Goal: Task Accomplishment & Management: Complete application form

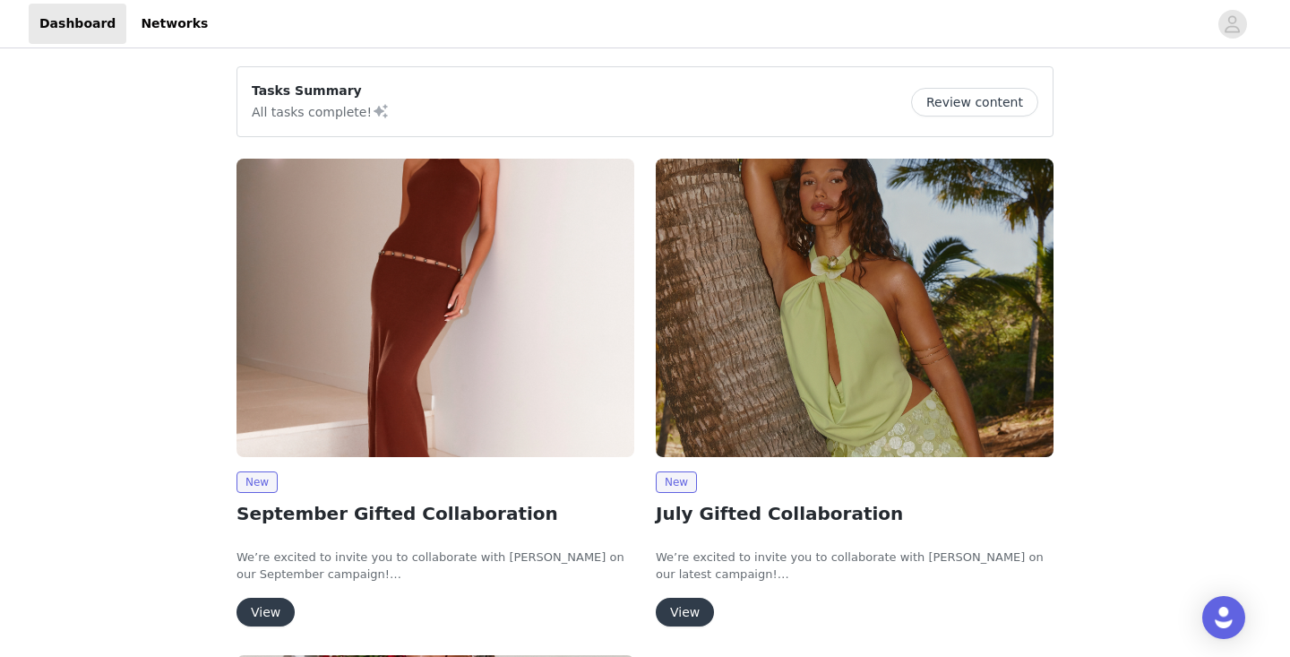
click at [291, 514] on h2 "September Gifted Collaboration" at bounding box center [436, 513] width 398 height 27
click at [263, 614] on button "View" at bounding box center [266, 612] width 58 height 29
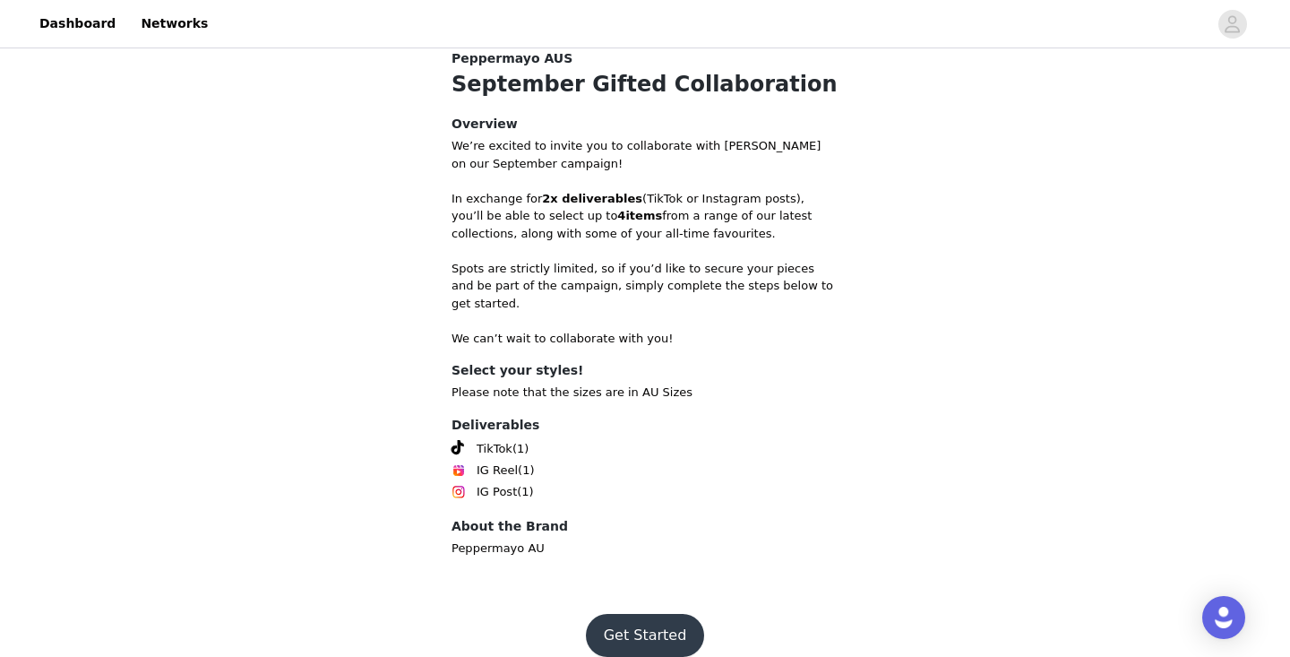
scroll to position [589, 0]
click at [659, 616] on button "Get Started" at bounding box center [645, 637] width 119 height 43
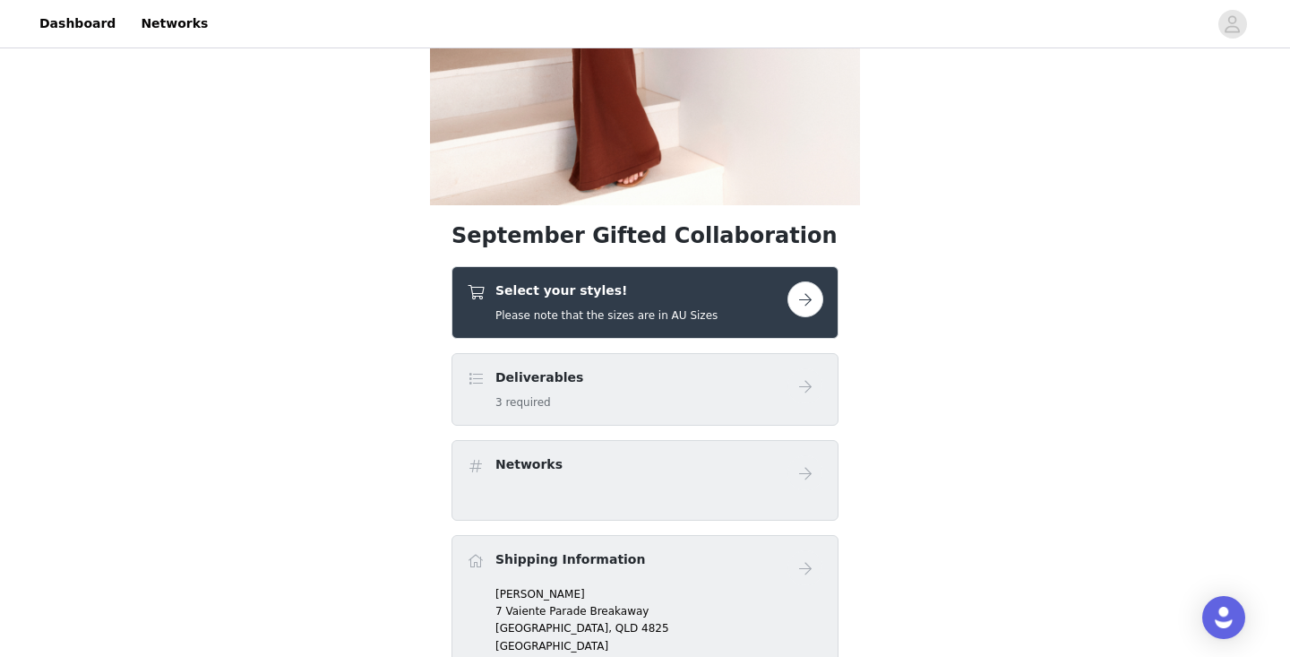
scroll to position [589, 0]
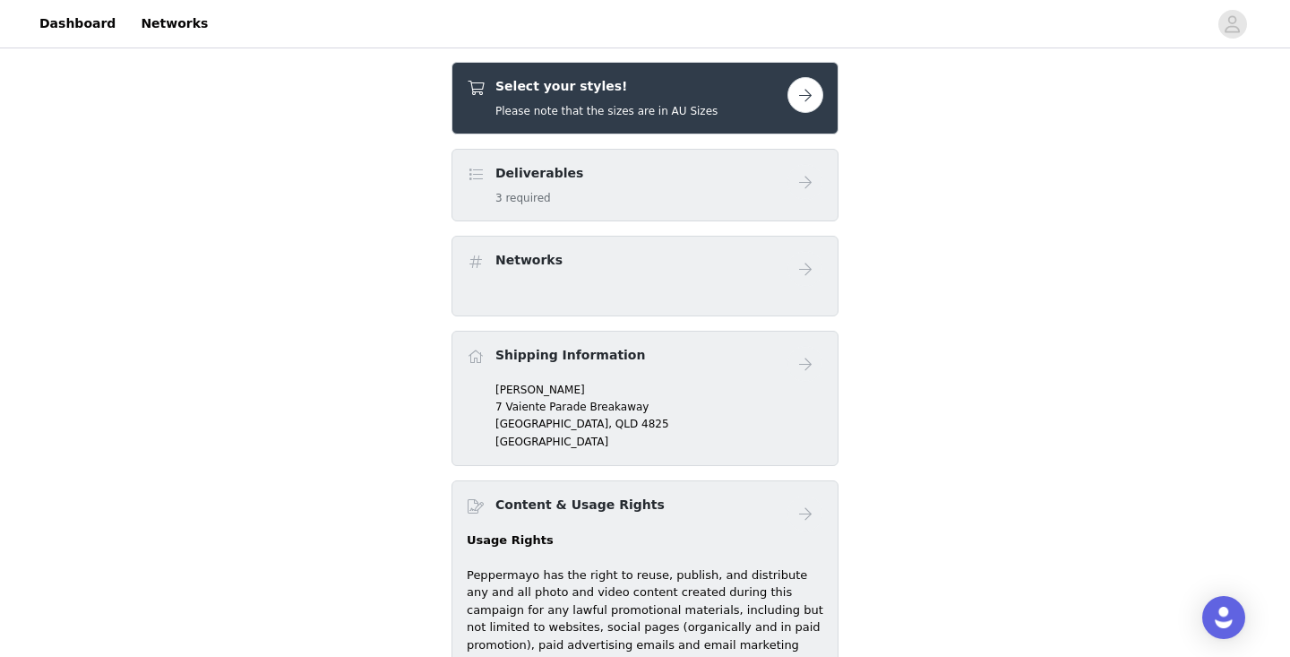
click at [660, 287] on div "Networks" at bounding box center [645, 276] width 387 height 81
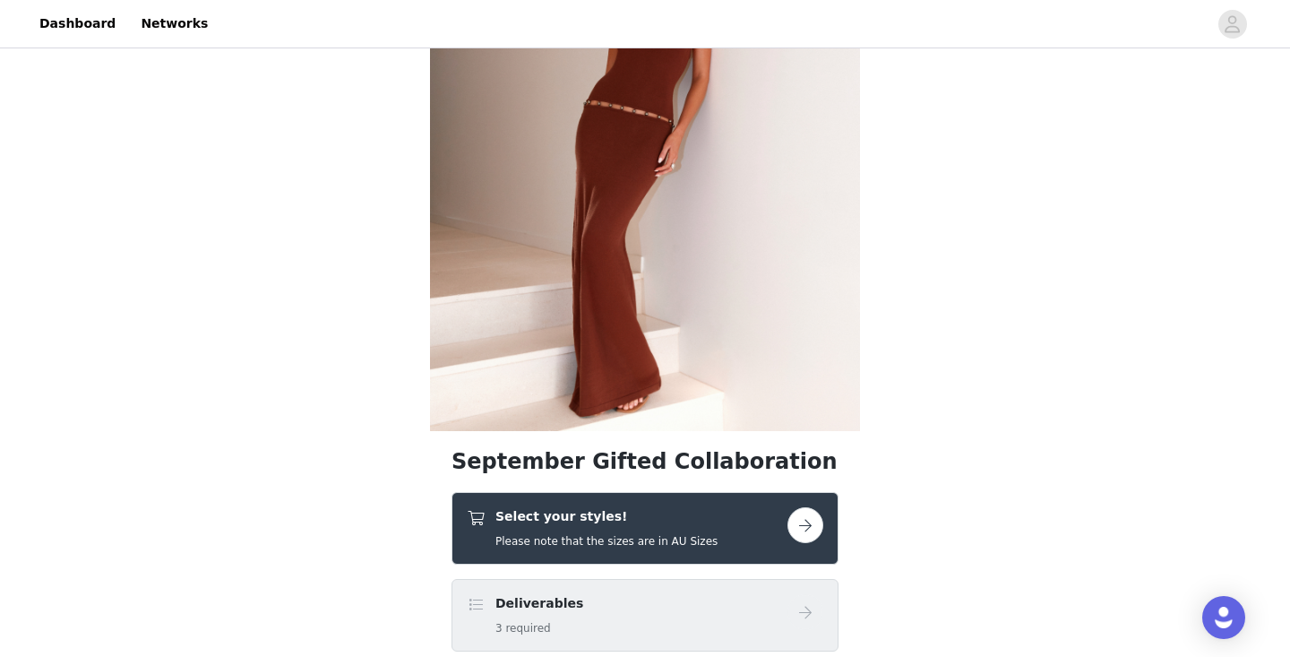
scroll to position [433, 0]
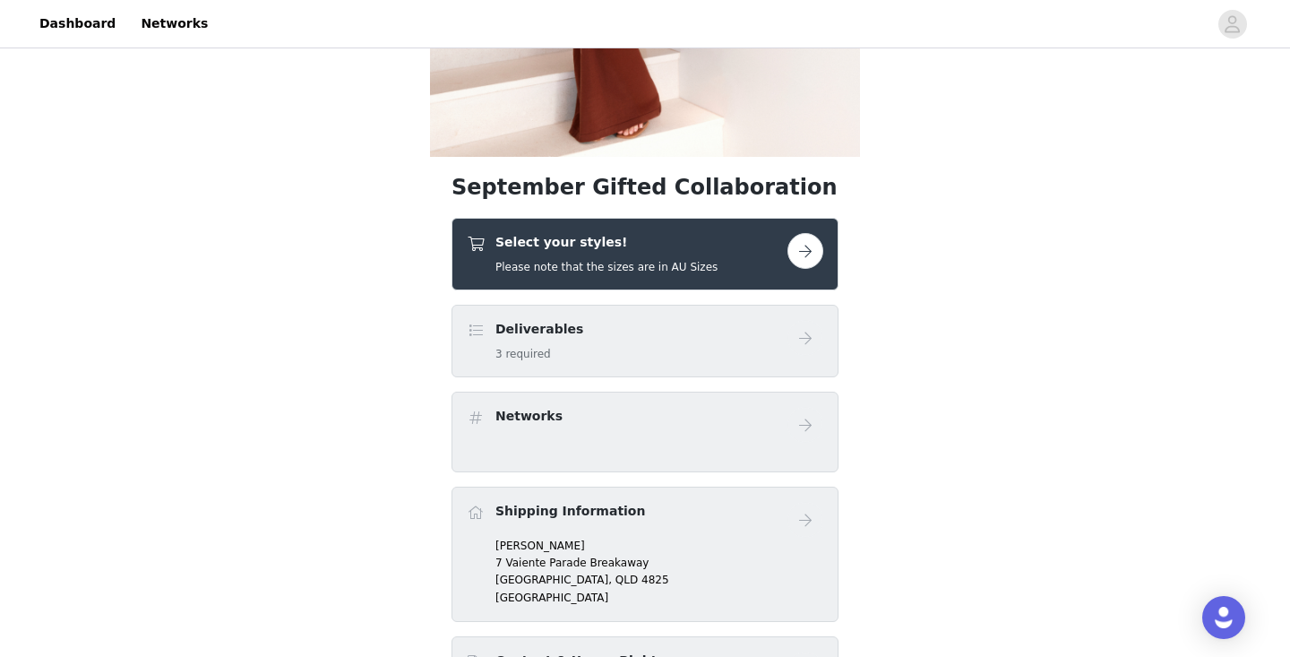
click at [807, 262] on button "button" at bounding box center [806, 251] width 36 height 36
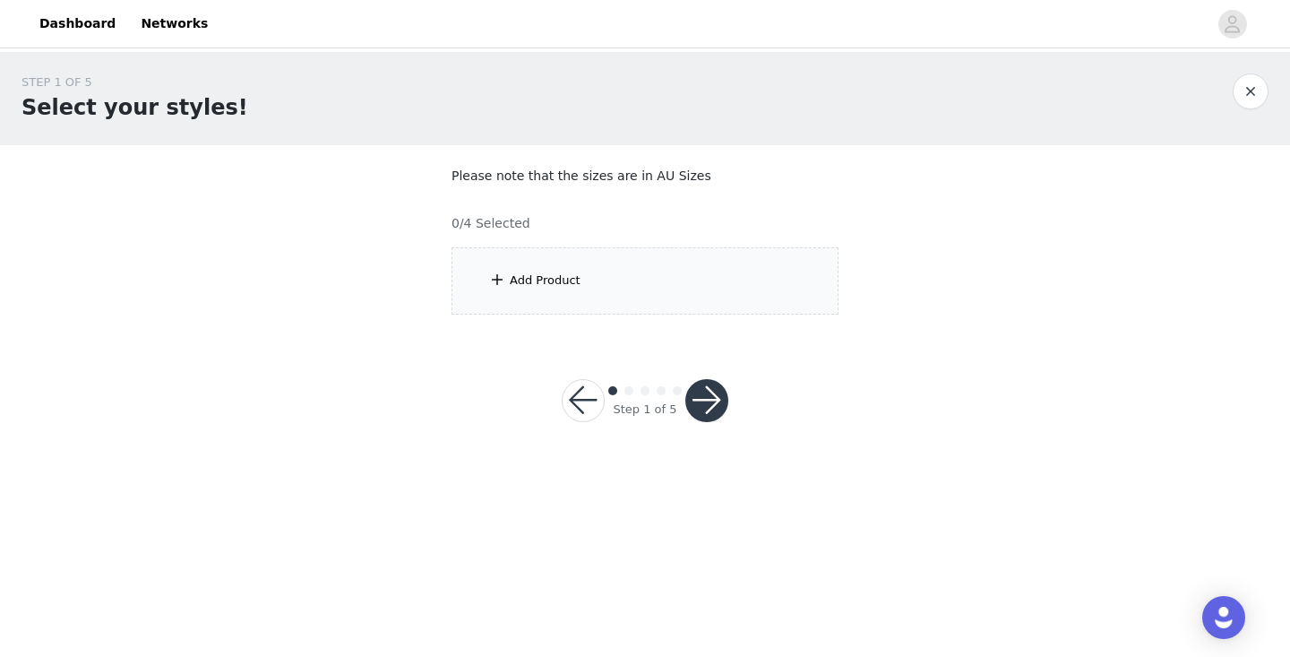
click at [580, 283] on div "Add Product" at bounding box center [645, 280] width 387 height 67
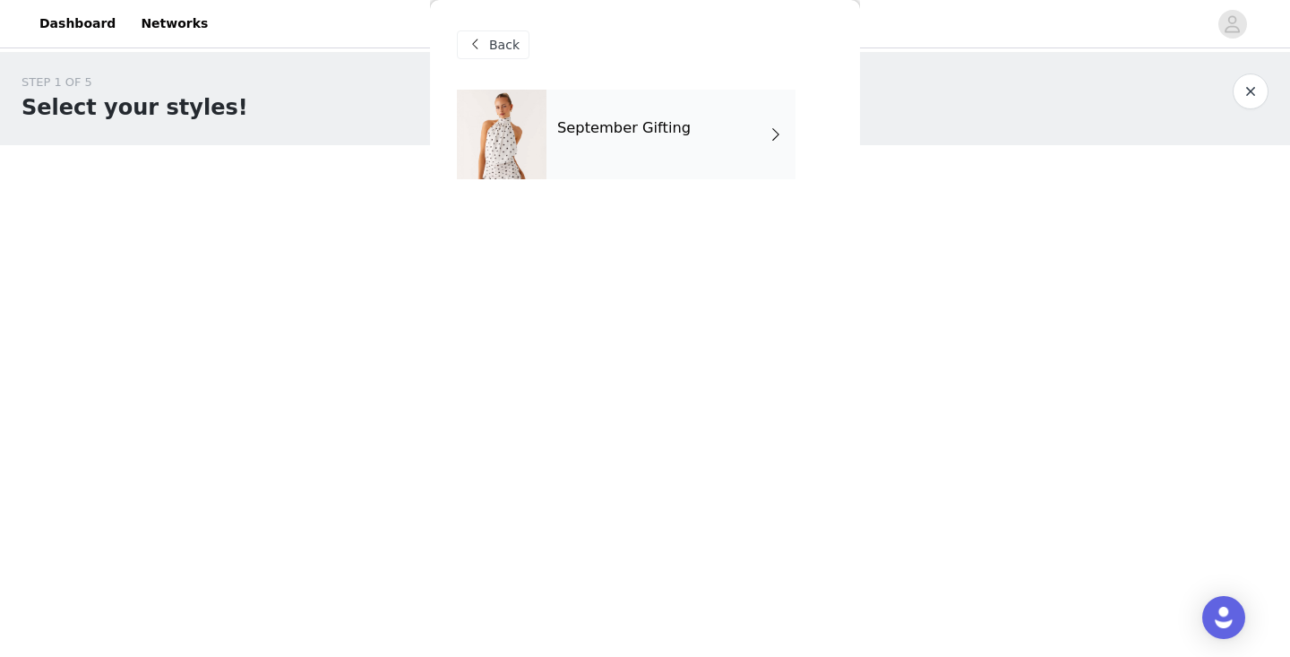
click at [712, 118] on div "September Gifting" at bounding box center [671, 135] width 249 height 90
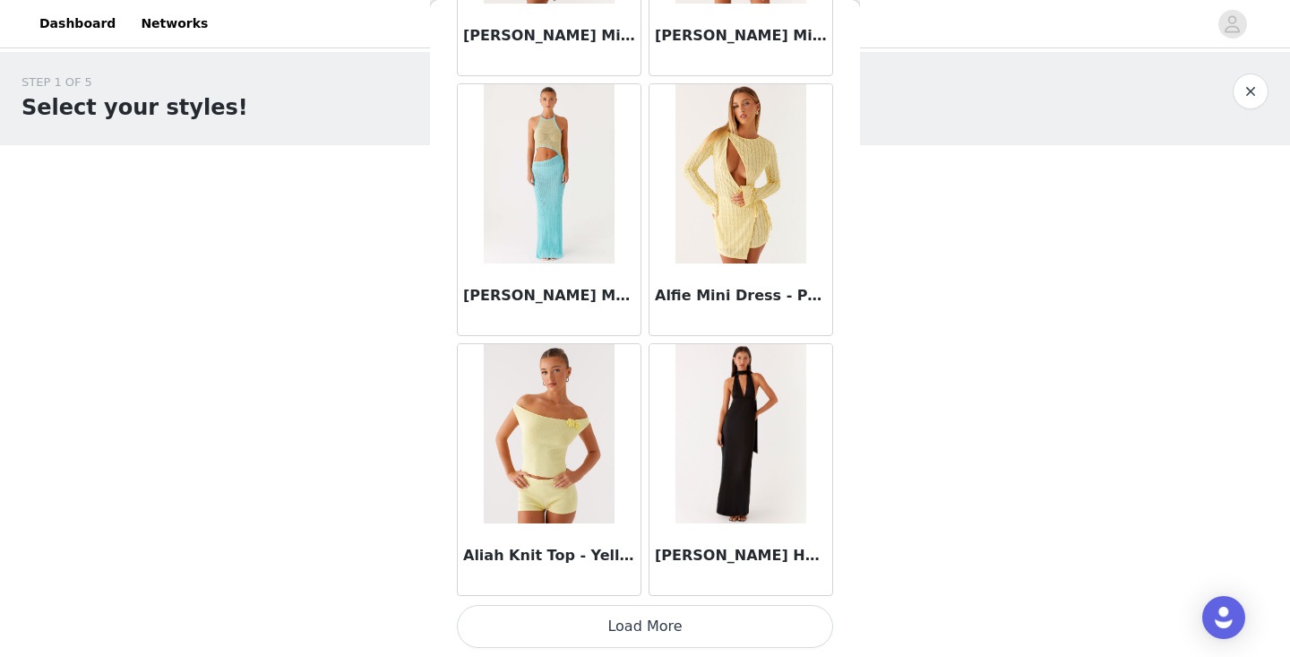
scroll to position [2085, 0]
click at [650, 632] on button "Load More" at bounding box center [645, 626] width 376 height 43
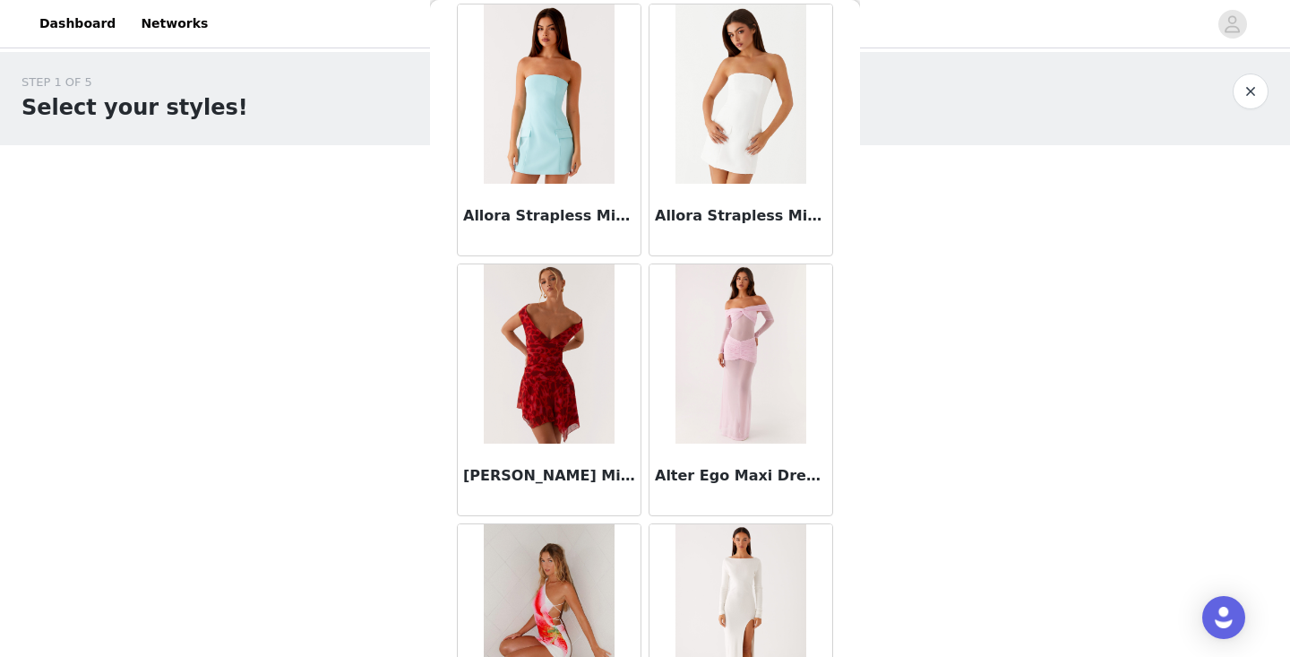
scroll to position [4220, 0]
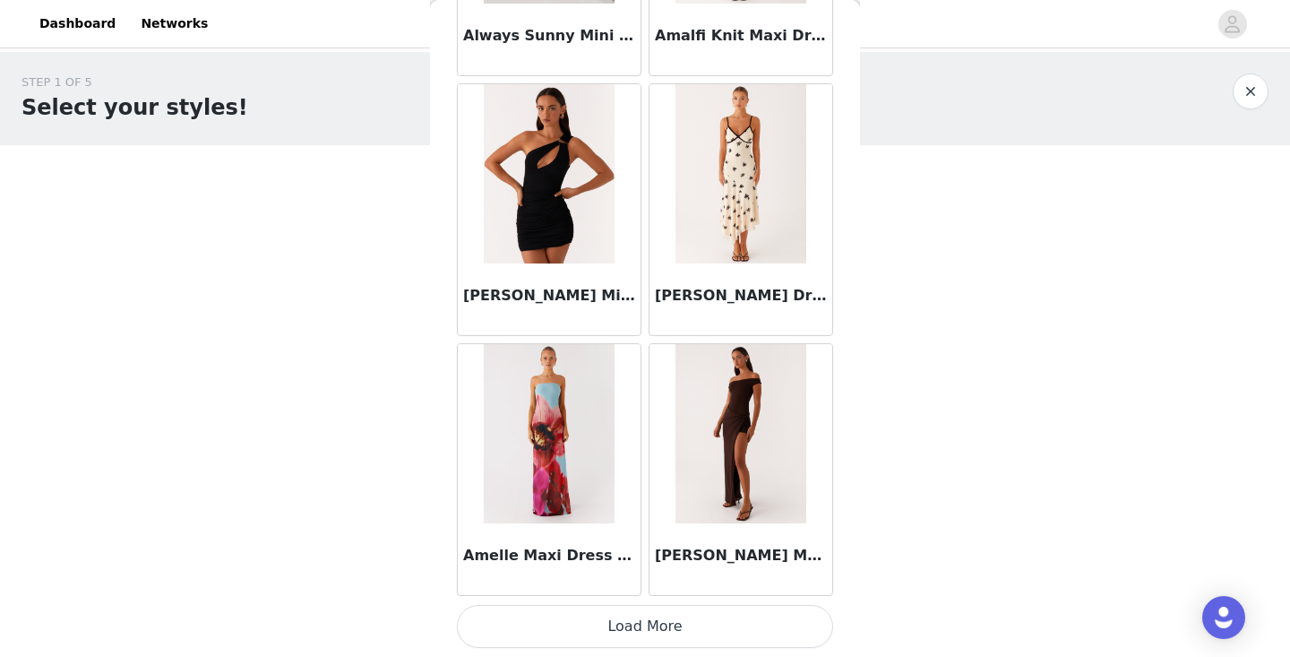
click at [661, 632] on button "Load More" at bounding box center [645, 626] width 376 height 43
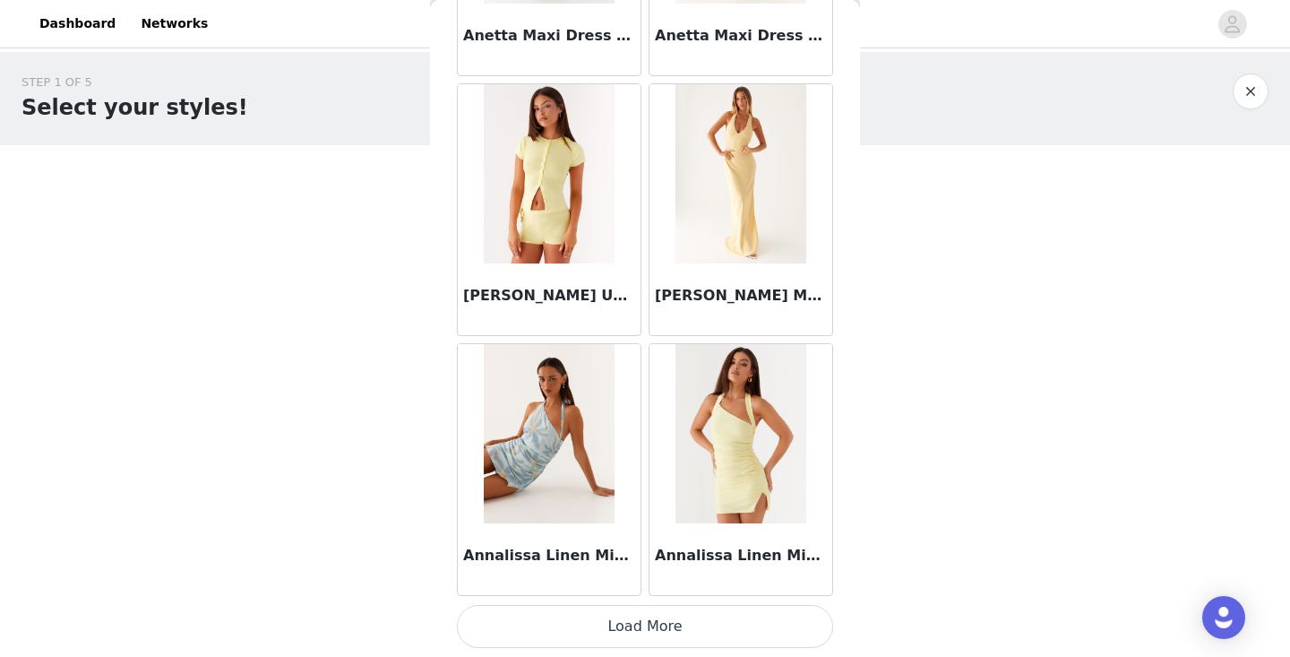
scroll to position [7283, 0]
click at [647, 638] on button "Load More" at bounding box center [645, 626] width 376 height 43
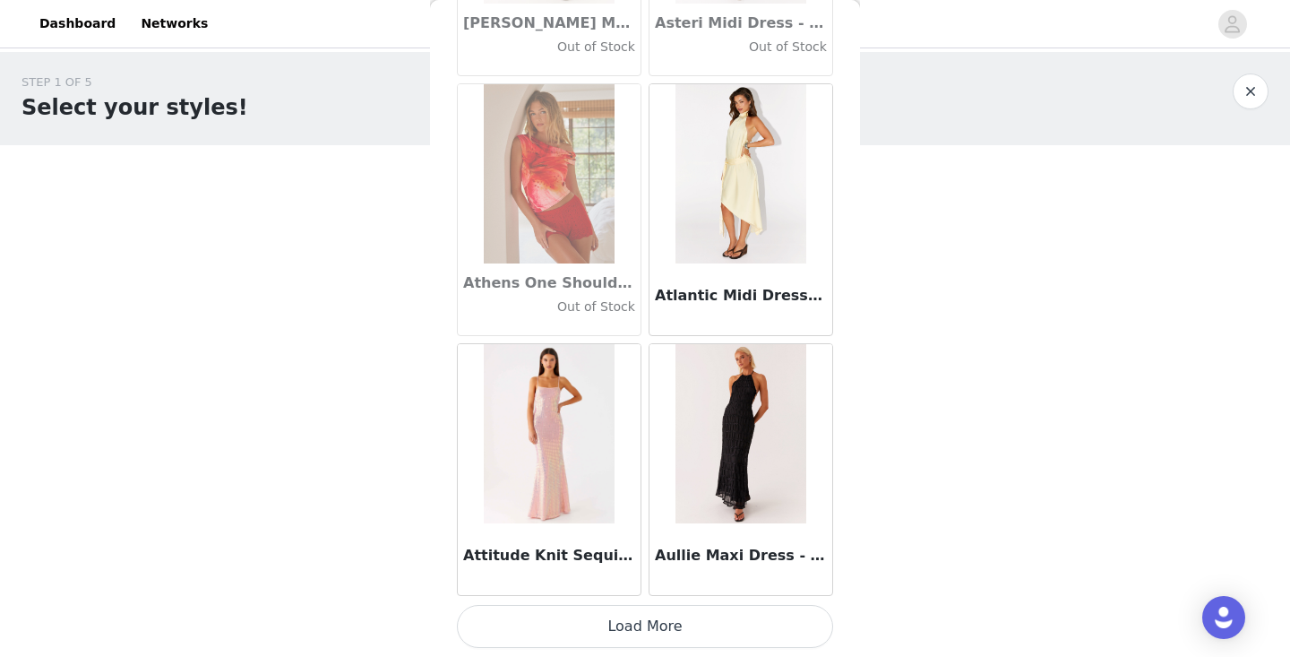
scroll to position [9882, 0]
click at [686, 628] on button "Load More" at bounding box center [645, 626] width 376 height 43
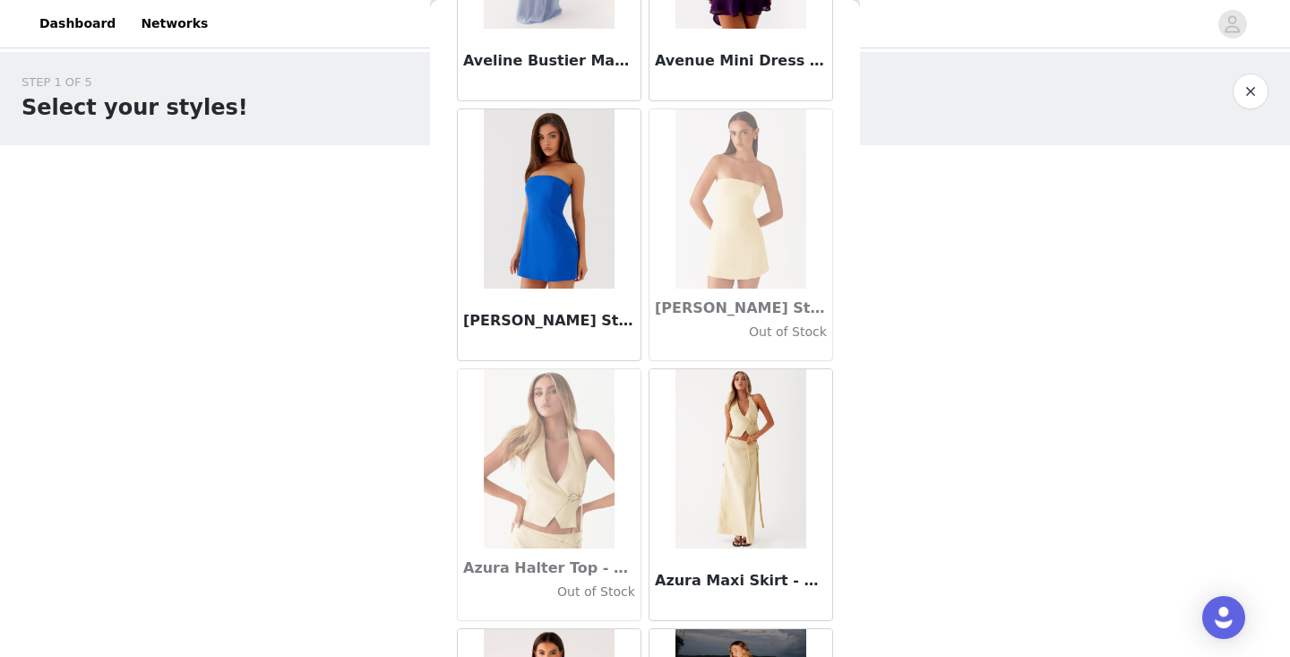
scroll to position [12118, 0]
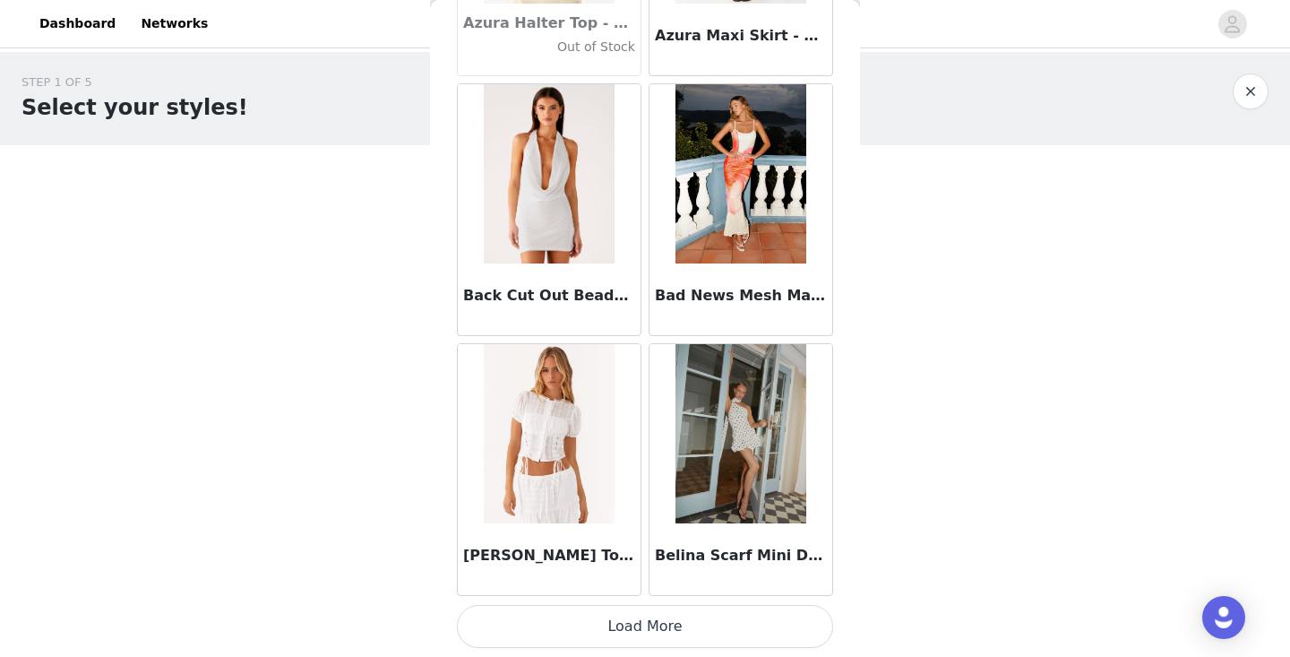
click at [667, 634] on button "Load More" at bounding box center [645, 626] width 376 height 43
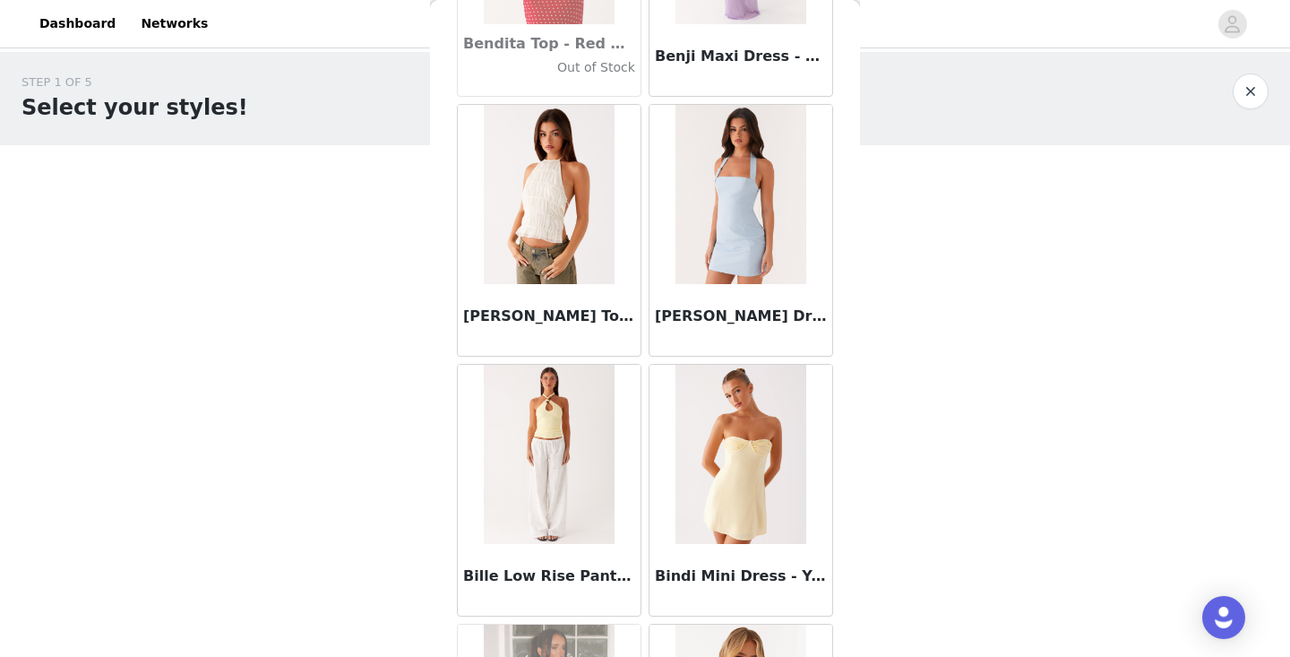
scroll to position [14468, 0]
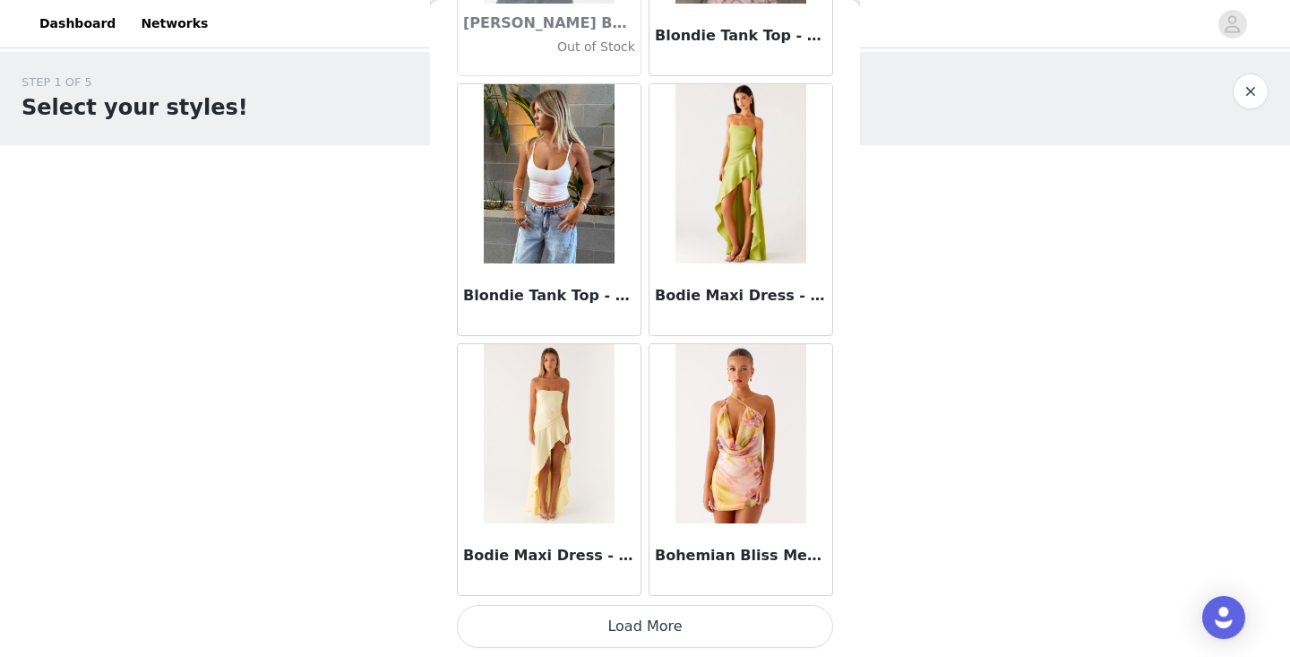
click at [649, 639] on button "Load More" at bounding box center [645, 626] width 376 height 43
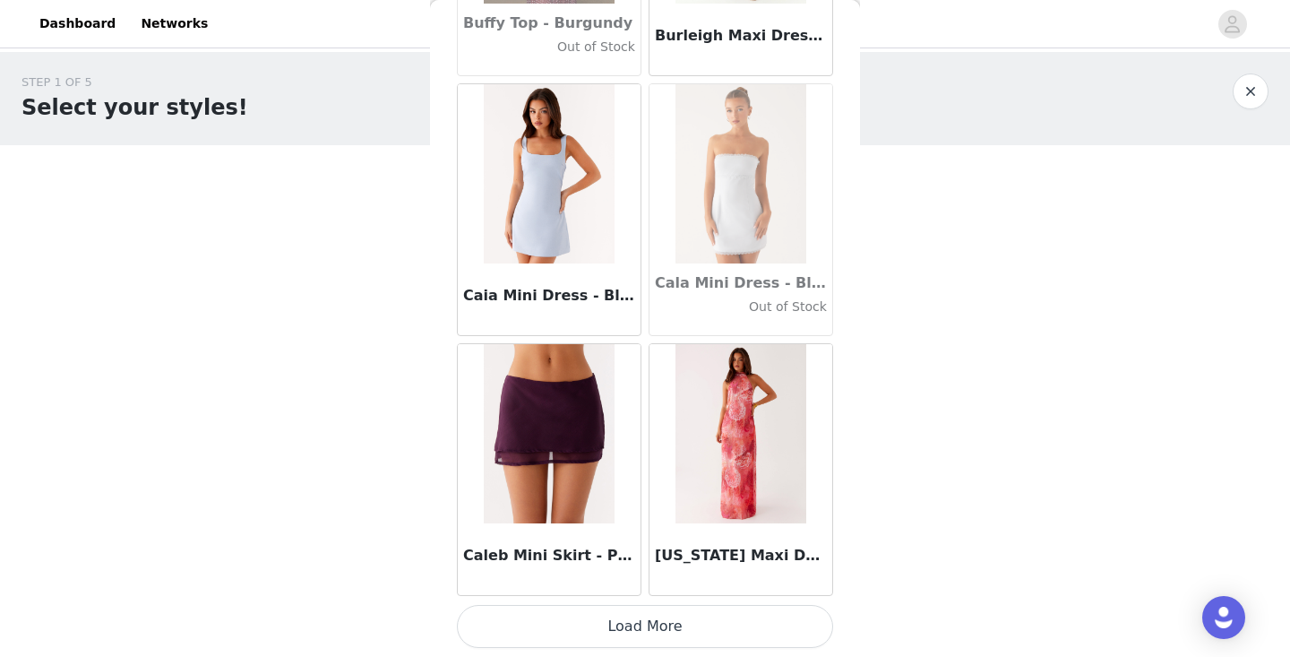
scroll to position [17678, 0]
click at [659, 643] on button "Load More" at bounding box center [645, 626] width 376 height 43
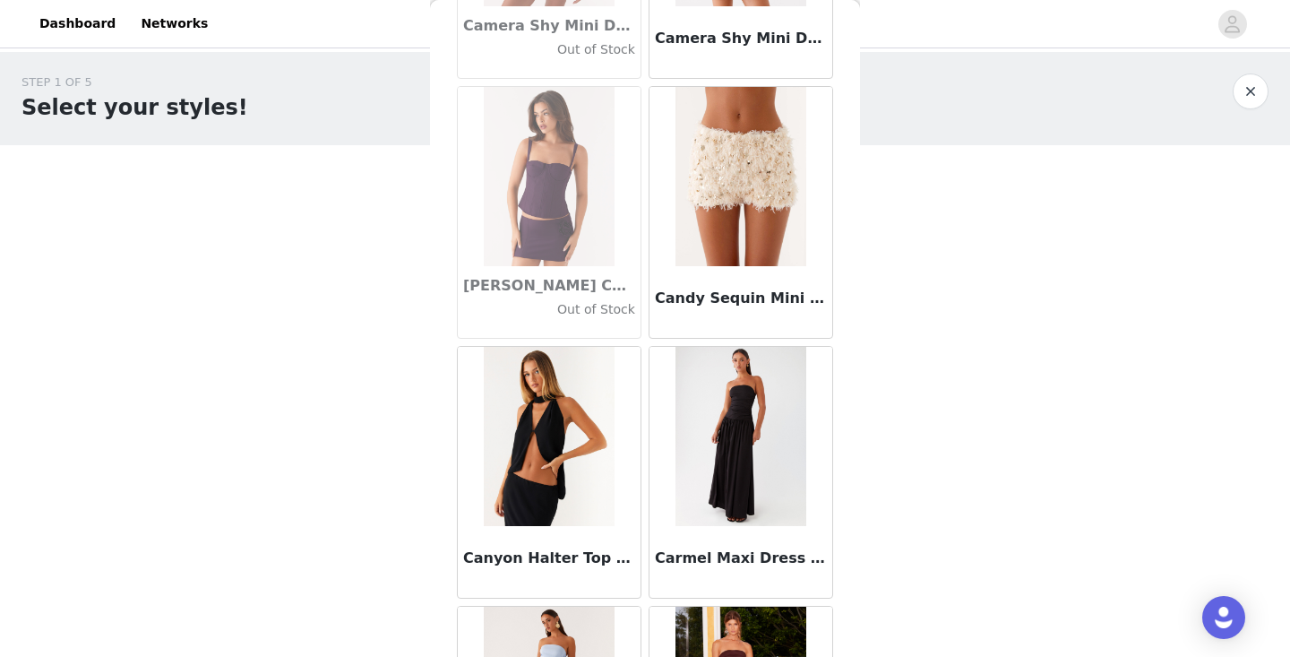
scroll to position [18786, 0]
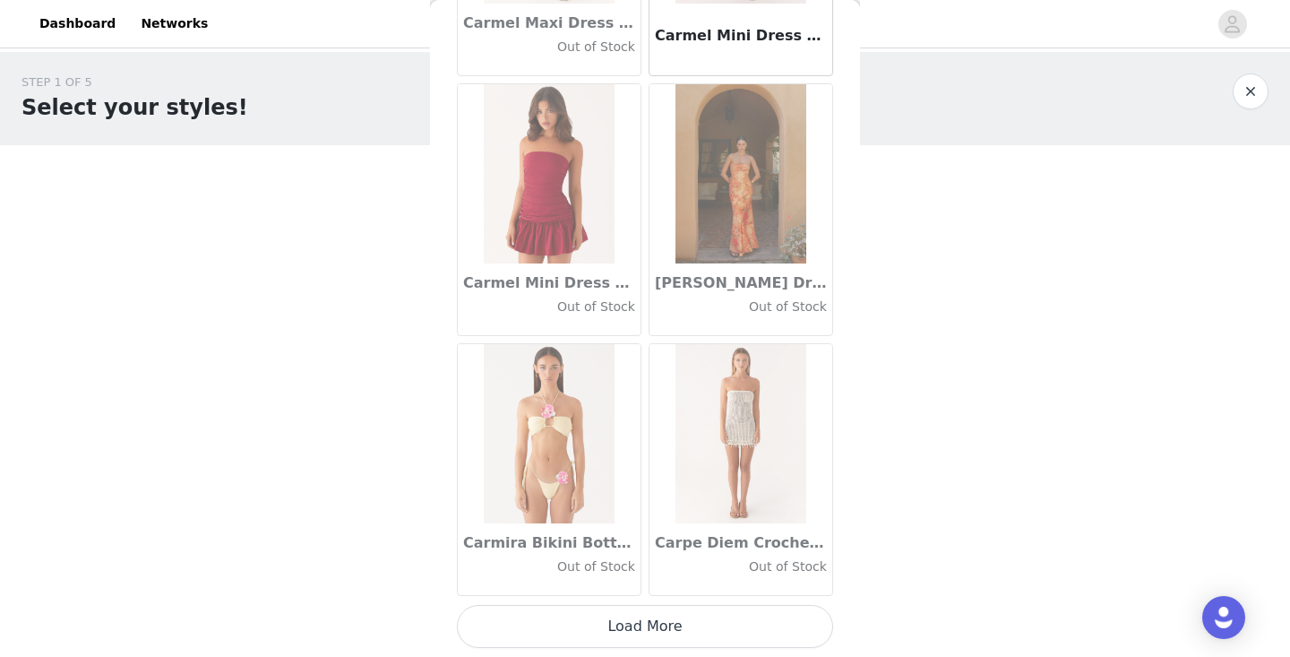
click at [639, 613] on button "Load More" at bounding box center [645, 626] width 376 height 43
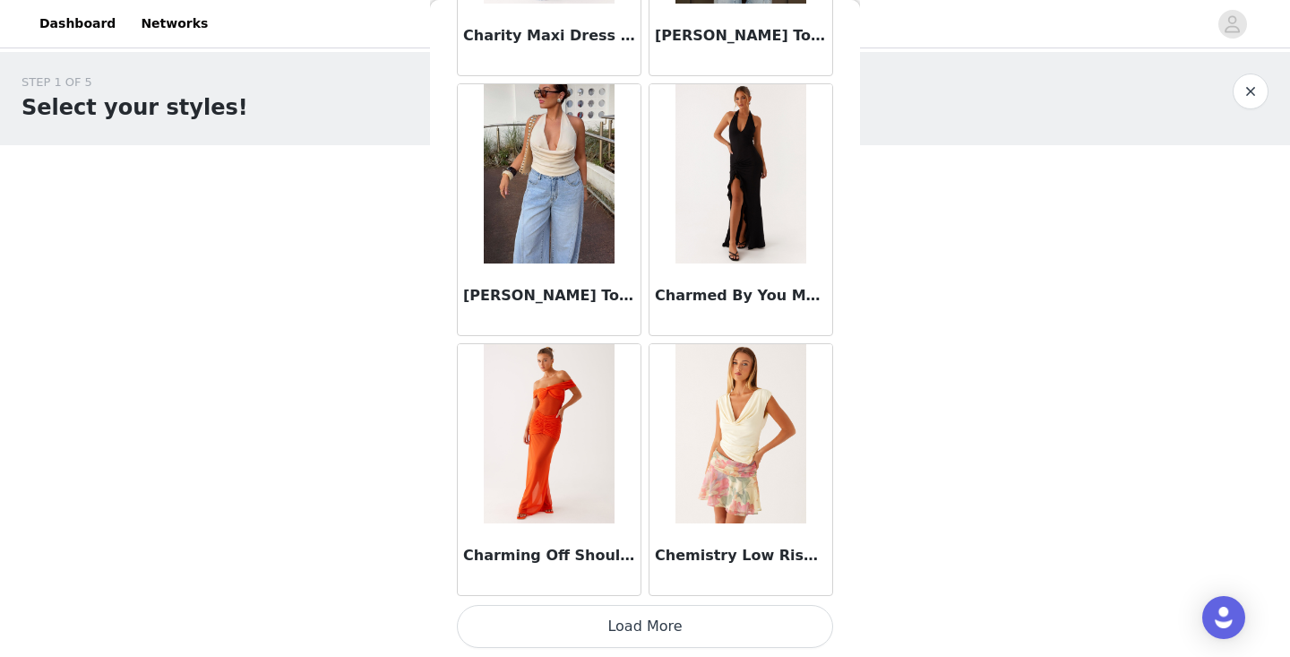
scroll to position [22876, 0]
click at [667, 628] on button "Load More" at bounding box center [645, 626] width 376 height 43
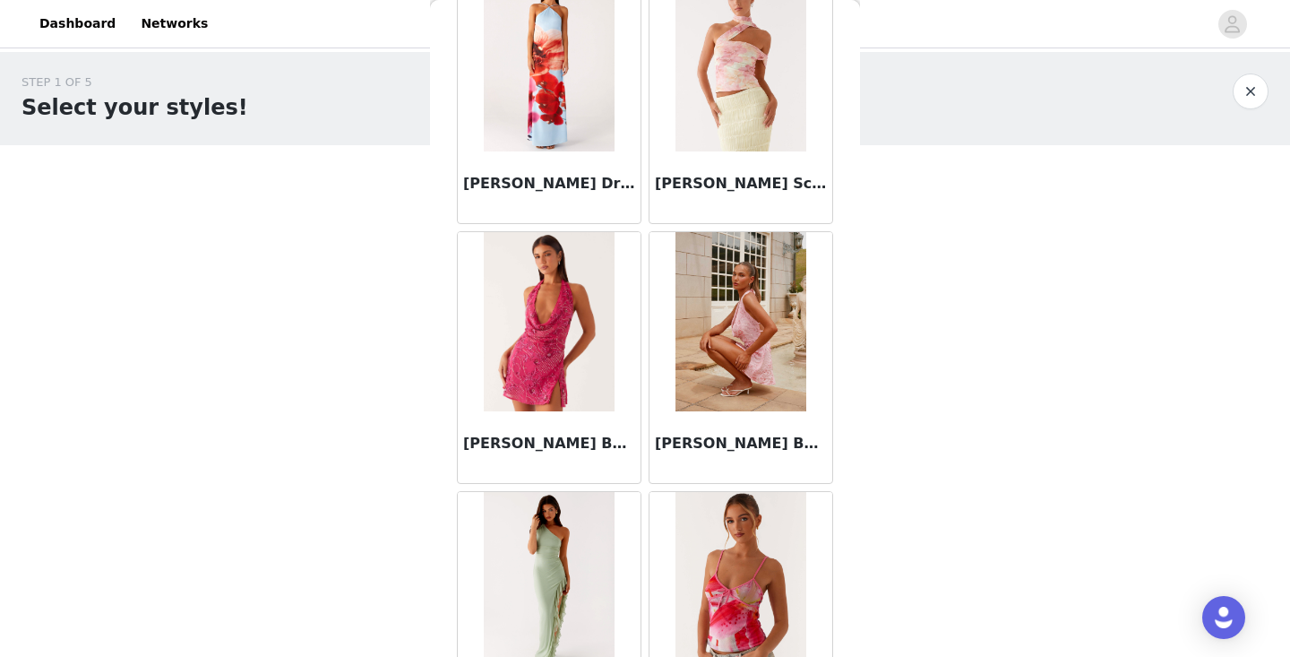
scroll to position [24326, 0]
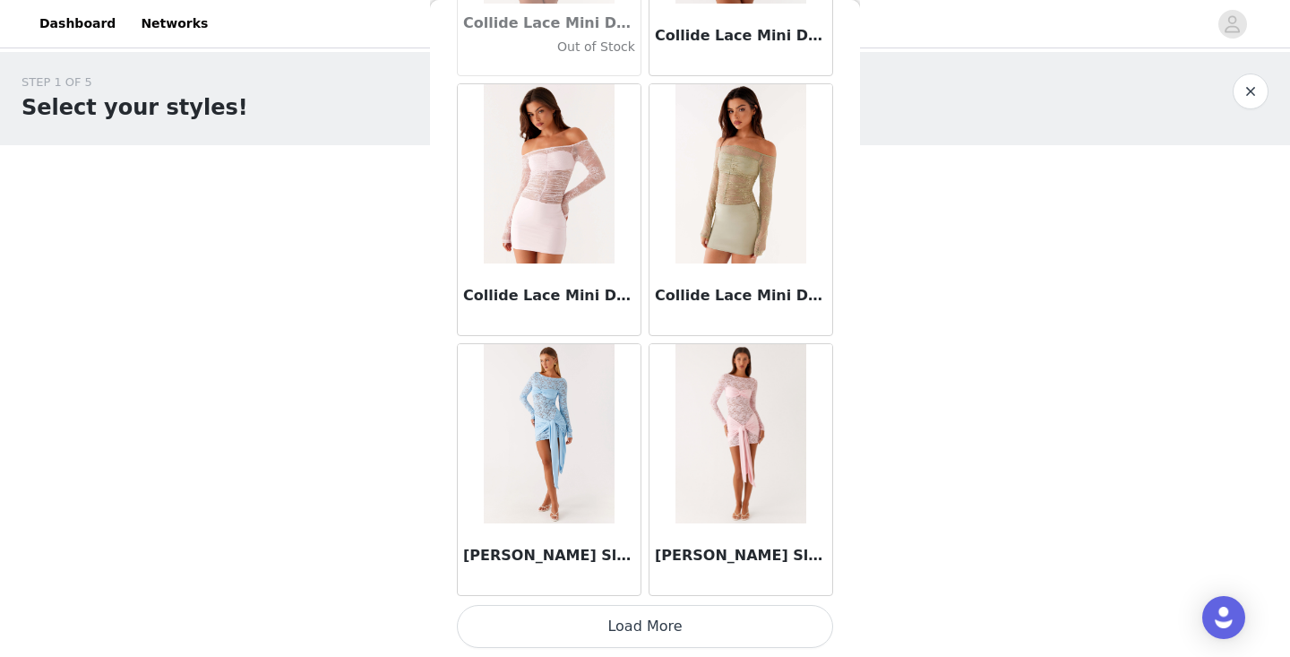
click at [672, 624] on button "Load More" at bounding box center [645, 626] width 376 height 43
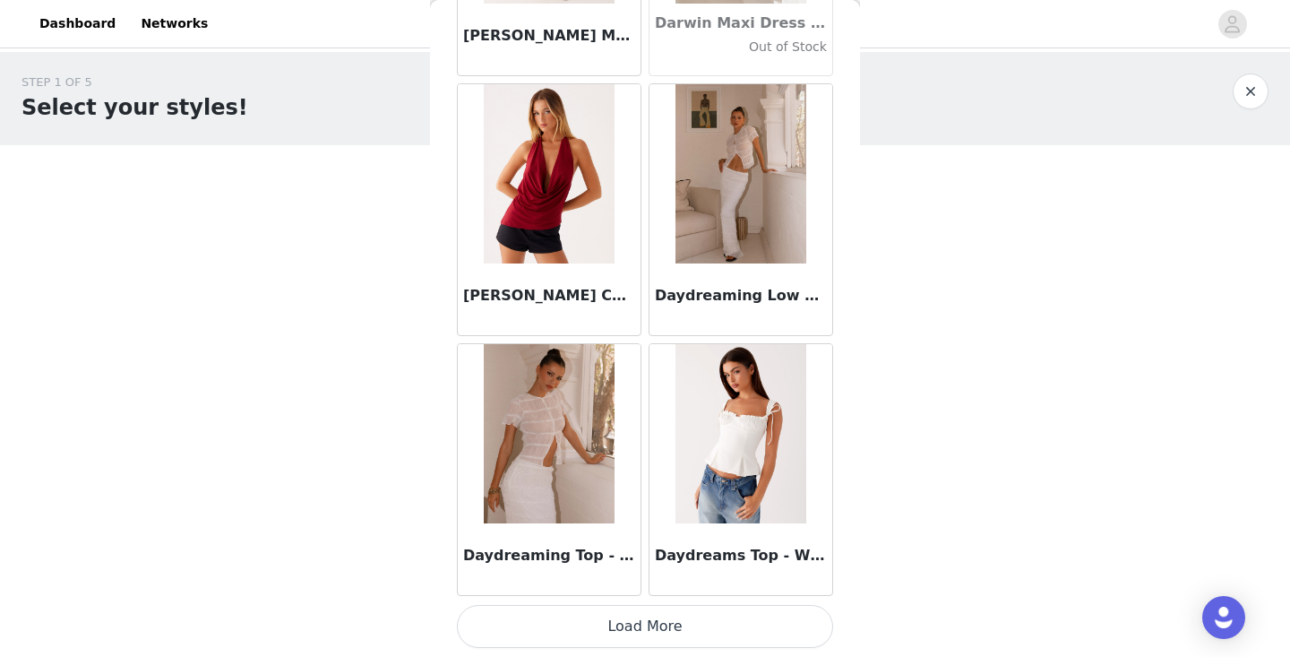
scroll to position [0, 0]
click at [672, 624] on button "Load More" at bounding box center [645, 626] width 376 height 43
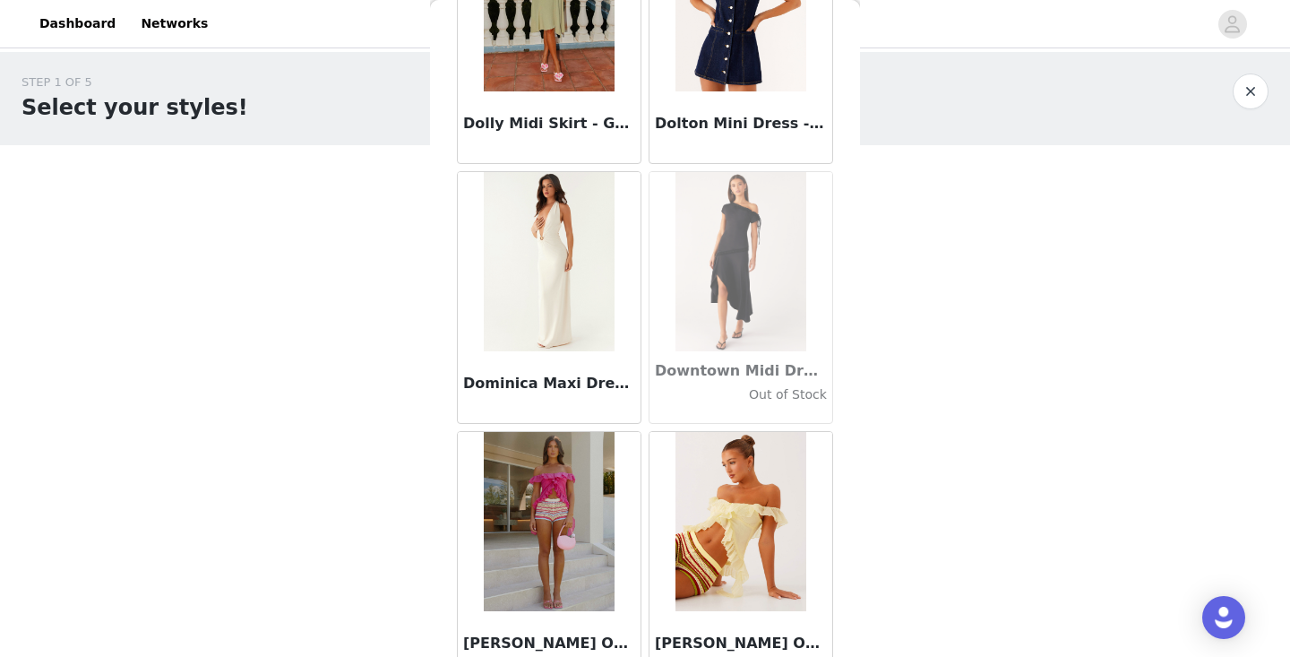
scroll to position [30397, 0]
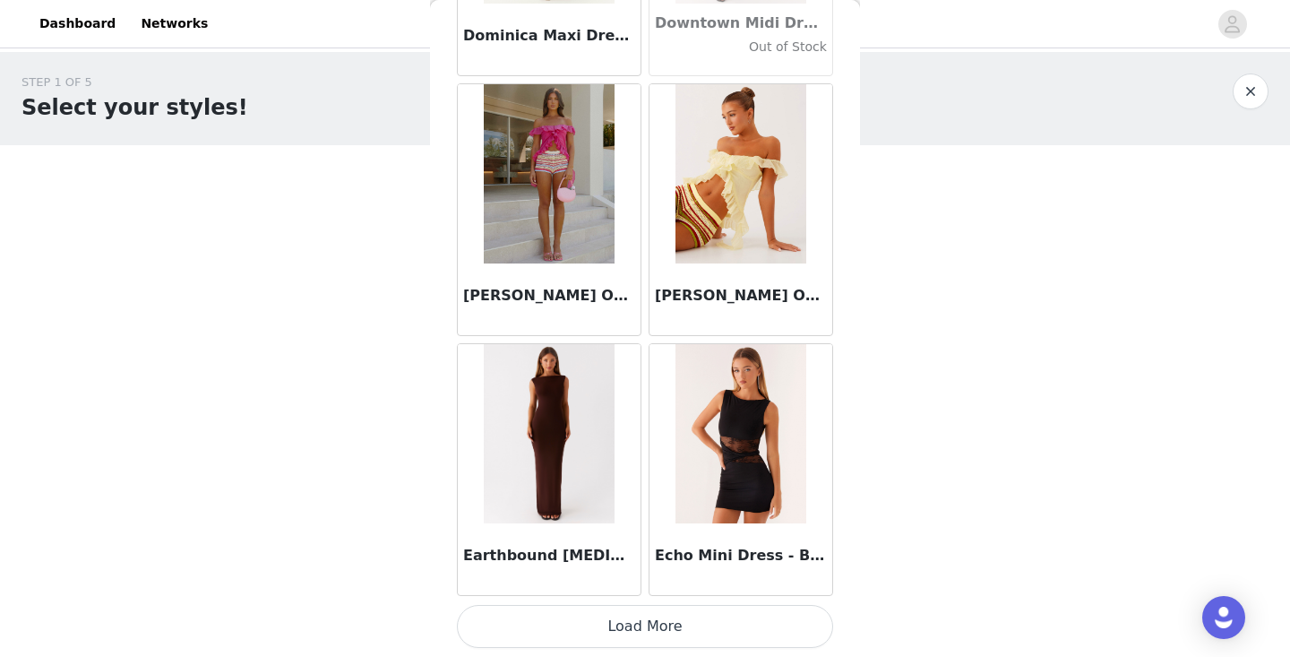
click at [706, 638] on button "Load More" at bounding box center [645, 626] width 376 height 43
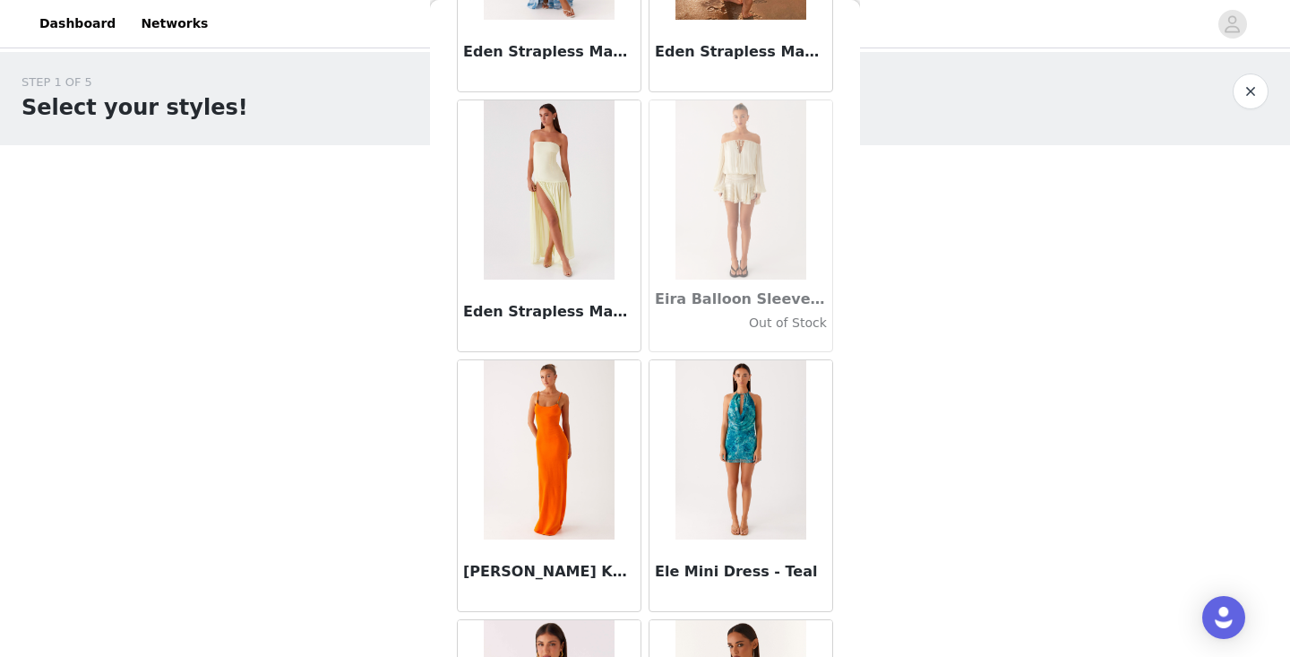
scroll to position [32477, 0]
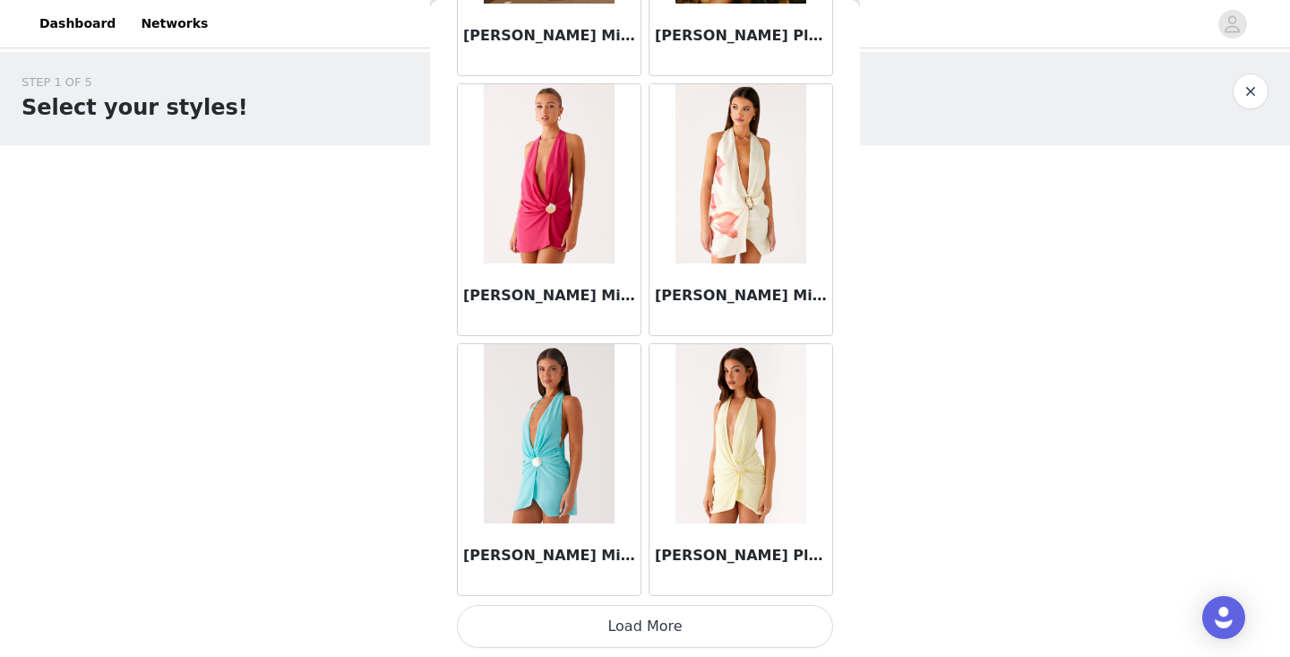
click at [702, 618] on button "Load More" at bounding box center [645, 626] width 376 height 43
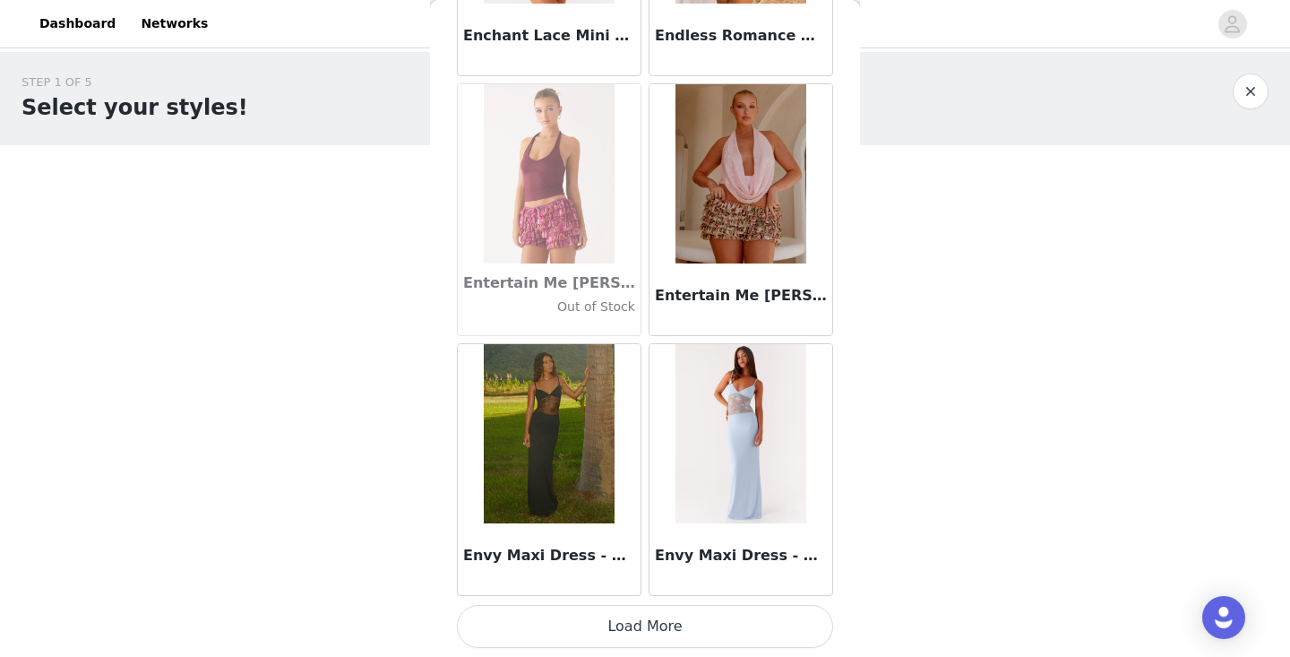
scroll to position [35870, 0]
click at [645, 632] on button "Load More" at bounding box center [645, 626] width 376 height 43
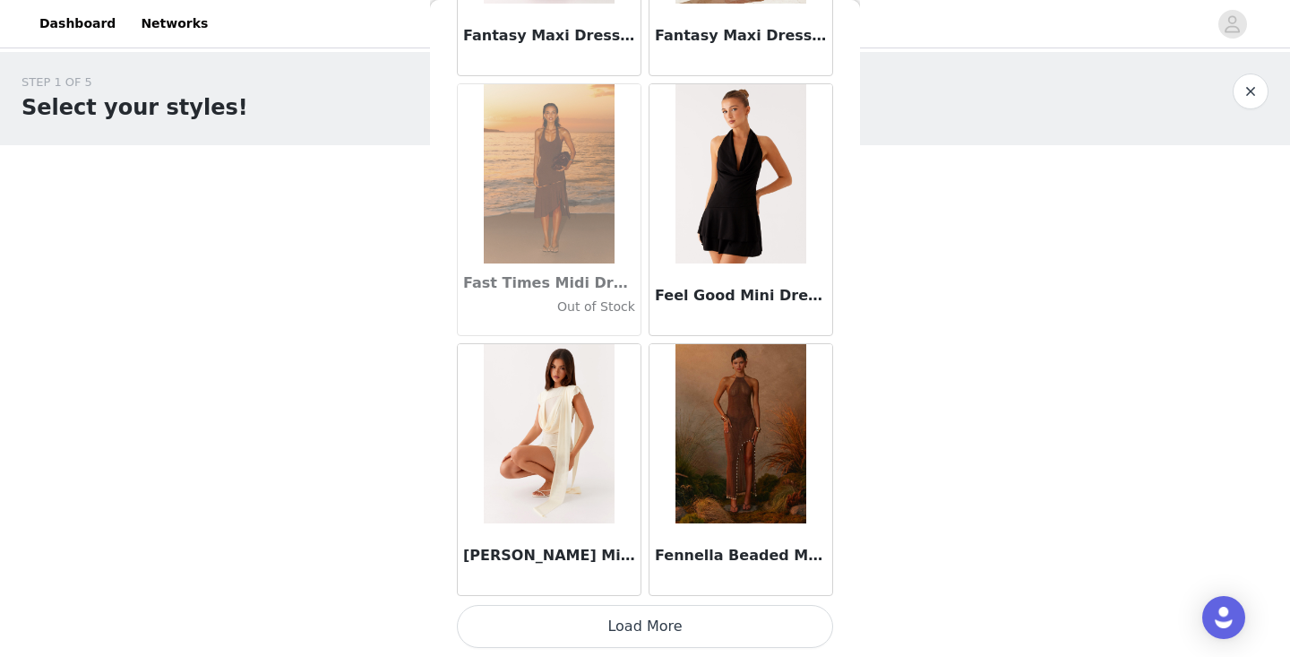
scroll to position [38469, 0]
click at [684, 631] on button "Load More" at bounding box center [645, 626] width 376 height 43
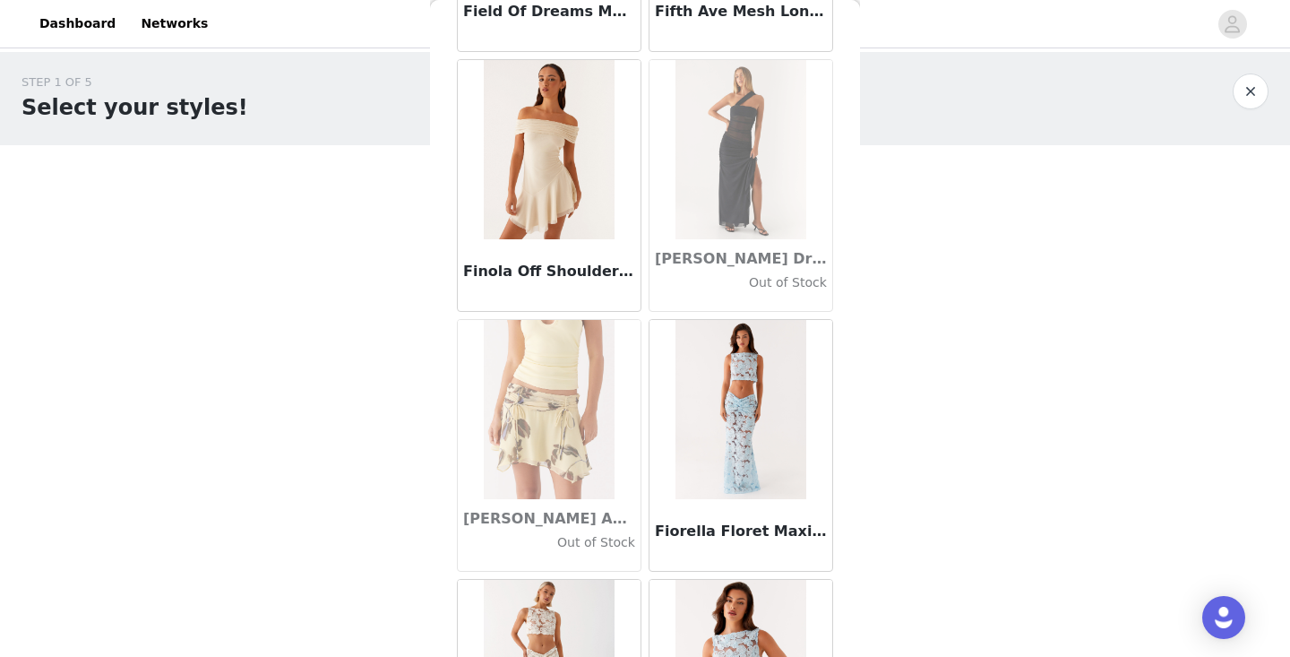
scroll to position [39720, 0]
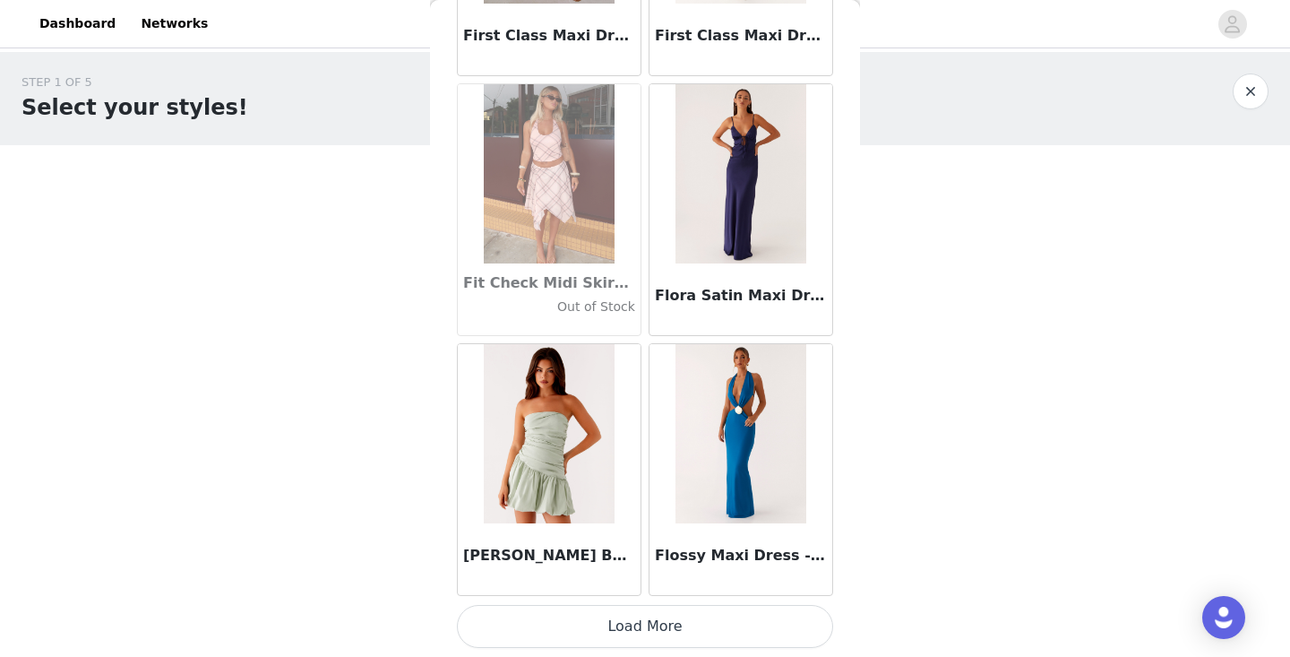
click at [649, 629] on button "Load More" at bounding box center [645, 626] width 376 height 43
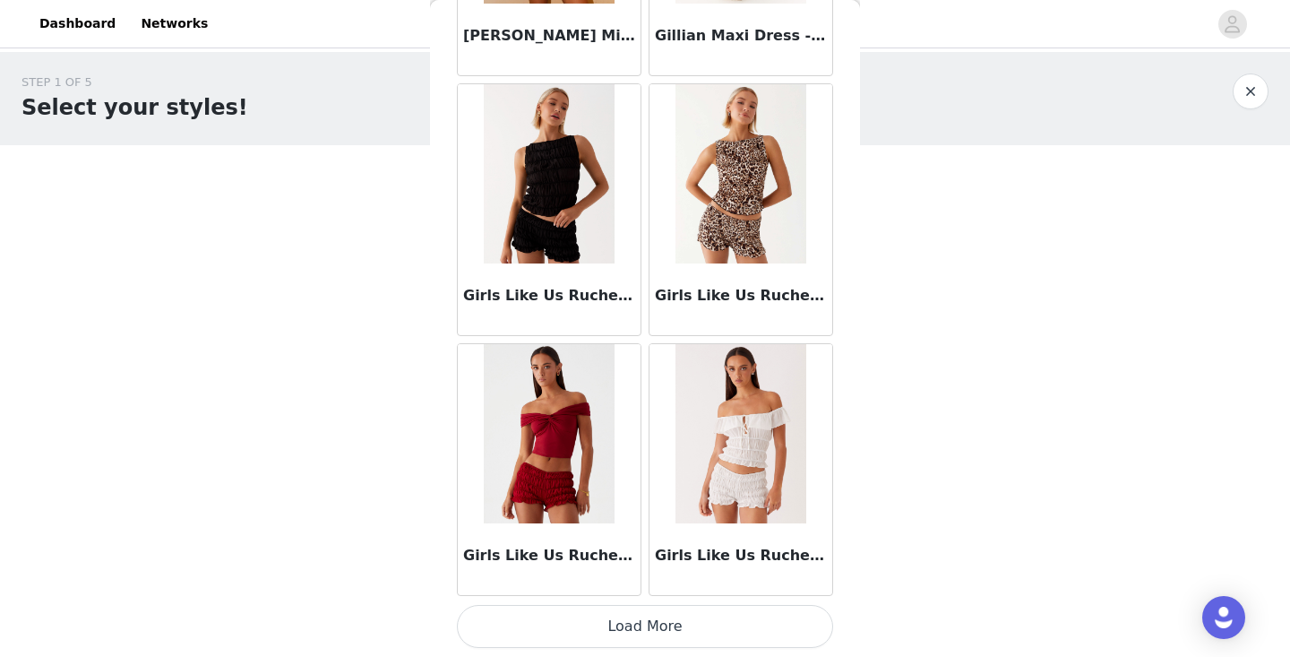
scroll to position [43667, 0]
click at [618, 630] on button "Load More" at bounding box center [645, 626] width 376 height 43
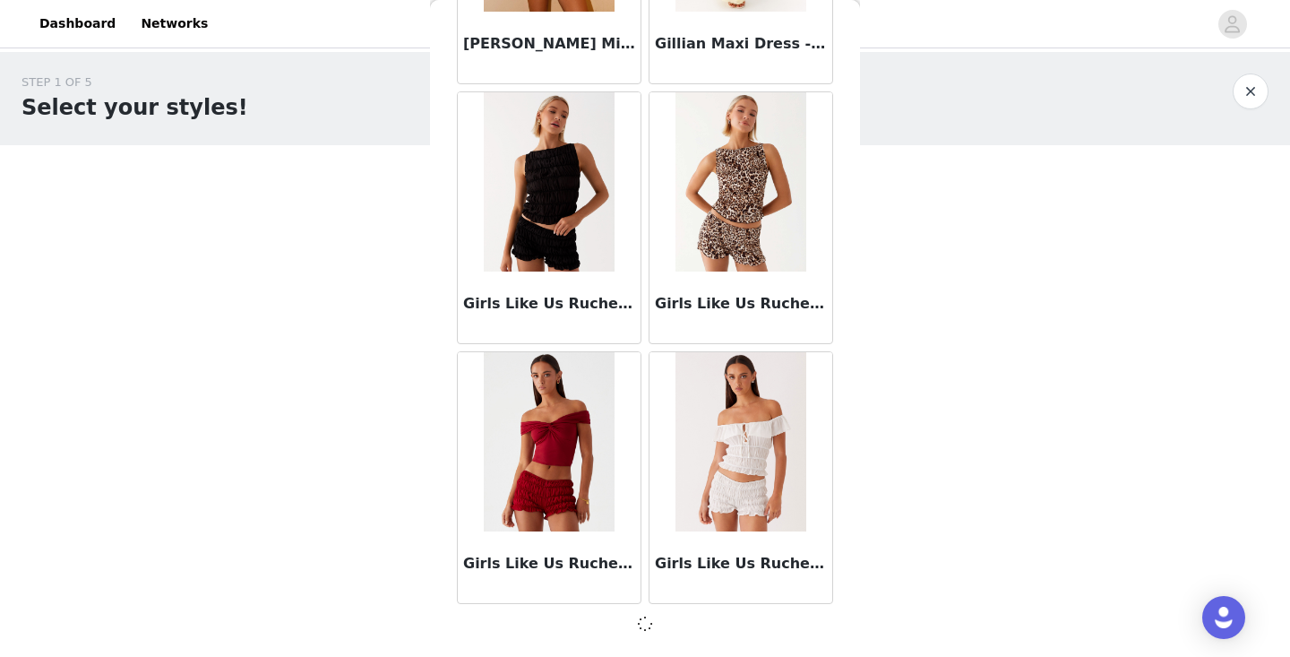
scroll to position [43659, 0]
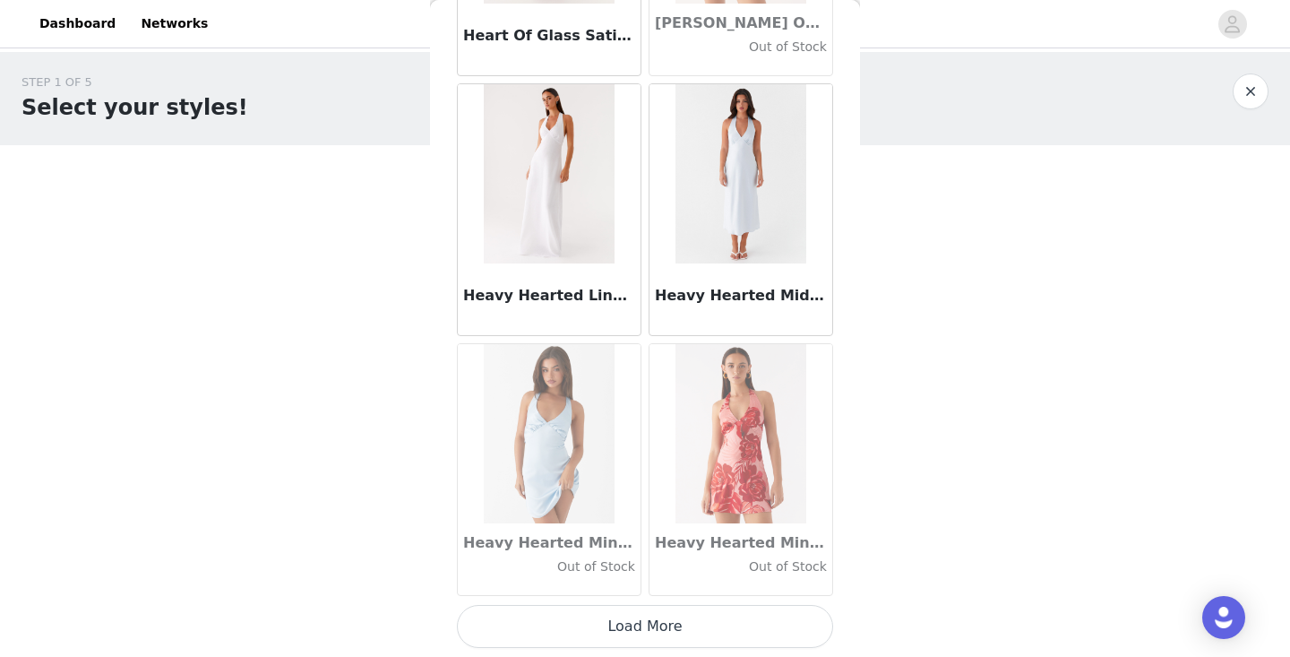
click at [615, 624] on button "Load More" at bounding box center [645, 626] width 376 height 43
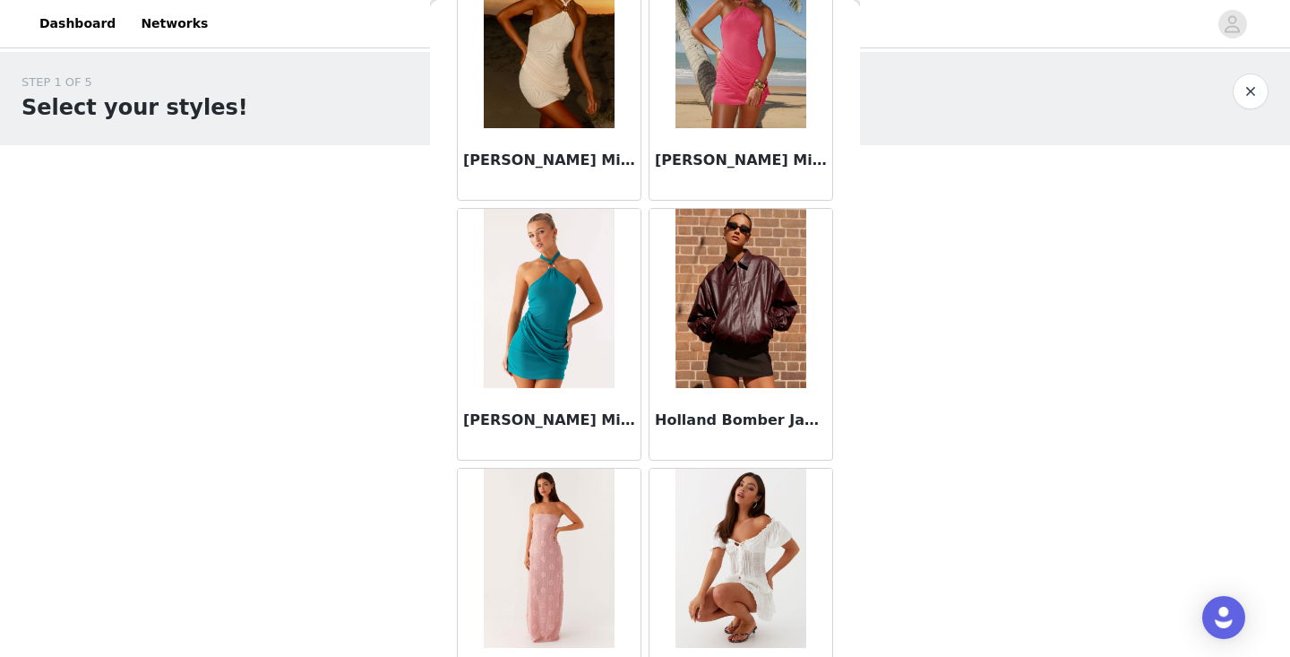
scroll to position [47863, 0]
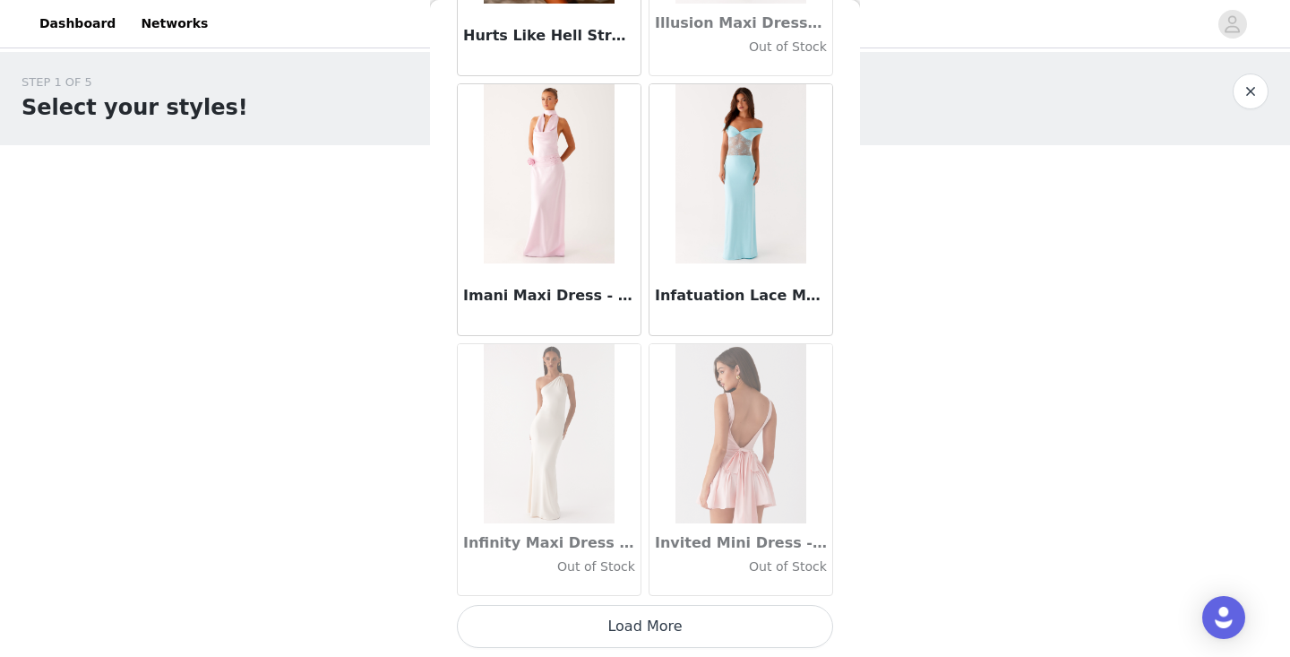
click at [612, 632] on button "Load More" at bounding box center [645, 626] width 376 height 43
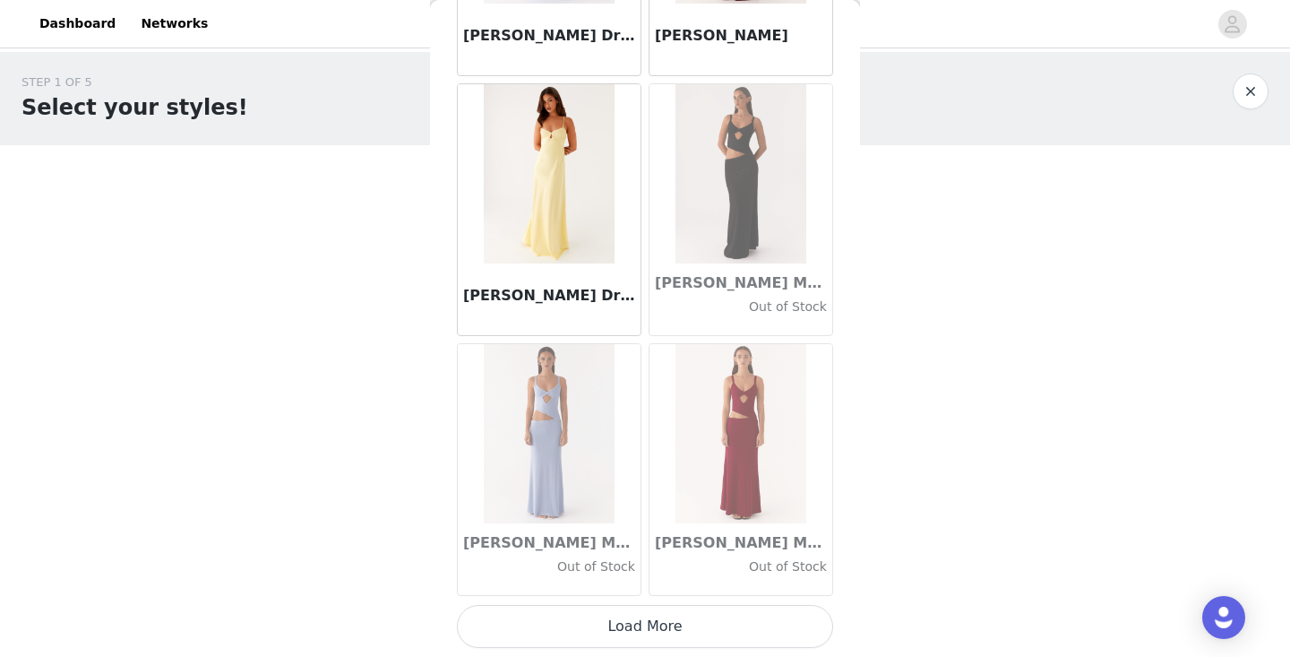
scroll to position [0, 0]
click at [590, 626] on button "Load More" at bounding box center [645, 626] width 376 height 43
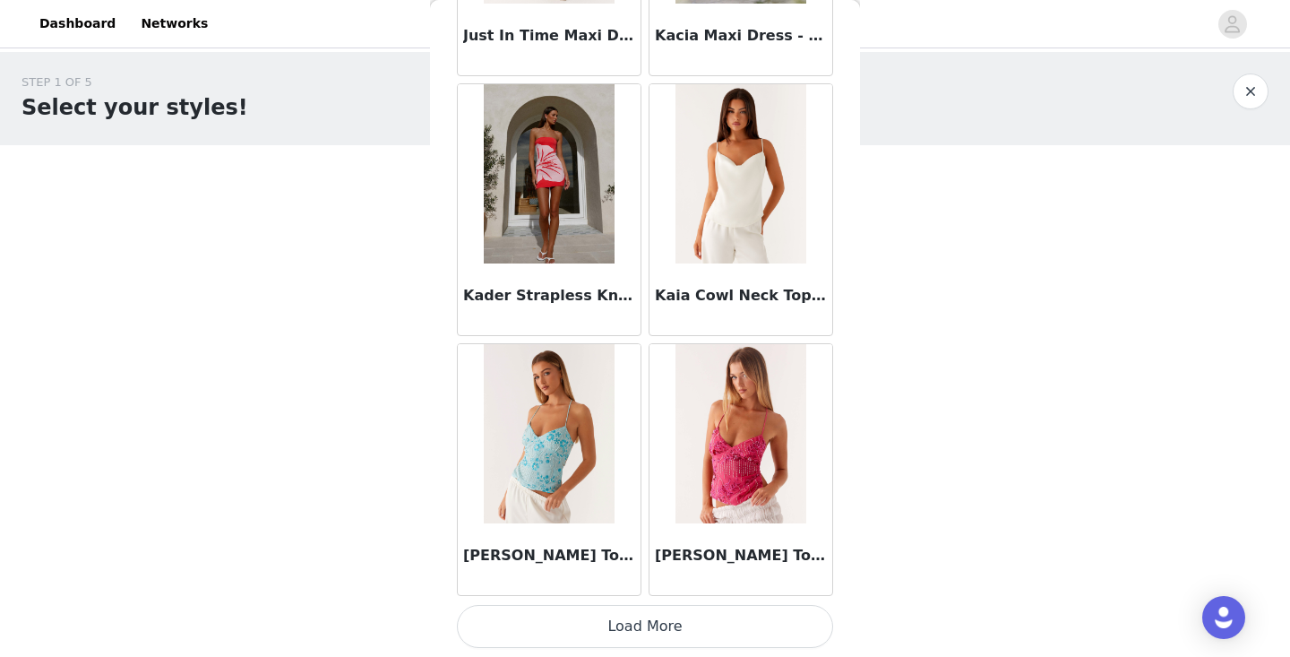
scroll to position [54062, 0]
click at [658, 631] on button "Load More" at bounding box center [645, 626] width 376 height 43
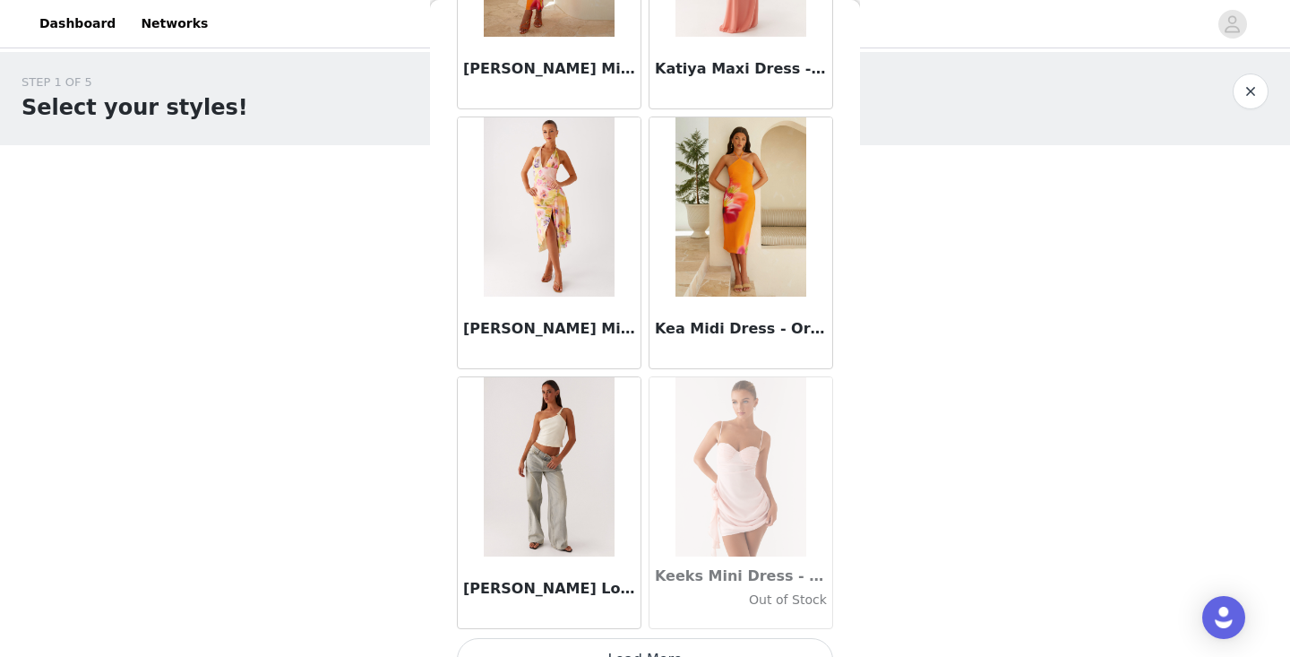
scroll to position [56650, 0]
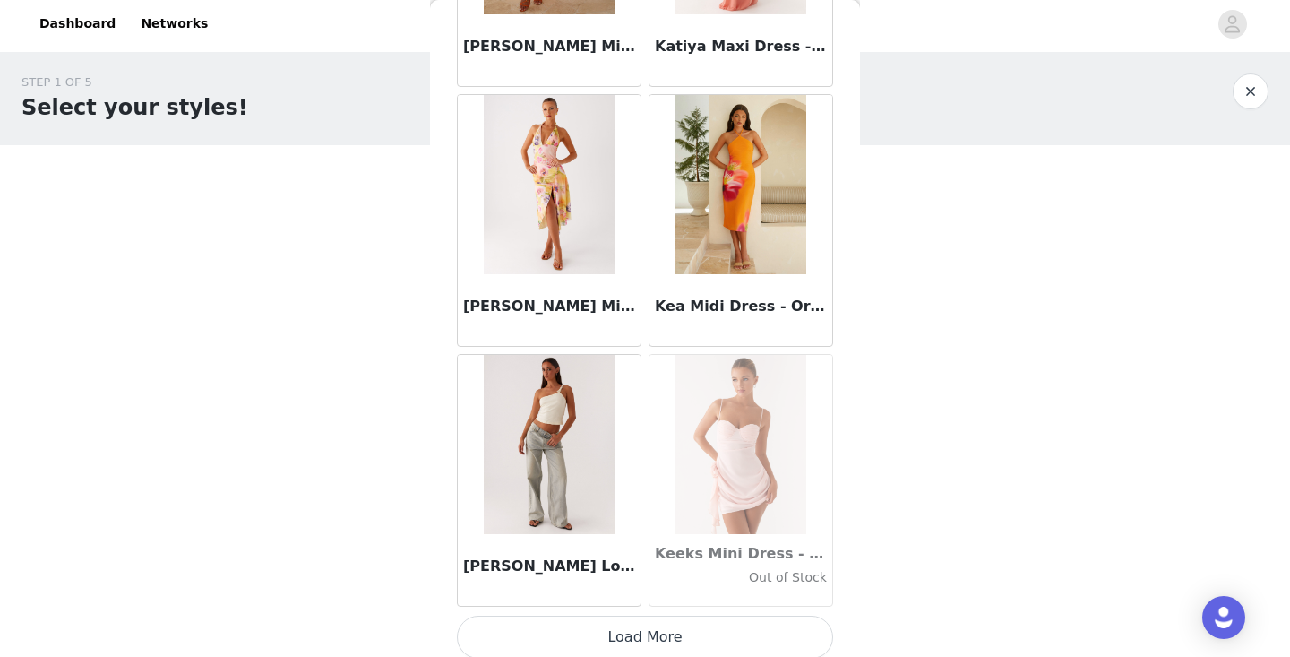
click at [657, 628] on button "Load More" at bounding box center [645, 637] width 376 height 43
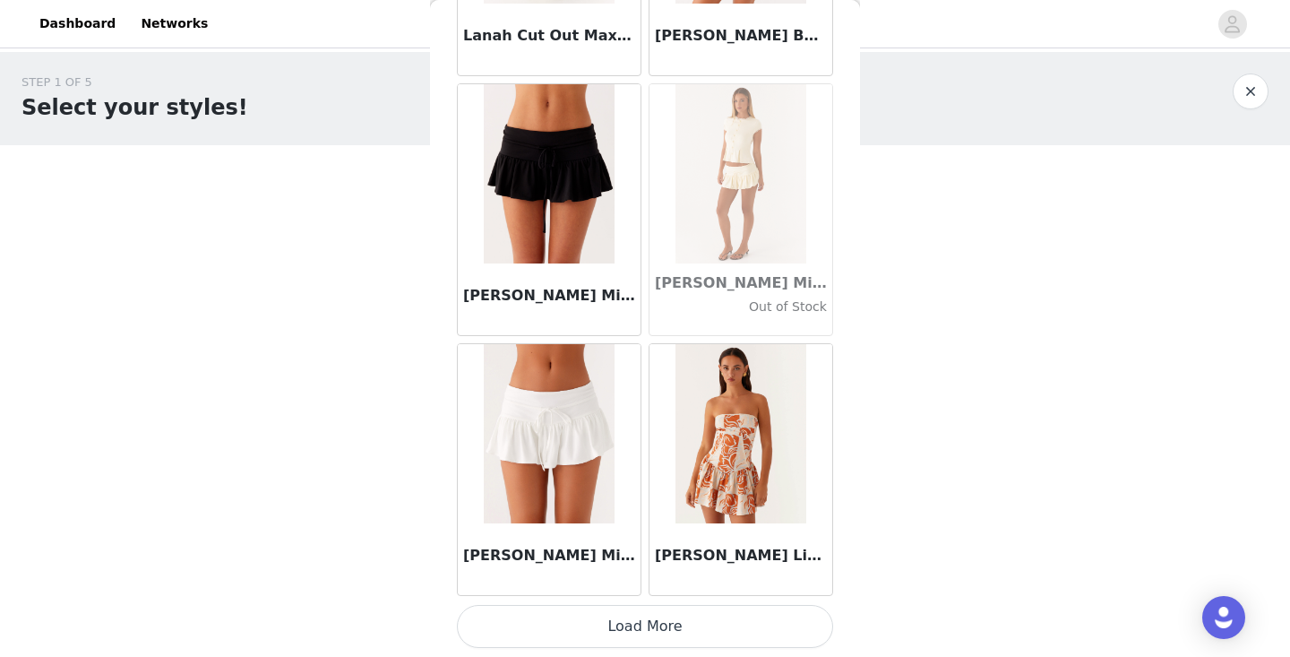
scroll to position [59260, 0]
click at [645, 636] on button "Load More" at bounding box center [645, 626] width 376 height 43
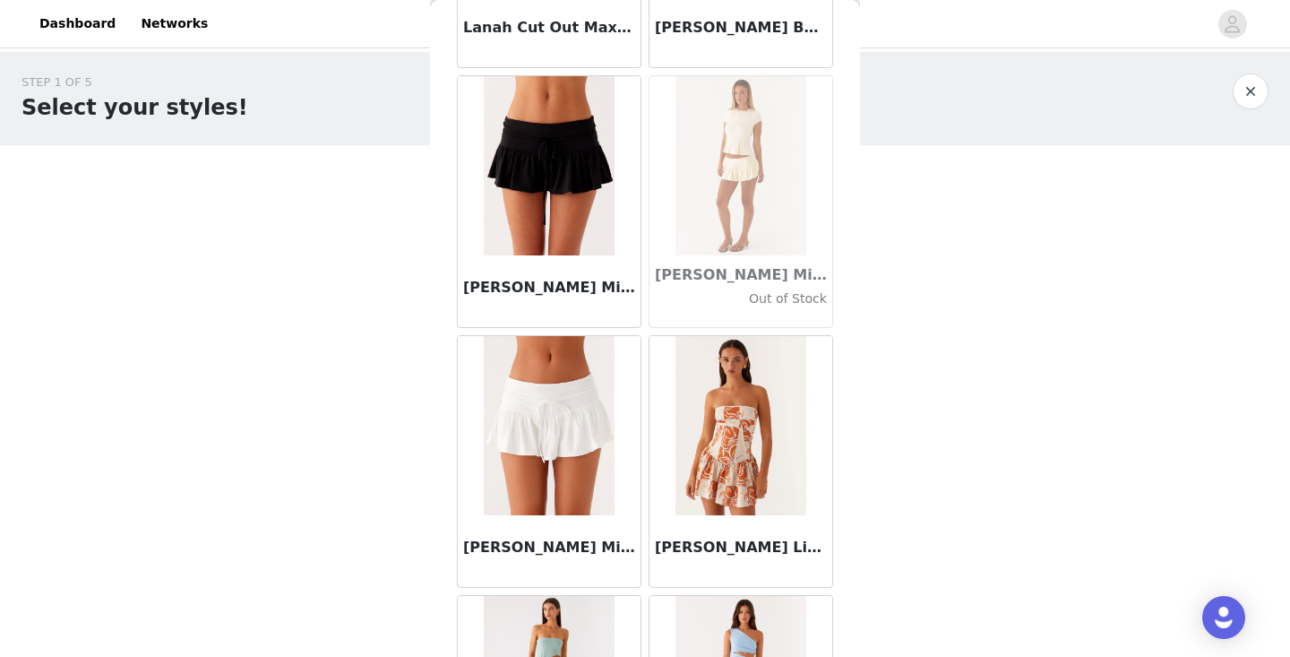
scroll to position [59270, 0]
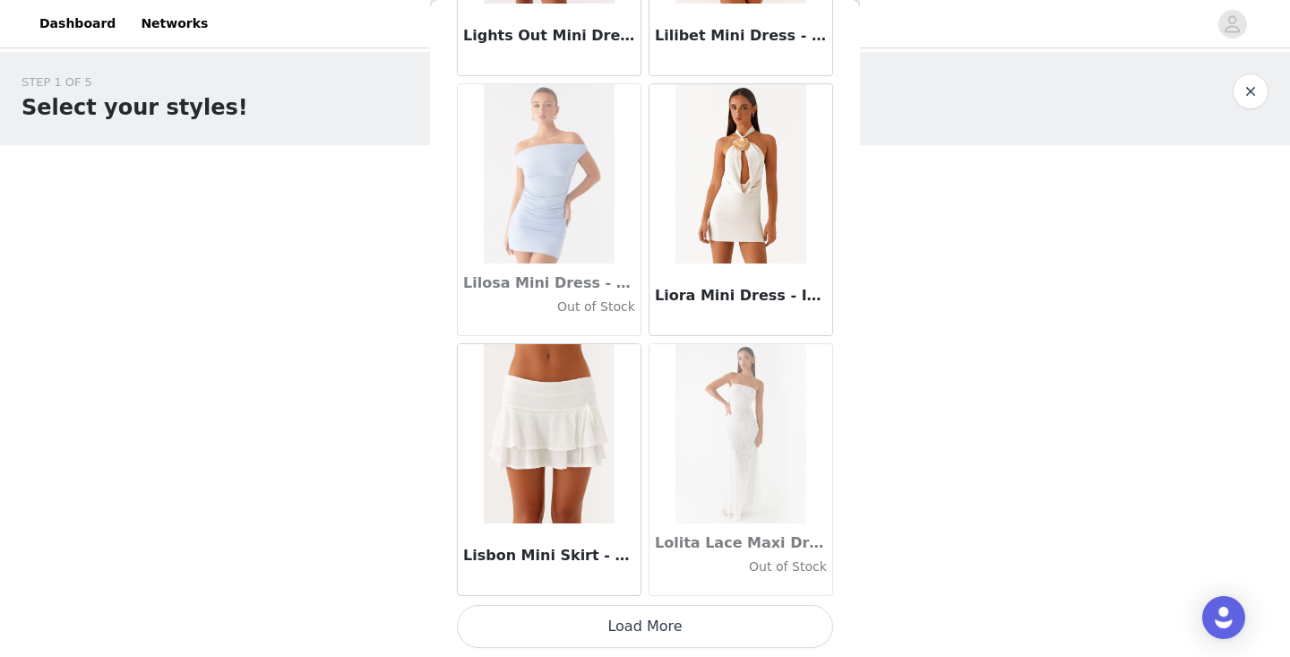
click at [642, 623] on button "Load More" at bounding box center [645, 626] width 376 height 43
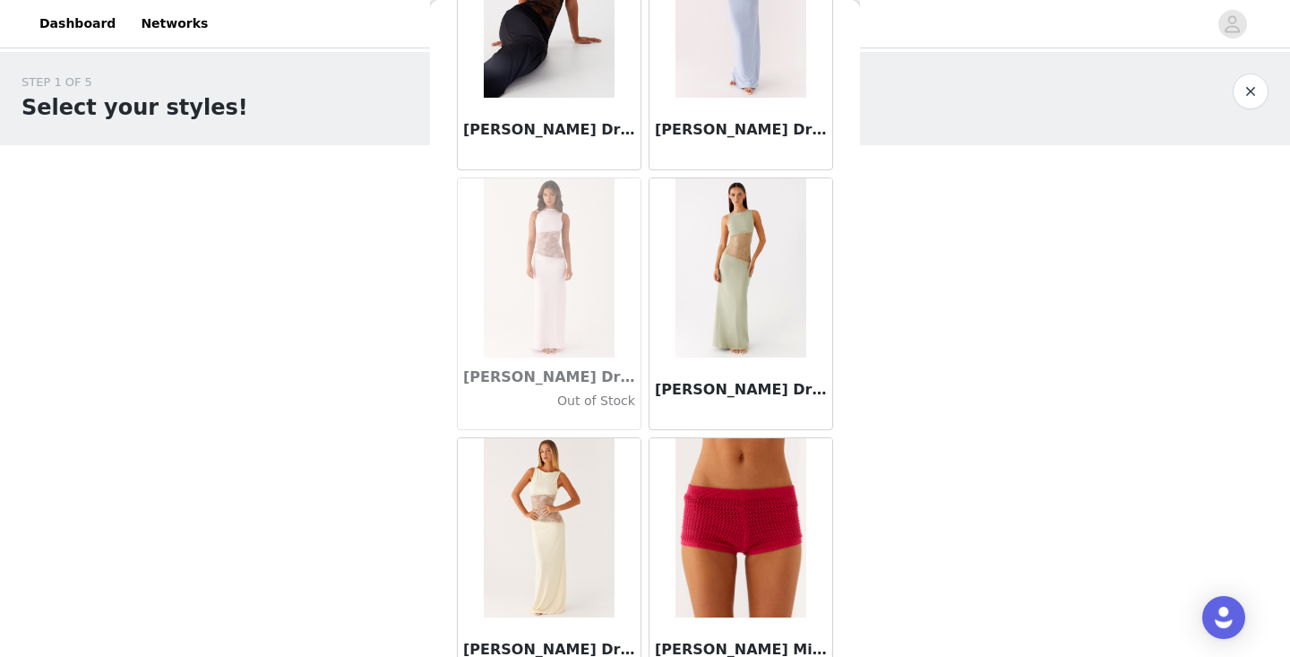
scroll to position [64267, 0]
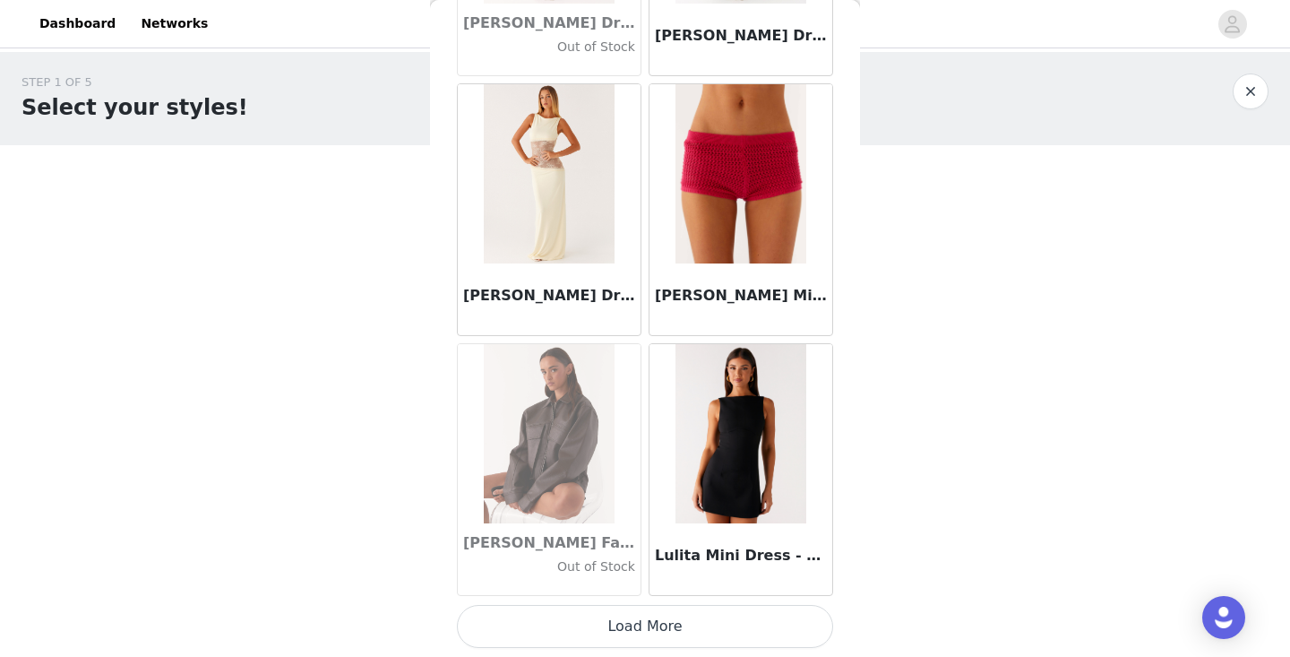
click at [680, 622] on button "Load More" at bounding box center [645, 626] width 376 height 43
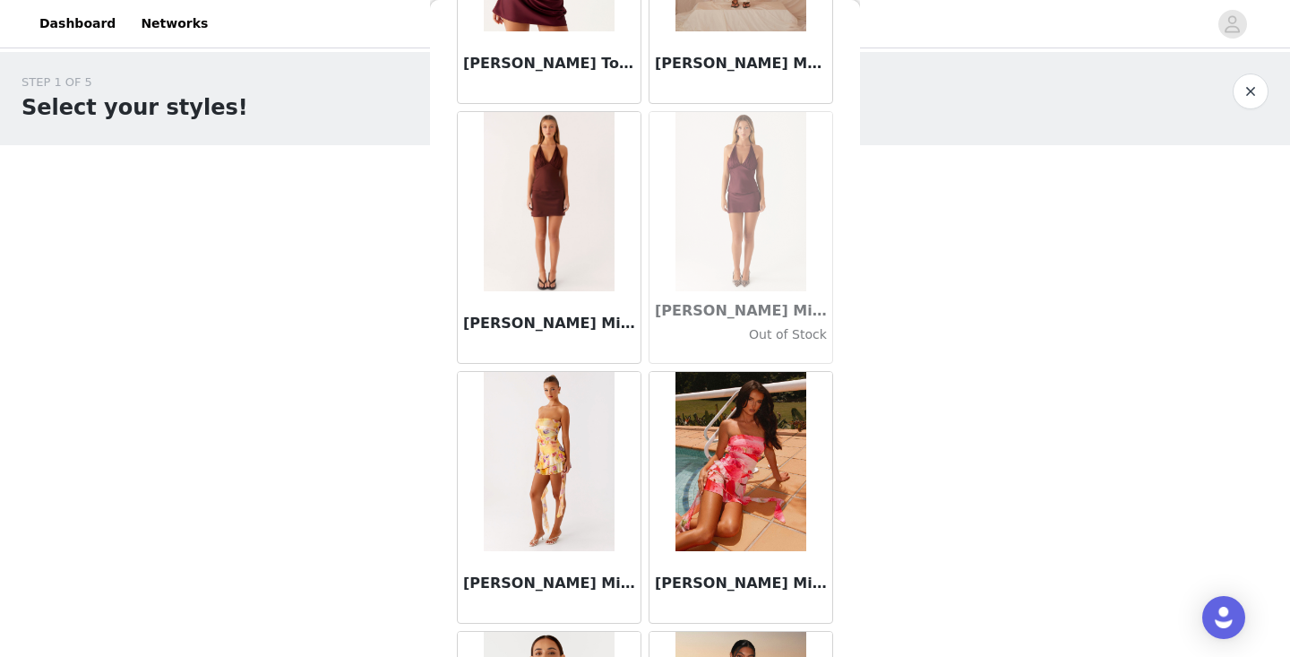
scroll to position [66372, 0]
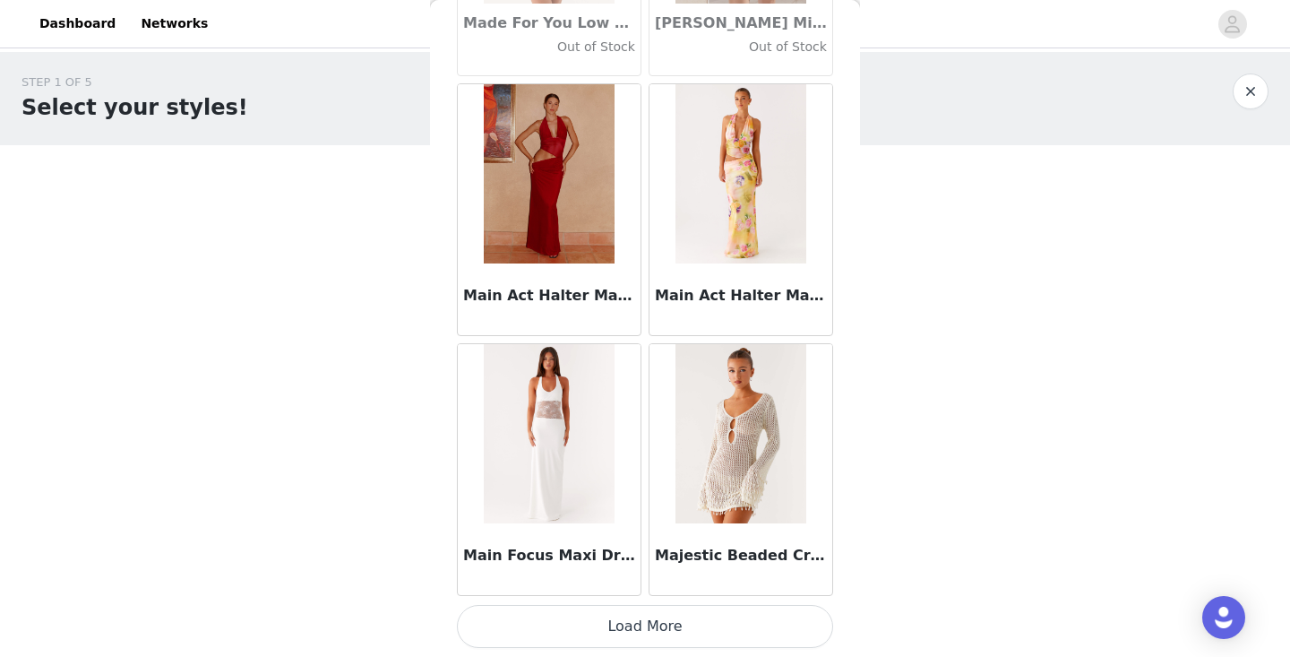
click at [680, 622] on button "Load More" at bounding box center [645, 626] width 376 height 43
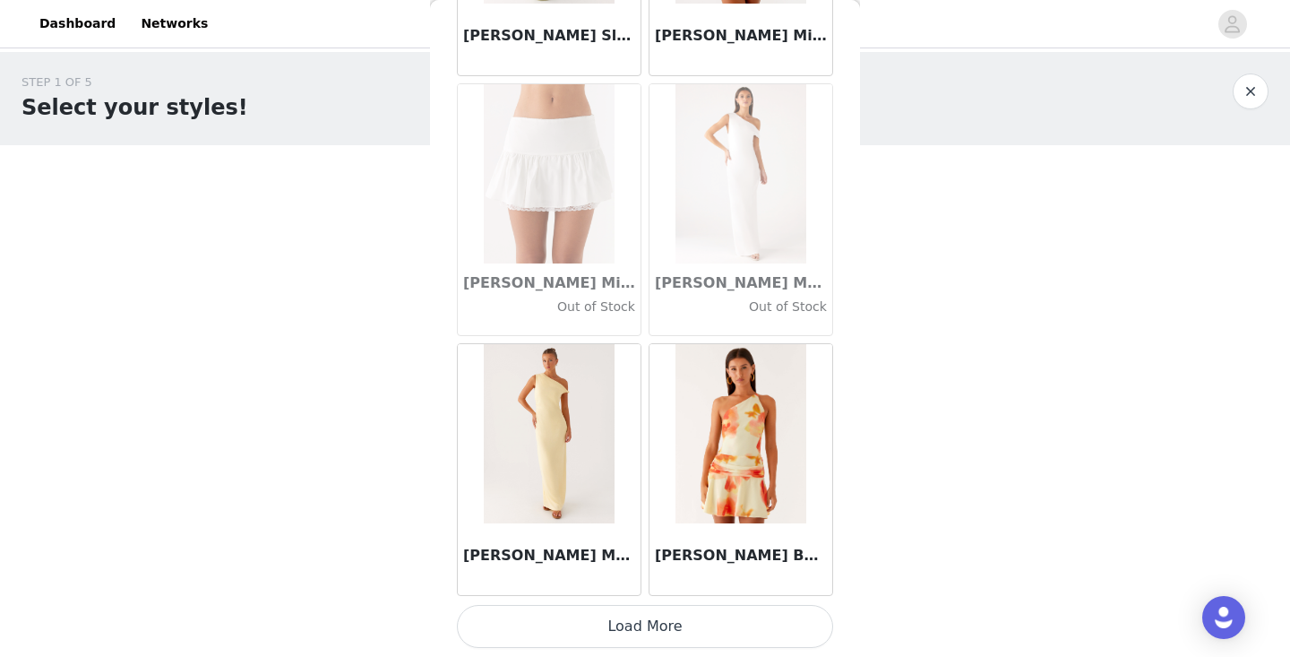
scroll to position [0, 0]
click at [680, 622] on button "Load More" at bounding box center [645, 626] width 376 height 43
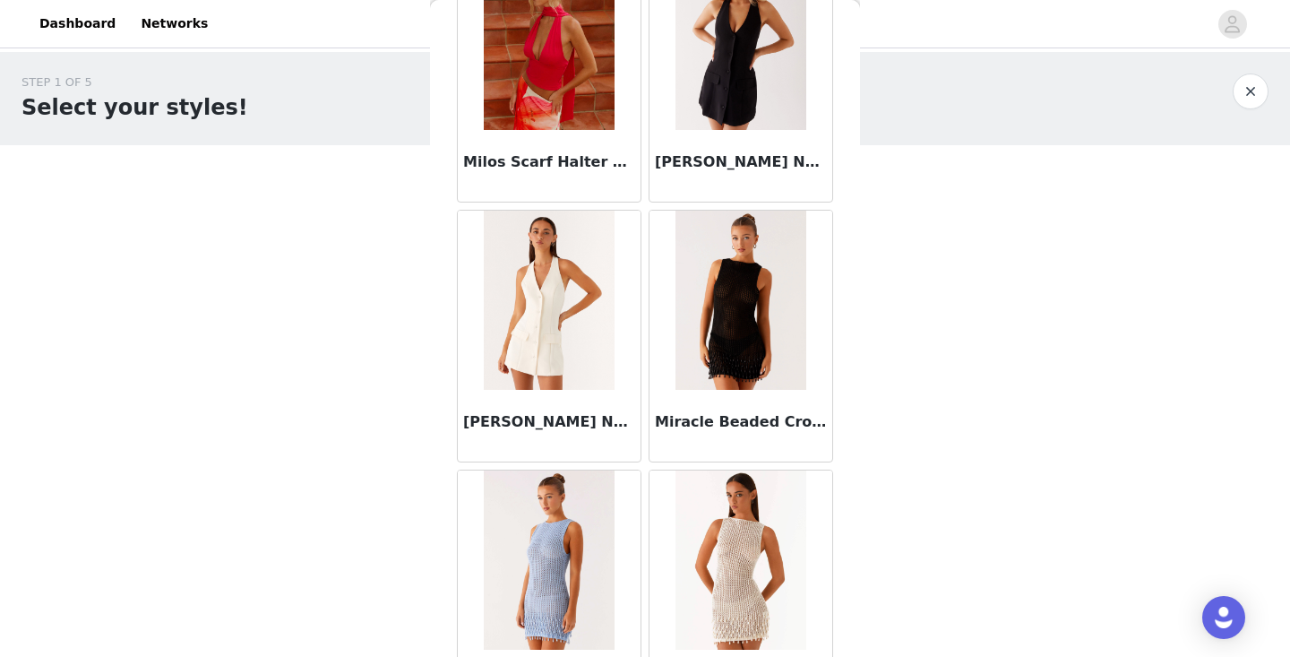
scroll to position [71982, 0]
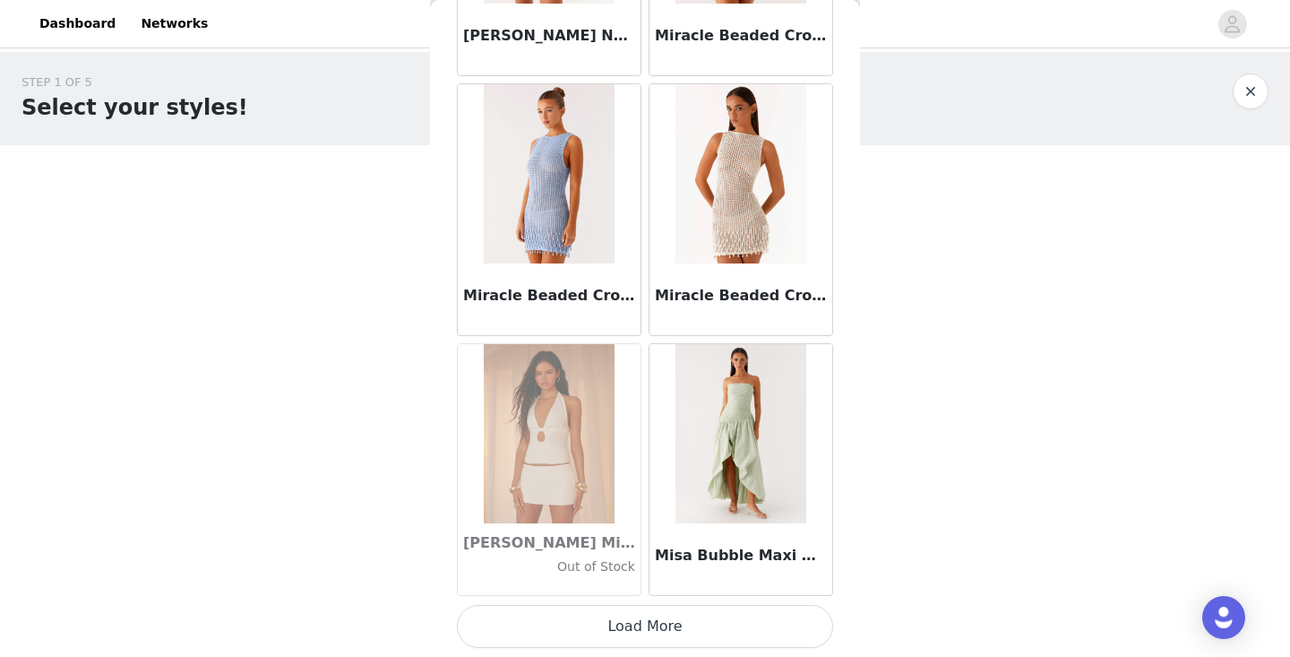
click at [608, 623] on button "Load More" at bounding box center [645, 626] width 376 height 43
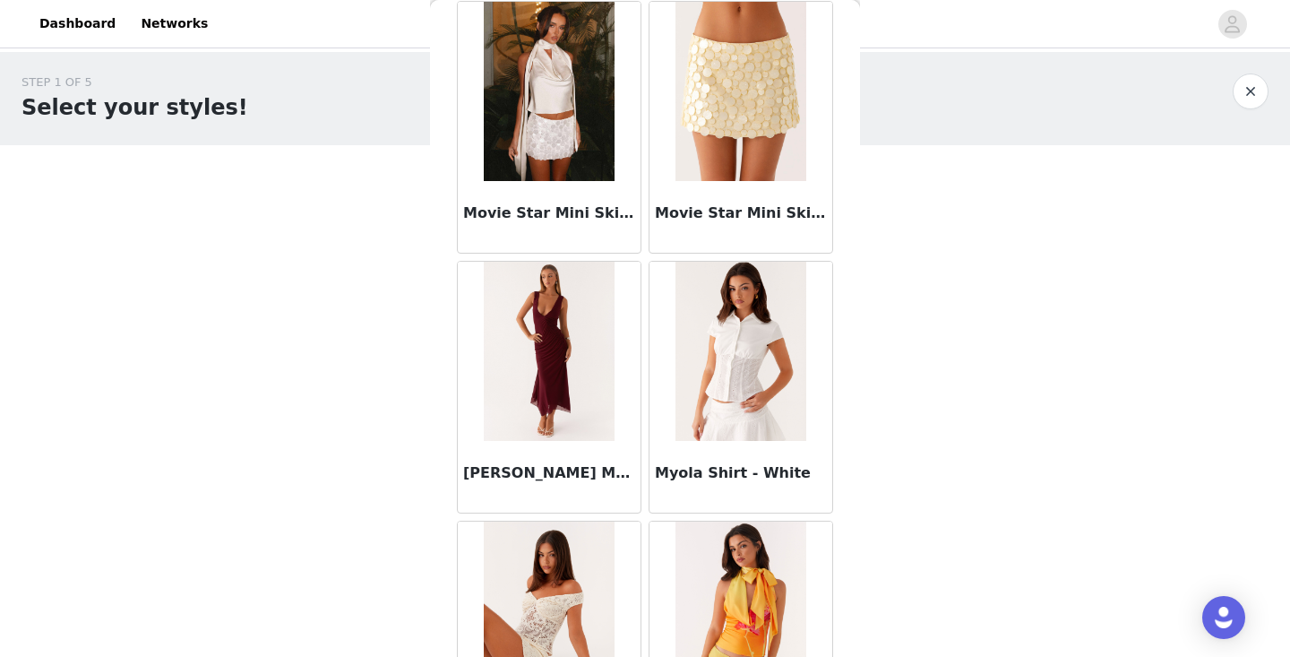
scroll to position [74467, 0]
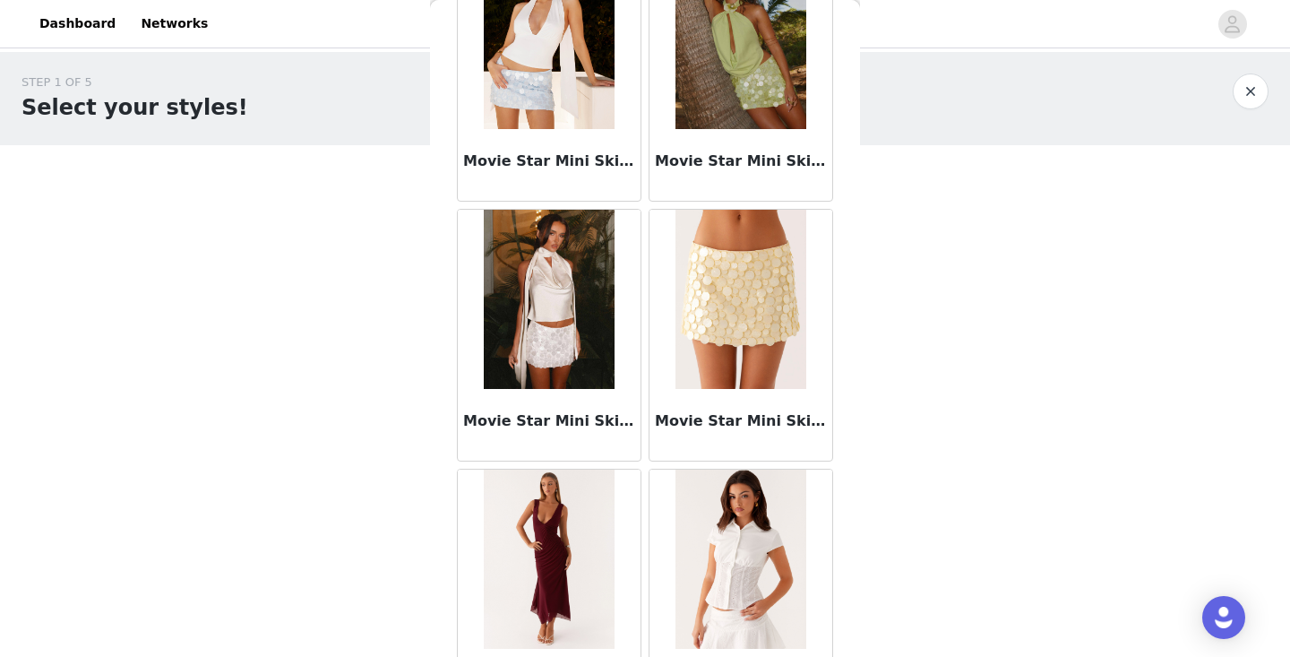
click at [749, 320] on img at bounding box center [741, 299] width 130 height 179
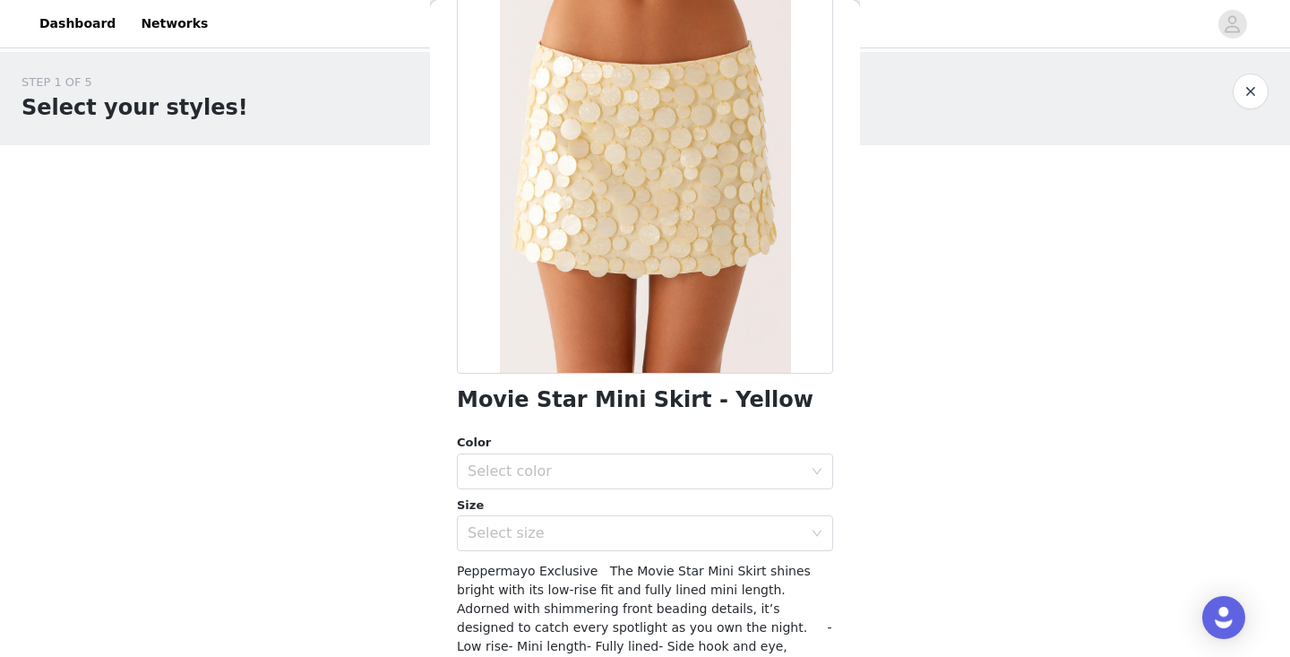
scroll to position [123, 0]
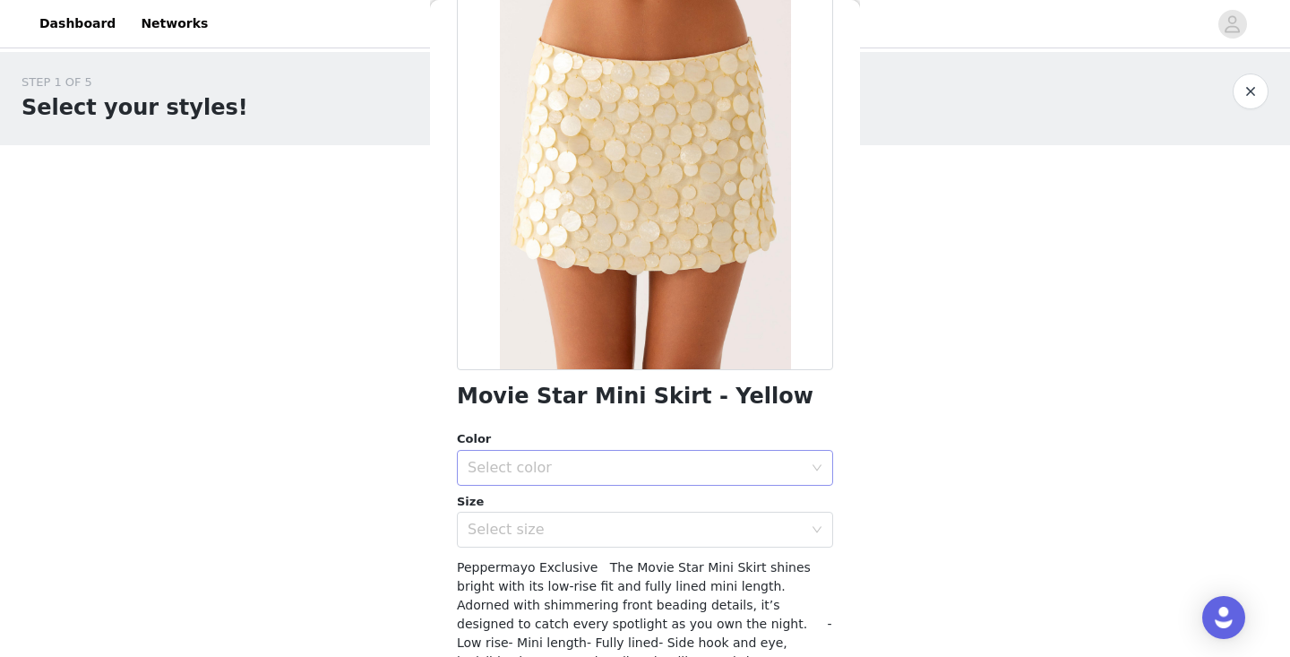
click at [571, 459] on div "Select color" at bounding box center [635, 468] width 335 height 18
click at [563, 512] on li "Yellow" at bounding box center [645, 506] width 376 height 29
click at [563, 526] on div "Select size" at bounding box center [635, 530] width 335 height 18
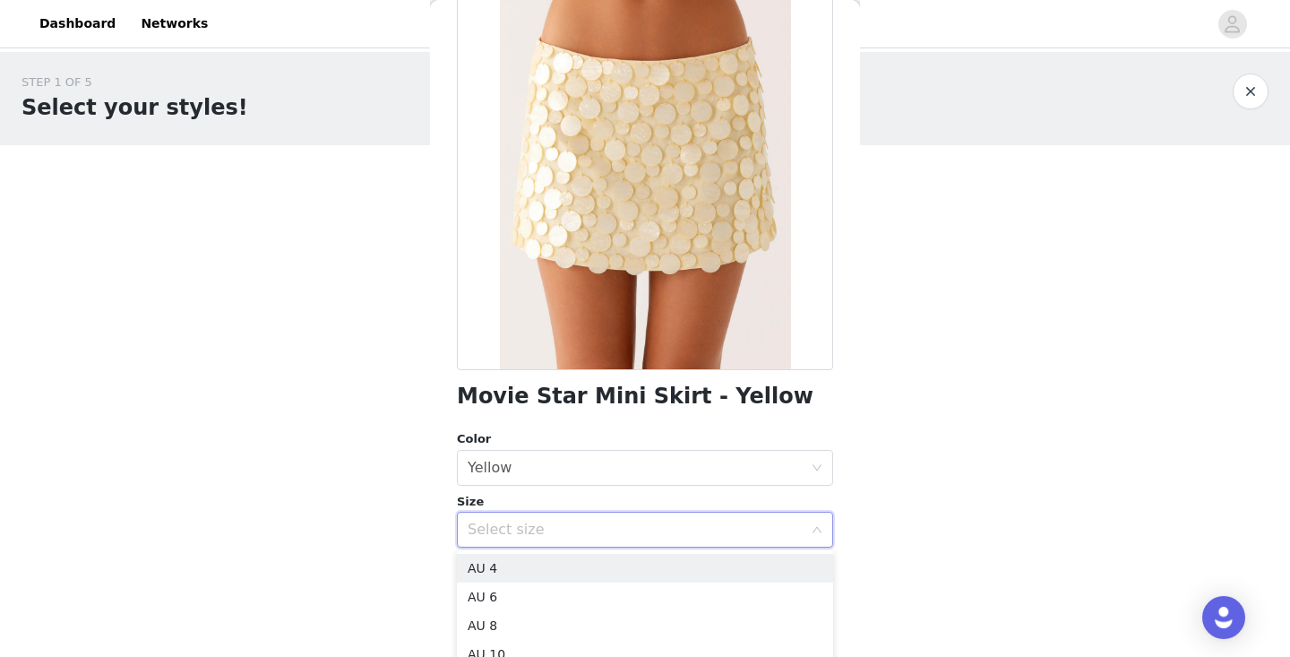
scroll to position [174, 0]
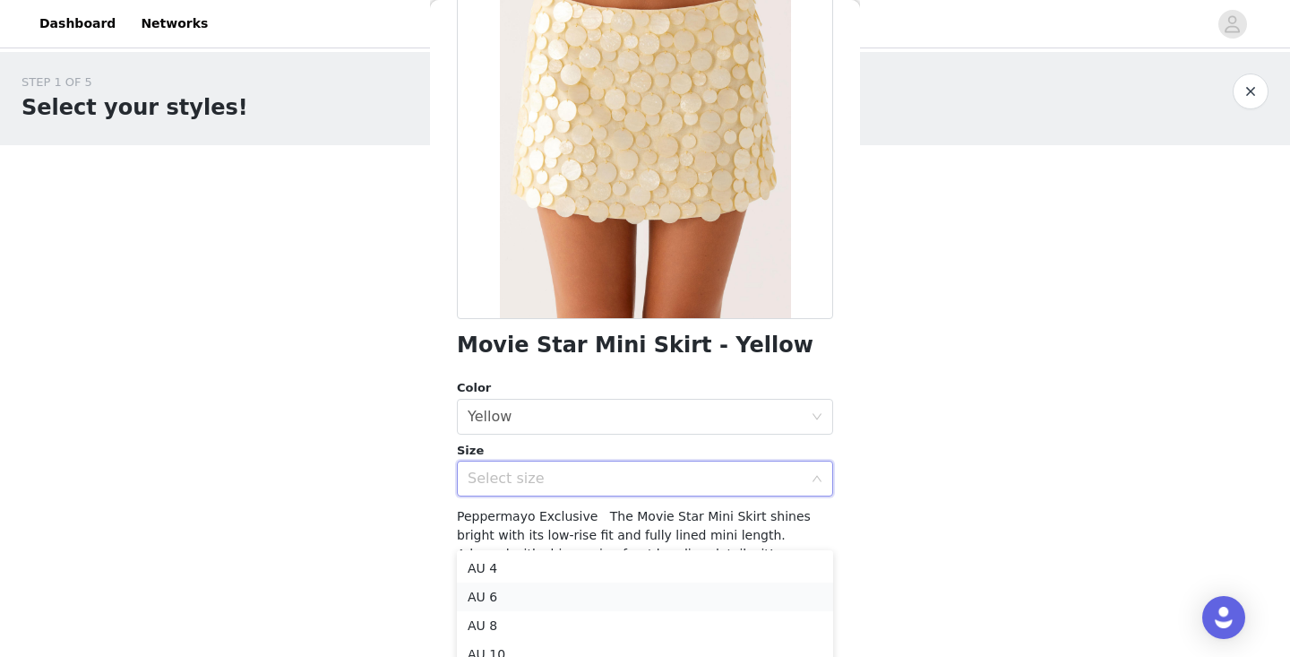
click at [542, 591] on li "AU 6" at bounding box center [645, 596] width 376 height 29
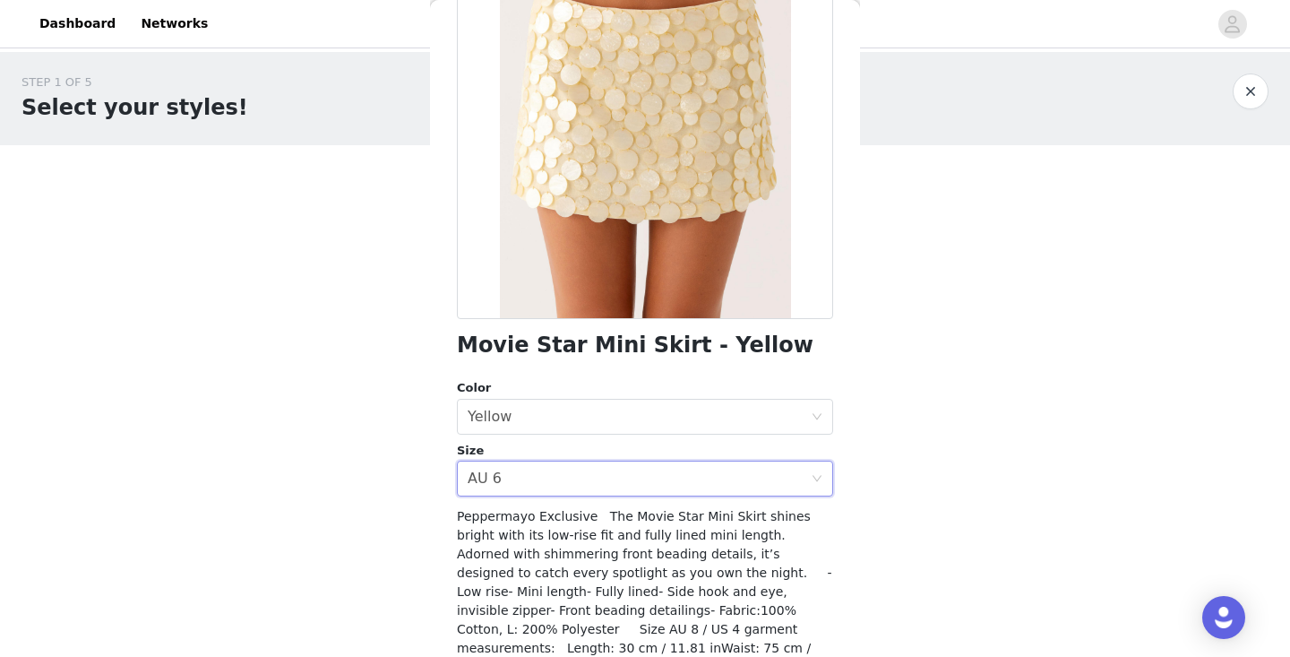
scroll to position [0, 0]
click at [792, 472] on div "Select size AU 6" at bounding box center [639, 479] width 343 height 34
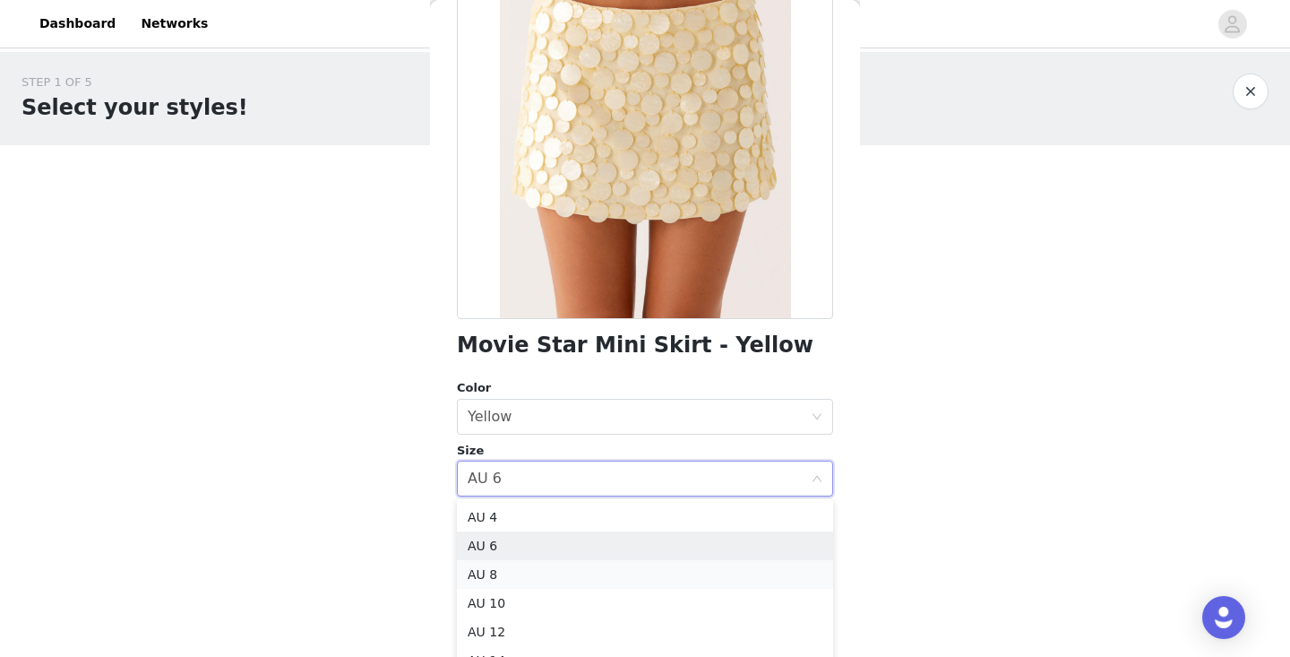
click at [609, 568] on li "AU 8" at bounding box center [645, 574] width 376 height 29
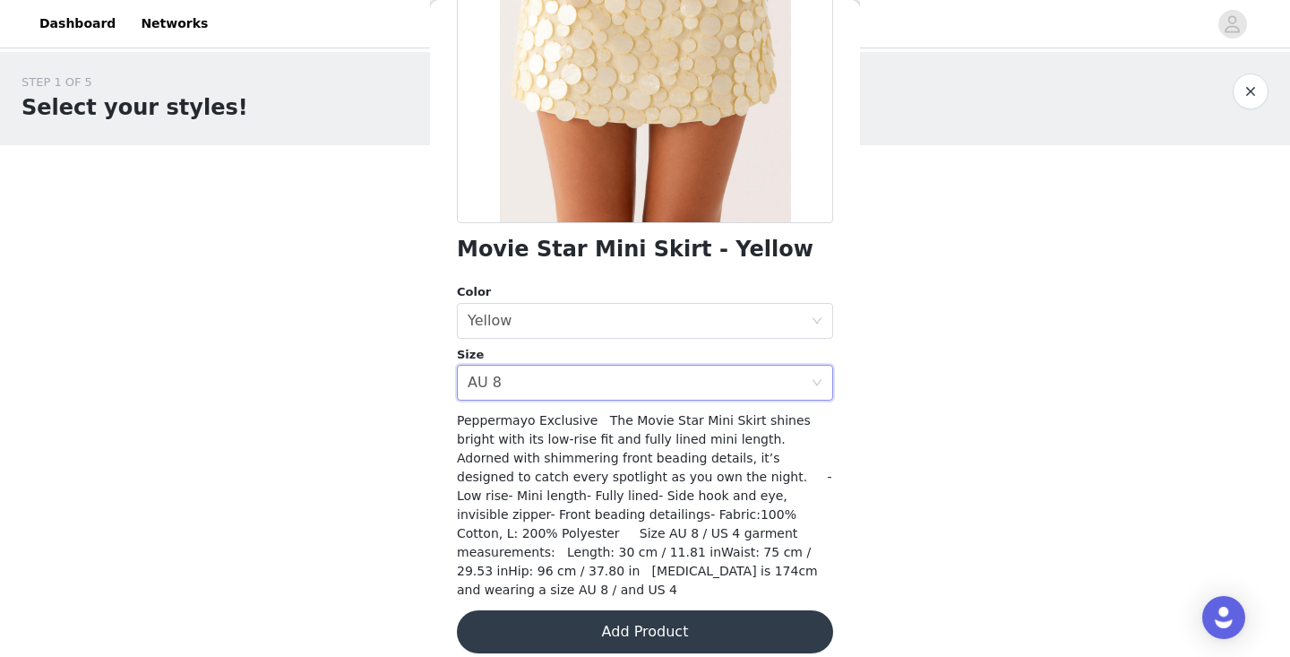
scroll to position [268, 0]
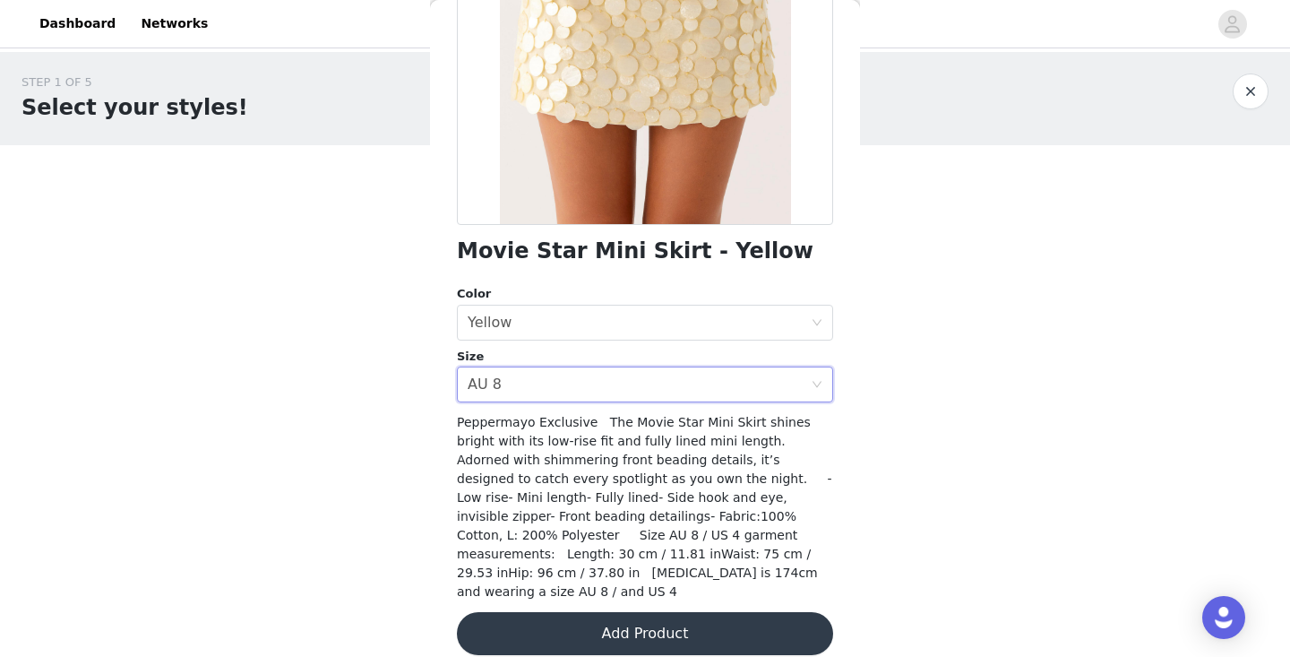
click at [658, 620] on button "Add Product" at bounding box center [645, 633] width 376 height 43
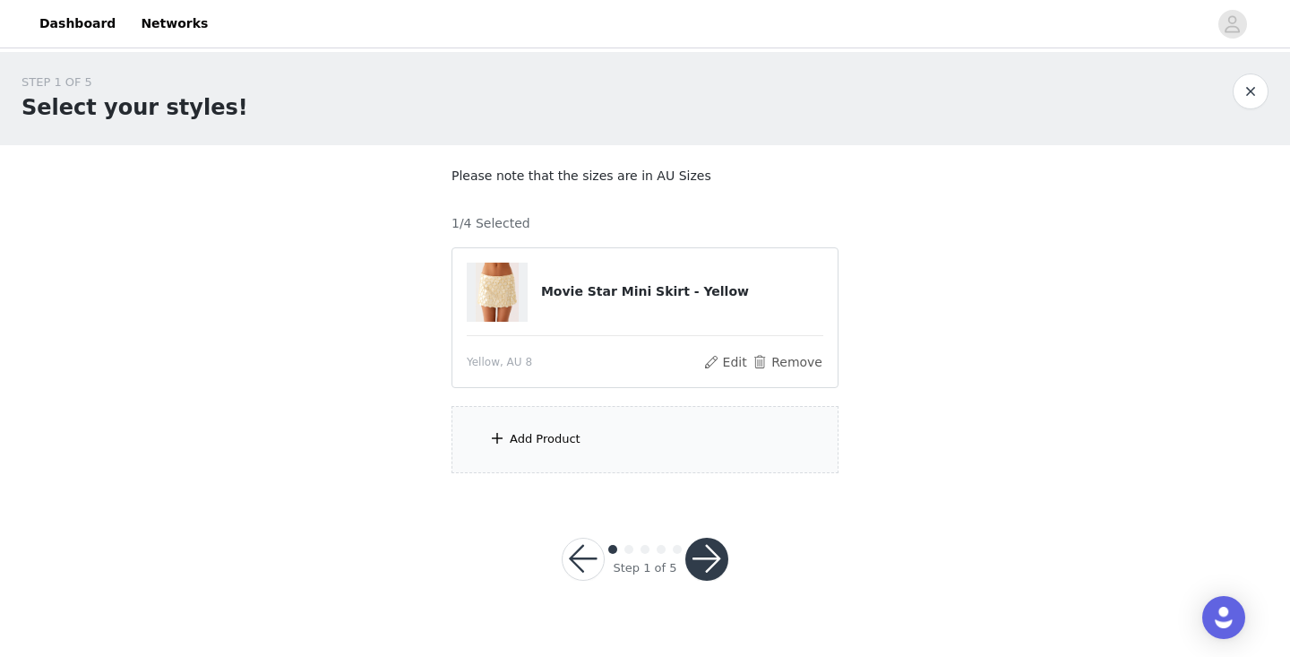
click at [655, 434] on div "Add Product" at bounding box center [645, 439] width 387 height 67
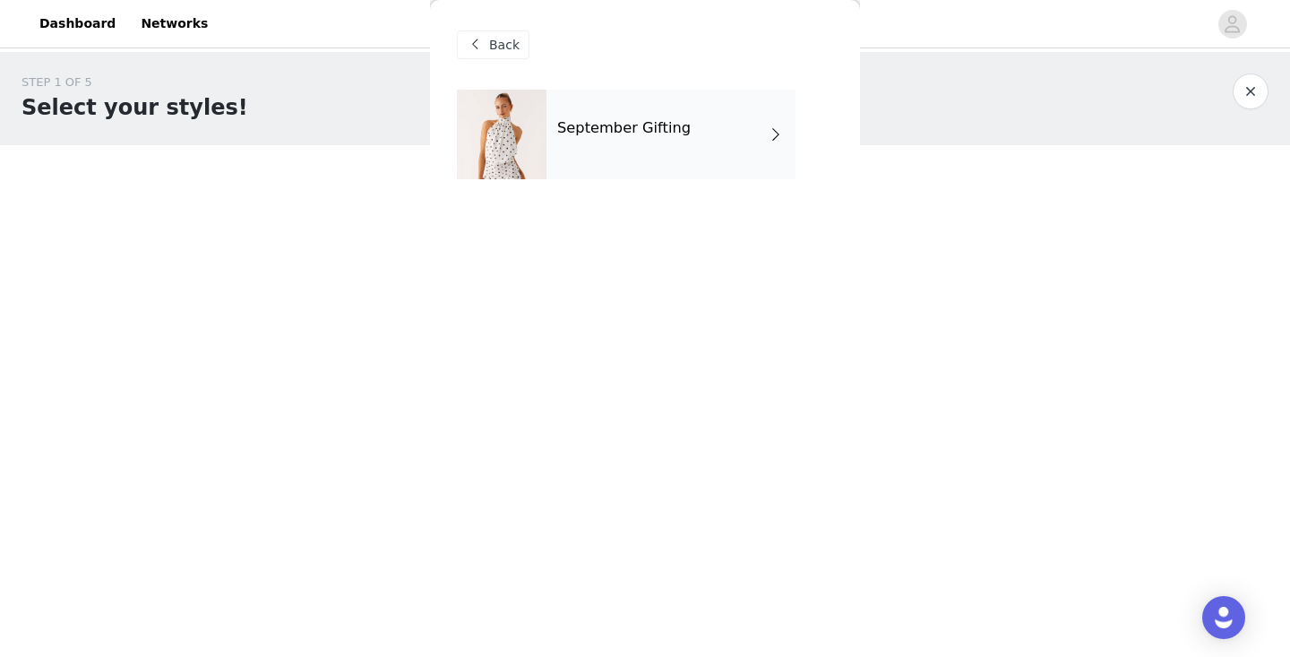
click at [647, 156] on div "September Gifting" at bounding box center [671, 135] width 249 height 90
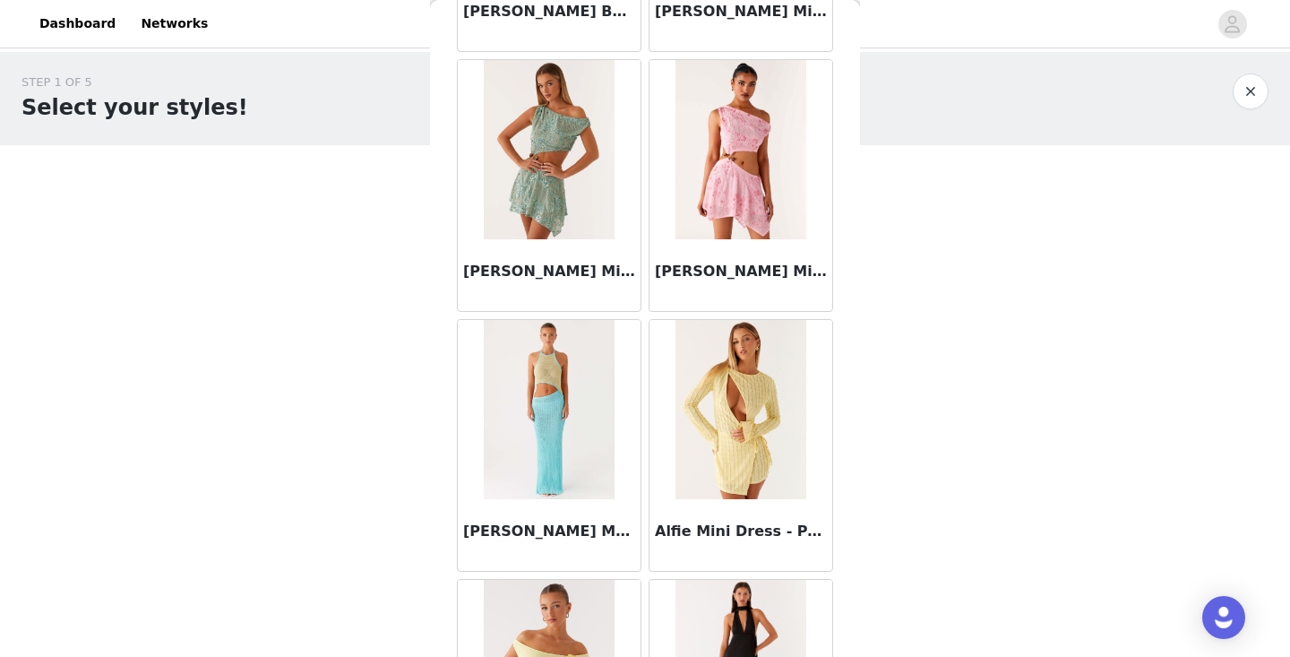
scroll to position [1931, 0]
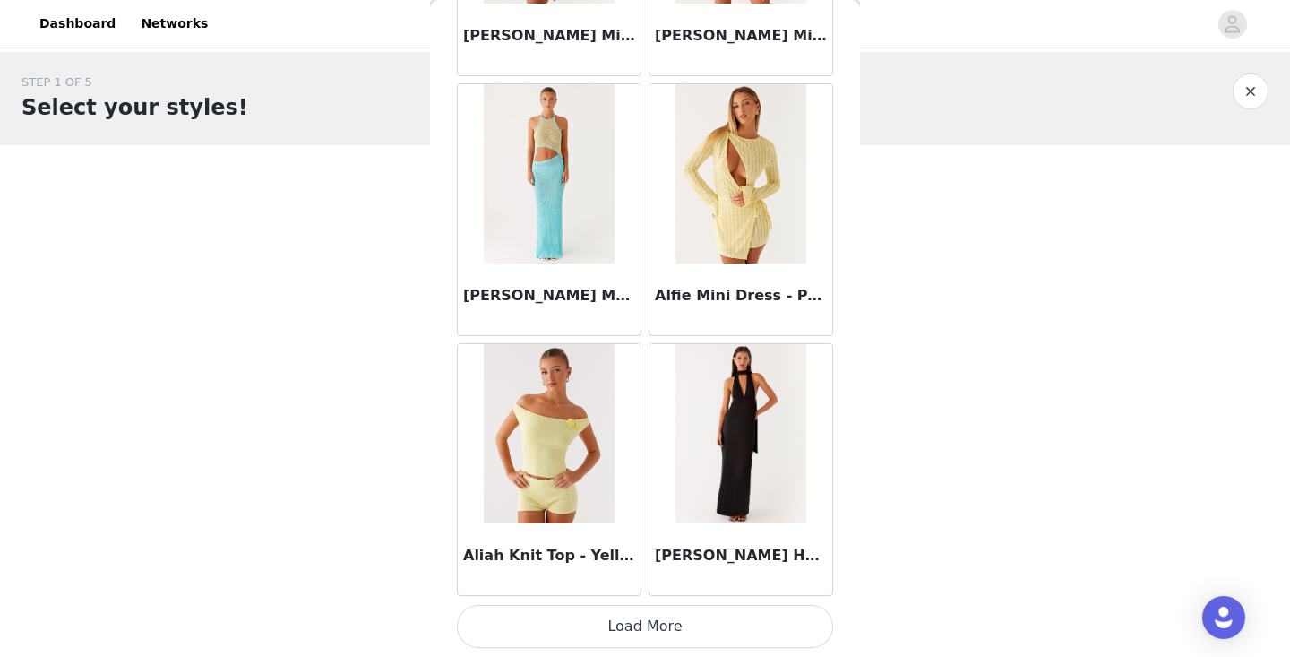
click at [665, 627] on button "Load More" at bounding box center [645, 626] width 376 height 43
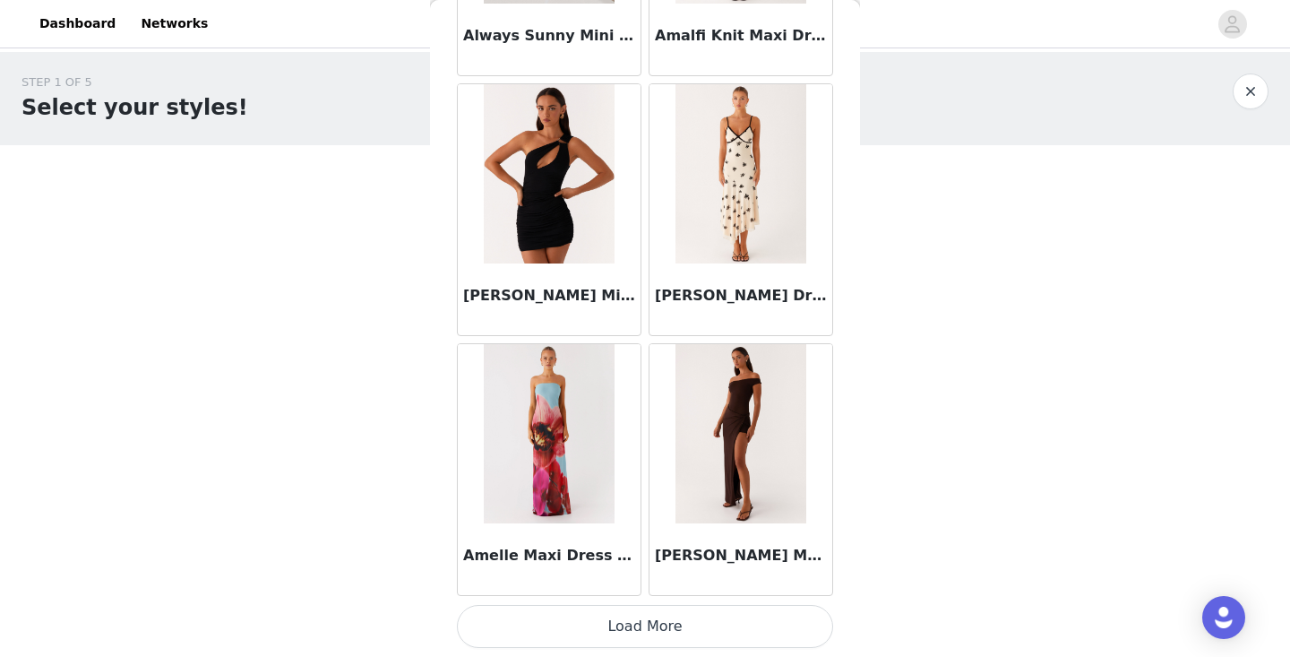
scroll to position [0, 0]
click at [615, 623] on button "Load More" at bounding box center [645, 626] width 376 height 43
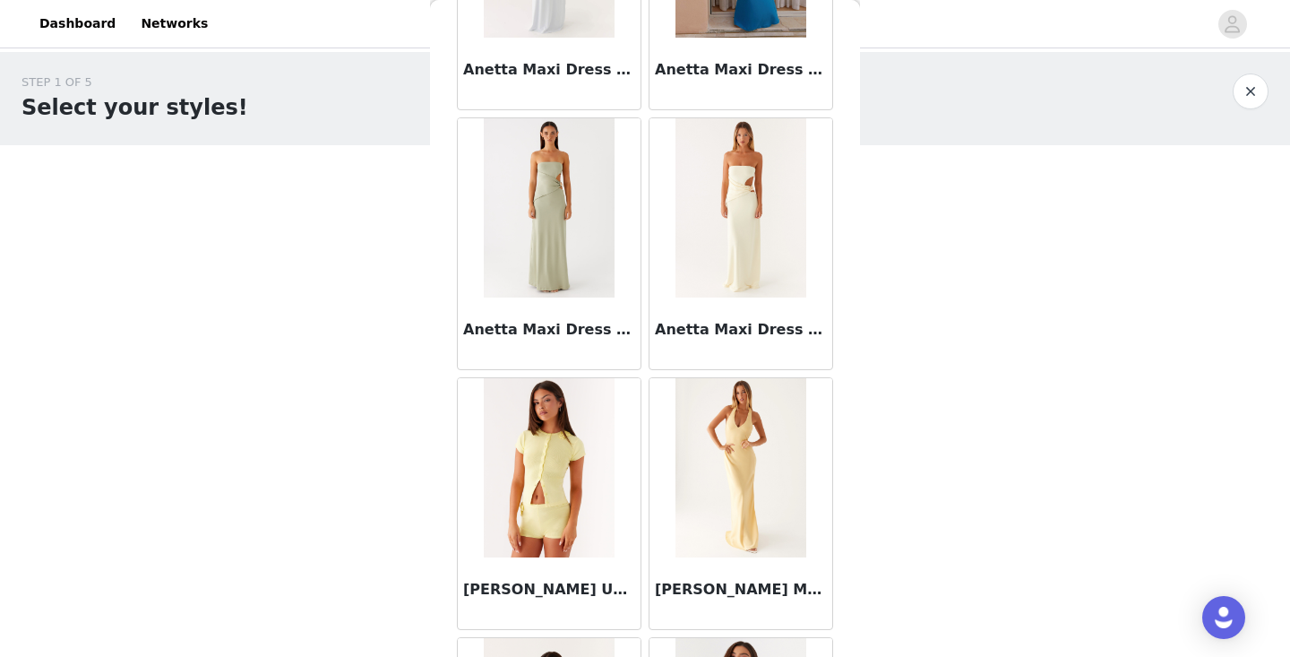
scroll to position [7164, 0]
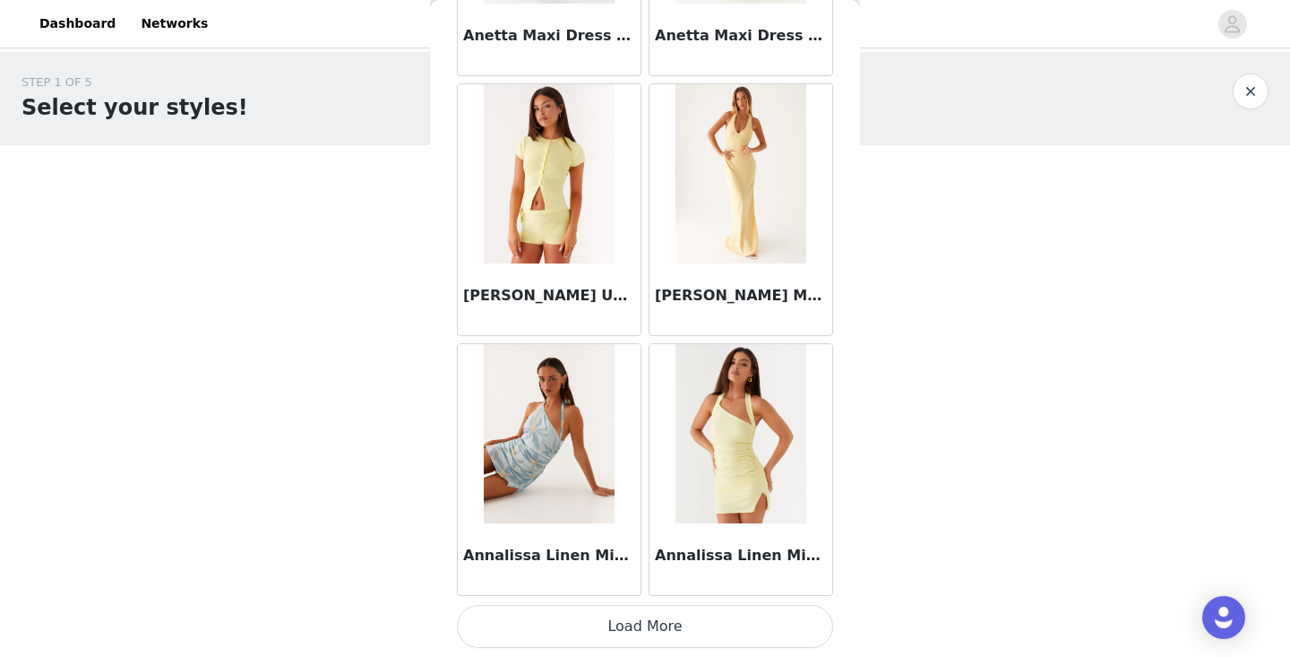
click at [652, 612] on button "Load More" at bounding box center [645, 626] width 376 height 43
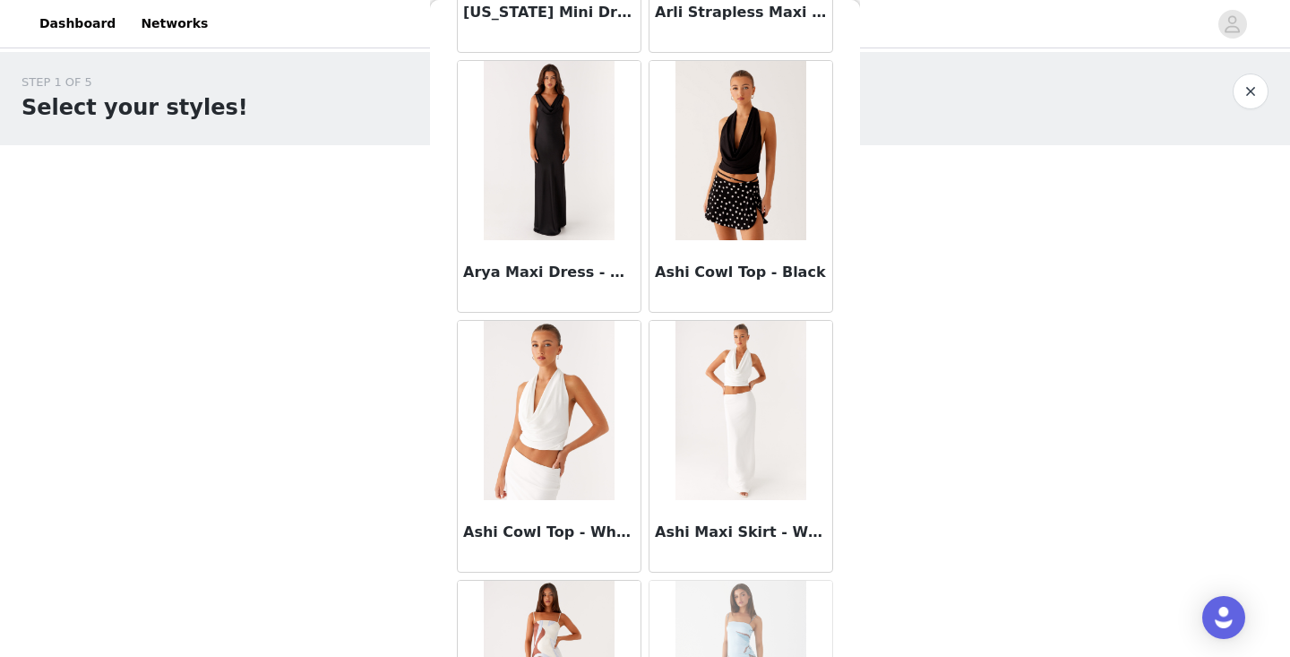
scroll to position [8874, 0]
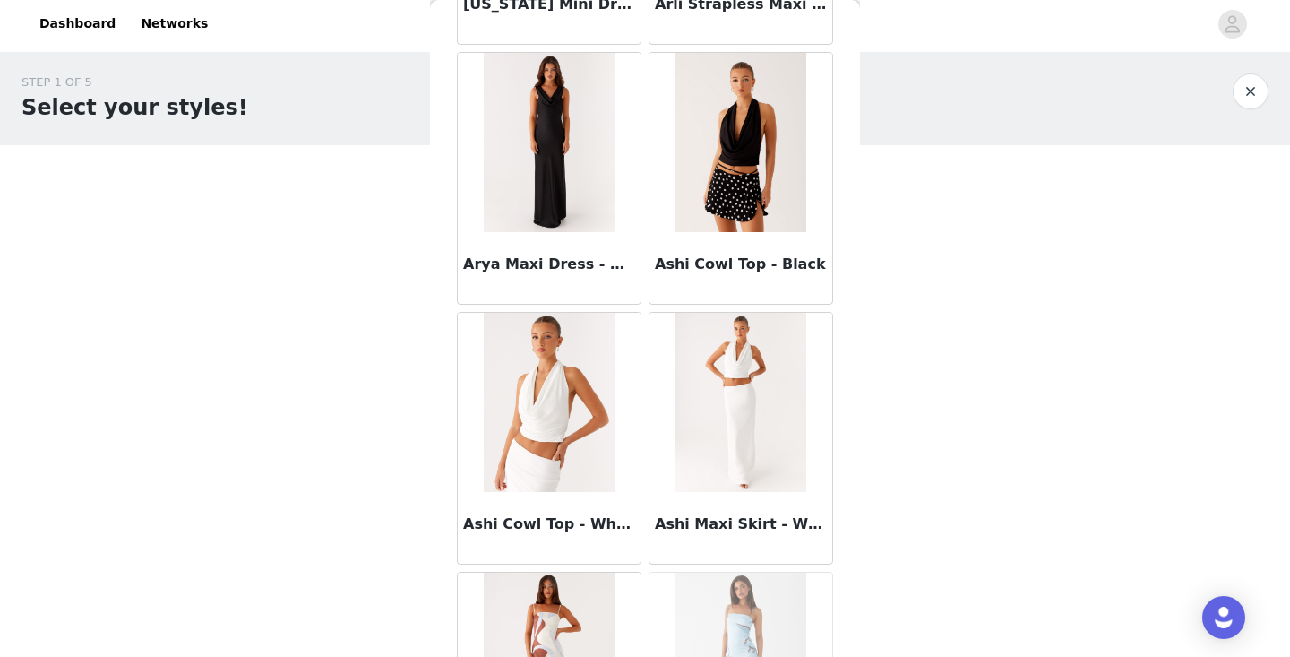
click at [554, 453] on img at bounding box center [549, 402] width 130 height 179
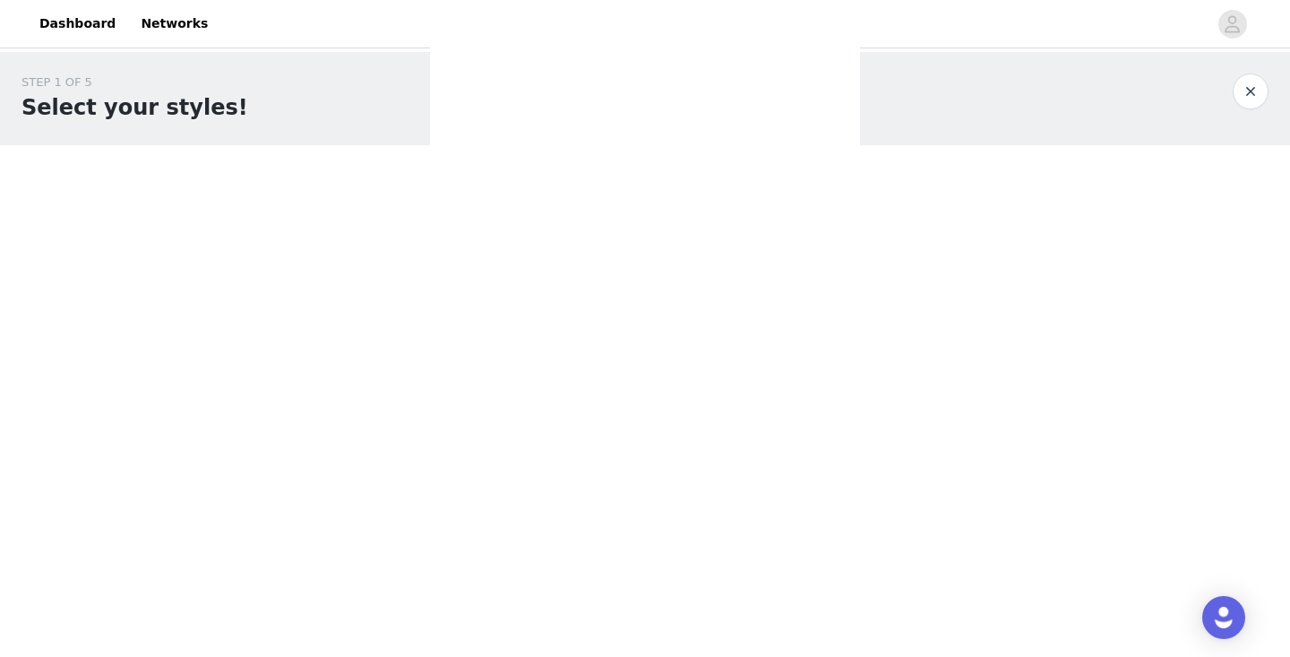
scroll to position [0, 0]
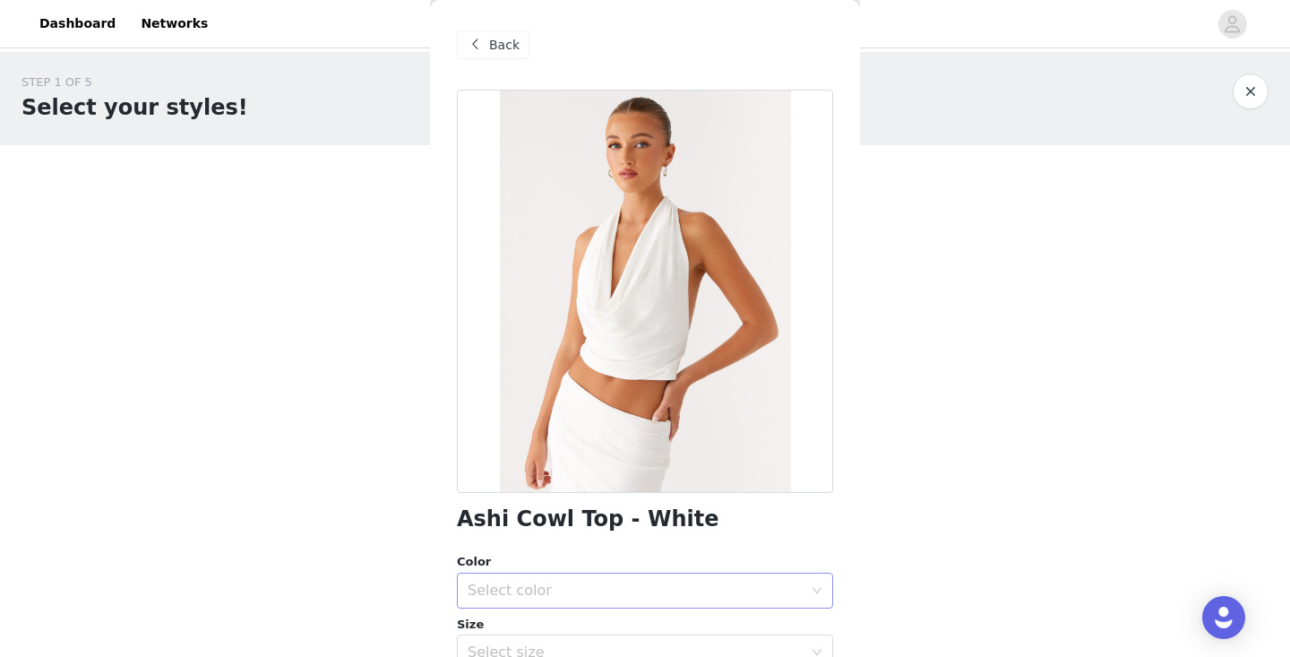
click at [583, 592] on div "Select color" at bounding box center [635, 591] width 335 height 18
click at [574, 632] on li "White" at bounding box center [645, 629] width 376 height 29
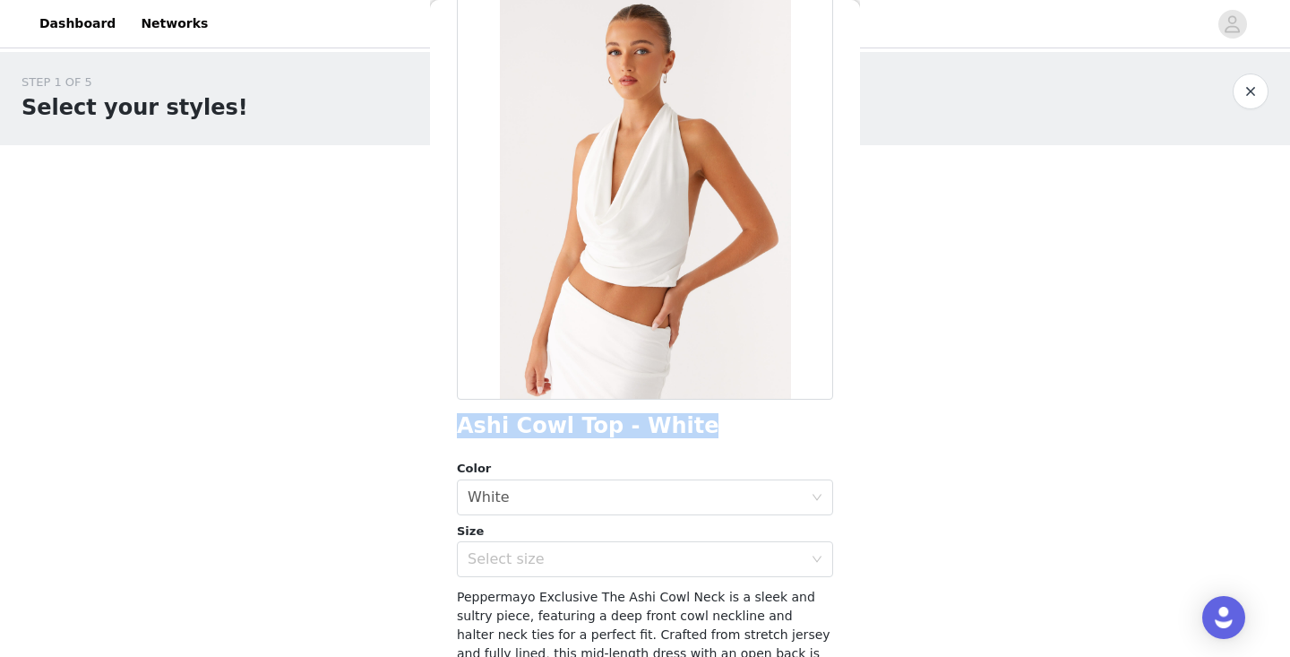
drag, startPoint x: 677, startPoint y: 429, endPoint x: 454, endPoint y: 427, distance: 223.2
click at [454, 427] on div "Back Ashi Cowl Top - White Color Select color White Size Select size Peppermayo…" at bounding box center [645, 328] width 430 height 657
copy h1 "Ashi Cowl Top - White"
click at [593, 553] on div "Select size" at bounding box center [635, 559] width 335 height 18
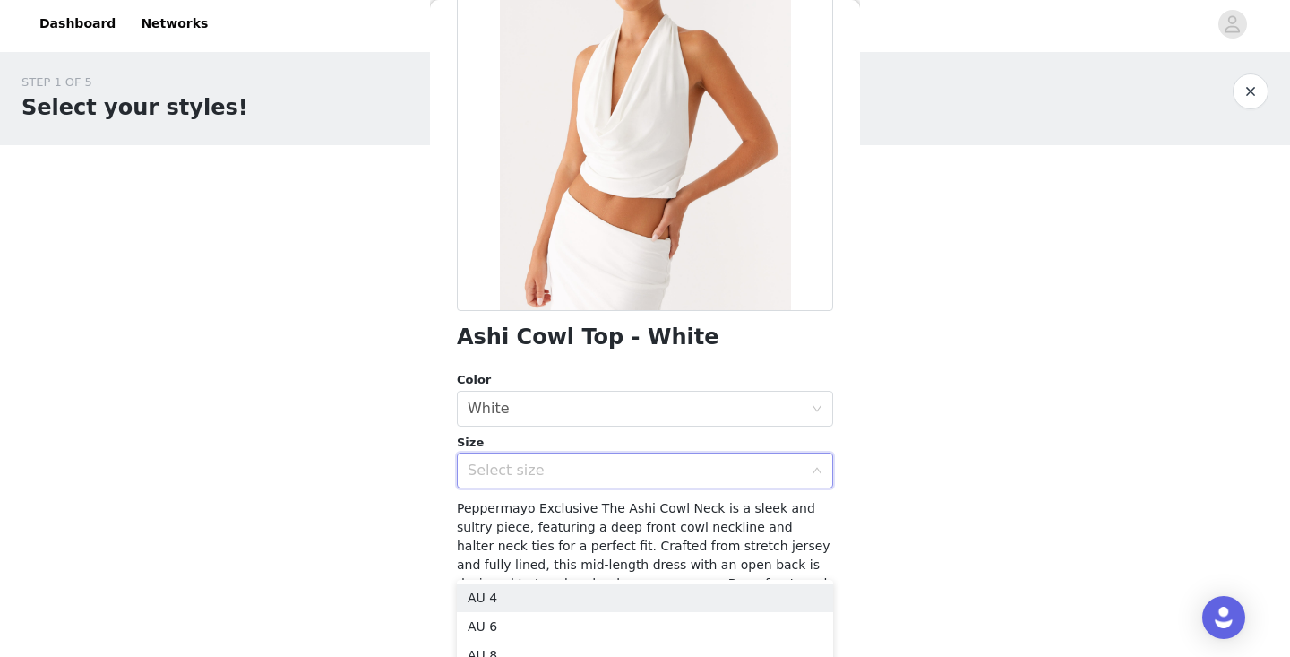
scroll to position [187, 0]
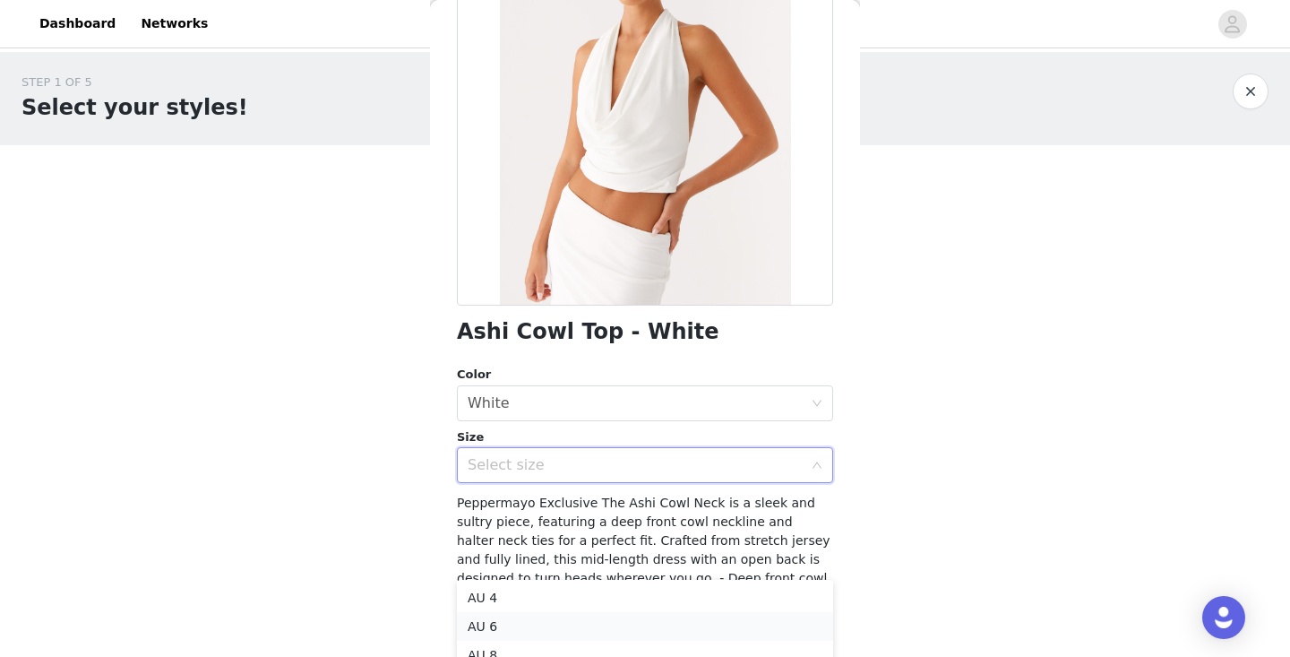
click at [565, 621] on li "AU 6" at bounding box center [645, 626] width 376 height 29
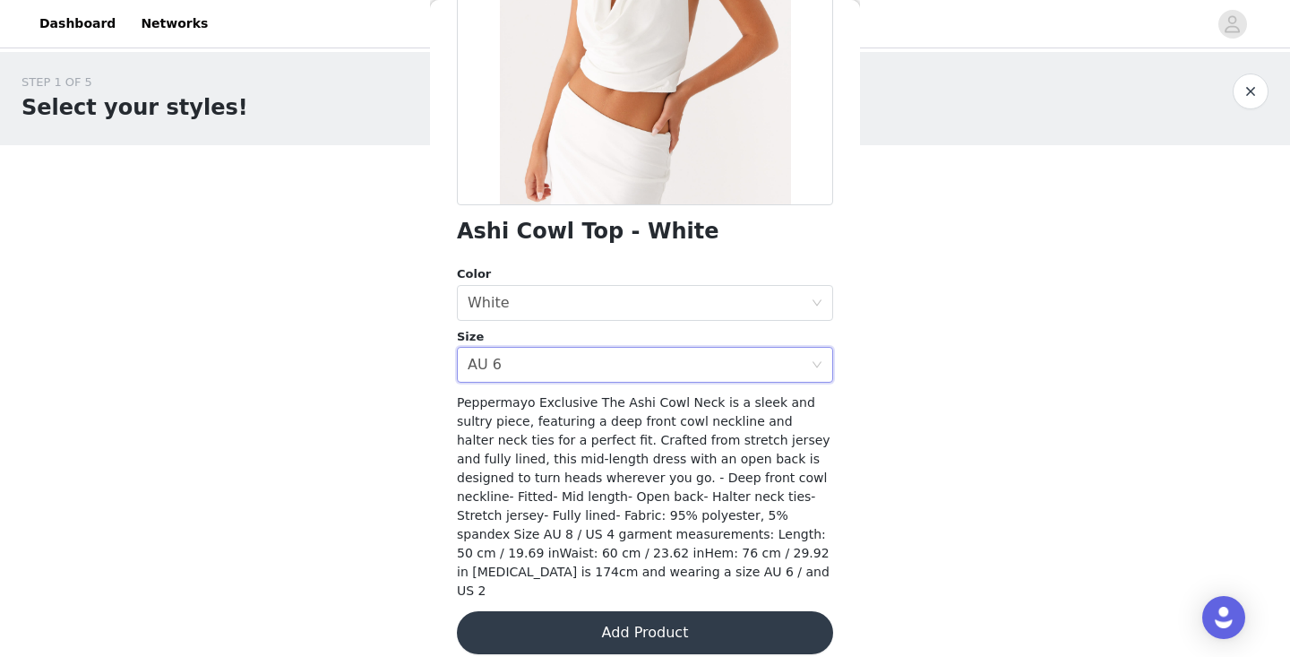
scroll to position [287, 0]
click at [655, 623] on button "Add Product" at bounding box center [645, 633] width 376 height 43
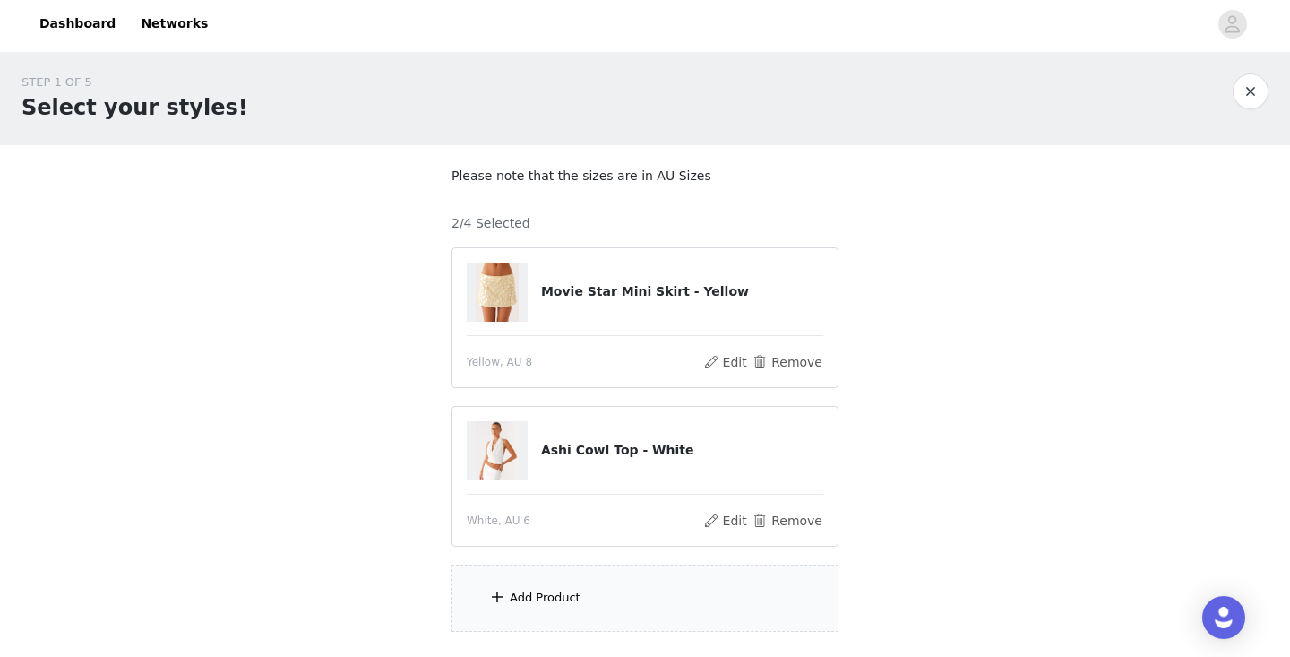
click at [581, 599] on div "Add Product" at bounding box center [645, 598] width 387 height 67
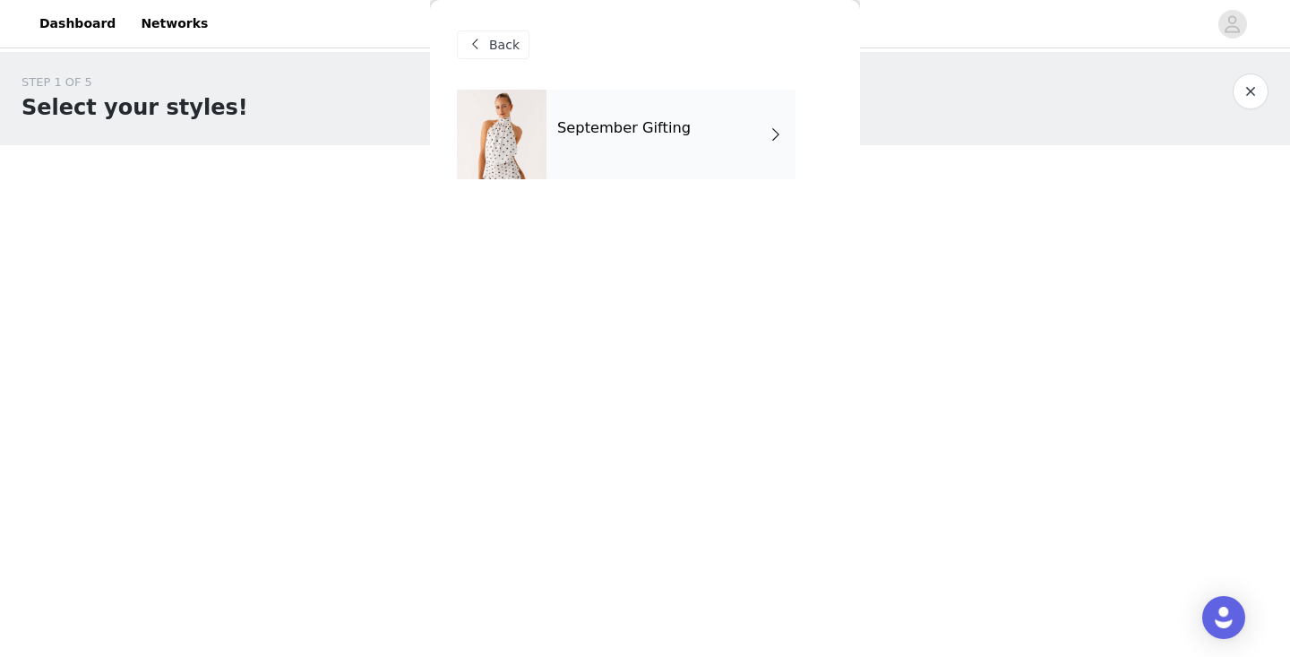
click at [662, 169] on div "September Gifting" at bounding box center [671, 135] width 249 height 90
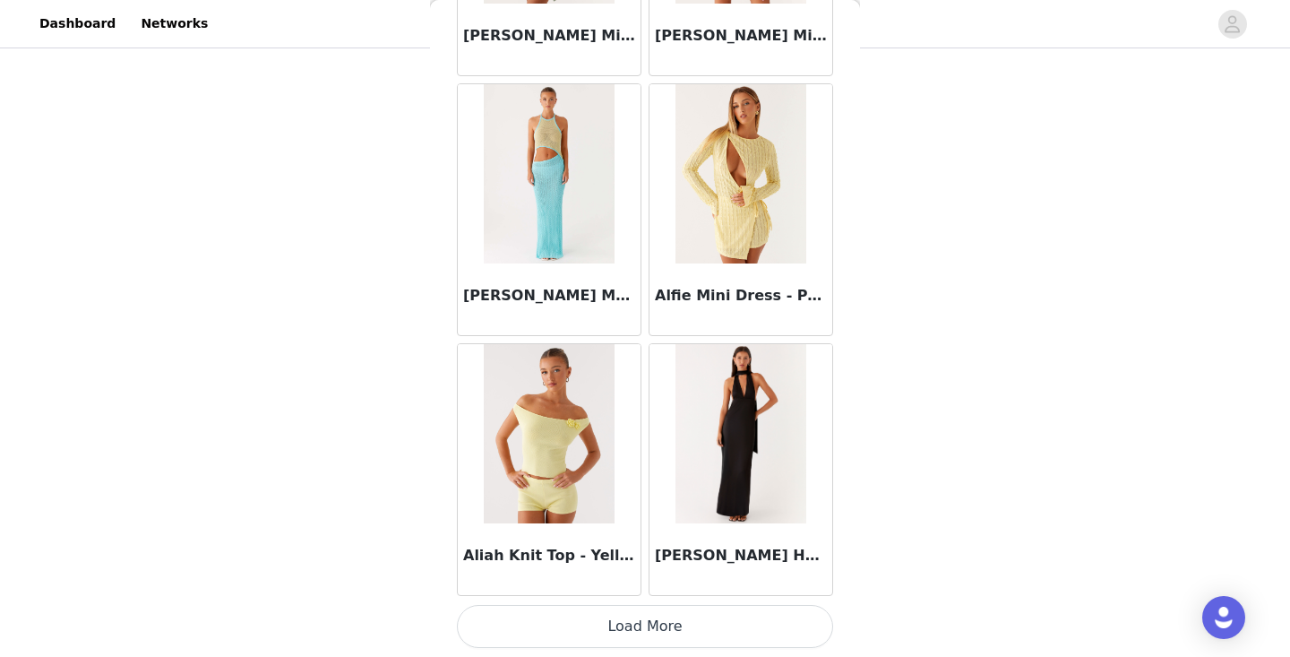
scroll to position [125, 0]
click at [604, 619] on button "Load More" at bounding box center [645, 626] width 376 height 43
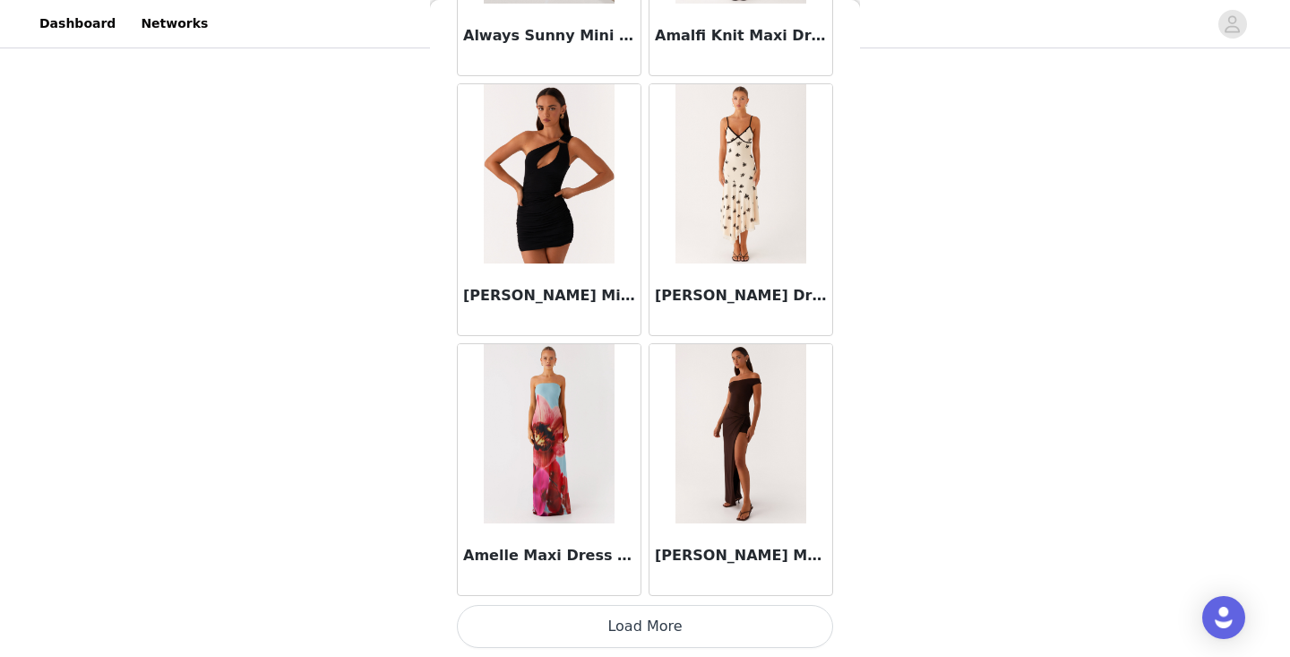
scroll to position [4684, 0]
click at [634, 625] on button "Load More" at bounding box center [645, 626] width 376 height 43
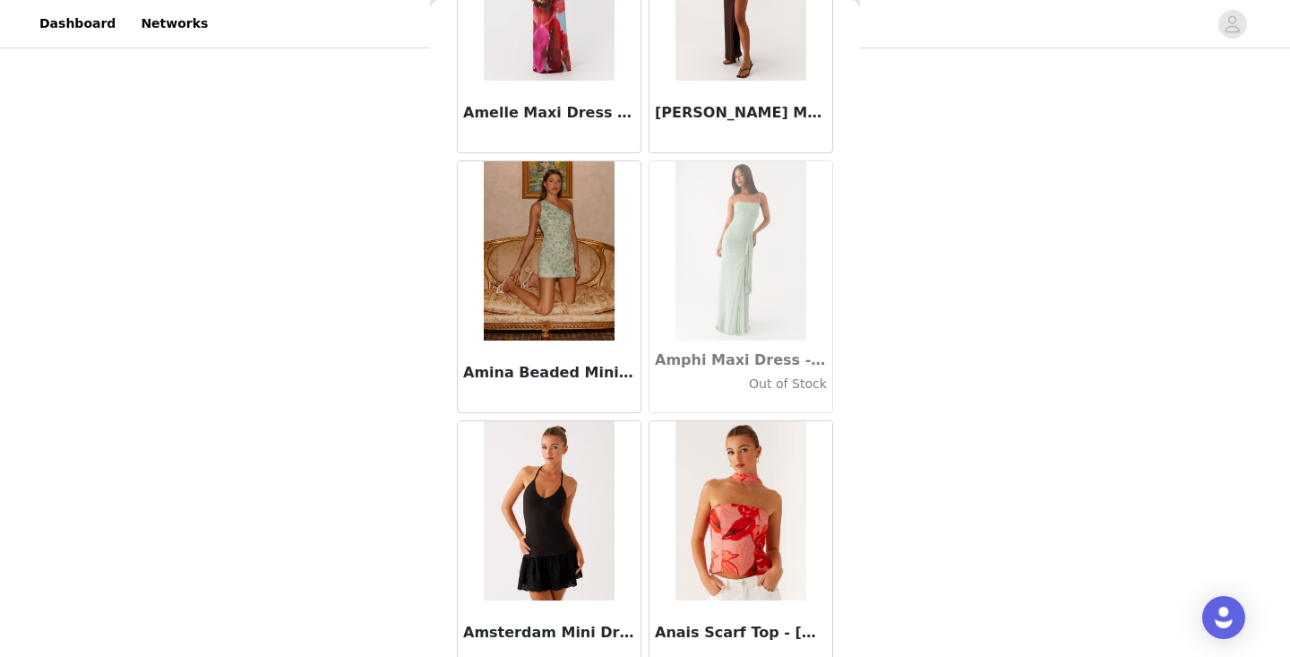
scroll to position [5493, 0]
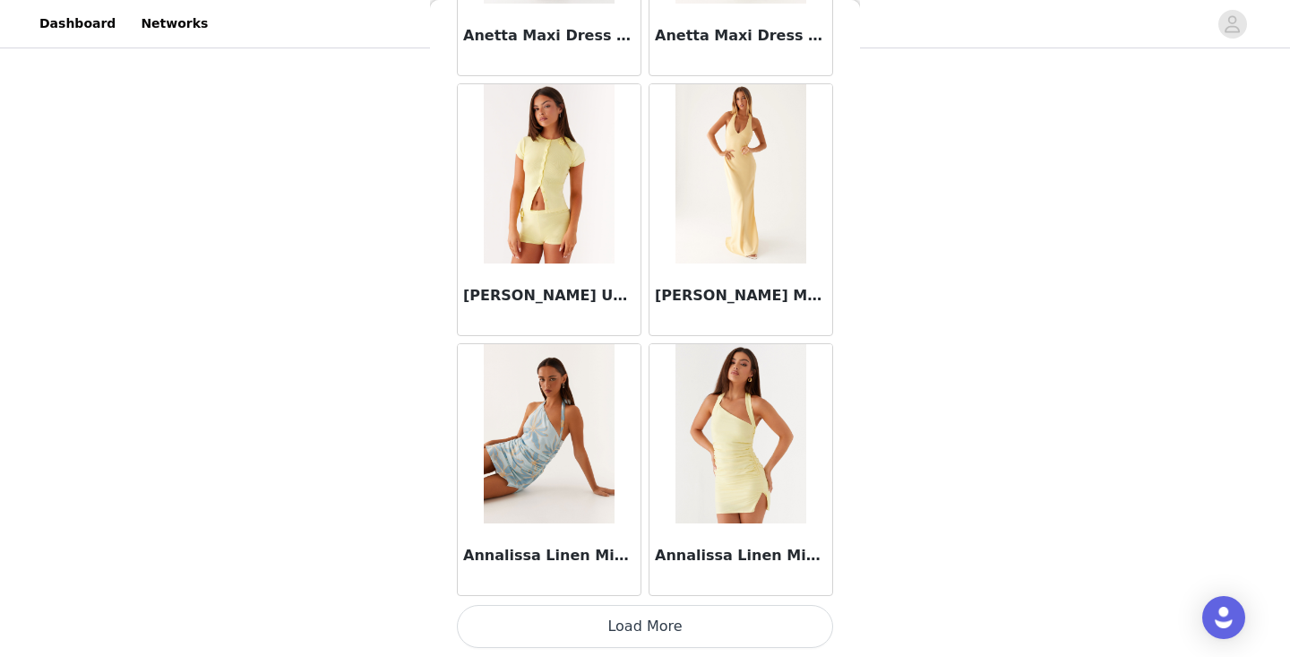
click at [634, 622] on button "Load More" at bounding box center [645, 626] width 376 height 43
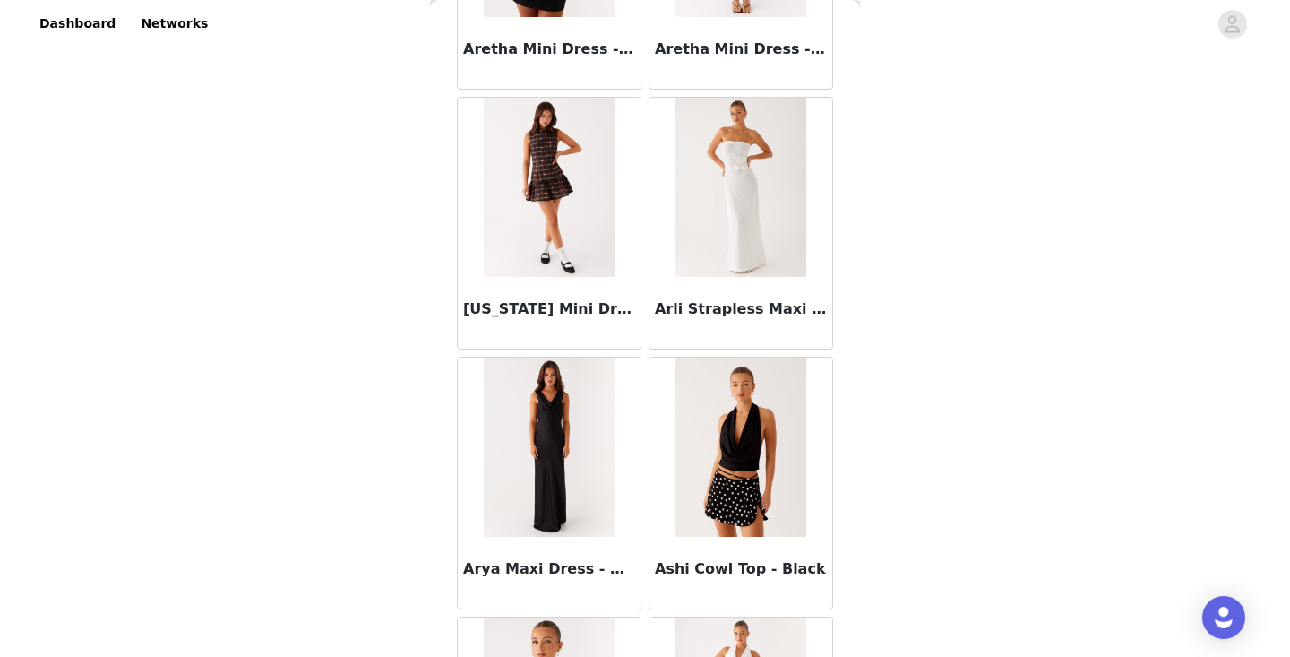
scroll to position [8854, 0]
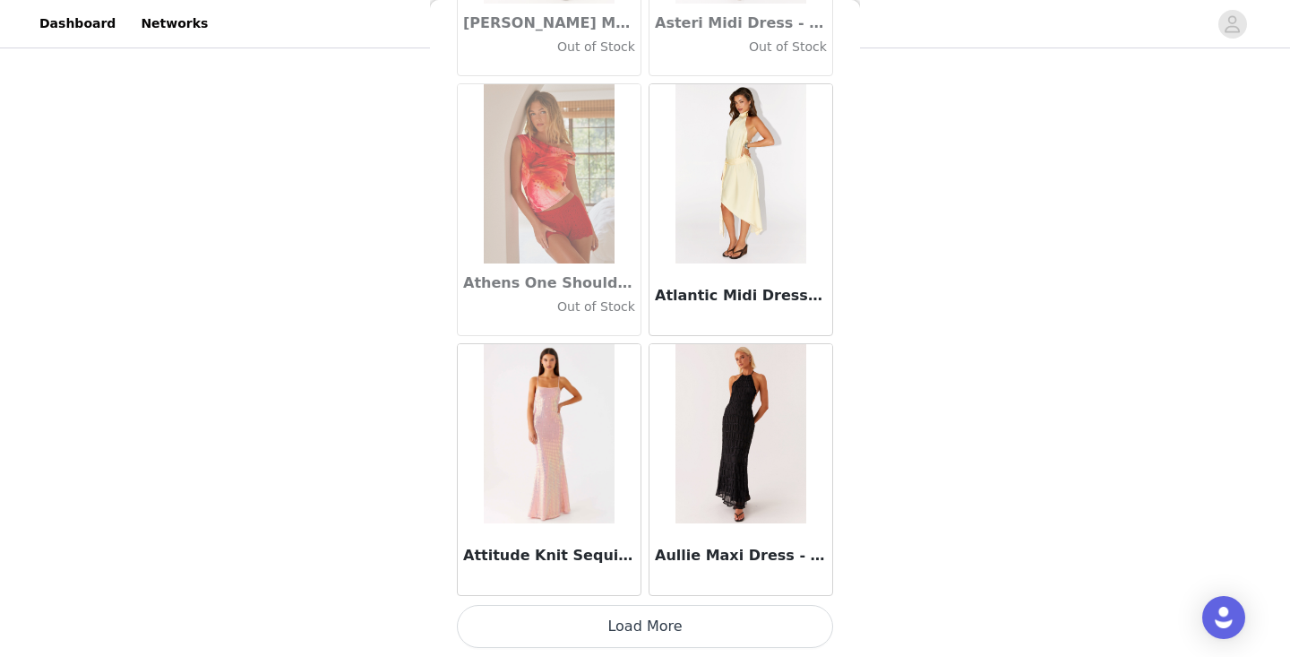
click at [656, 630] on button "Load More" at bounding box center [645, 626] width 376 height 43
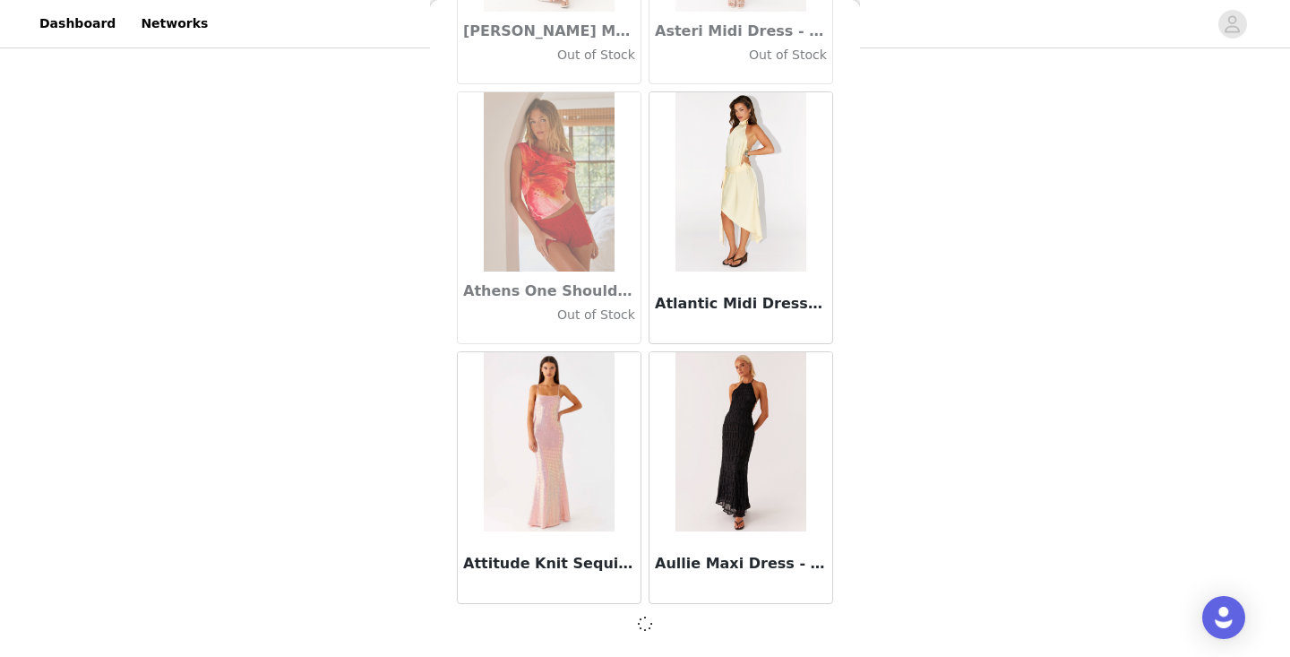
scroll to position [9874, 0]
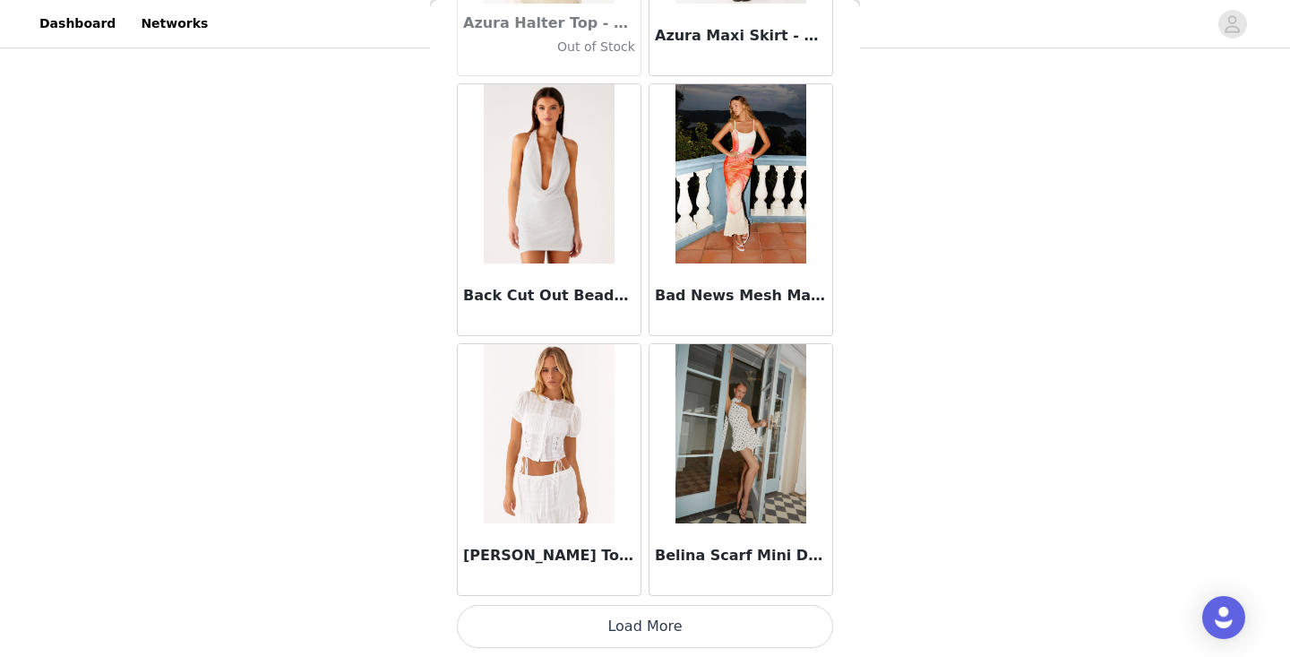
click at [638, 622] on button "Load More" at bounding box center [645, 626] width 376 height 43
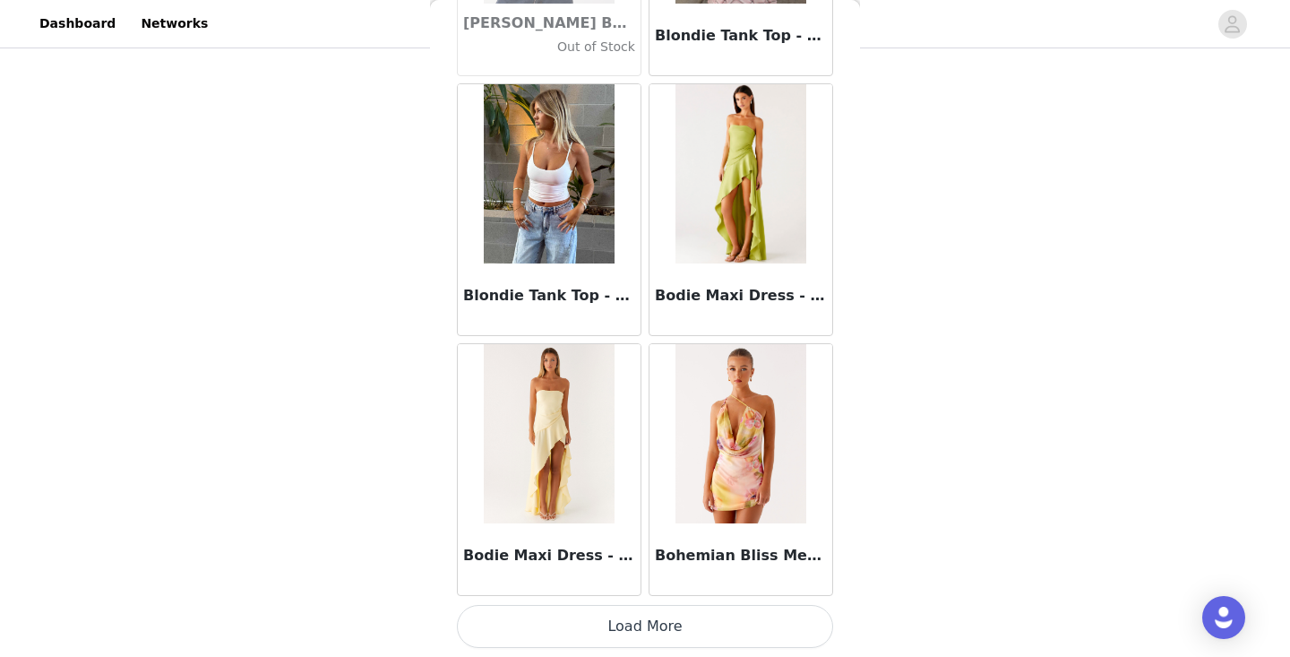
scroll to position [15080, 0]
click at [636, 625] on button "Load More" at bounding box center [645, 626] width 376 height 43
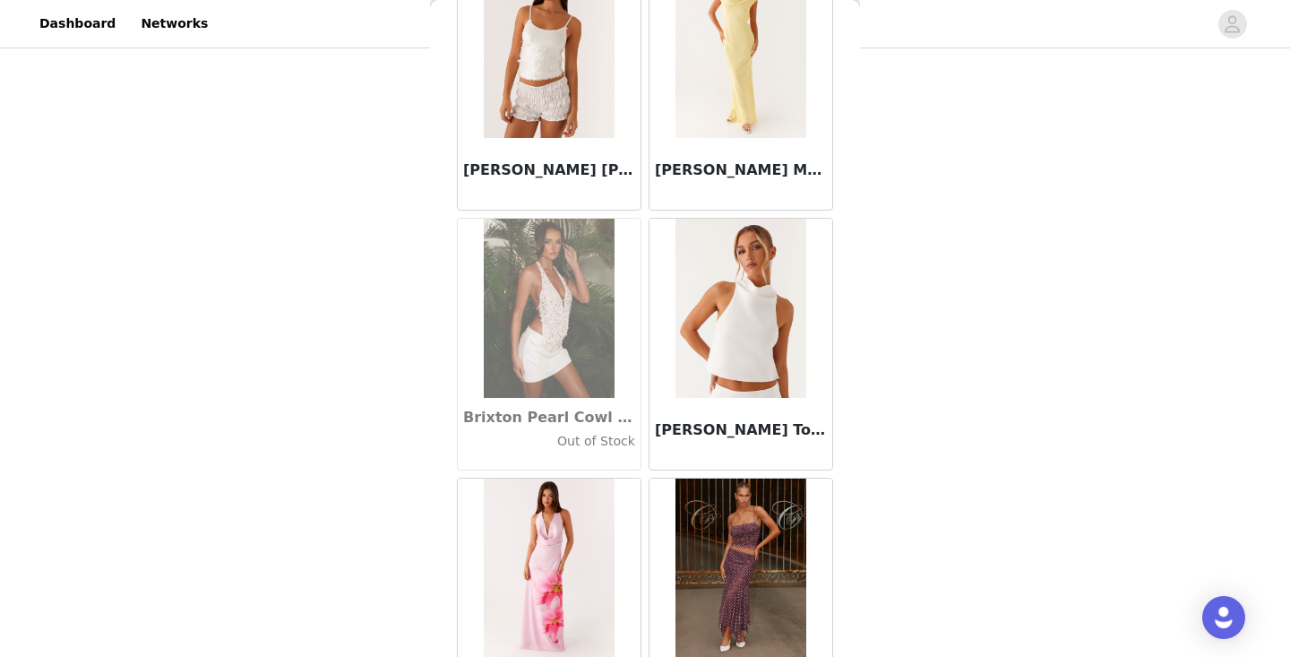
scroll to position [17109, 0]
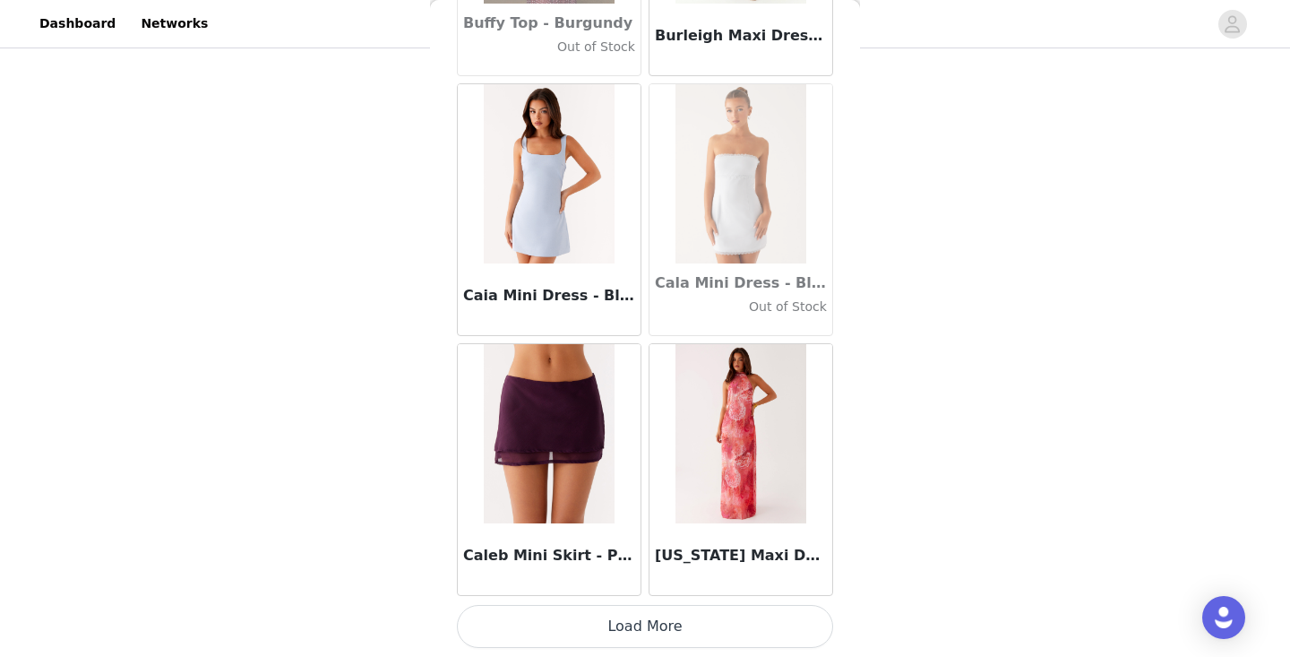
click at [620, 634] on button "Load More" at bounding box center [645, 626] width 376 height 43
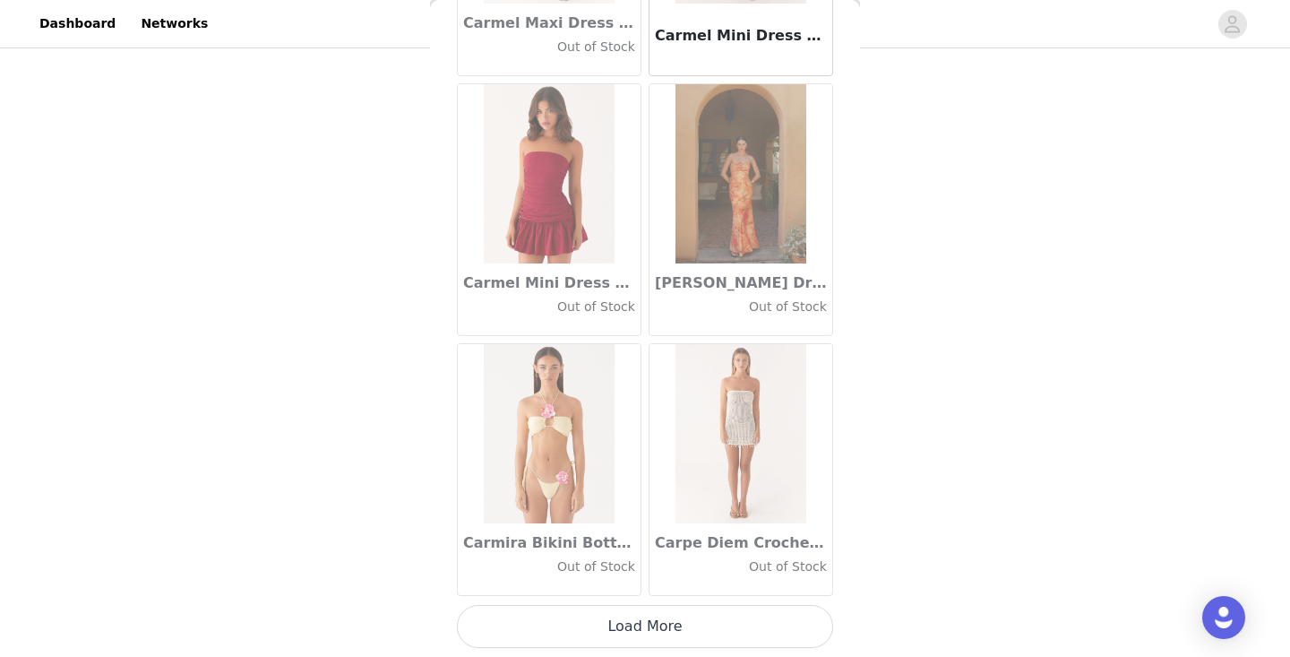
scroll to position [125, 0]
click at [627, 616] on button "Load More" at bounding box center [645, 626] width 376 height 43
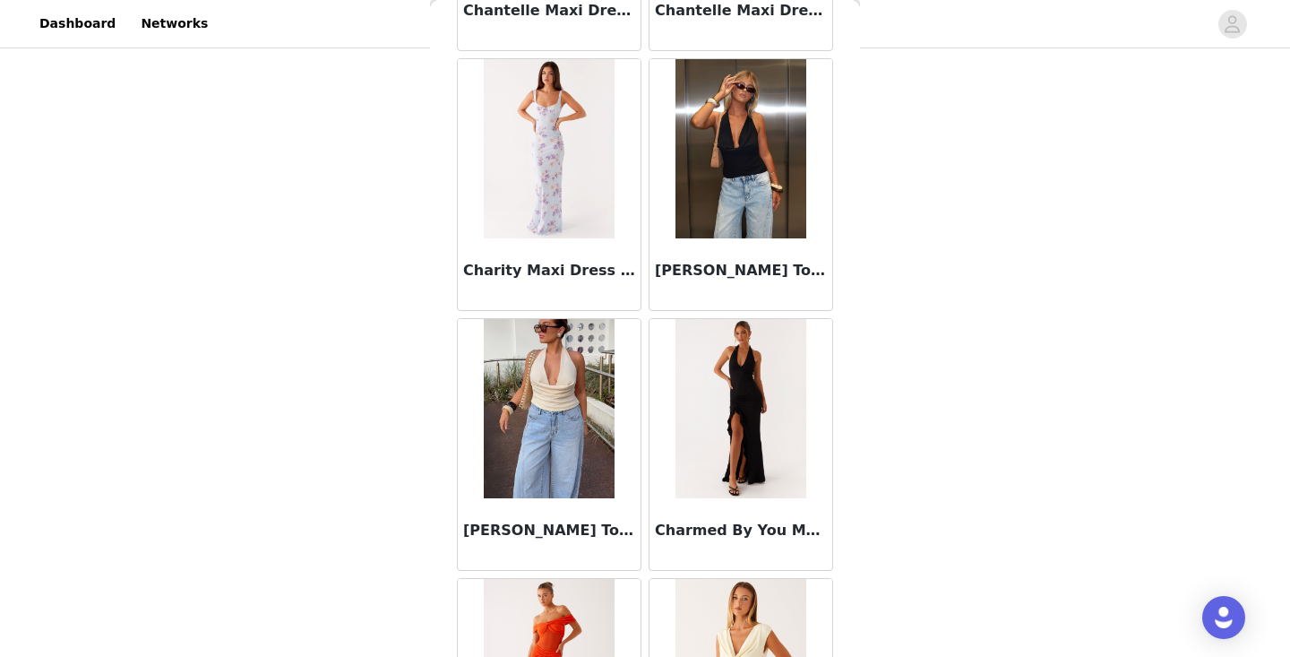
scroll to position [22842, 0]
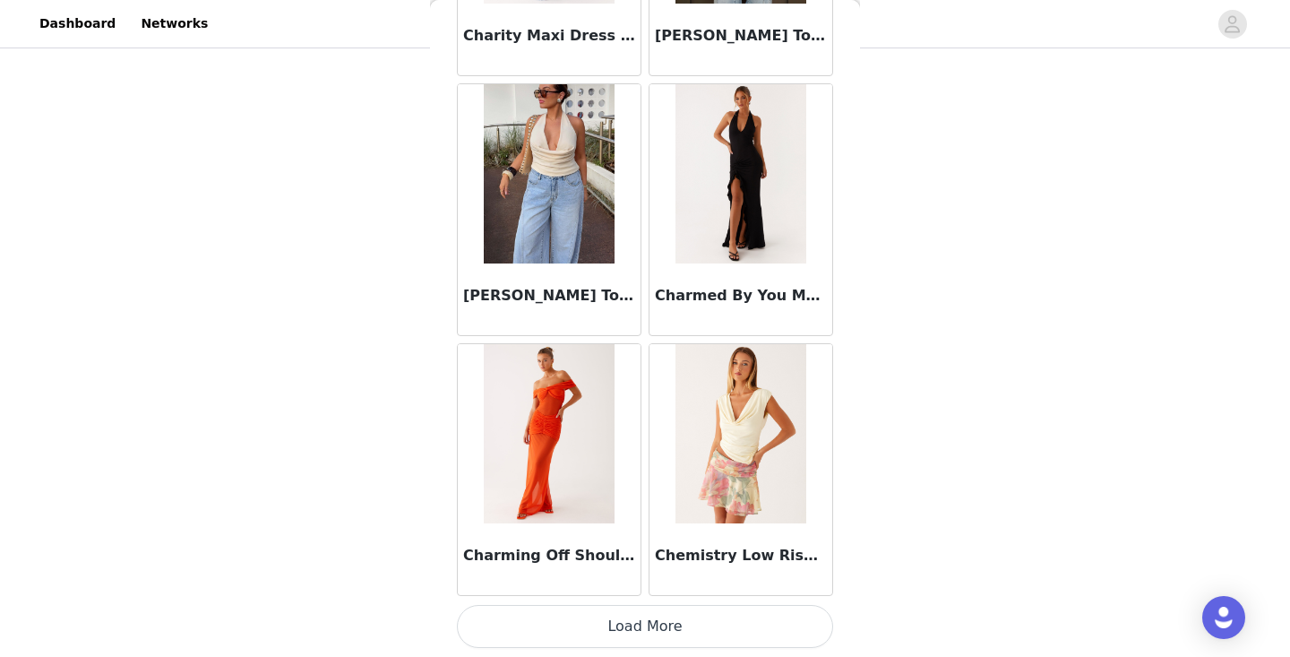
click at [639, 617] on button "Load More" at bounding box center [645, 626] width 376 height 43
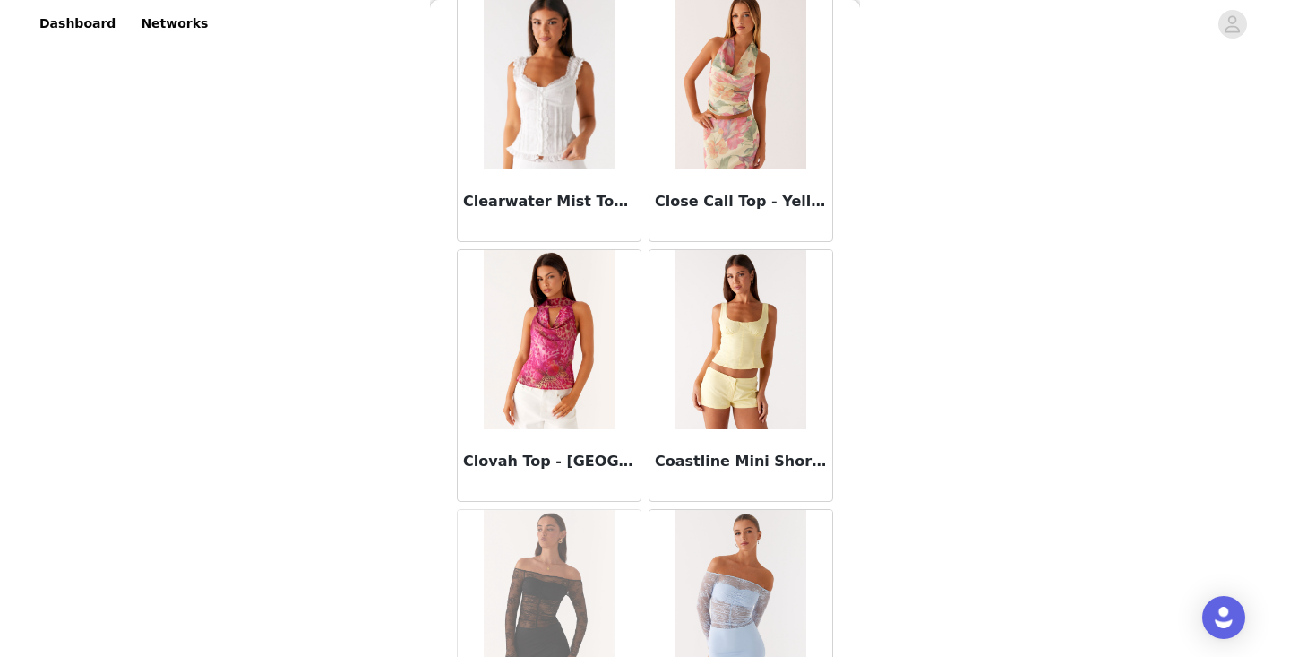
scroll to position [25066, 0]
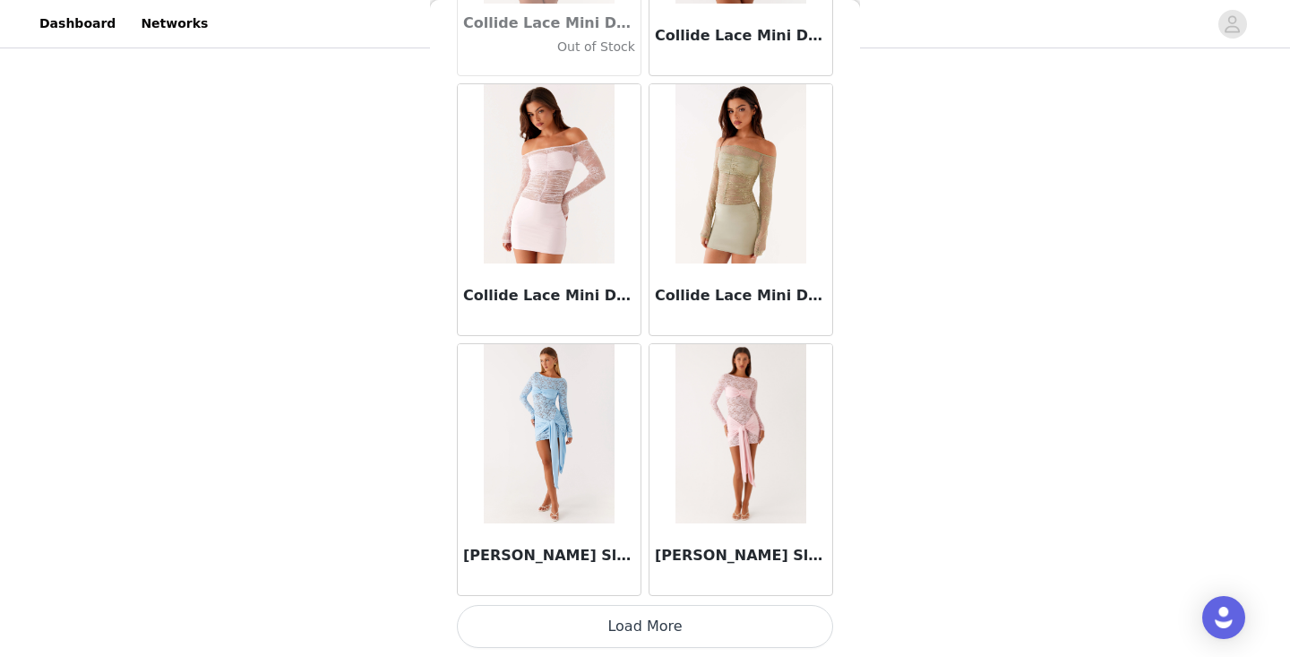
click at [709, 627] on button "Load More" at bounding box center [645, 626] width 376 height 43
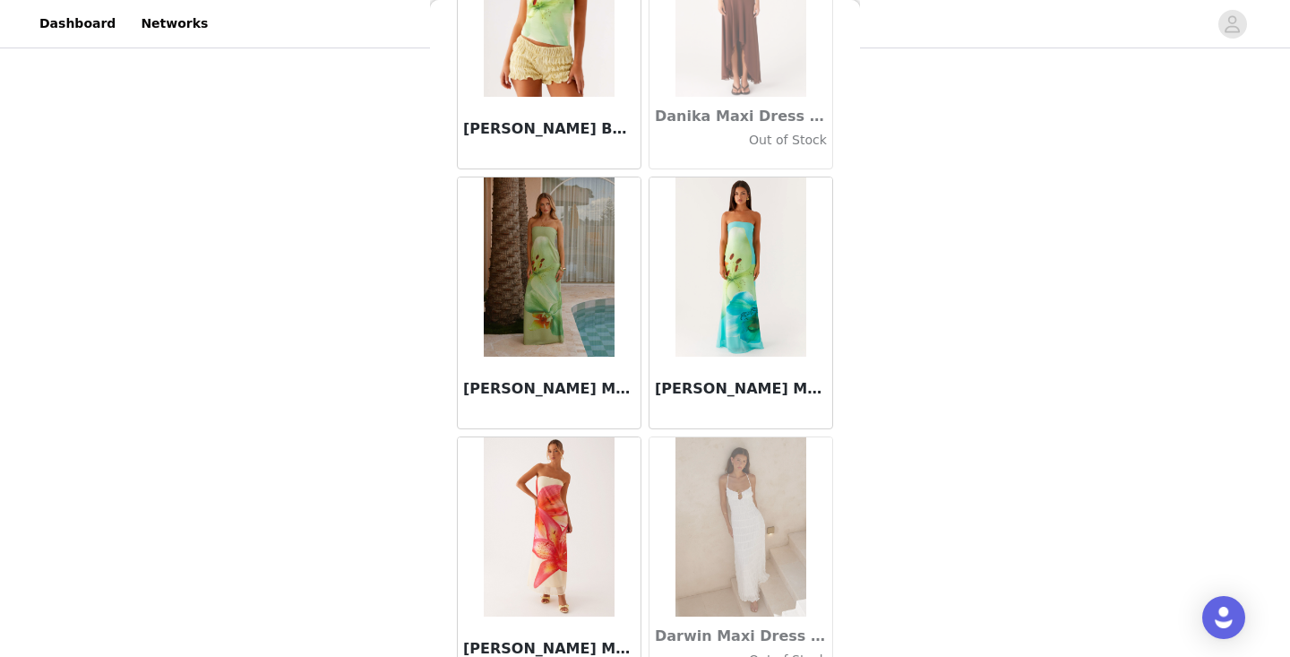
scroll to position [27807, 0]
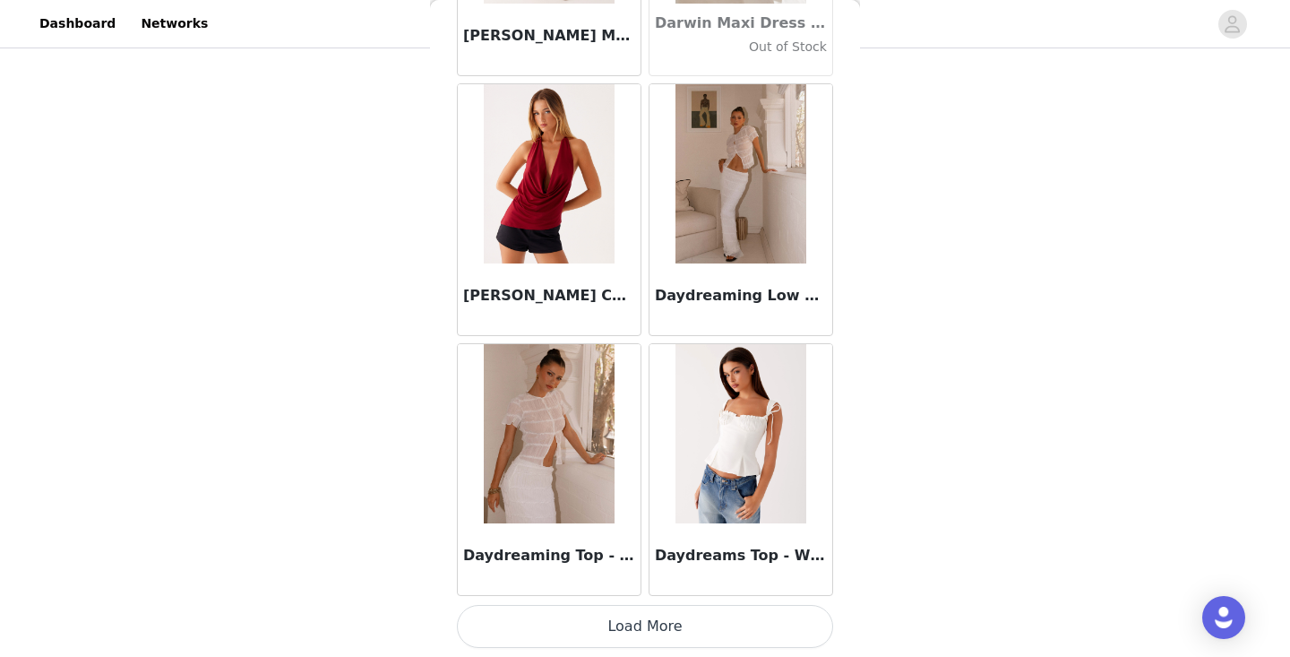
click at [686, 626] on button "Load More" at bounding box center [645, 626] width 376 height 43
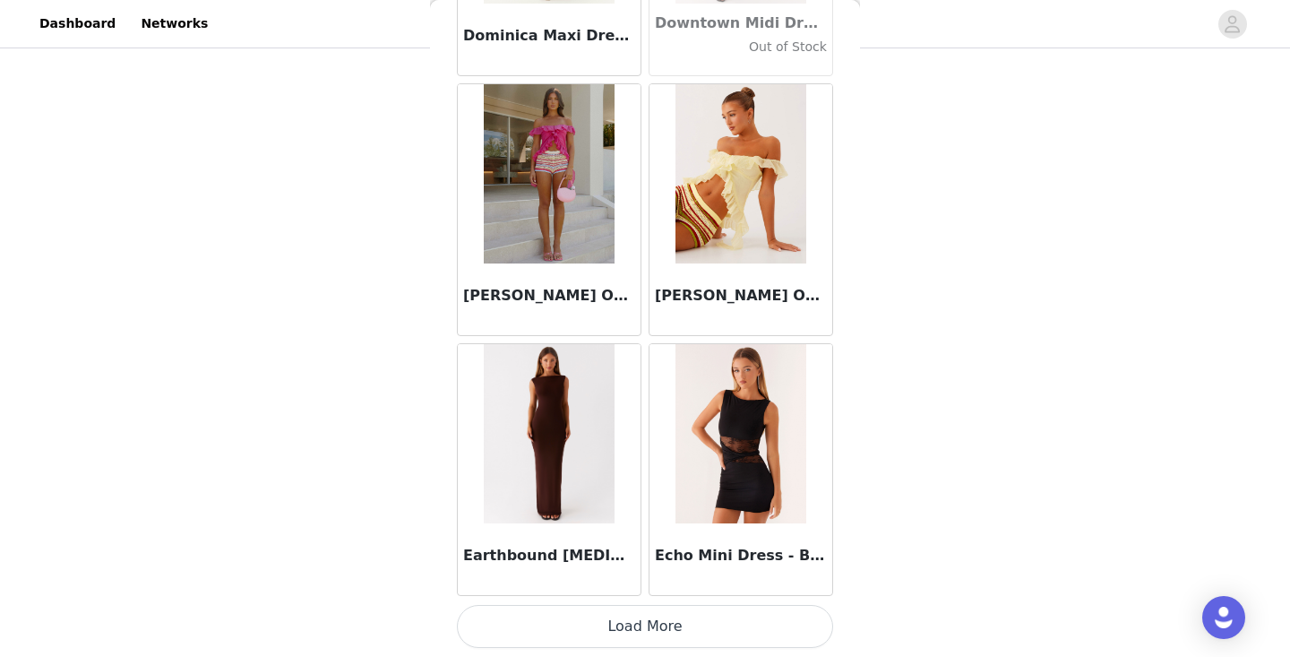
scroll to position [30673, 0]
click at [660, 624] on button "Load More" at bounding box center [645, 626] width 376 height 43
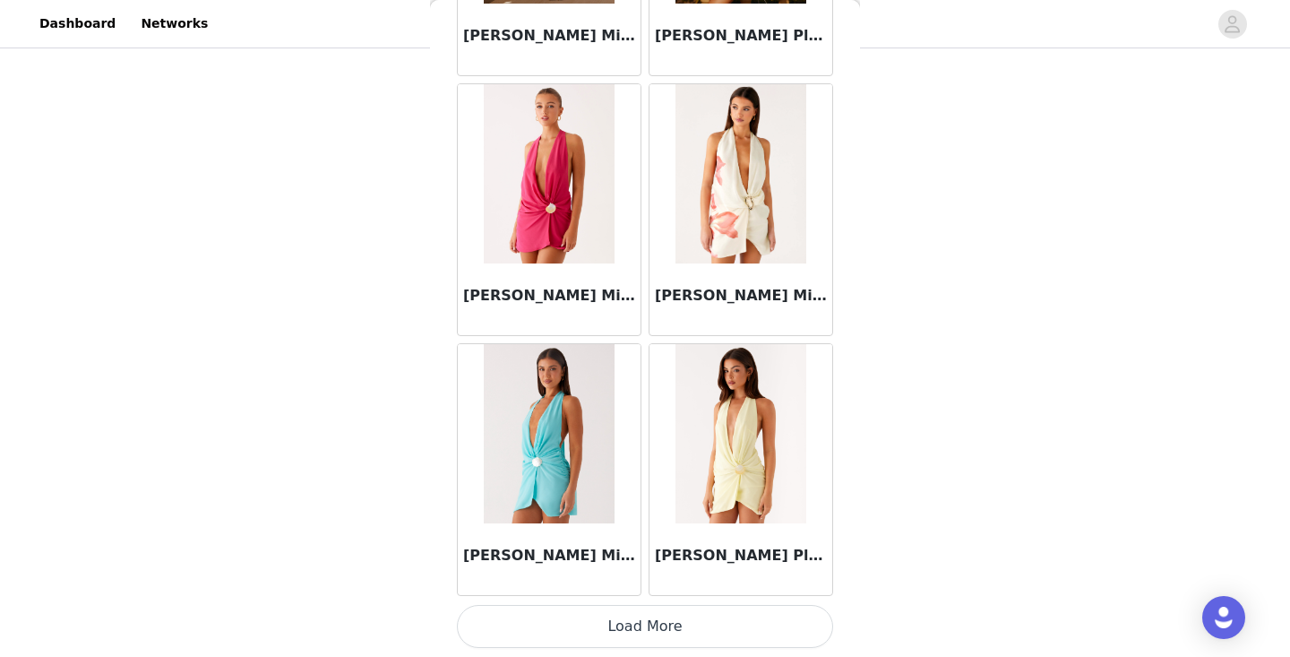
scroll to position [33271, 0]
click at [617, 621] on button "Load More" at bounding box center [645, 626] width 376 height 43
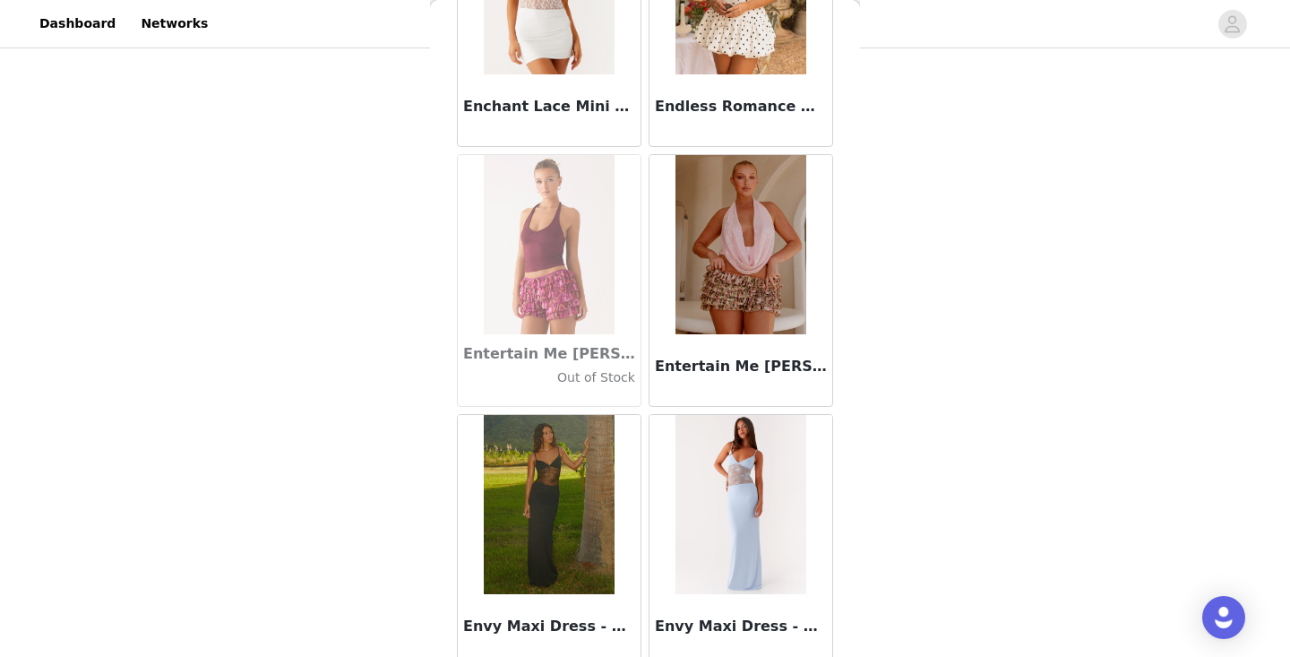
scroll to position [35700, 0]
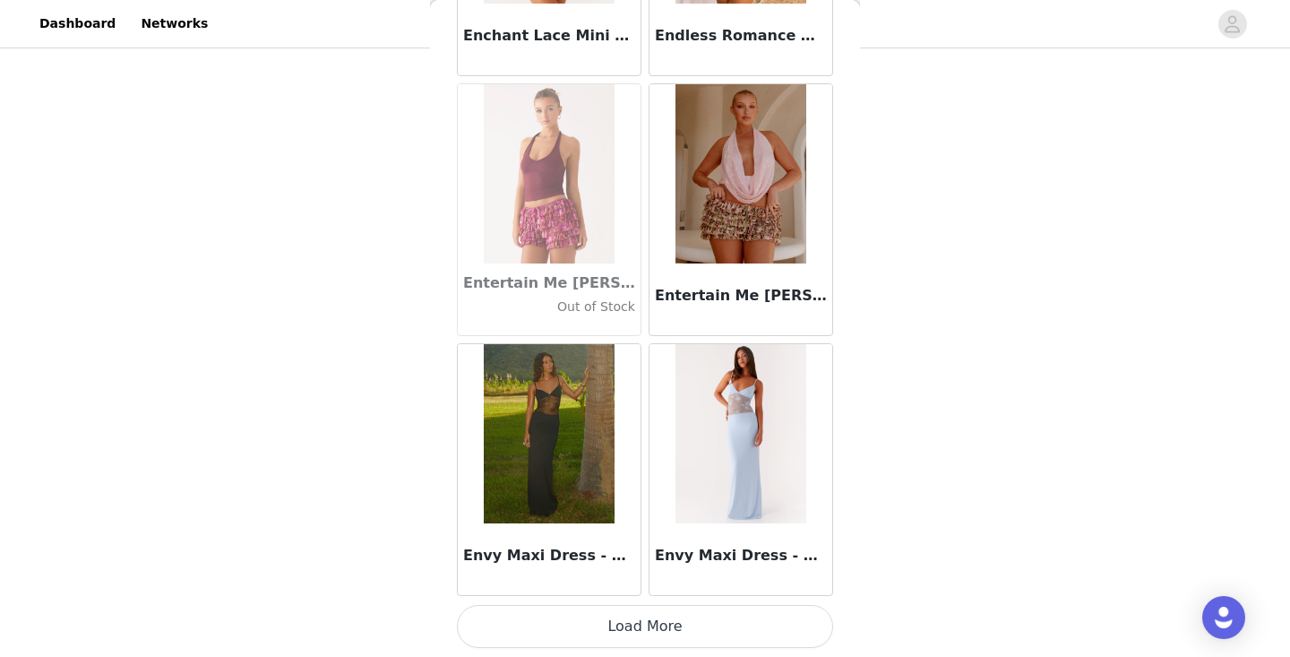
click at [664, 621] on button "Load More" at bounding box center [645, 626] width 376 height 43
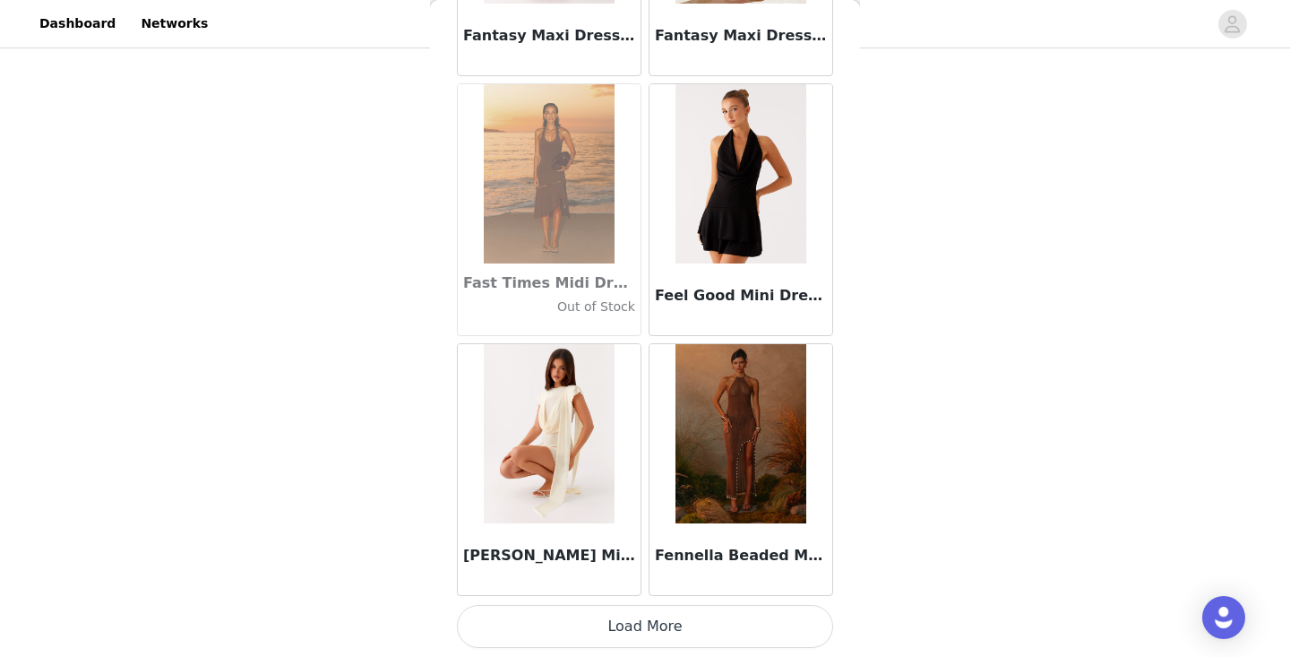
scroll to position [125, 0]
click at [707, 633] on button "Load More" at bounding box center [645, 626] width 376 height 43
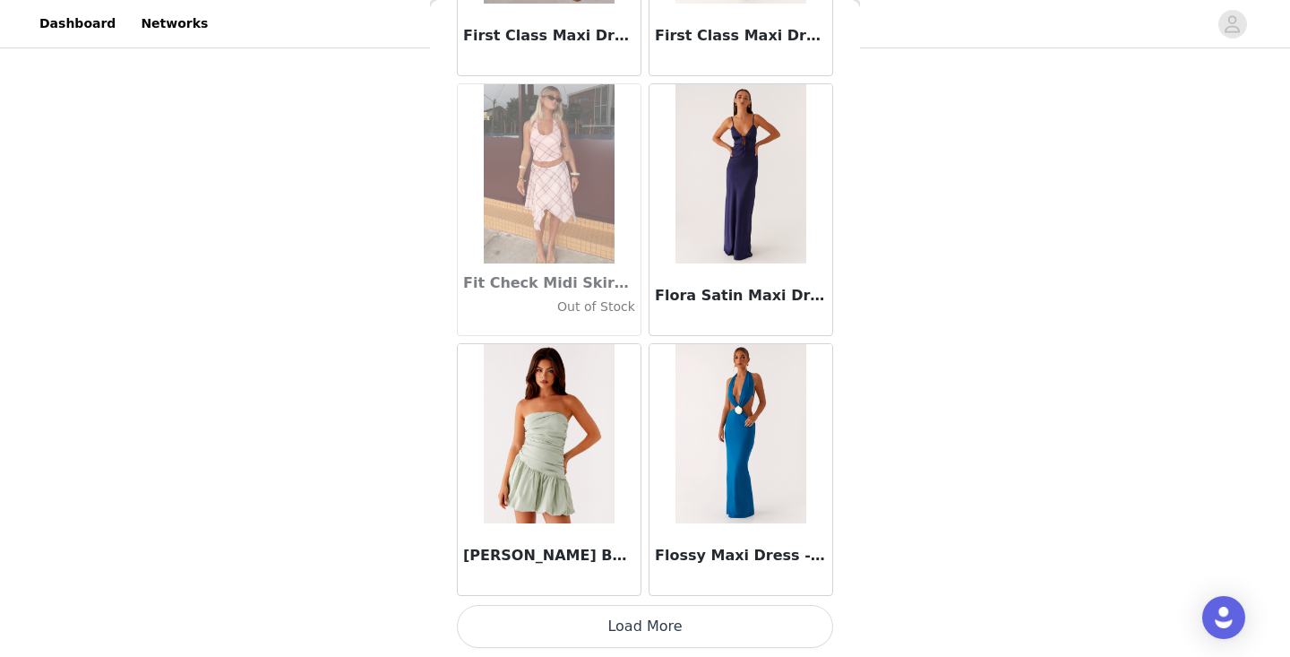
scroll to position [41068, 0]
click at [649, 616] on button "Load More" at bounding box center [645, 626] width 376 height 43
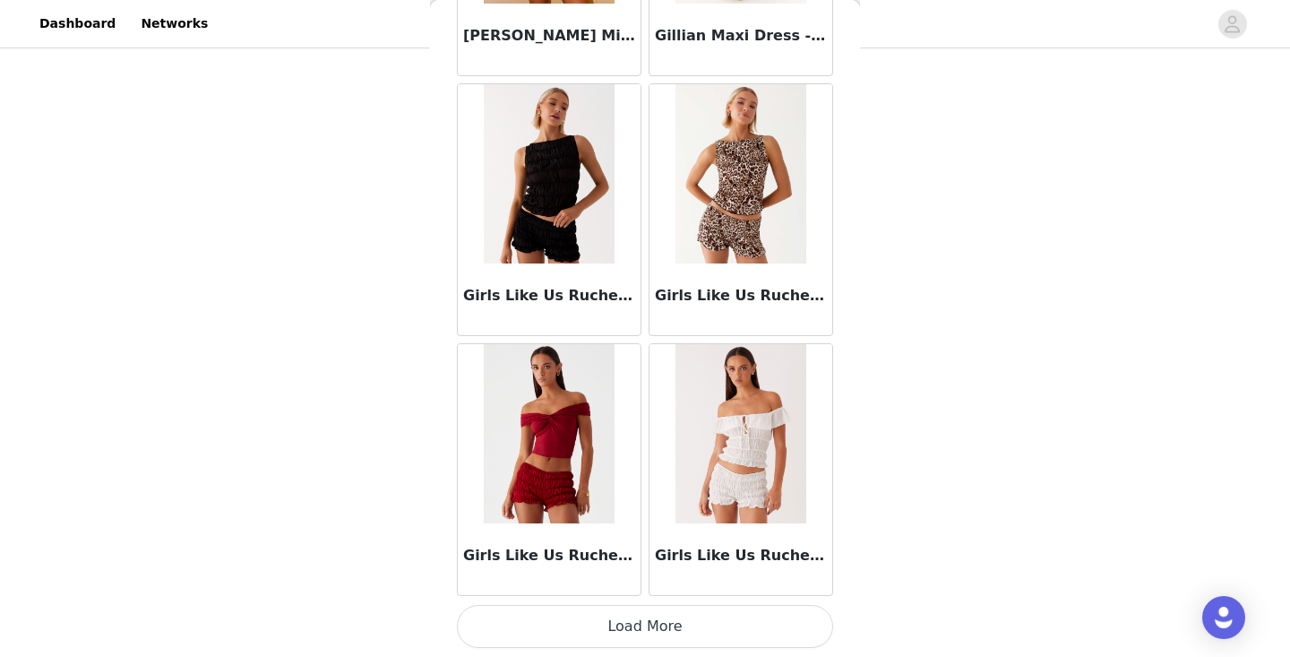
scroll to position [43667, 0]
click at [682, 622] on button "Load More" at bounding box center [645, 626] width 376 height 43
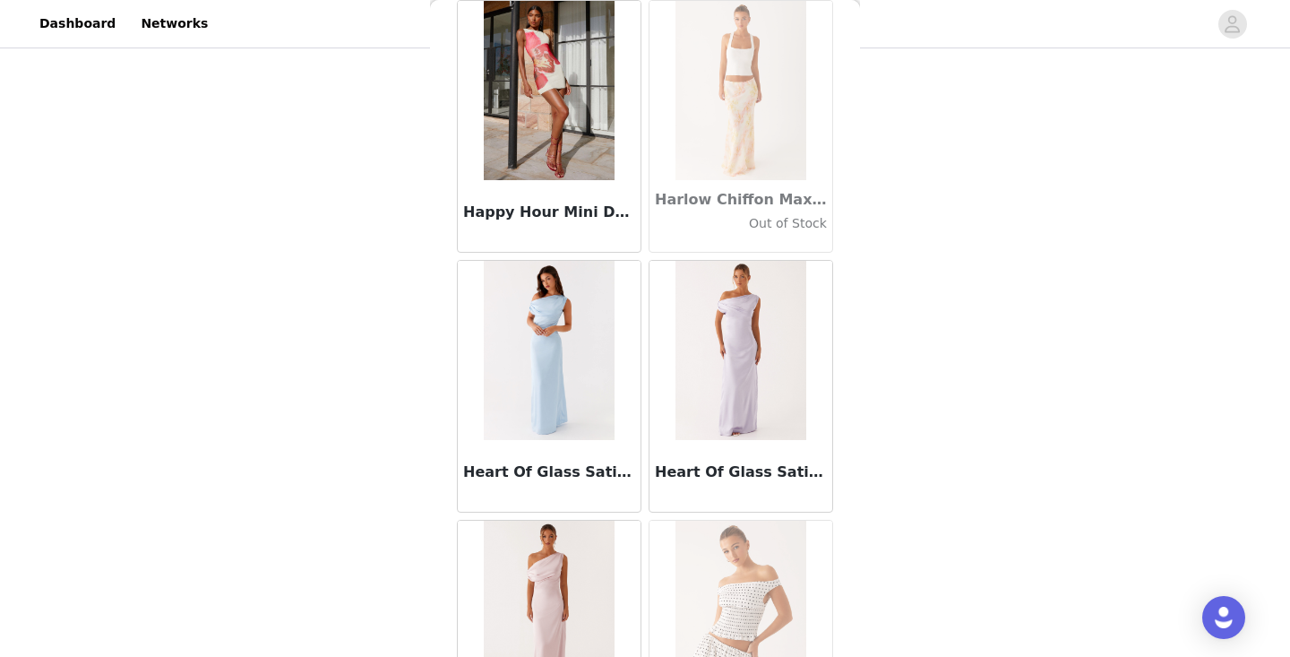
scroll to position [45756, 0]
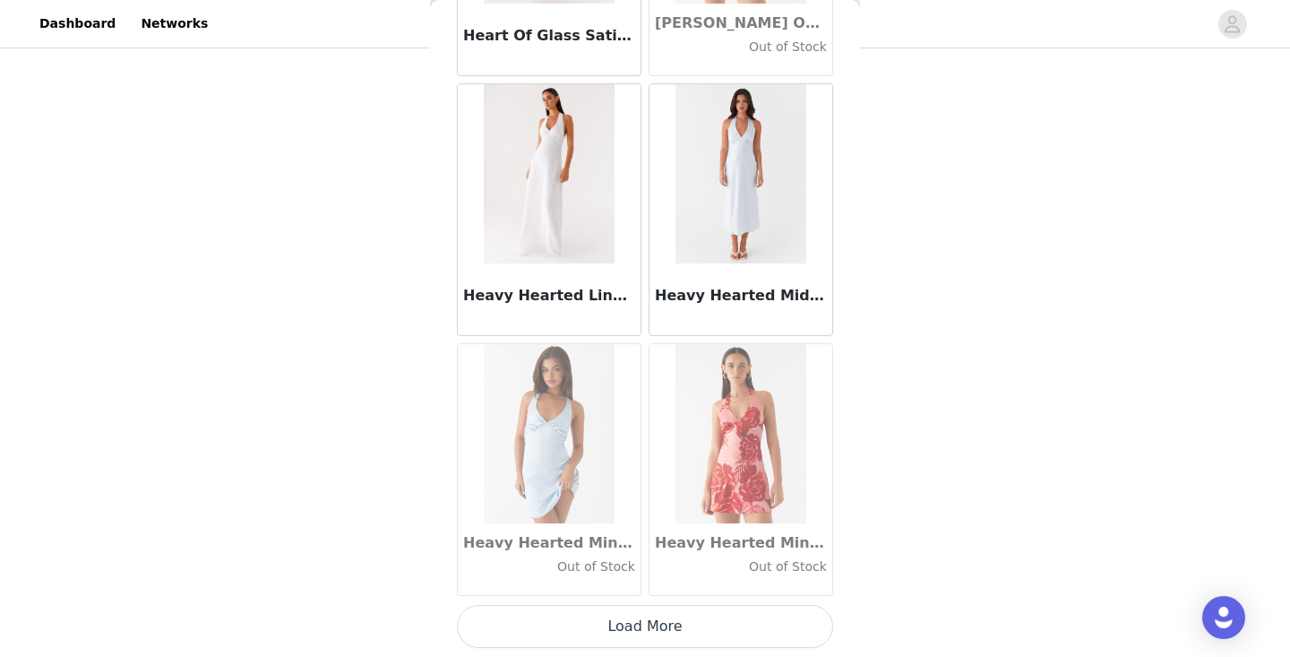
click at [656, 633] on button "Load More" at bounding box center [645, 626] width 376 height 43
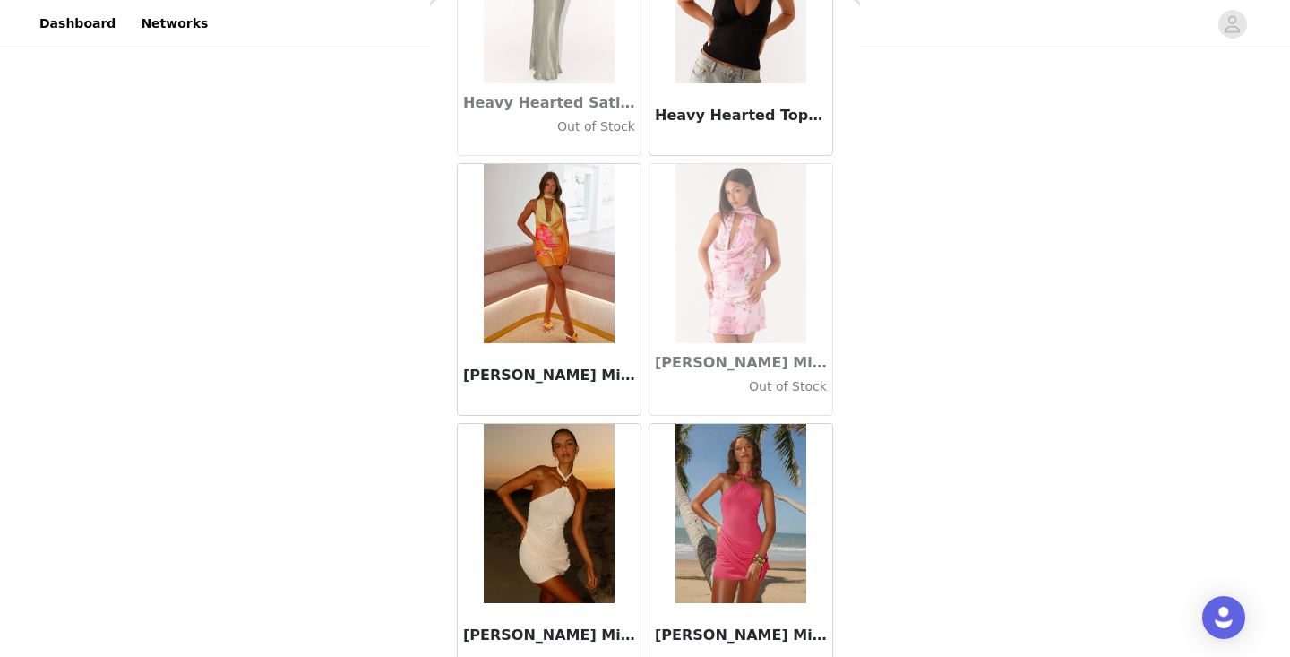
scroll to position [47861, 0]
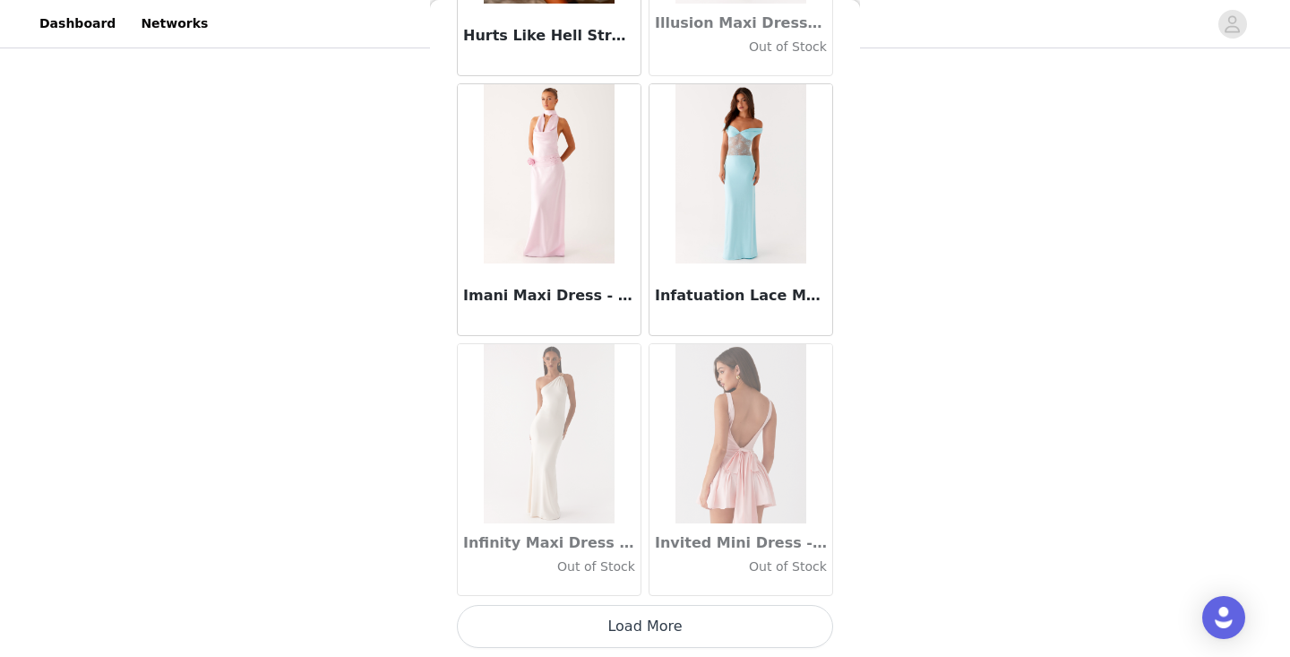
click at [649, 639] on button "Load More" at bounding box center [645, 626] width 376 height 43
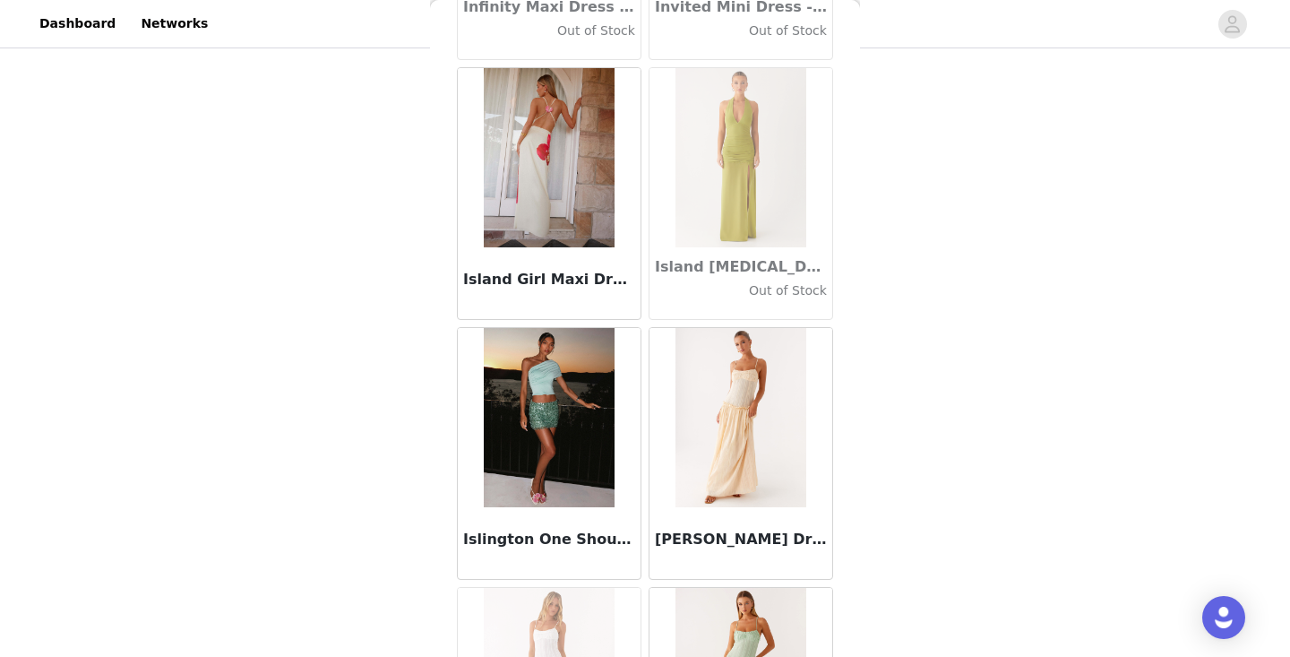
scroll to position [49511, 0]
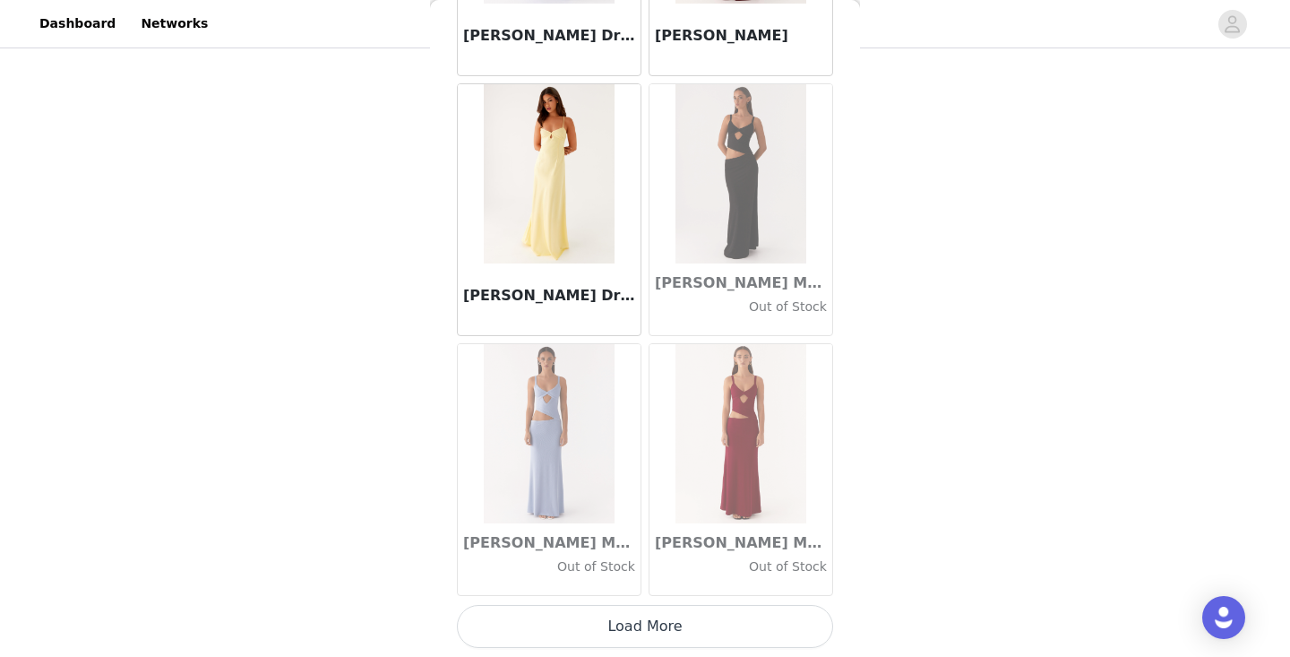
click at [641, 634] on button "Load More" at bounding box center [645, 626] width 376 height 43
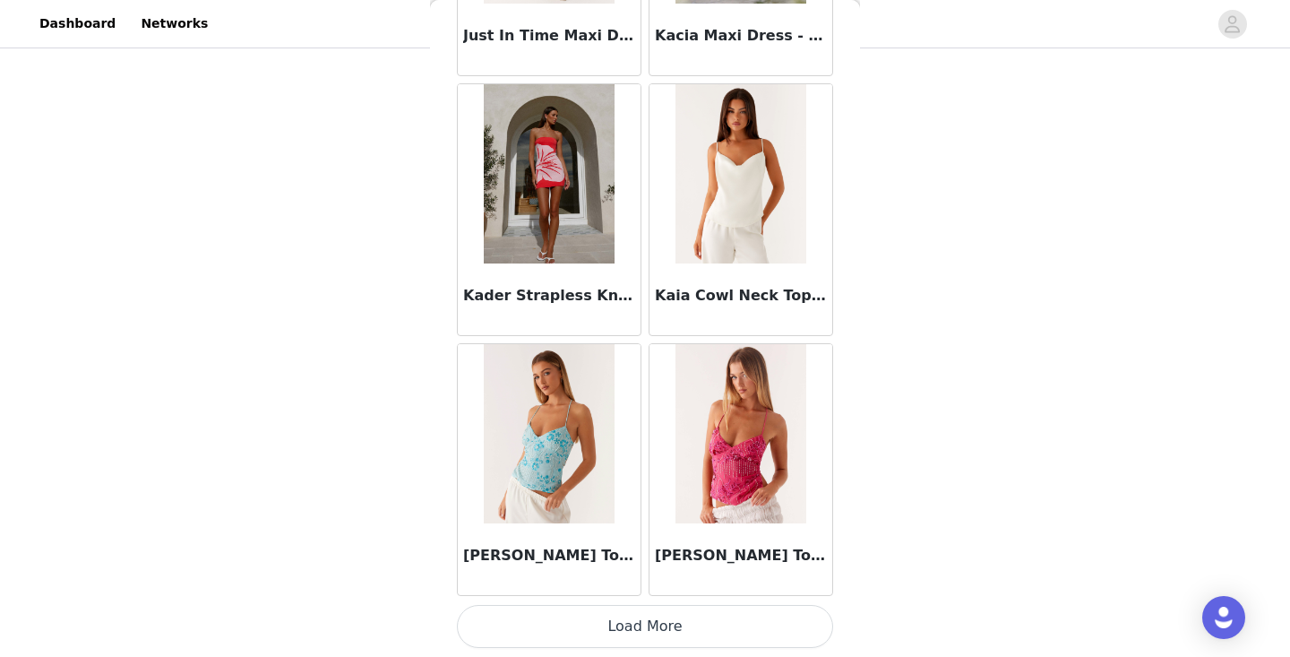
scroll to position [54062, 0]
click at [612, 629] on button "Load More" at bounding box center [645, 626] width 376 height 43
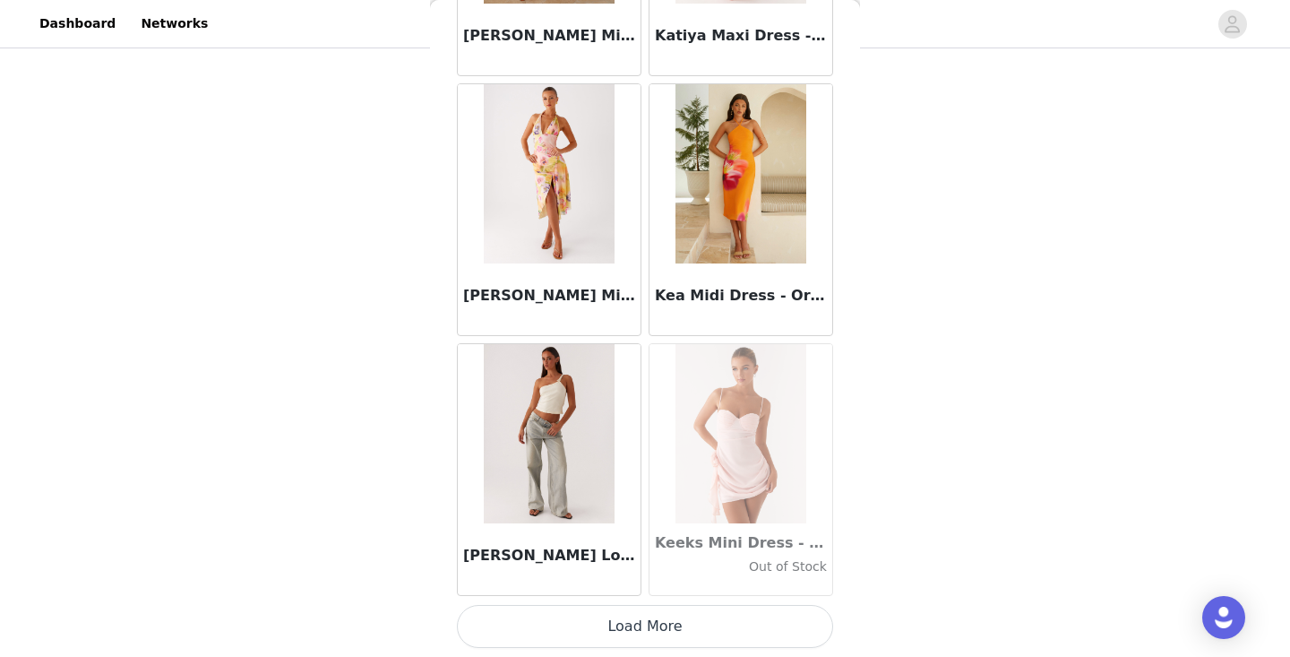
scroll to position [56661, 0]
click at [576, 626] on button "Load More" at bounding box center [645, 626] width 376 height 43
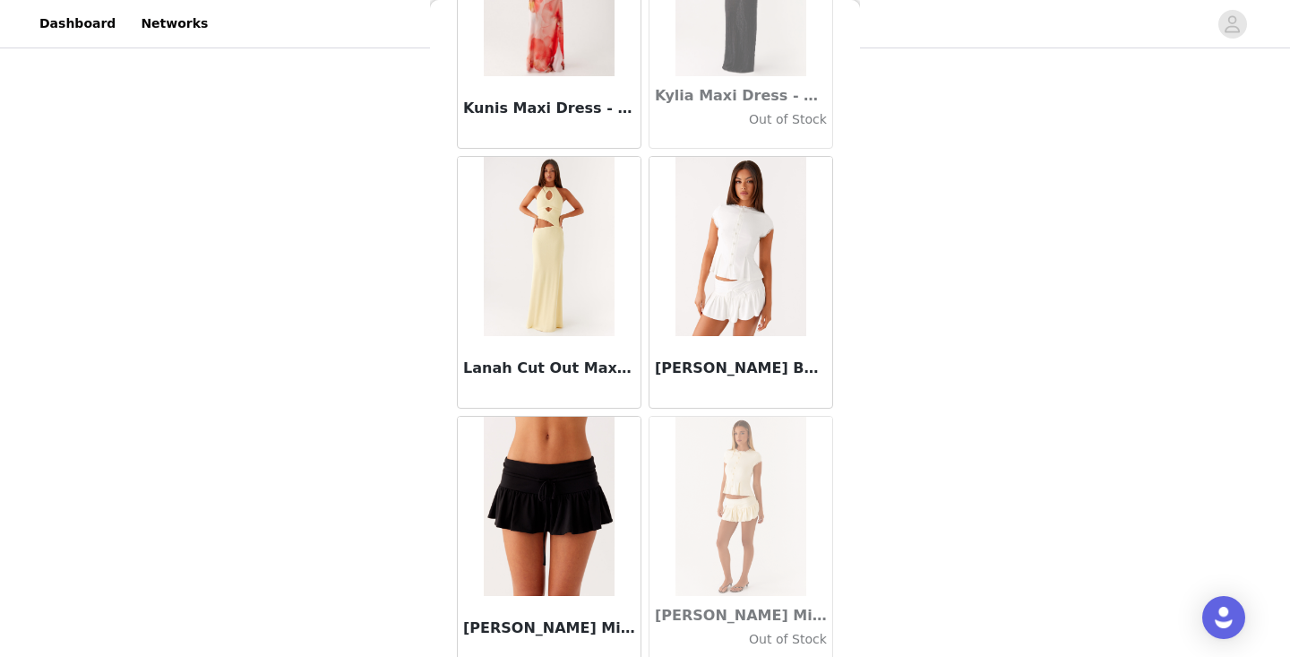
scroll to position [59251, 0]
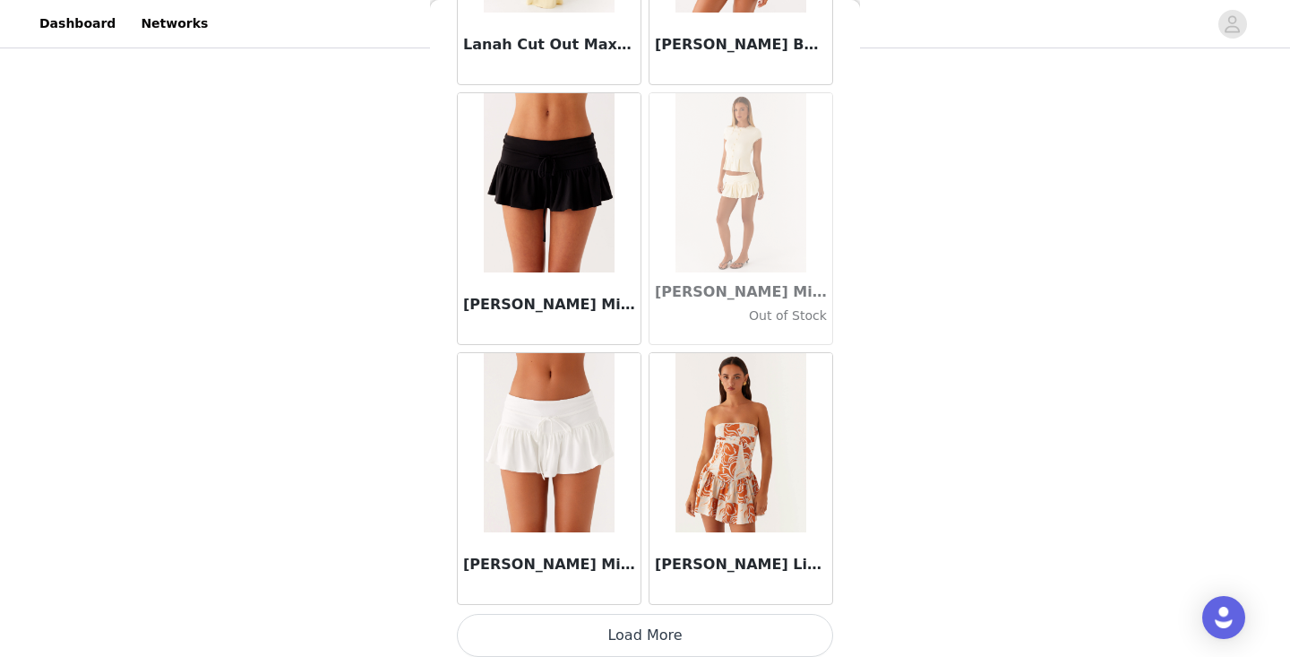
click at [633, 637] on button "Load More" at bounding box center [645, 635] width 376 height 43
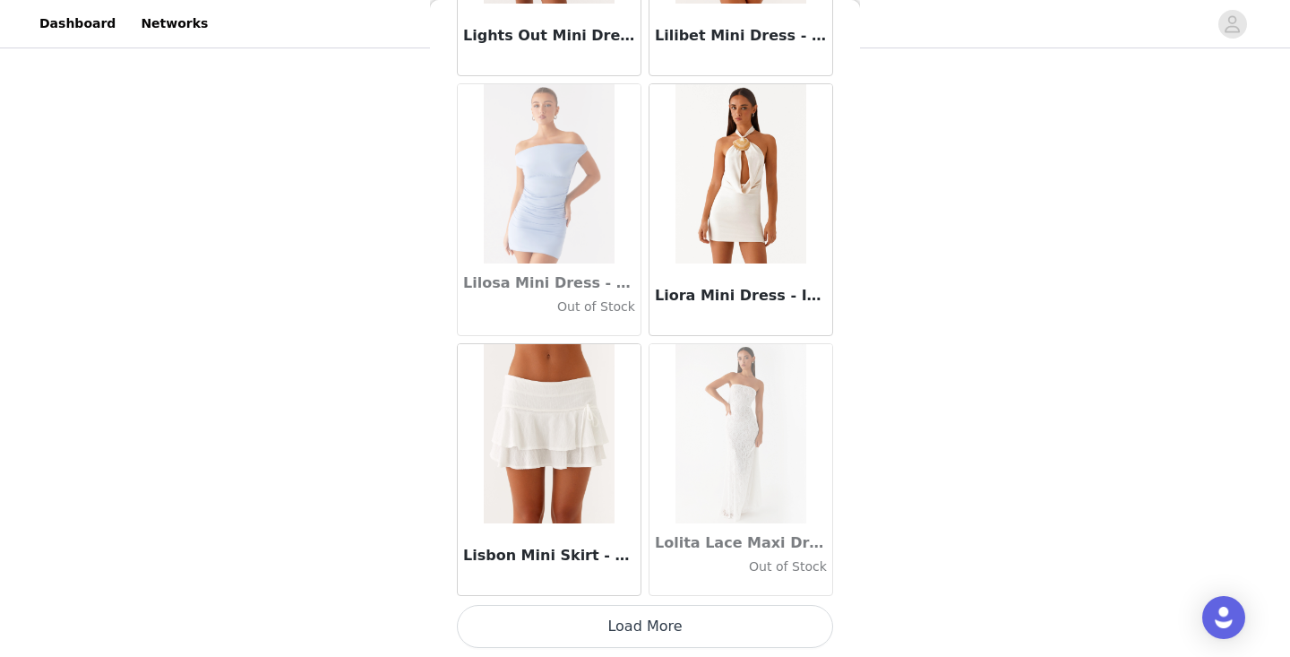
scroll to position [61859, 0]
click at [659, 631] on button "Load More" at bounding box center [645, 626] width 376 height 43
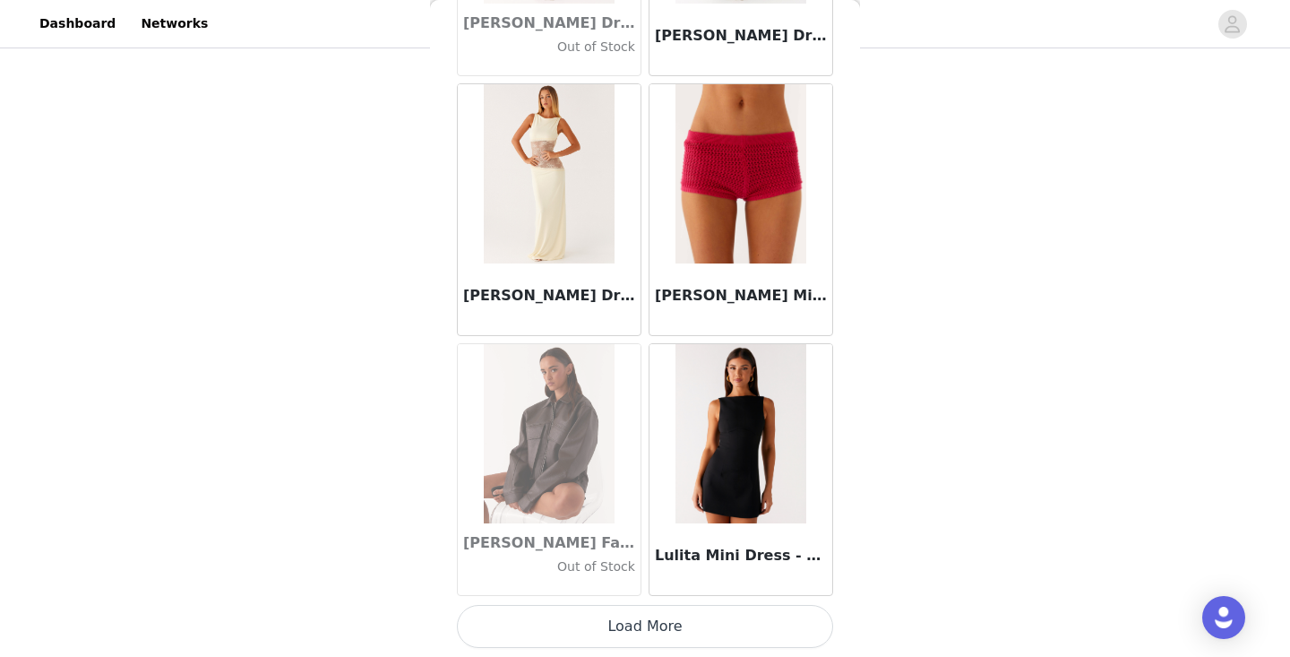
scroll to position [64457, 0]
click at [657, 627] on button "Load More" at bounding box center [645, 626] width 376 height 43
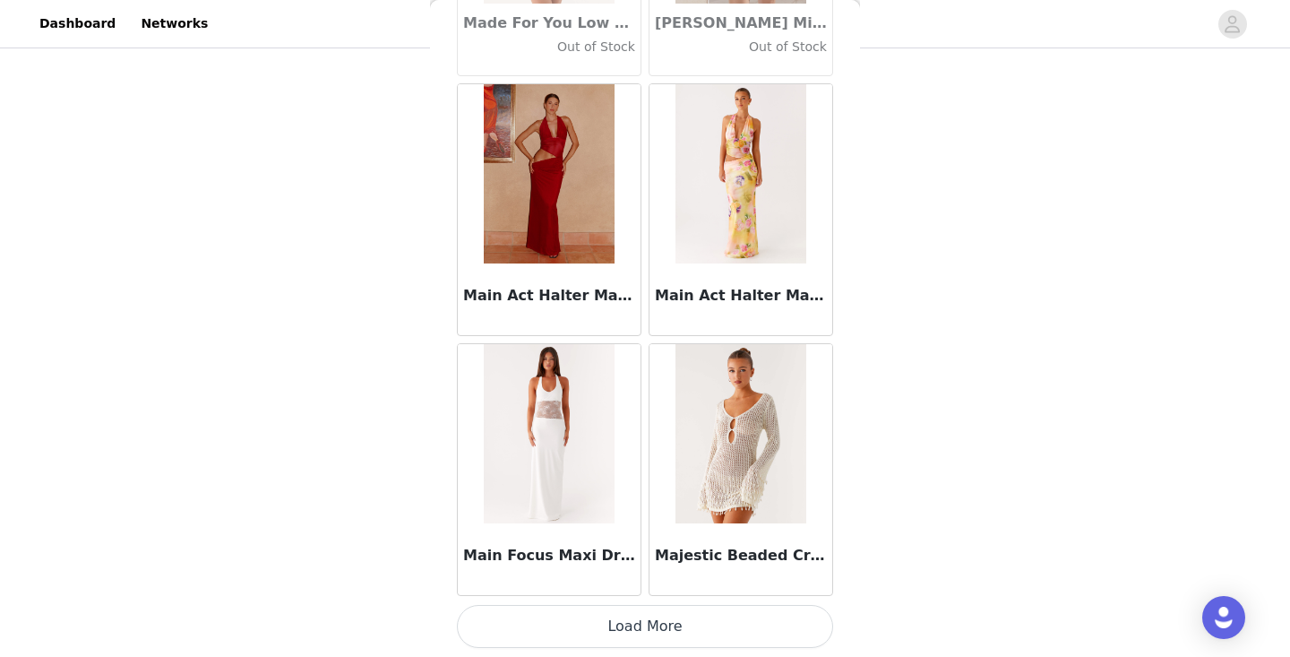
scroll to position [67056, 0]
click at [640, 618] on button "Load More" at bounding box center [645, 626] width 376 height 43
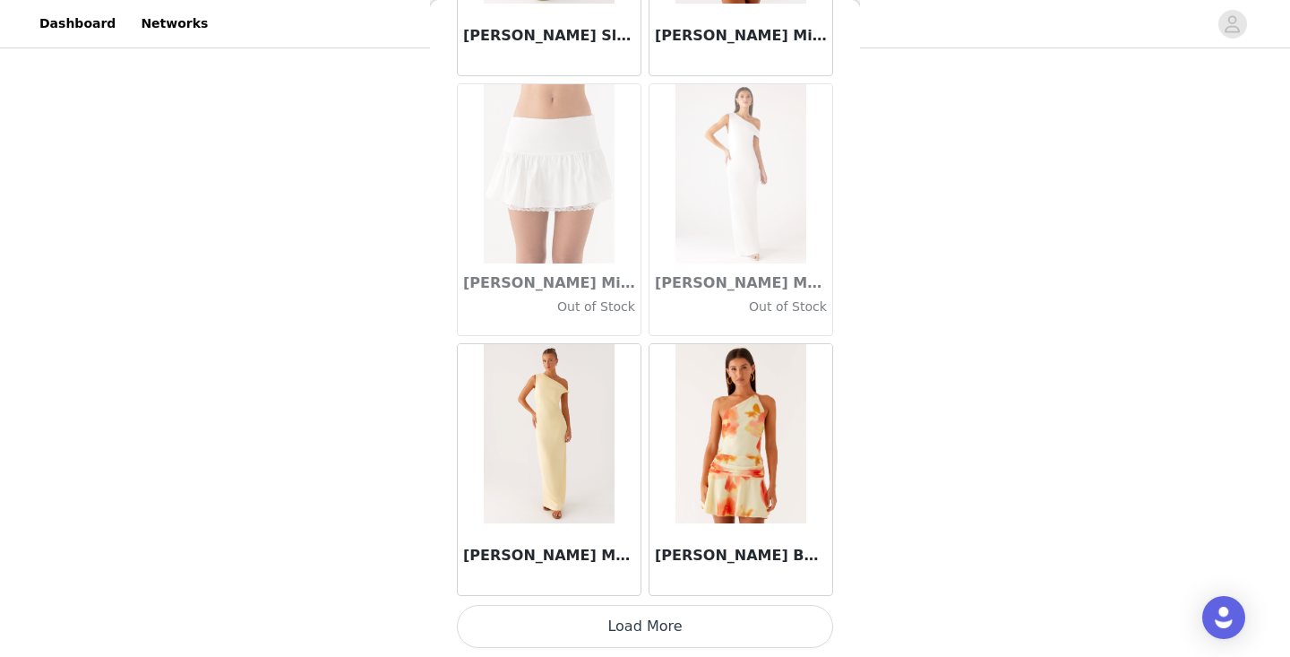
scroll to position [69655, 0]
click at [627, 631] on button "Load More" at bounding box center [645, 626] width 376 height 43
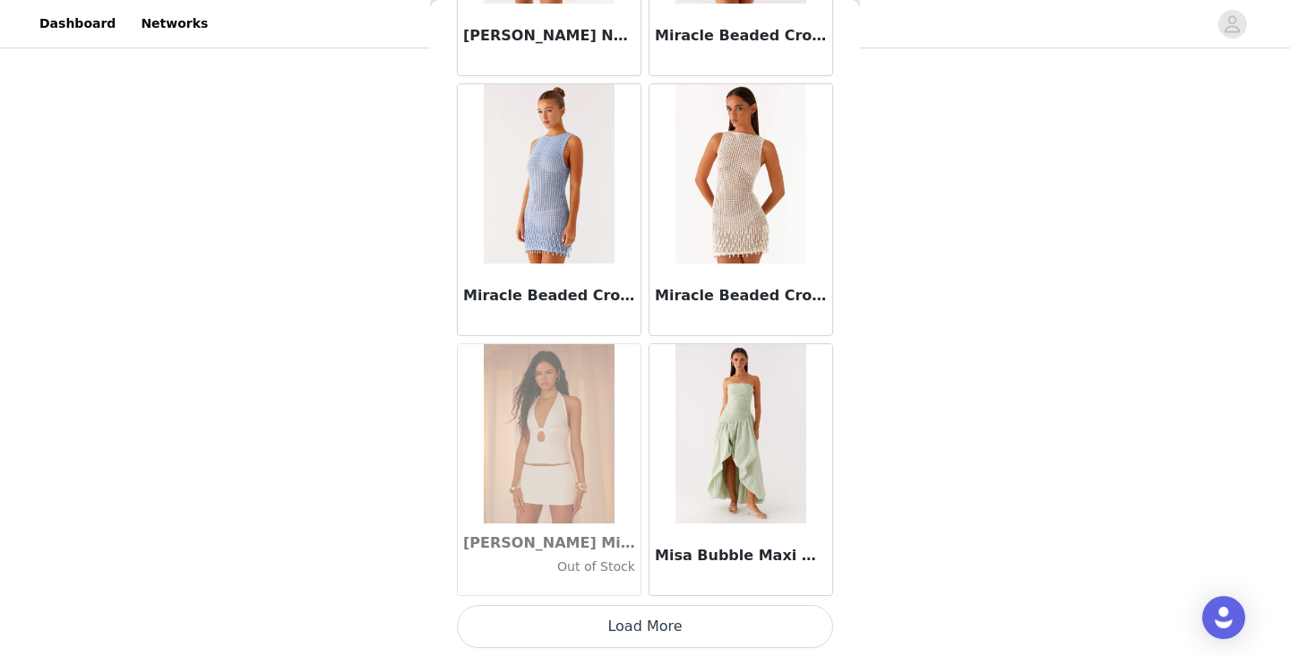
scroll to position [125, 0]
click at [650, 636] on button "Load More" at bounding box center [645, 626] width 376 height 43
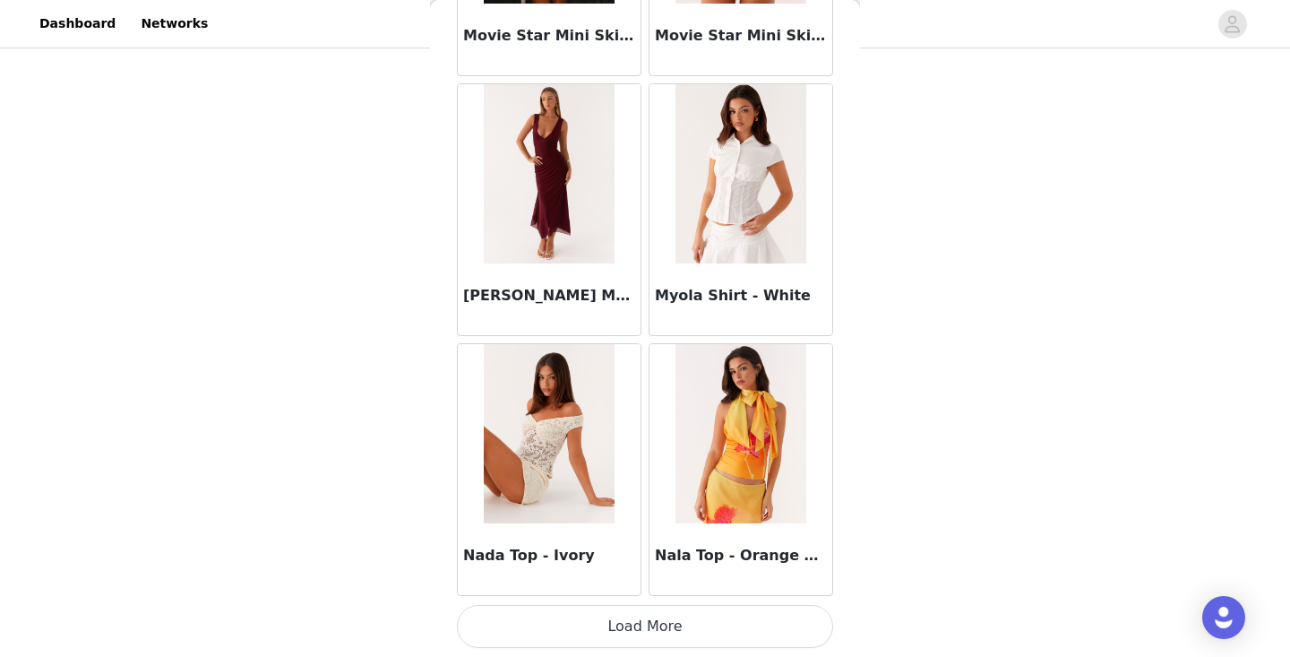
click at [635, 635] on button "Load More" at bounding box center [645, 626] width 376 height 43
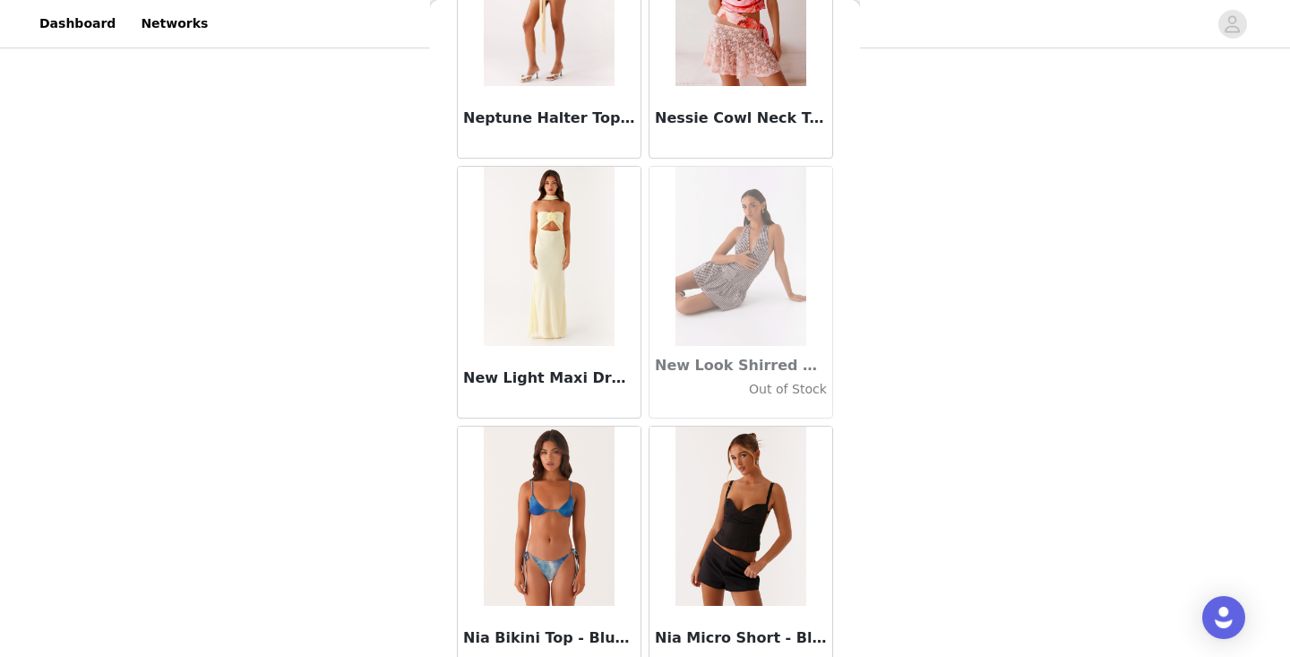
scroll to position [76426, 0]
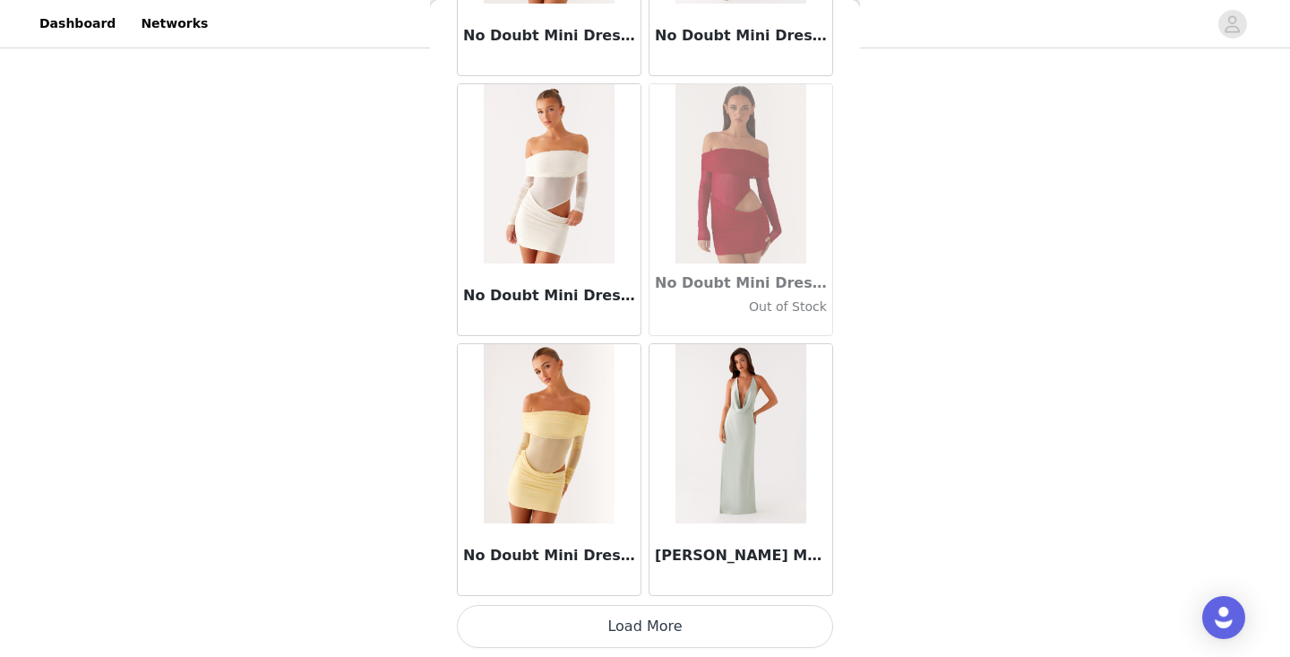
click at [667, 631] on button "Load More" at bounding box center [645, 626] width 376 height 43
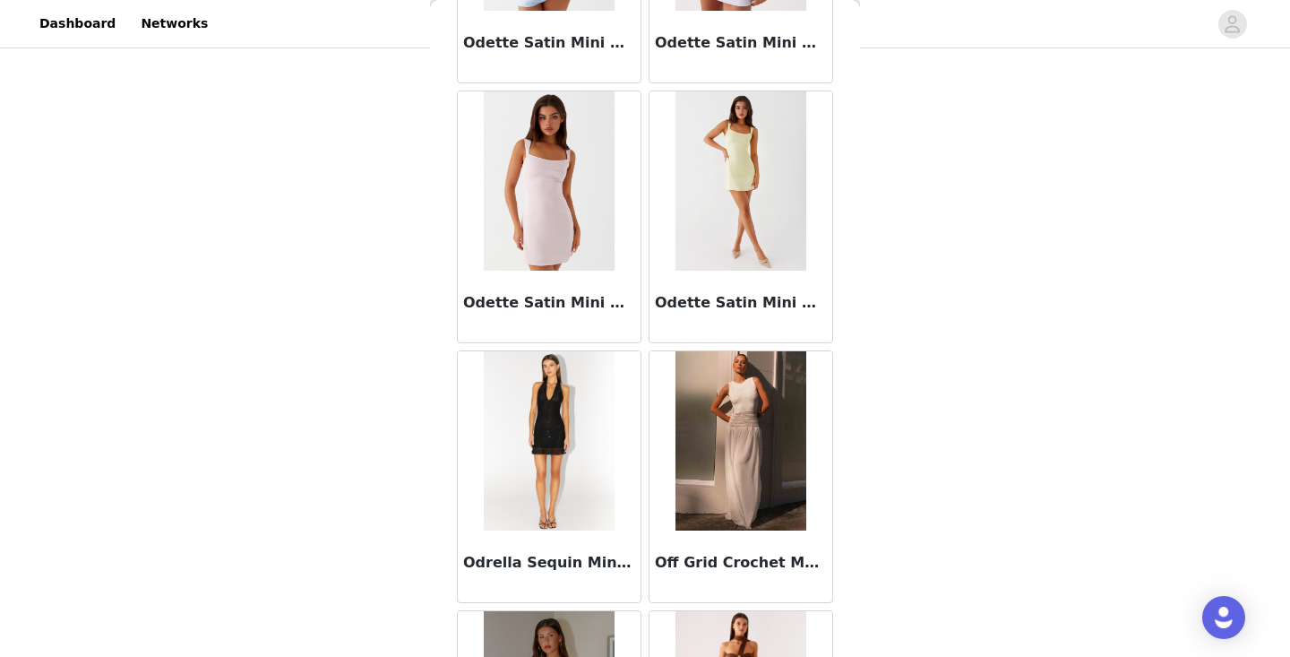
scroll to position [80047, 0]
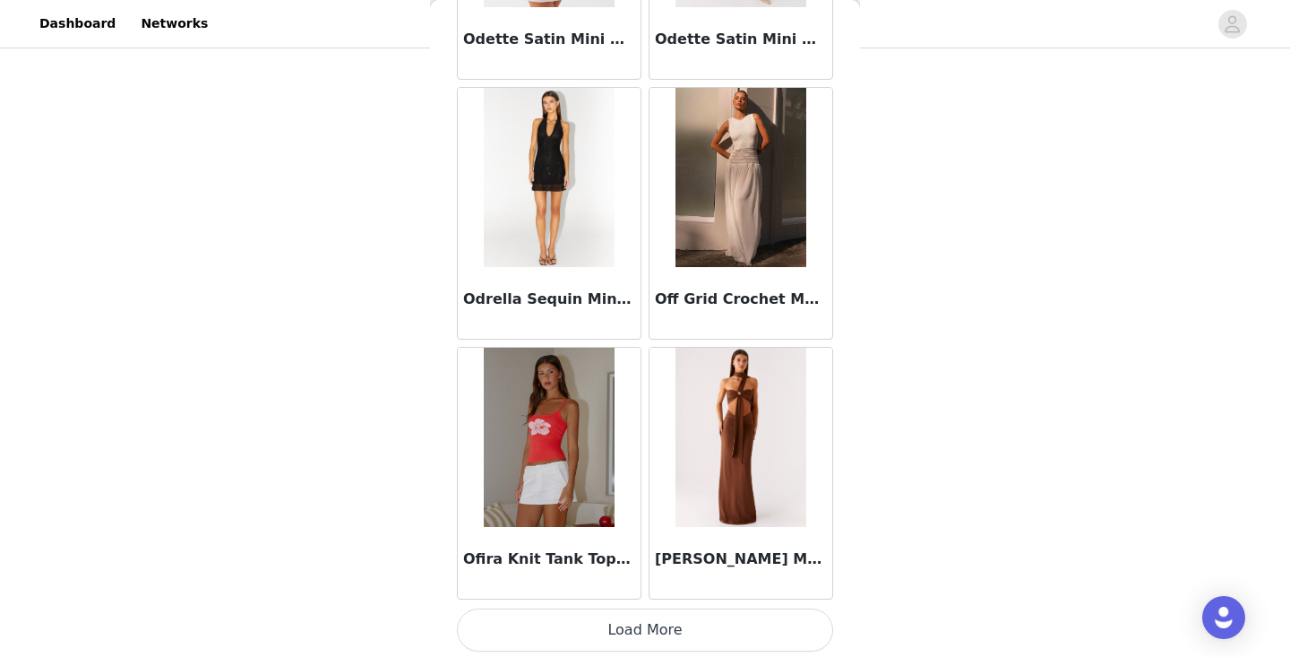
click at [678, 625] on button "Load More" at bounding box center [645, 629] width 376 height 43
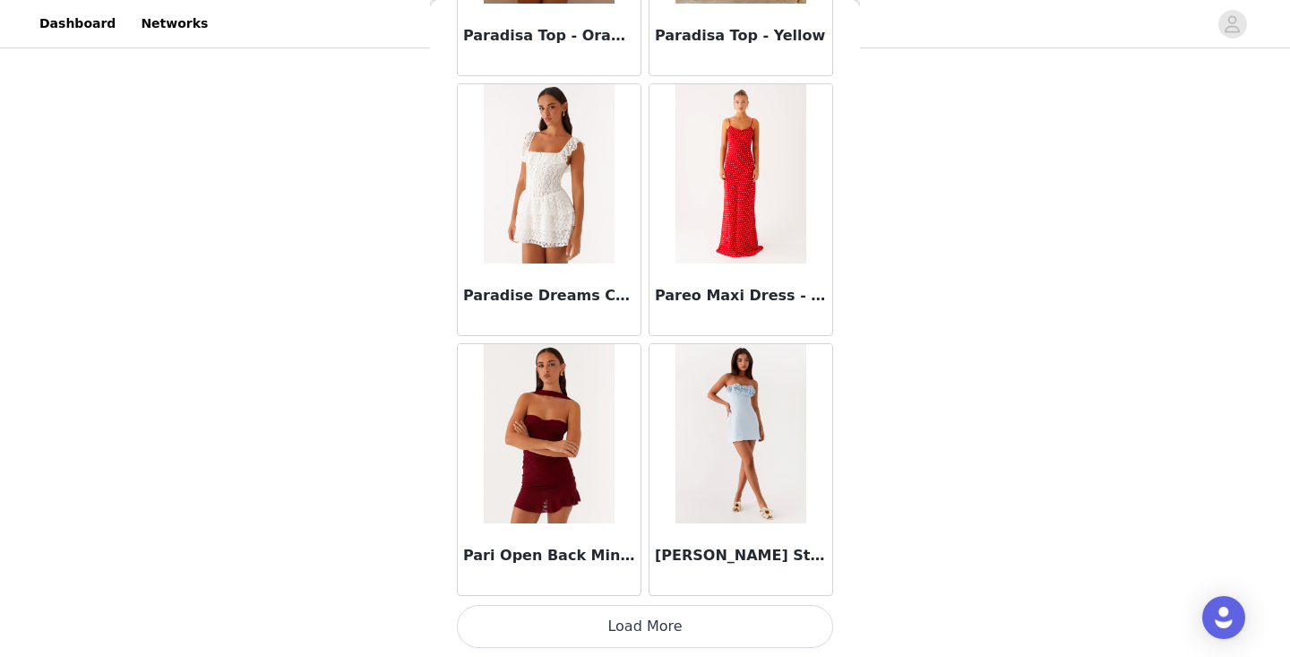
scroll to position [82649, 0]
click at [632, 633] on button "Load More" at bounding box center [645, 626] width 376 height 43
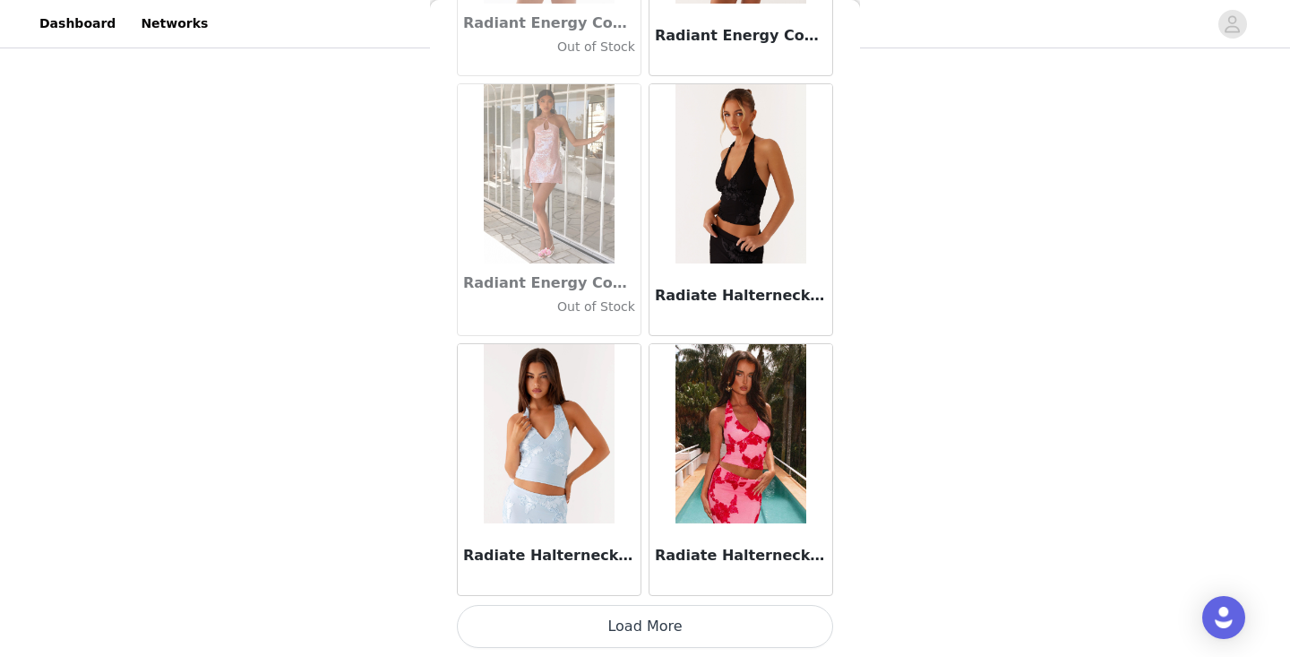
scroll to position [85248, 0]
click at [590, 629] on button "Load More" at bounding box center [645, 626] width 376 height 43
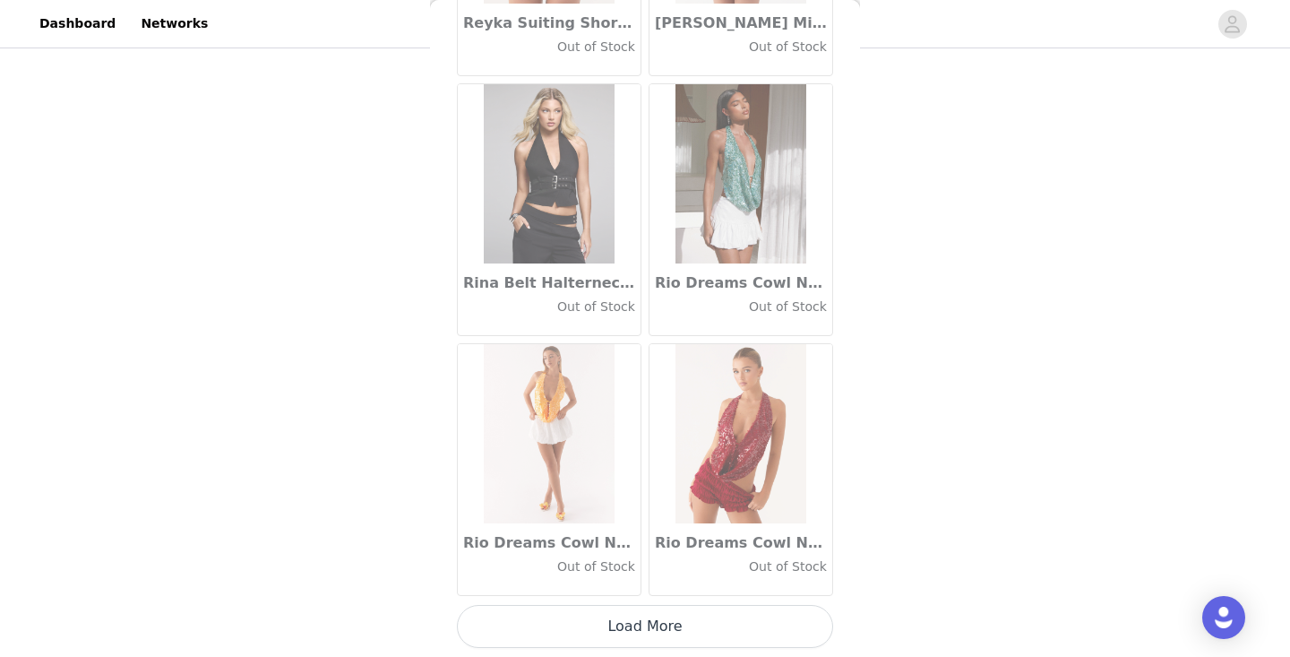
scroll to position [87847, 0]
click at [682, 621] on button "Load More" at bounding box center [645, 626] width 376 height 43
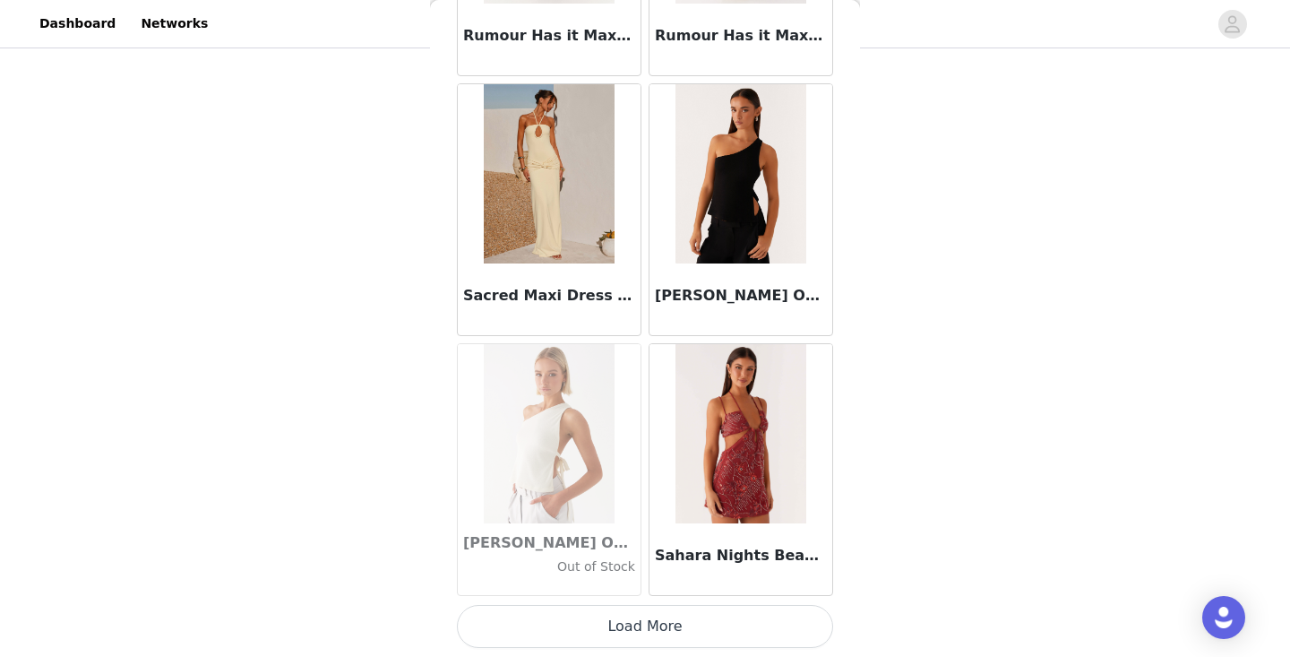
scroll to position [90446, 0]
click at [632, 632] on button "Load More" at bounding box center [645, 626] width 376 height 43
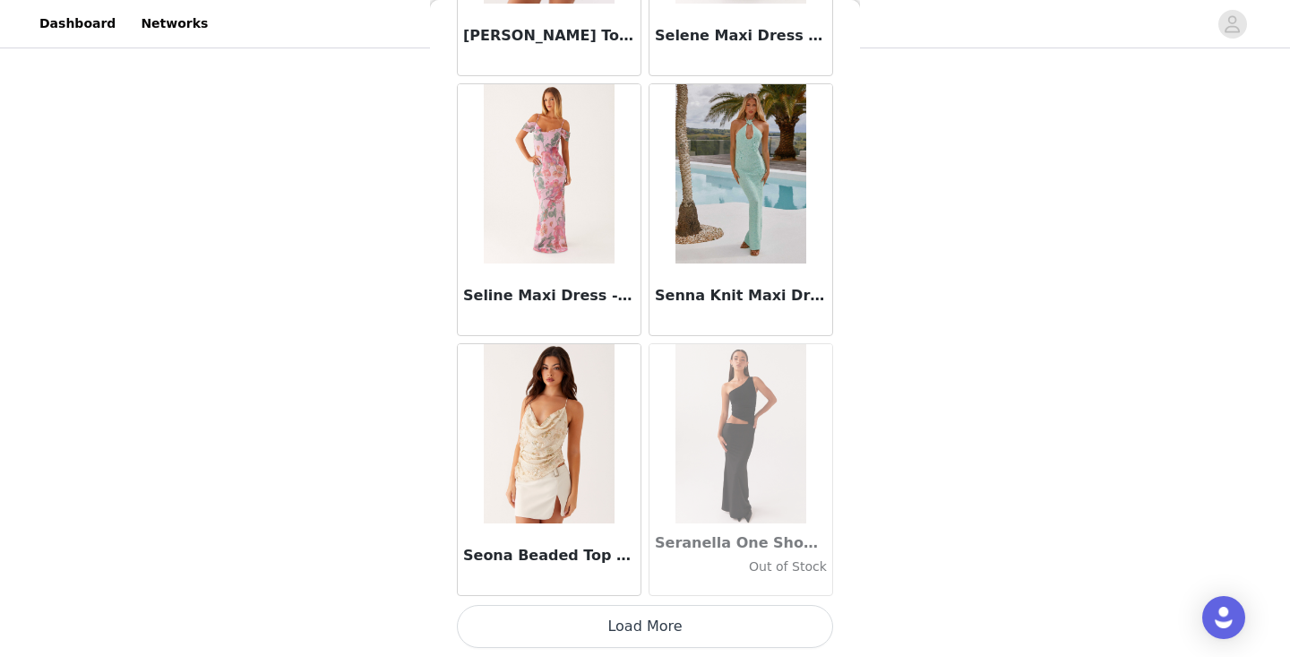
scroll to position [93045, 0]
click at [666, 625] on button "Load More" at bounding box center [645, 626] width 376 height 43
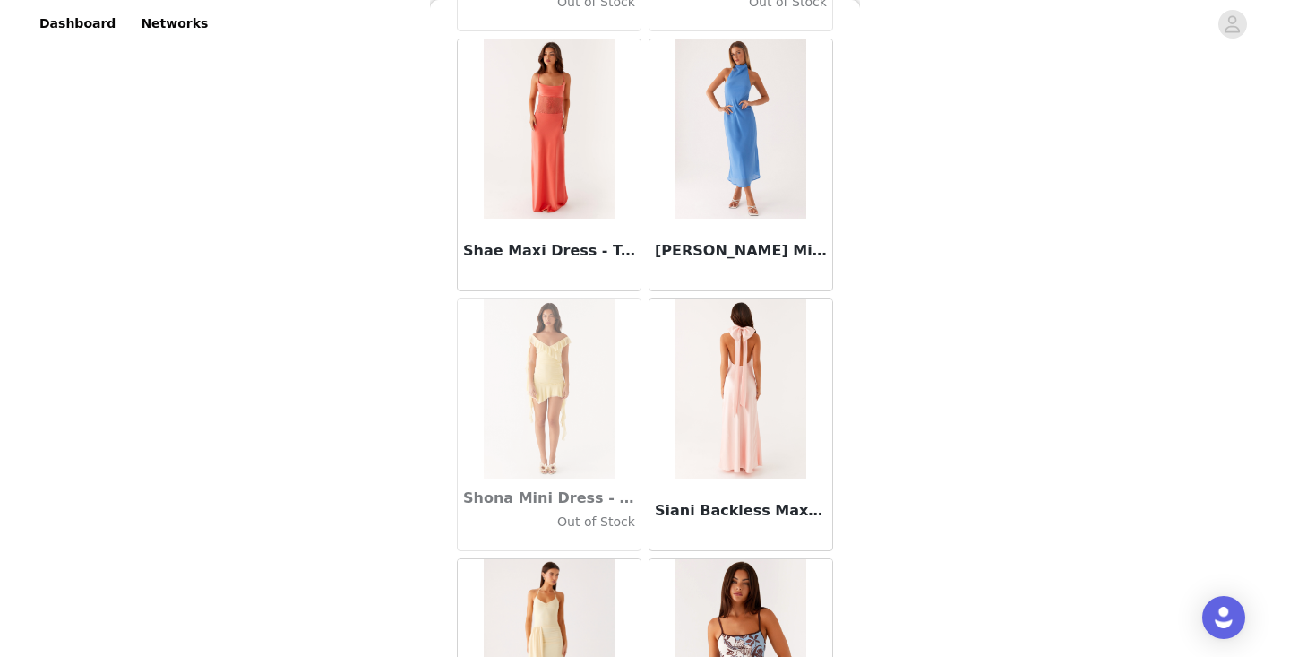
scroll to position [94007, 0]
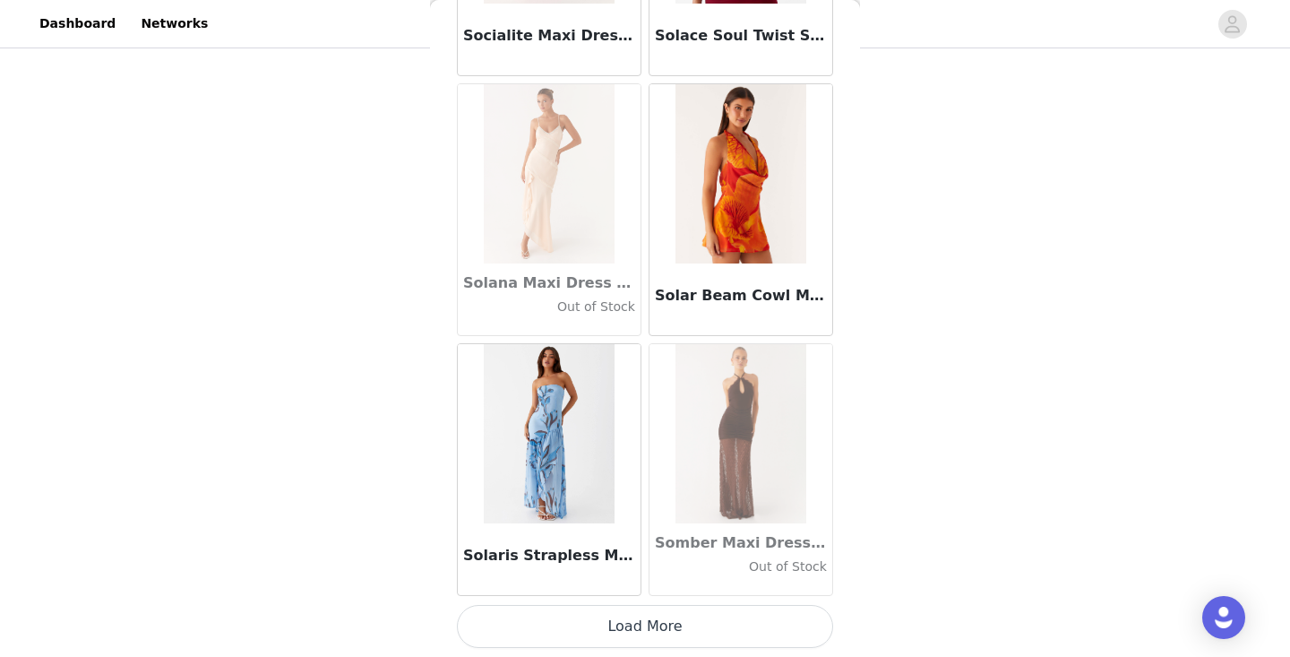
click at [638, 634] on button "Load More" at bounding box center [645, 626] width 376 height 43
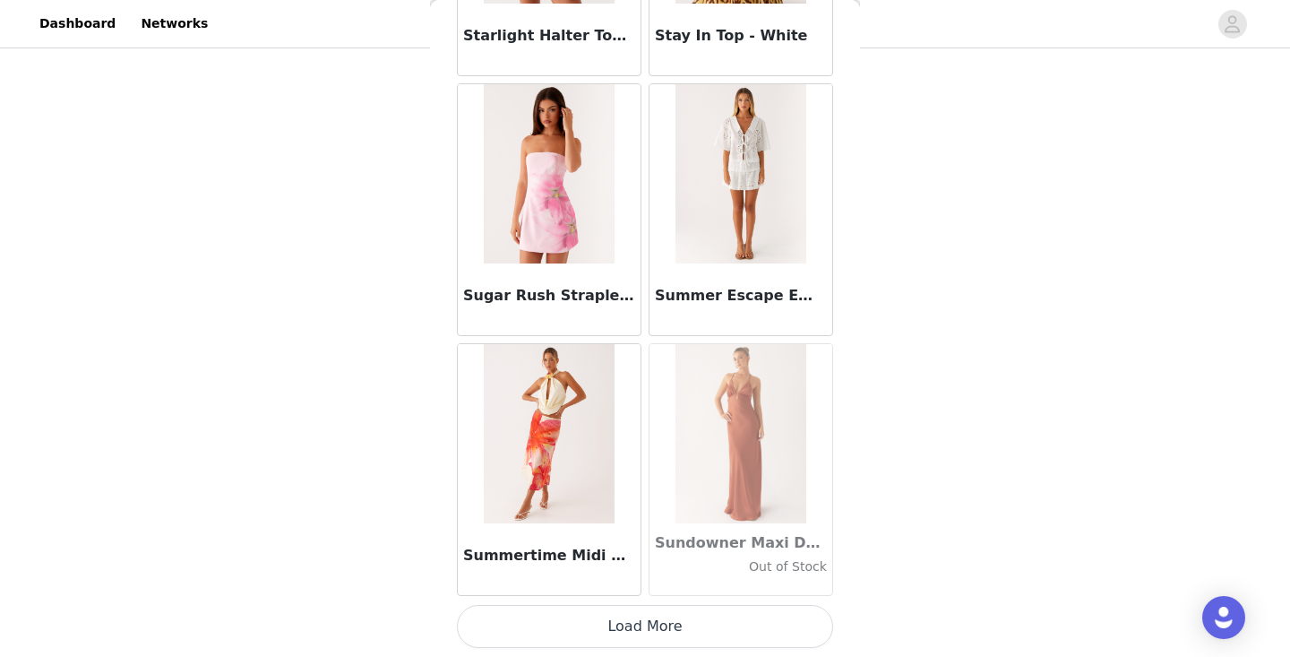
scroll to position [98242, 0]
click at [629, 629] on button "Load More" at bounding box center [645, 626] width 376 height 43
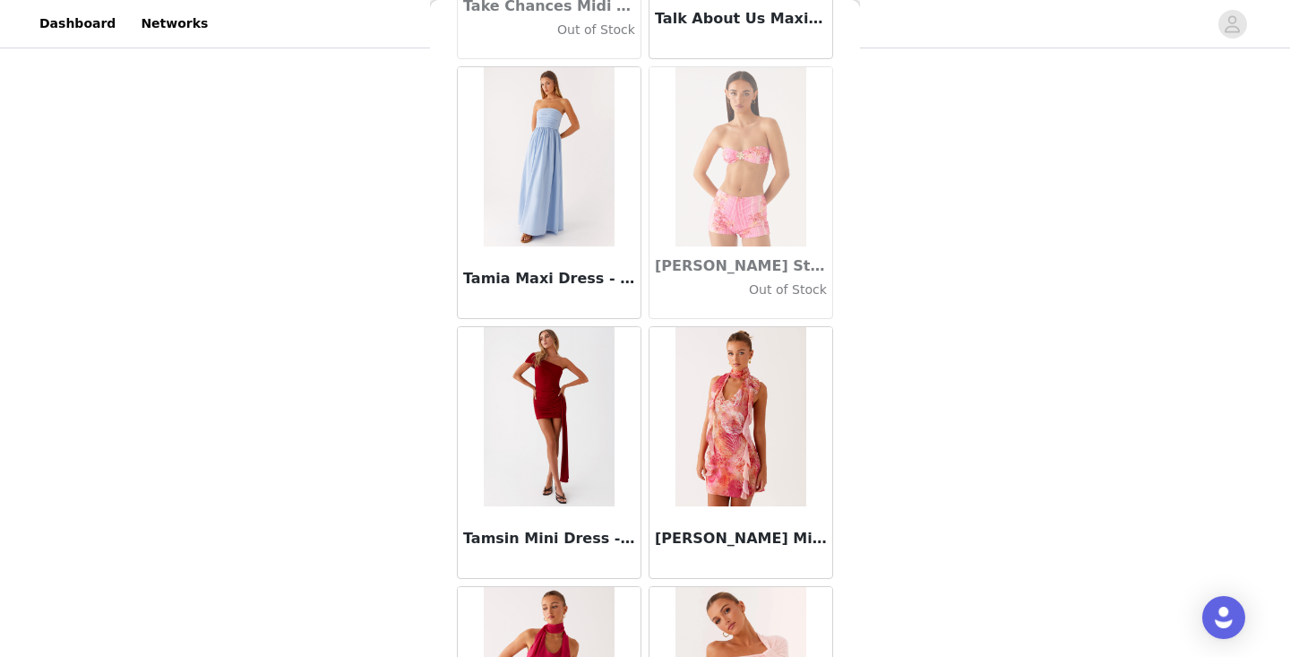
scroll to position [100841, 0]
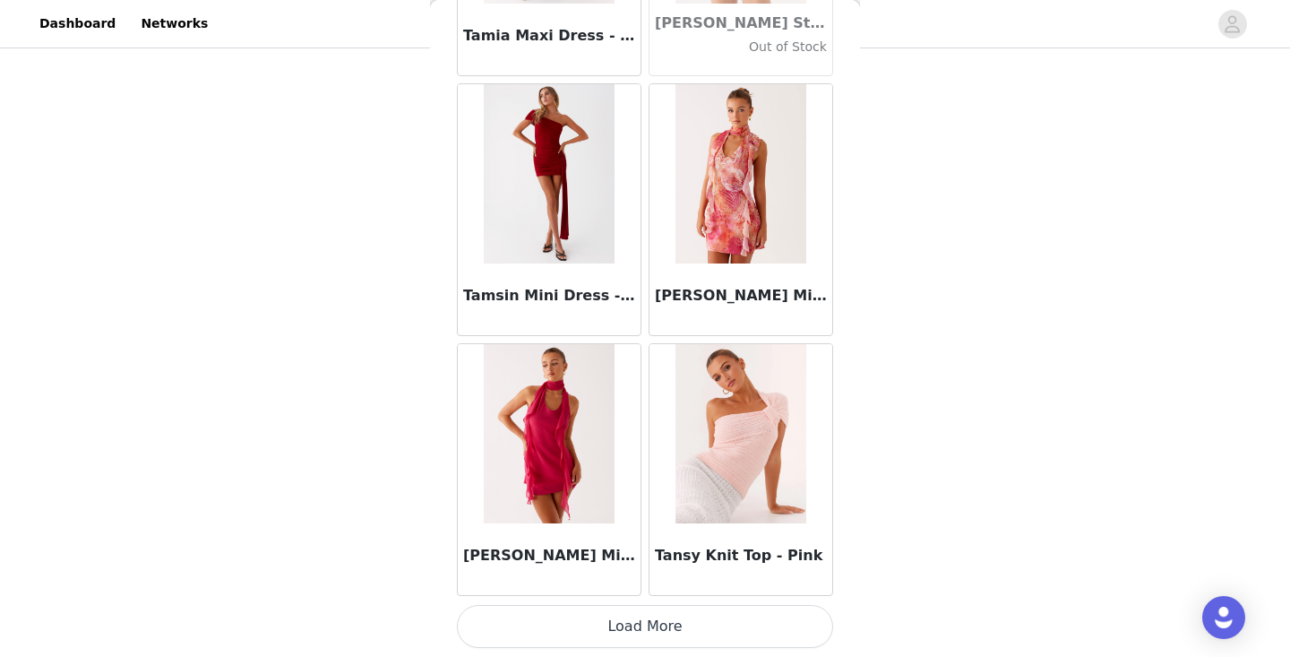
click at [623, 636] on button "Load More" at bounding box center [645, 626] width 376 height 43
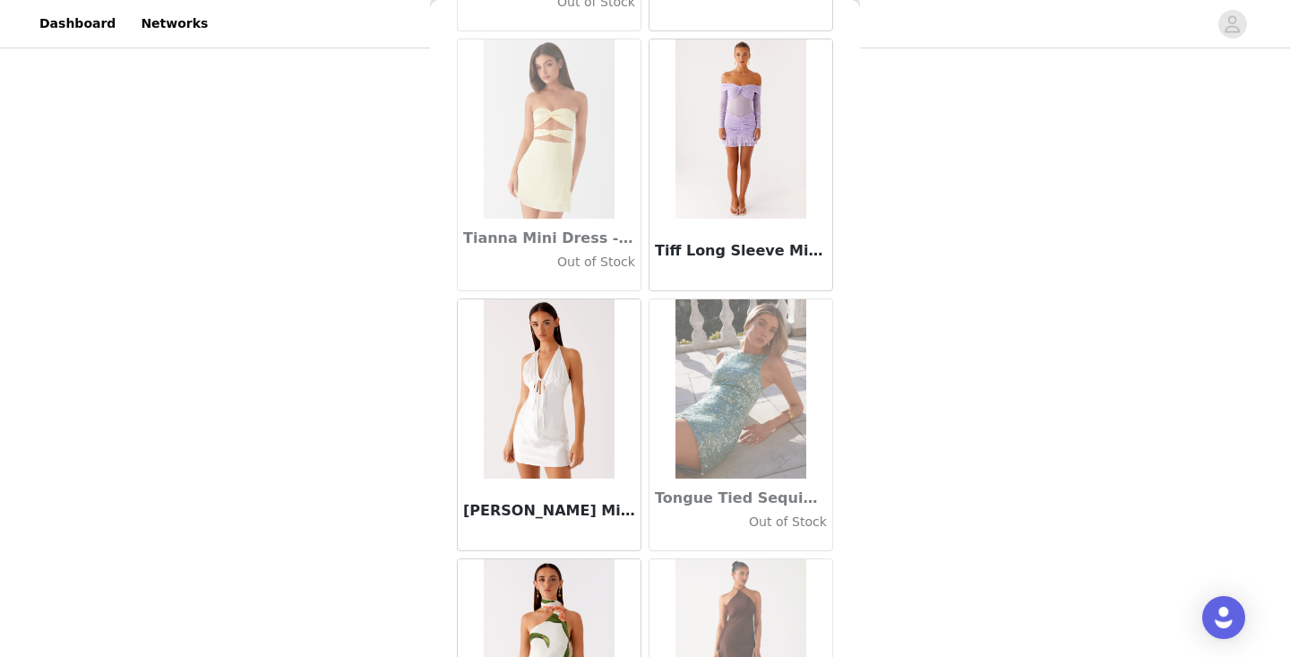
scroll to position [103073, 0]
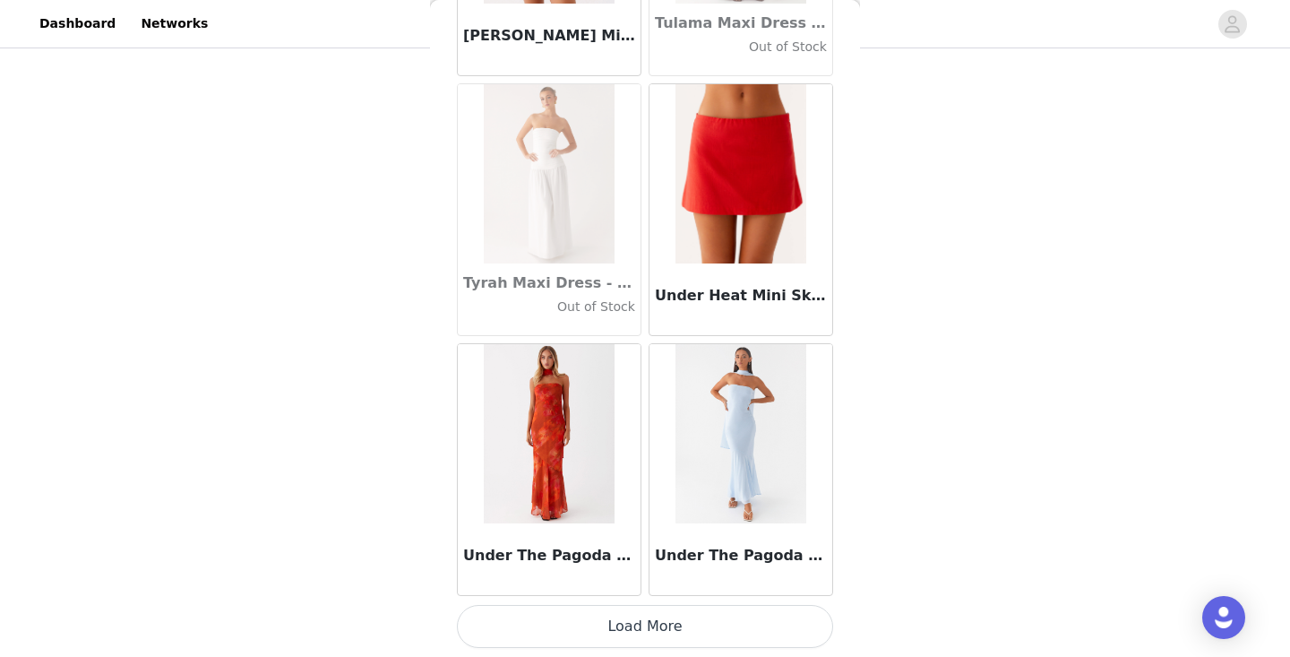
click at [623, 636] on button "Load More" at bounding box center [645, 626] width 376 height 43
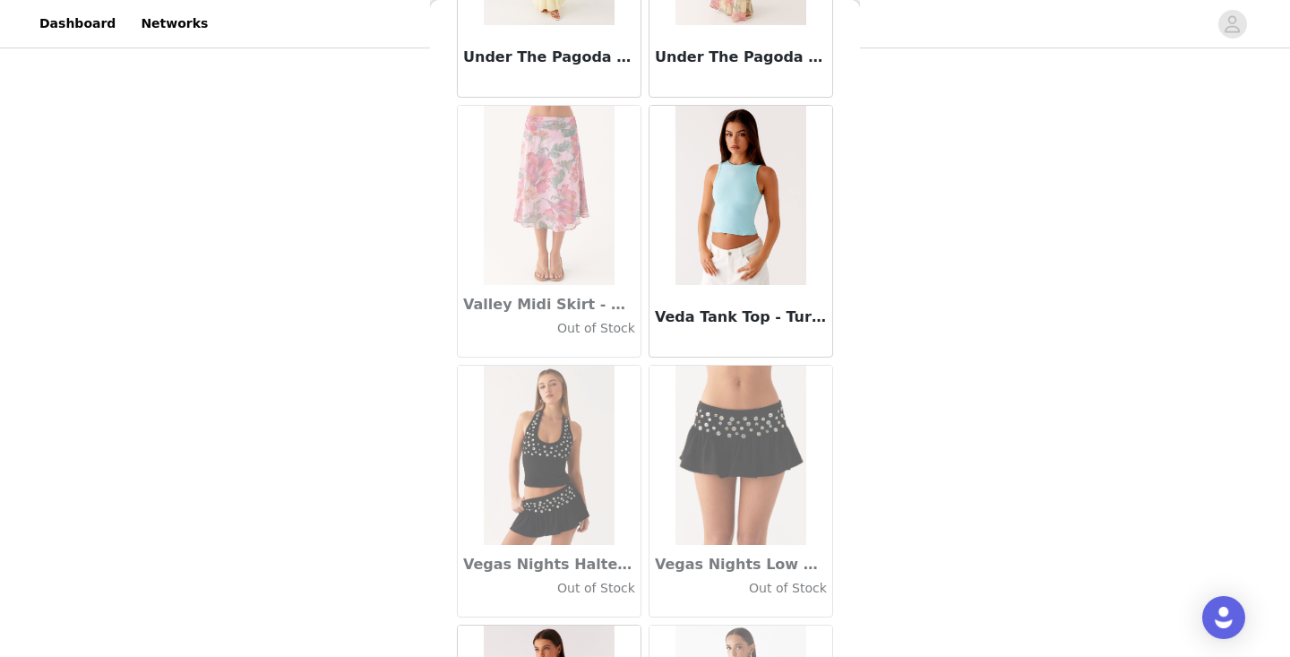
scroll to position [105300, 0]
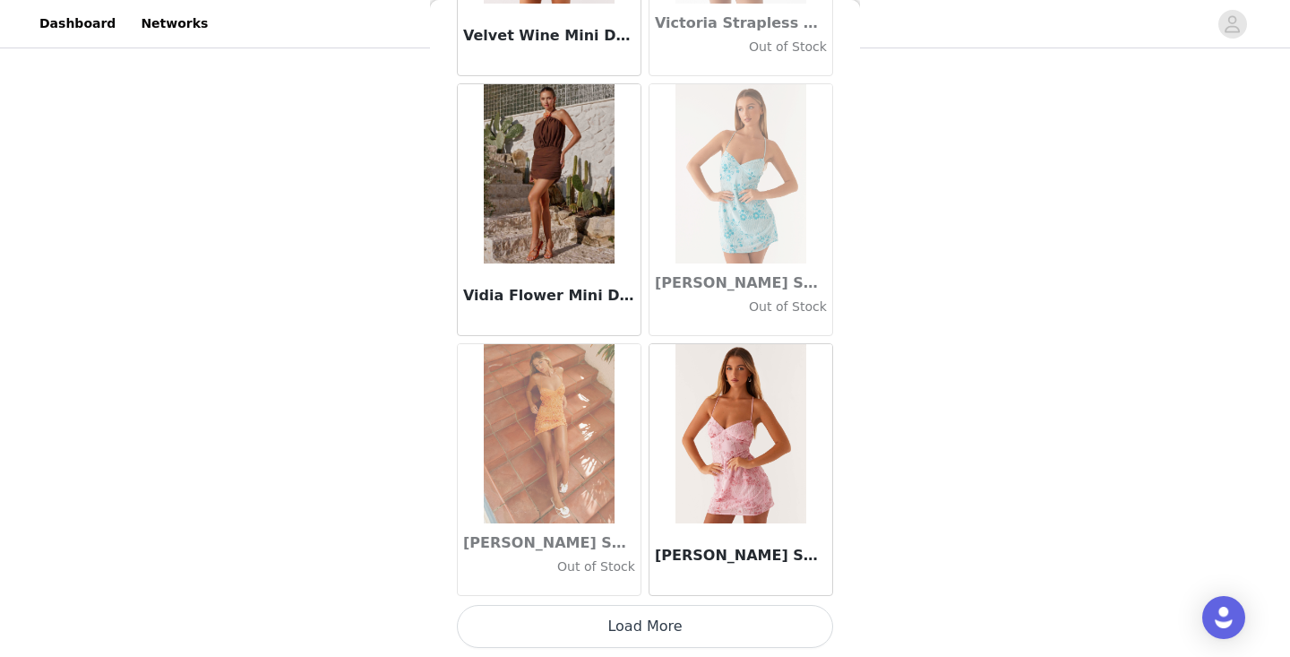
click at [621, 630] on button "Load More" at bounding box center [645, 626] width 376 height 43
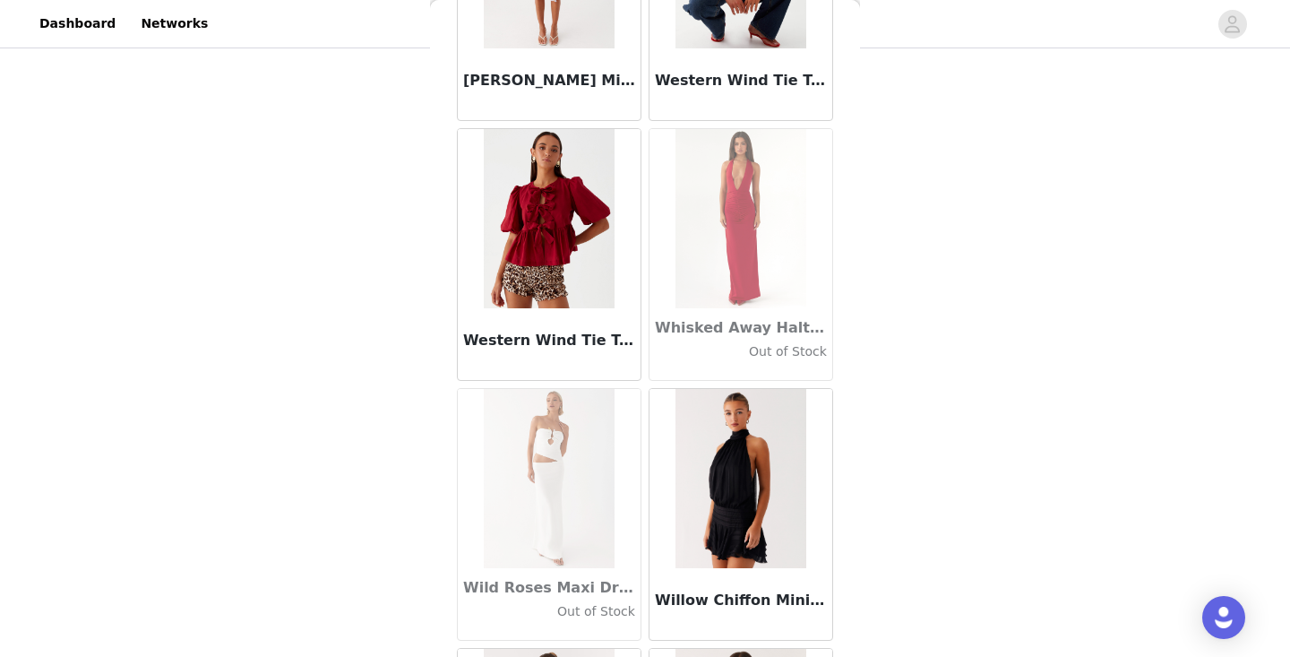
scroll to position [107344, 0]
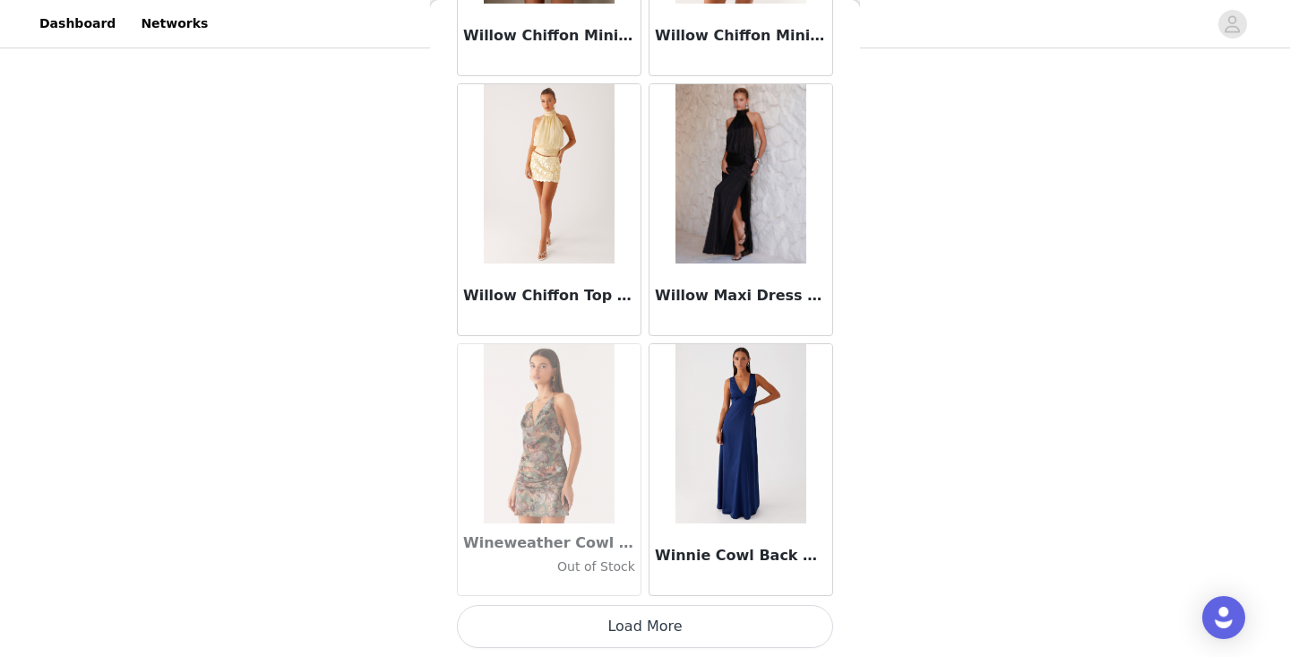
click at [621, 630] on button "Load More" at bounding box center [645, 626] width 376 height 43
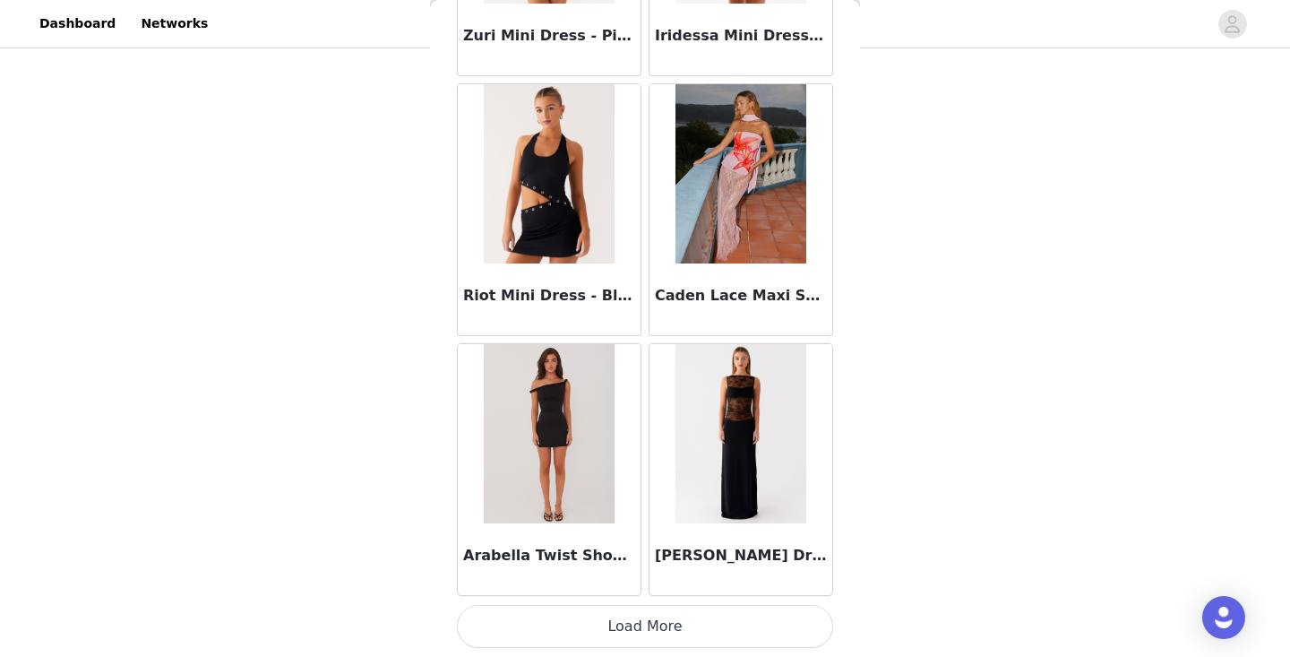
scroll to position [111237, 0]
click at [649, 630] on button "Load More" at bounding box center [645, 626] width 376 height 43
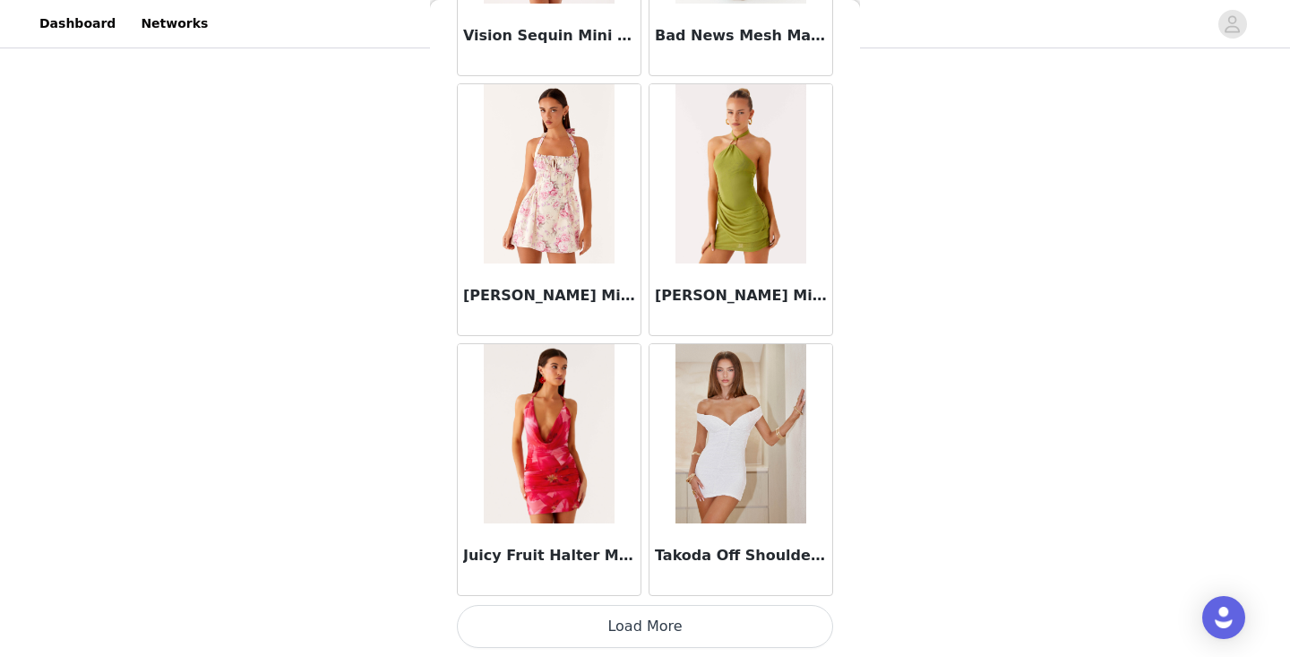
scroll to position [113835, 0]
click at [635, 624] on button "Load More" at bounding box center [645, 626] width 376 height 43
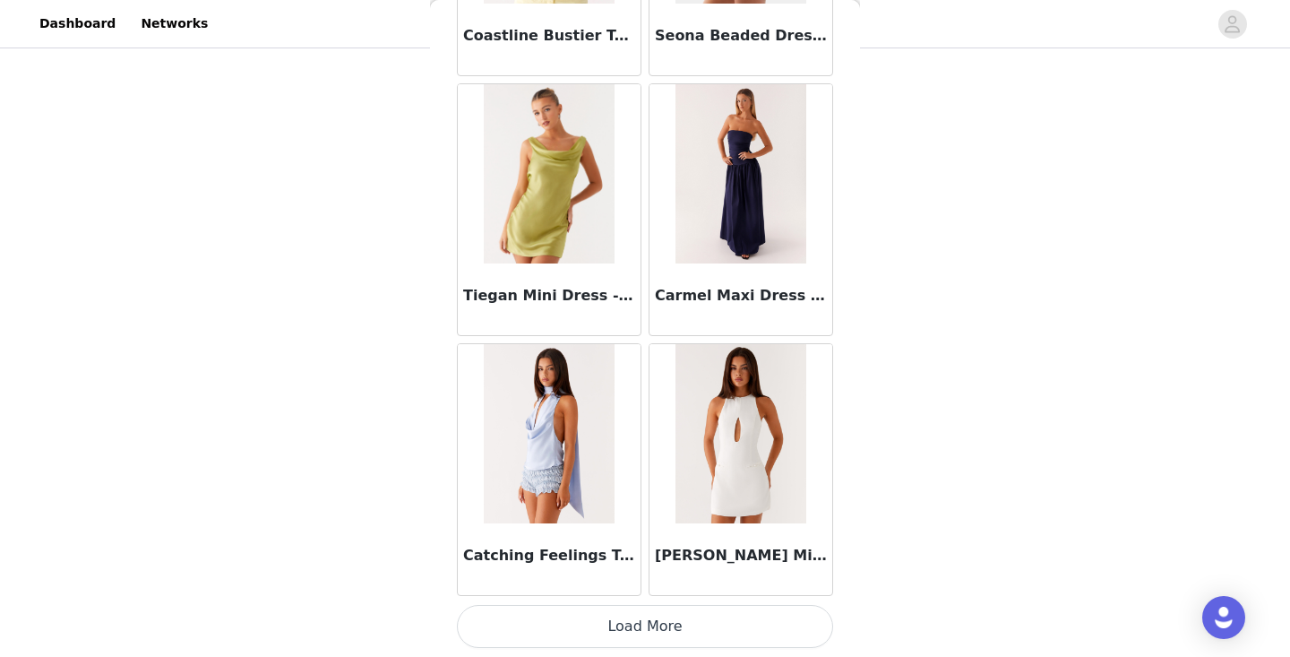
scroll to position [116434, 0]
click at [644, 635] on button "Load More" at bounding box center [645, 626] width 376 height 43
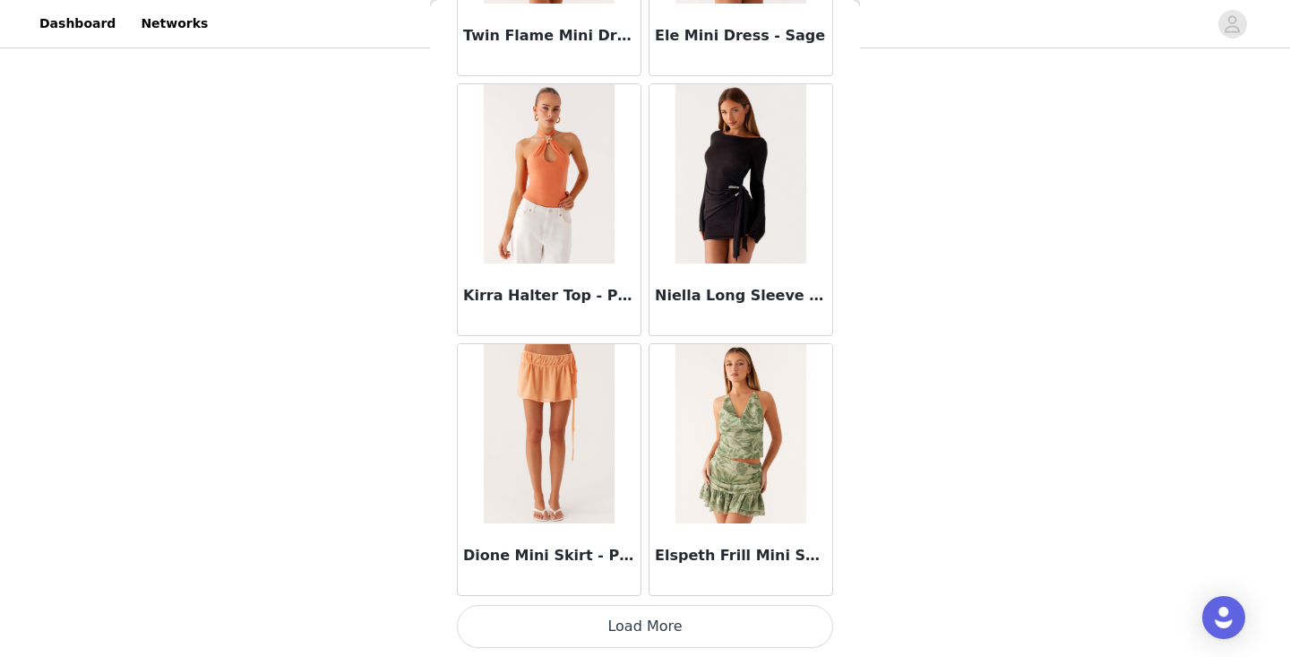
scroll to position [119033, 0]
click at [618, 620] on button "Load More" at bounding box center [645, 626] width 376 height 43
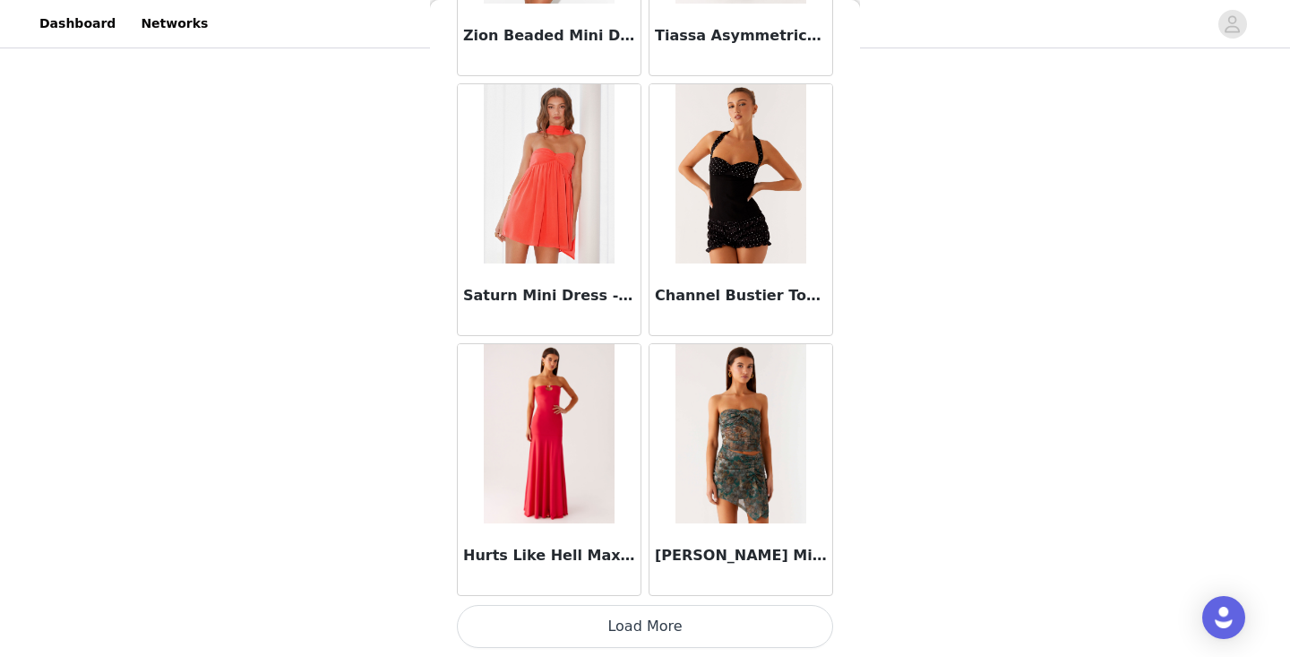
scroll to position [121632, 0]
click at [644, 635] on button "Load More" at bounding box center [645, 626] width 376 height 43
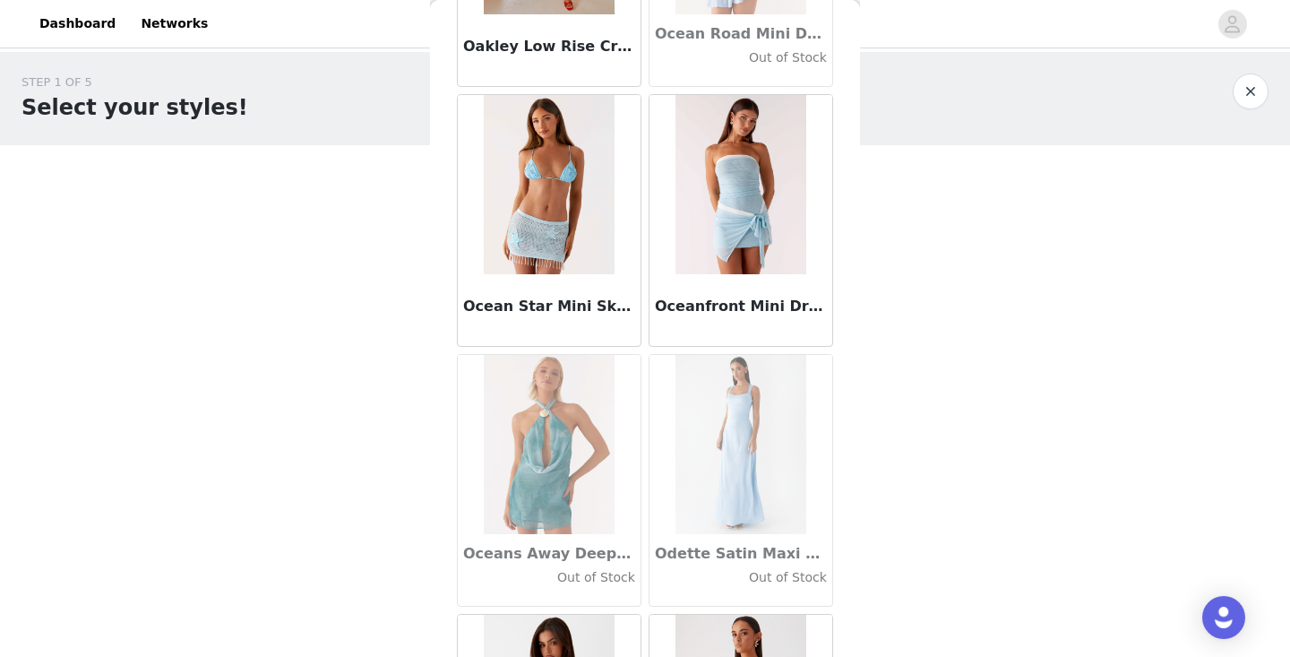
scroll to position [78632, 0]
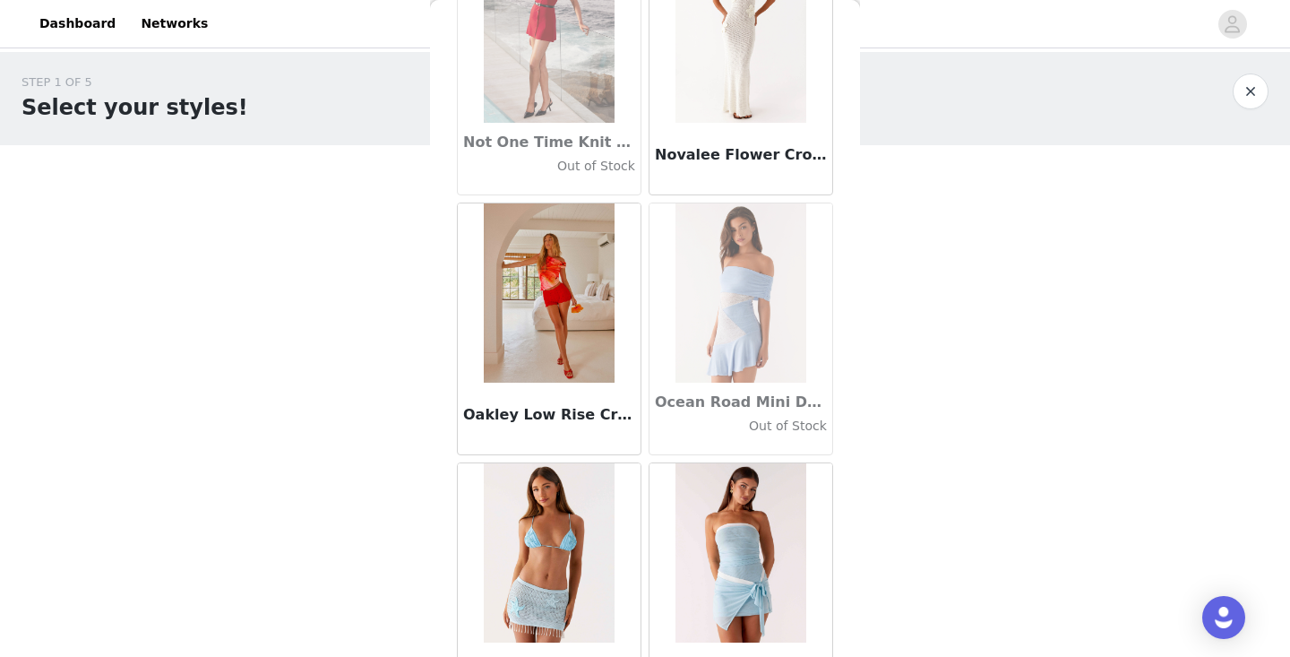
click at [750, 525] on img at bounding box center [741, 552] width 130 height 179
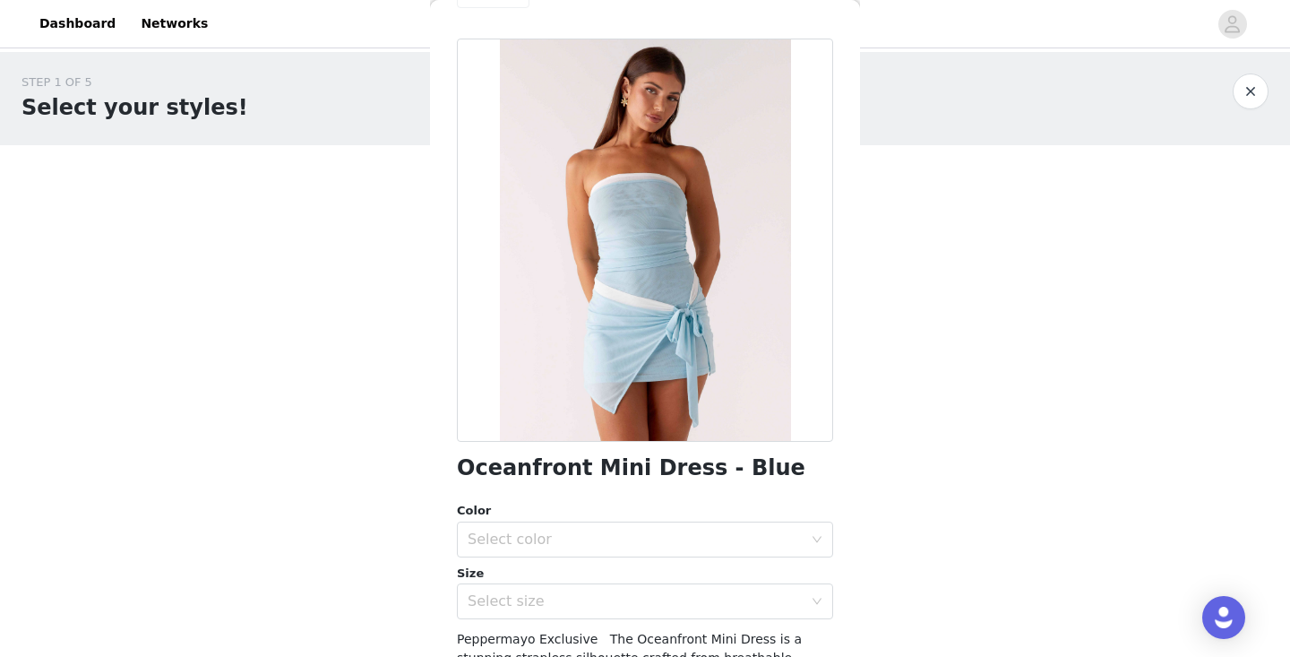
scroll to position [244, 0]
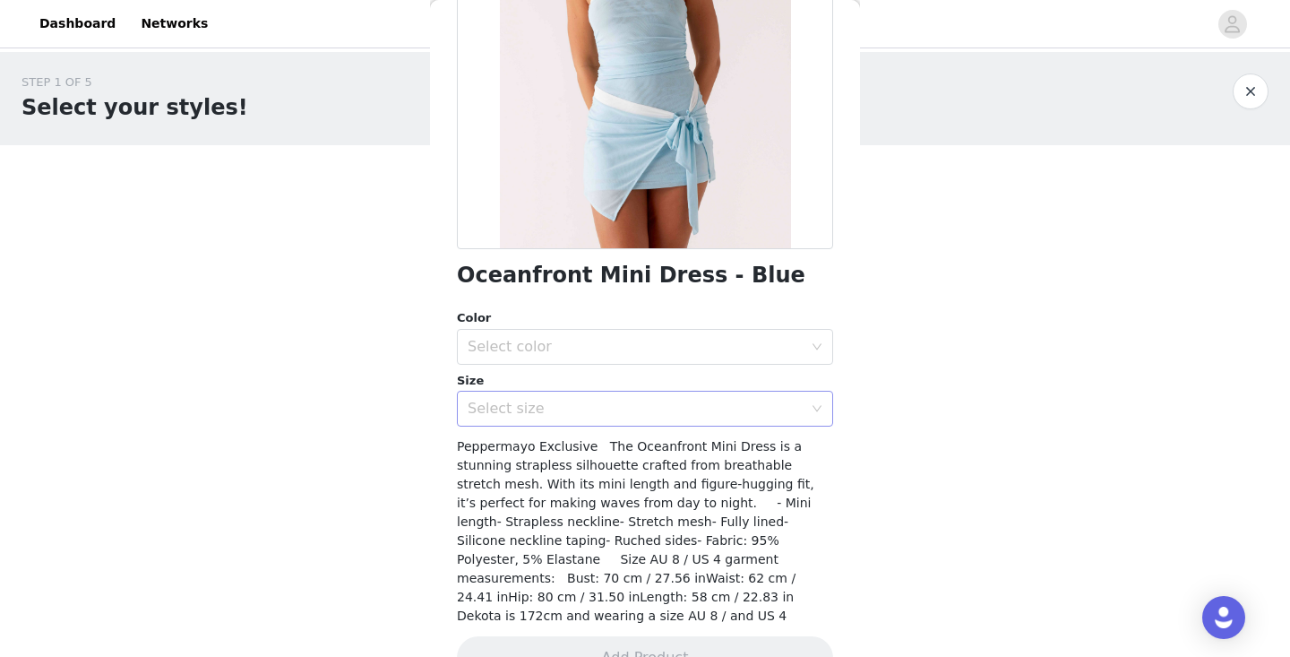
click at [625, 416] on div "Select size" at bounding box center [635, 409] width 335 height 18
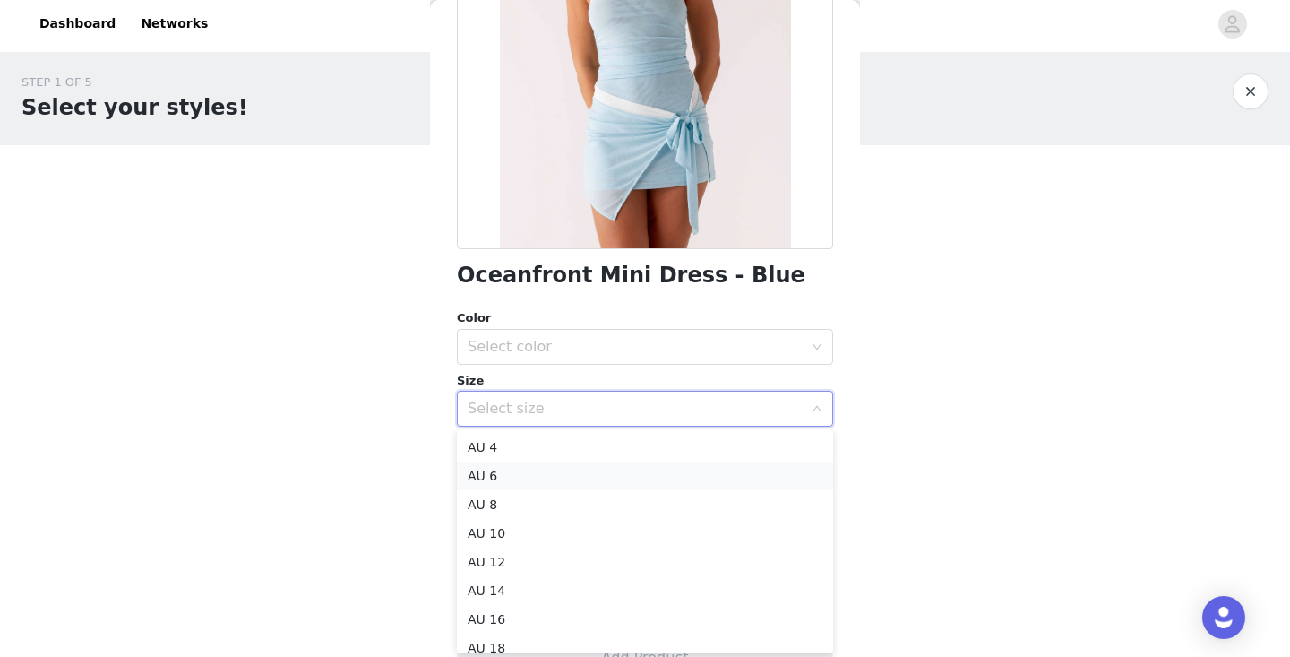
click at [605, 482] on li "AU 6" at bounding box center [645, 476] width 376 height 29
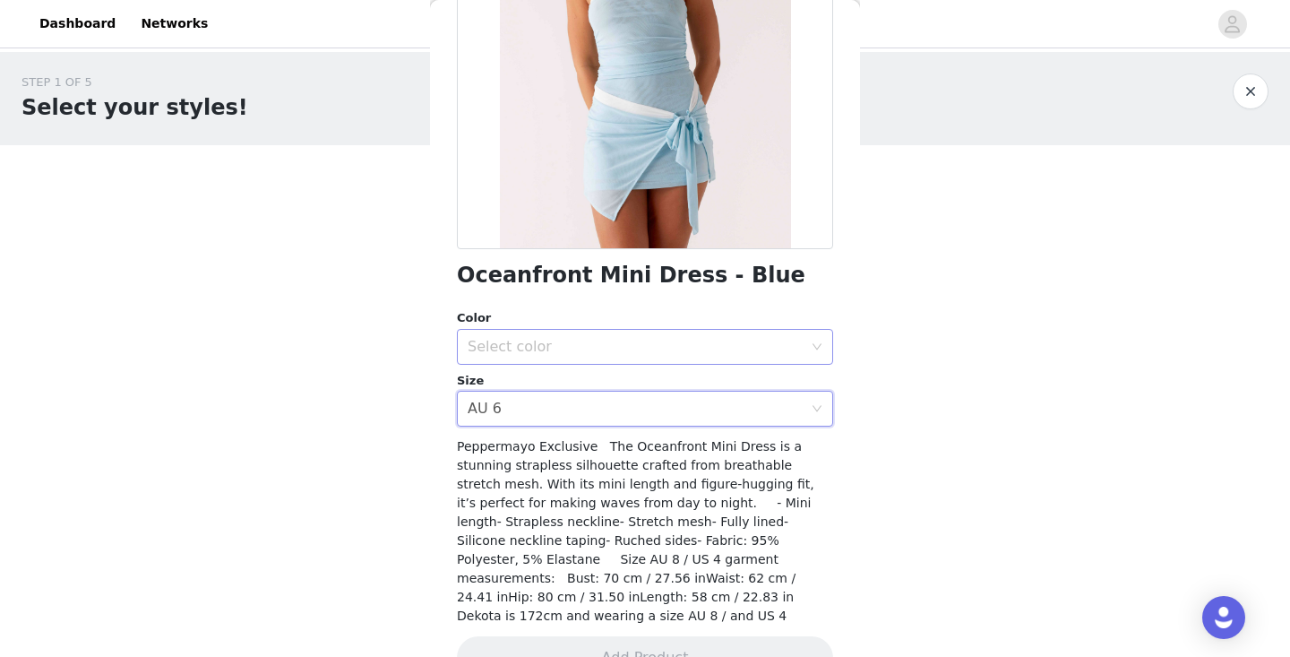
click at [634, 351] on div "Select color" at bounding box center [635, 347] width 335 height 18
click at [632, 378] on li "Blue" at bounding box center [645, 385] width 376 height 29
click at [577, 638] on button "Add Product" at bounding box center [645, 657] width 376 height 43
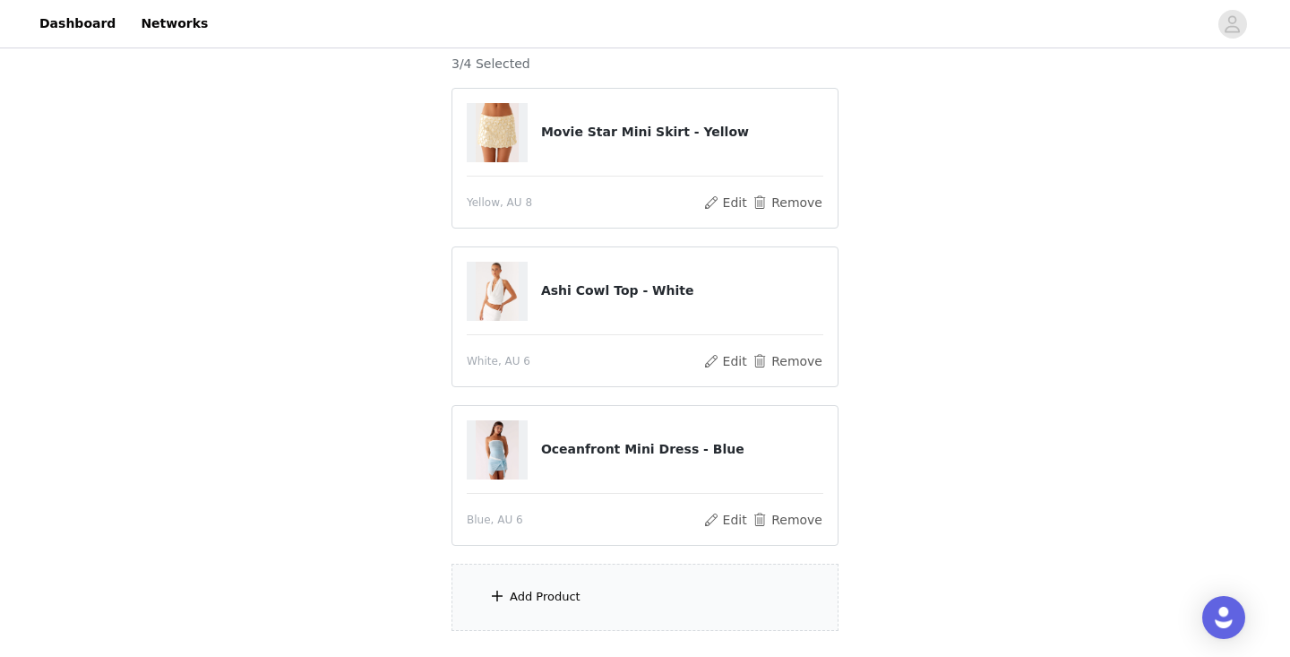
scroll to position [160, 0]
click at [528, 602] on div "Add Product" at bounding box center [545, 596] width 71 height 18
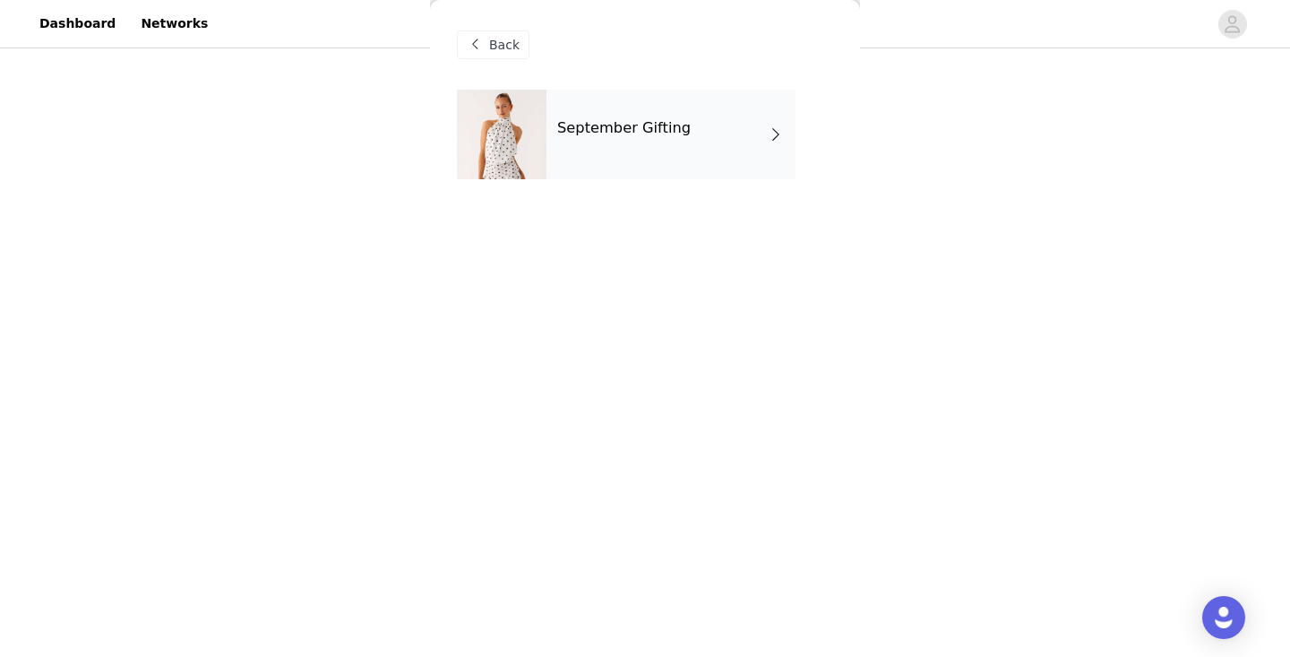
click at [667, 143] on div "September Gifting" at bounding box center [671, 135] width 249 height 90
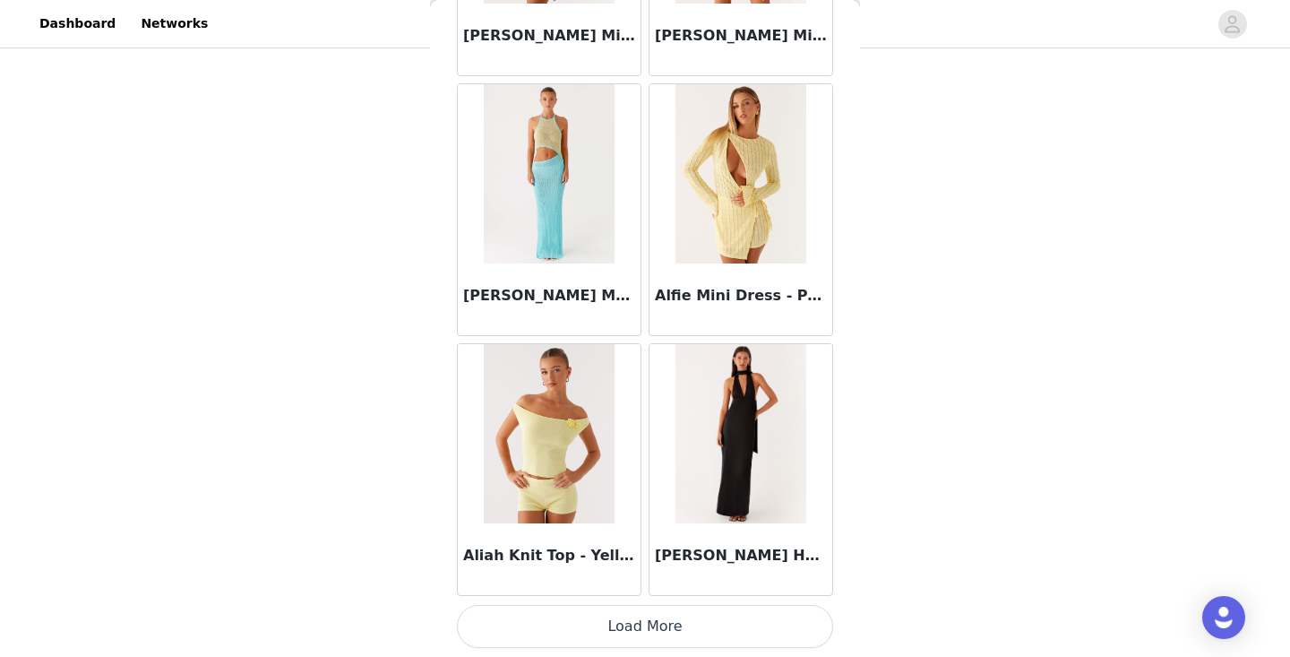
scroll to position [2085, 0]
click at [677, 632] on button "Load More" at bounding box center [645, 626] width 376 height 43
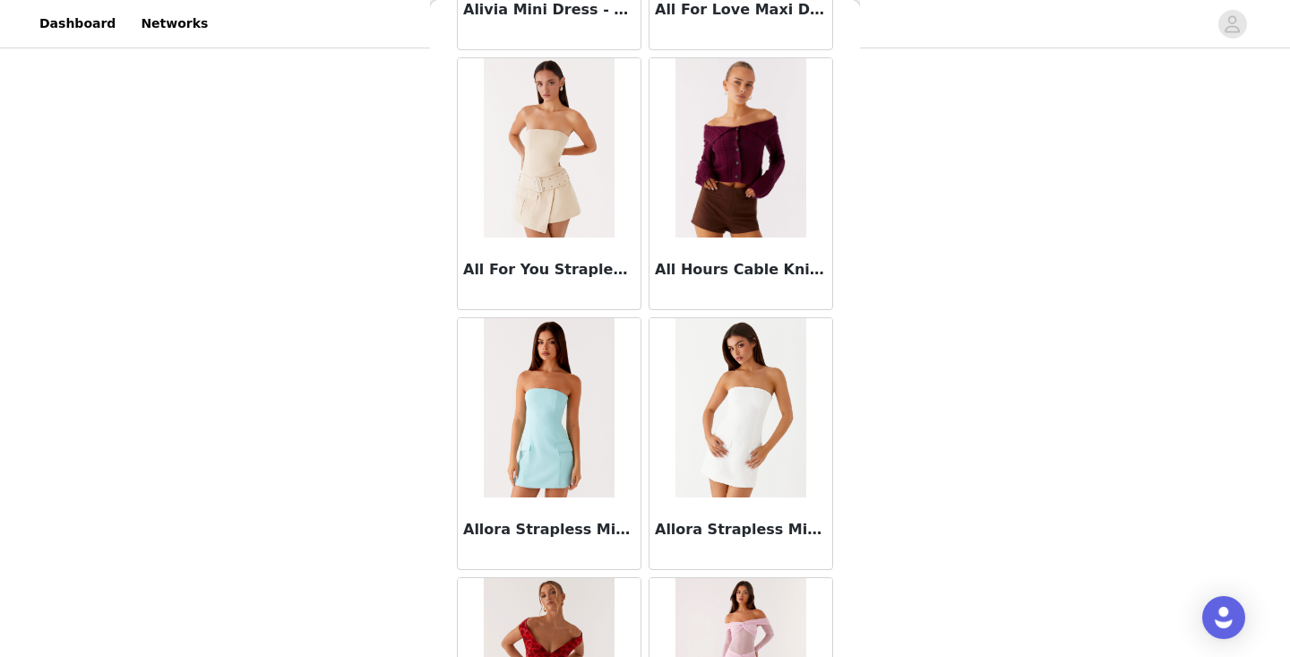
scroll to position [3950, 0]
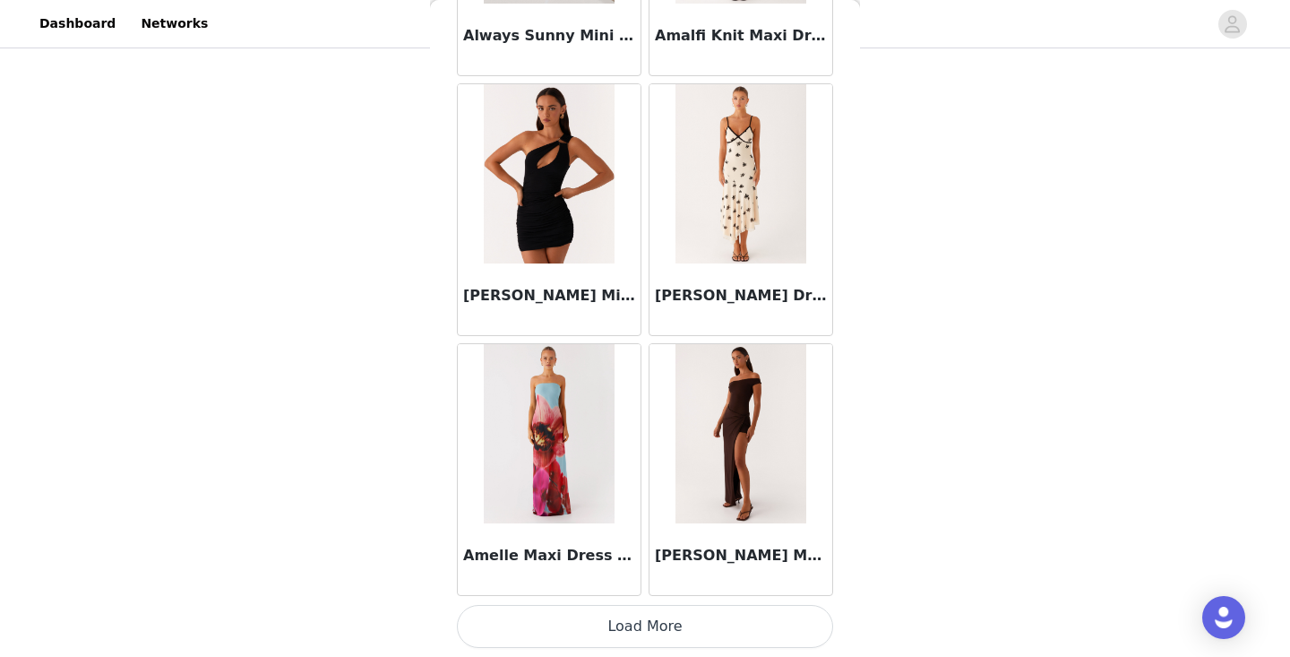
click at [639, 629] on button "Load More" at bounding box center [645, 626] width 376 height 43
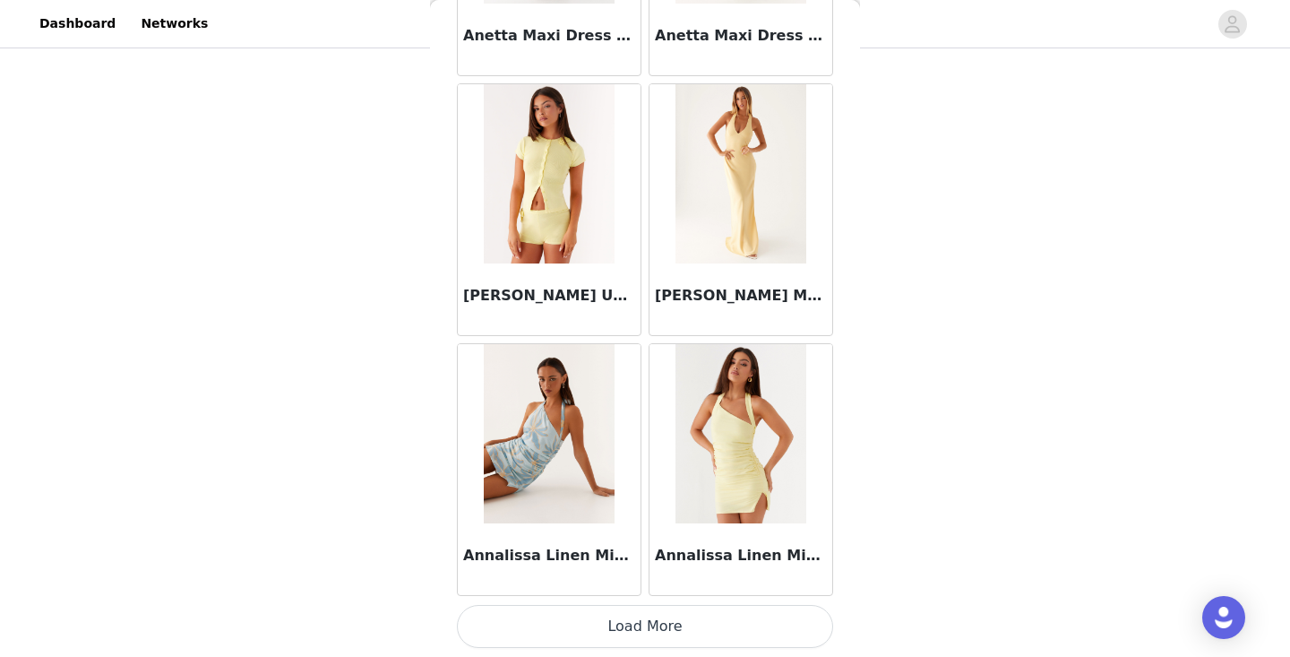
scroll to position [7283, 0]
click at [657, 629] on button "Load More" at bounding box center [645, 626] width 376 height 43
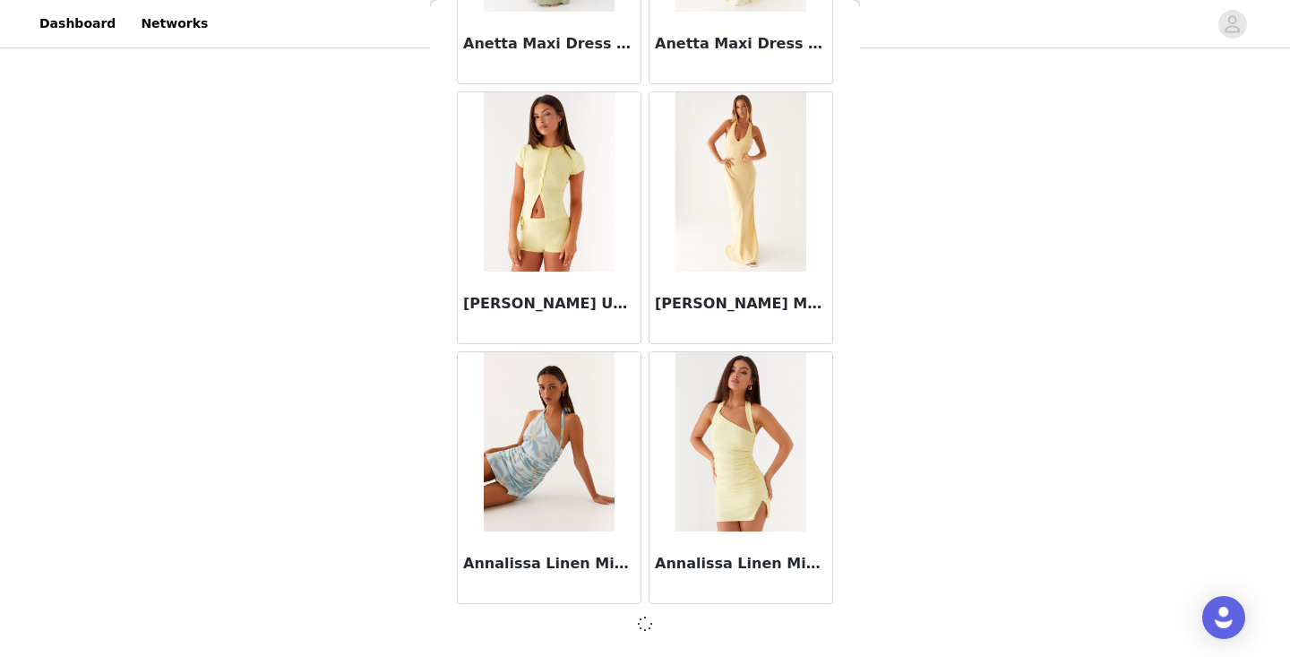
scroll to position [7275, 0]
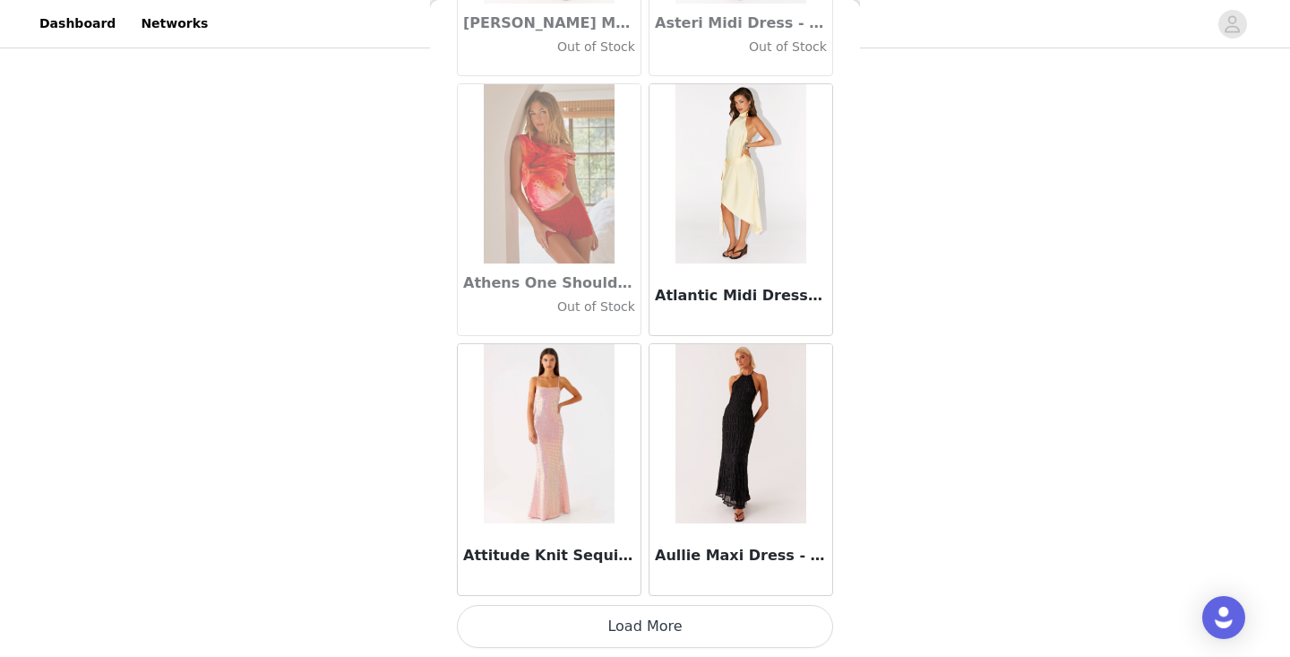
click at [653, 629] on button "Load More" at bounding box center [645, 626] width 376 height 43
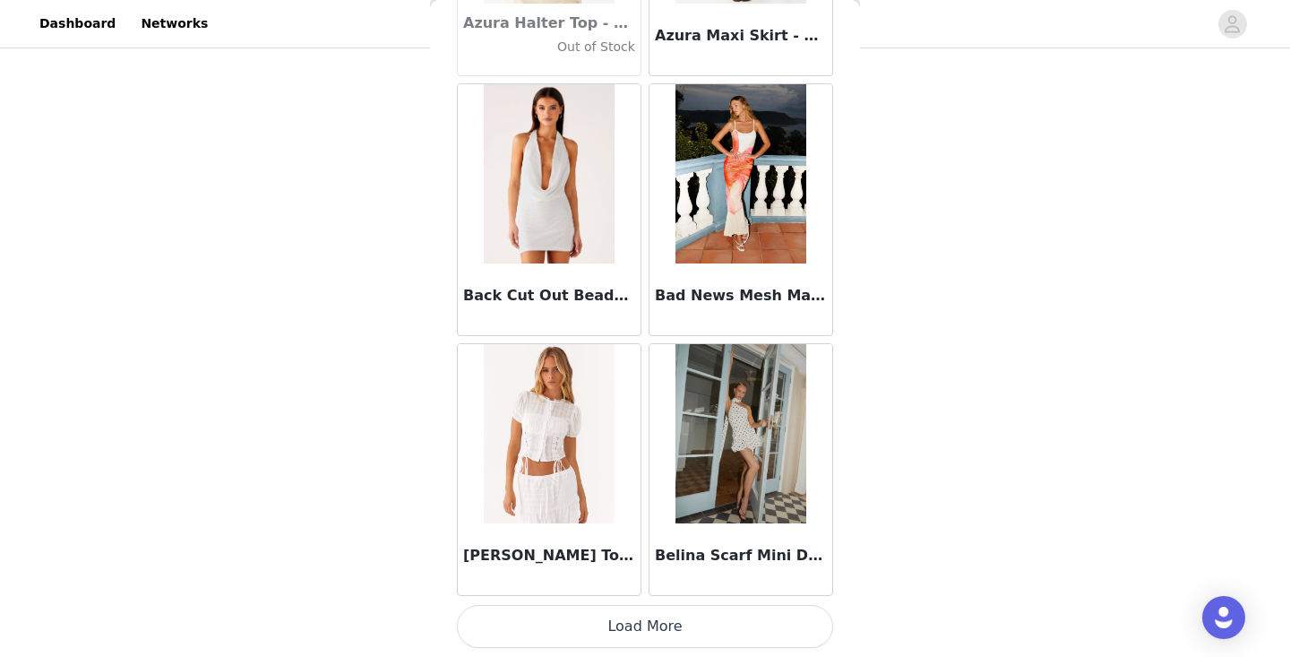
click at [653, 629] on button "Load More" at bounding box center [645, 626] width 376 height 43
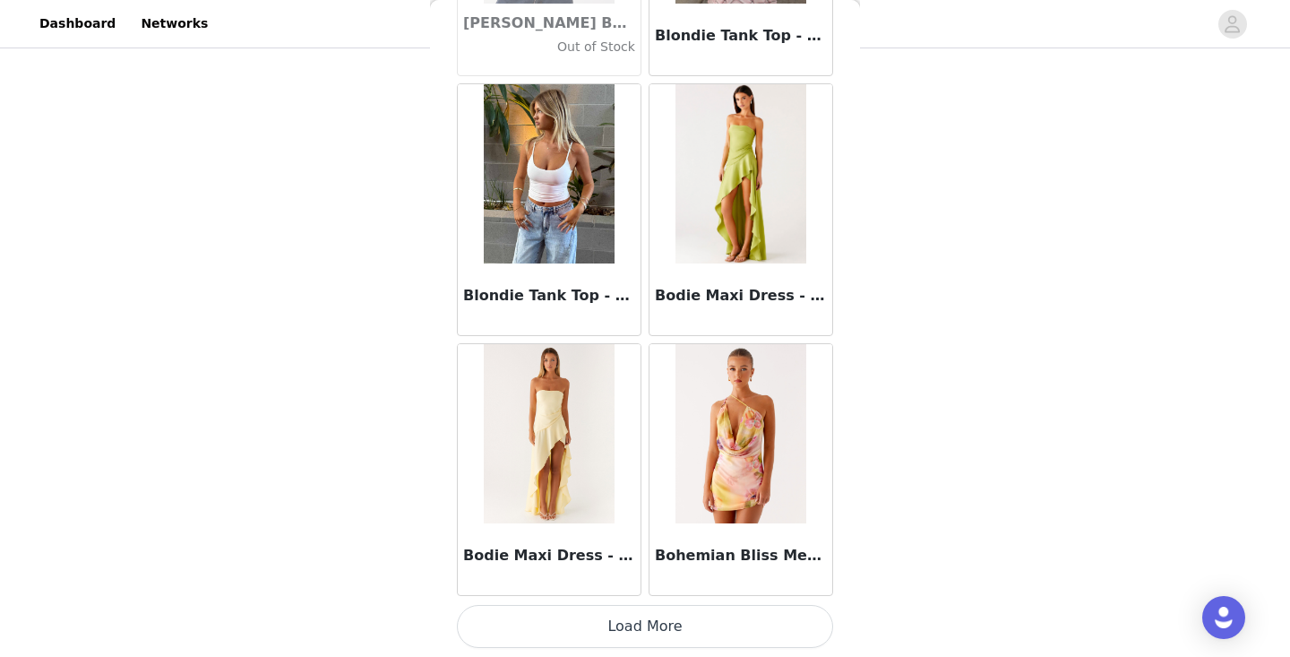
click at [644, 638] on button "Load More" at bounding box center [645, 626] width 376 height 43
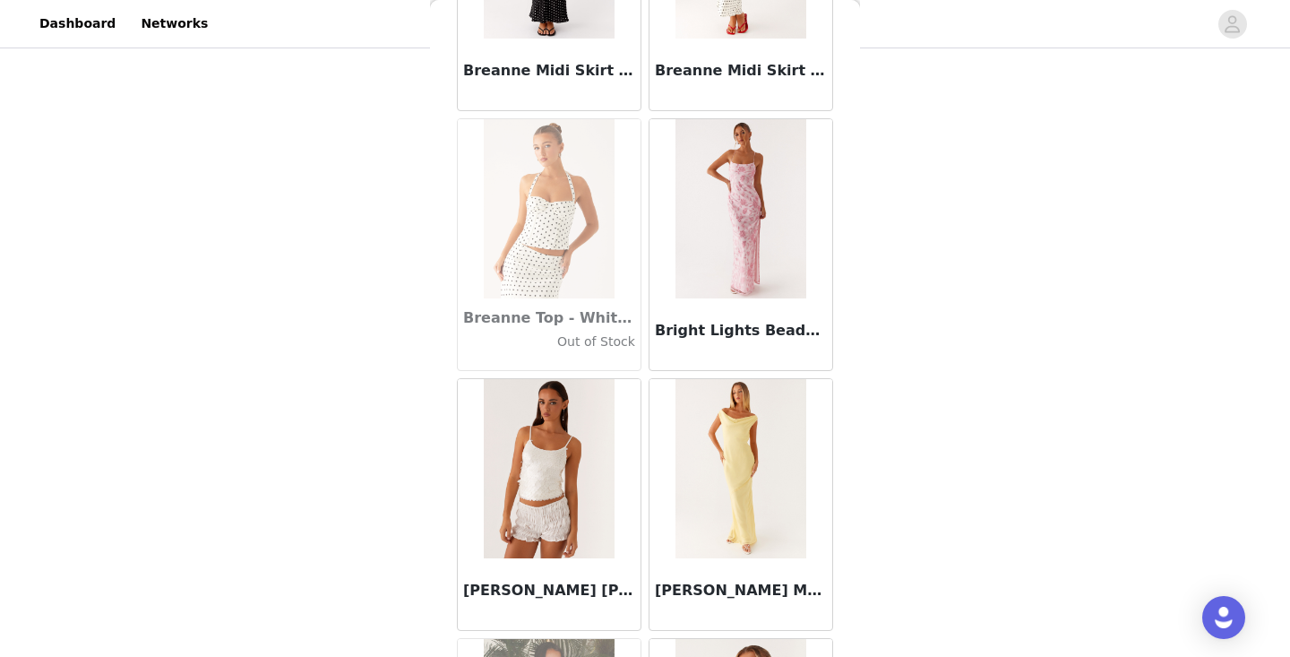
scroll to position [16597, 0]
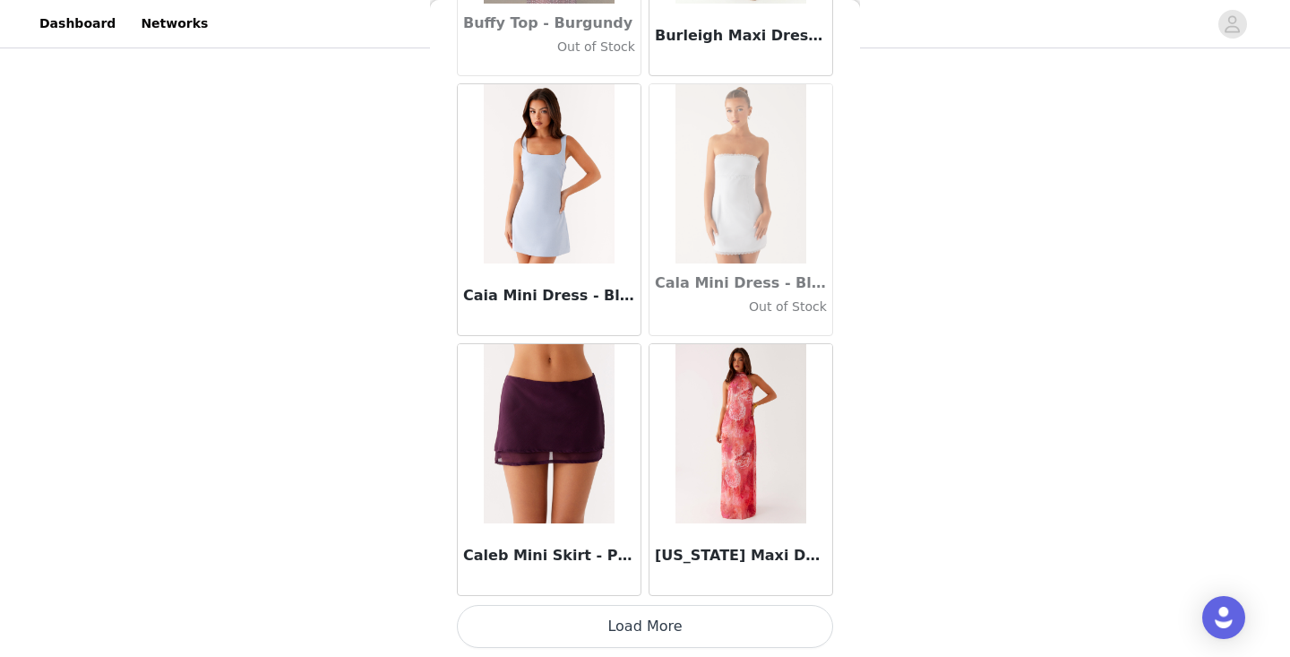
click at [643, 635] on button "Load More" at bounding box center [645, 626] width 376 height 43
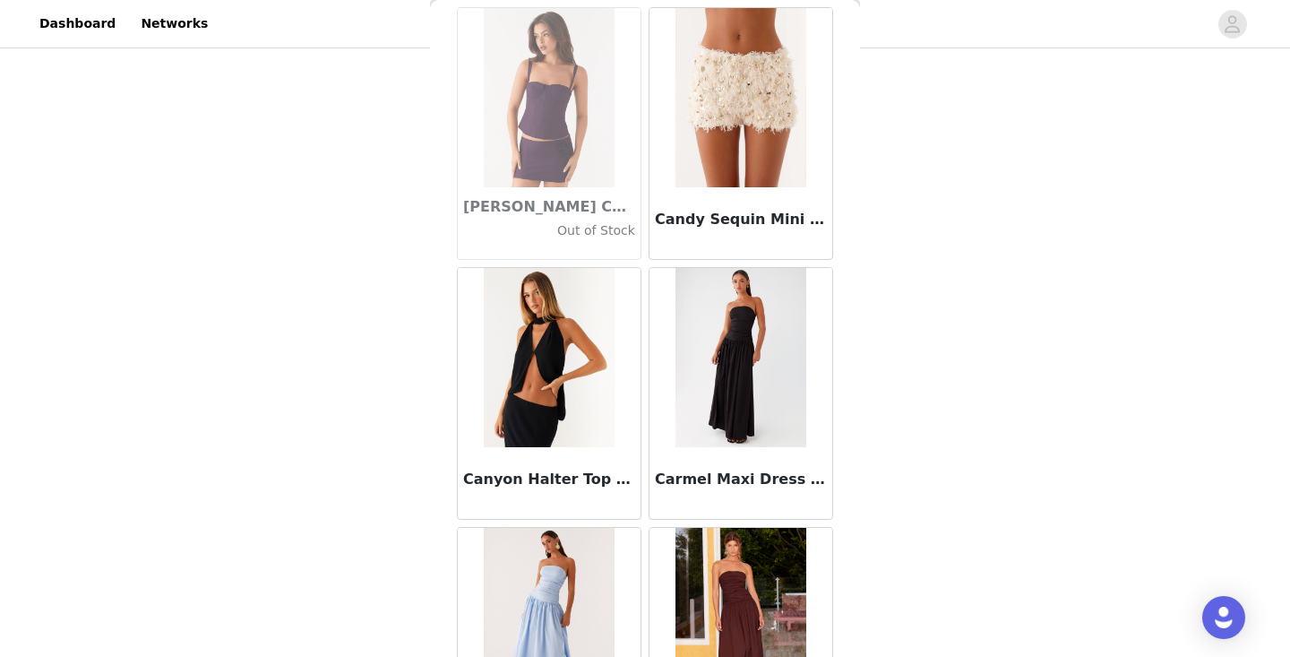
scroll to position [18658, 0]
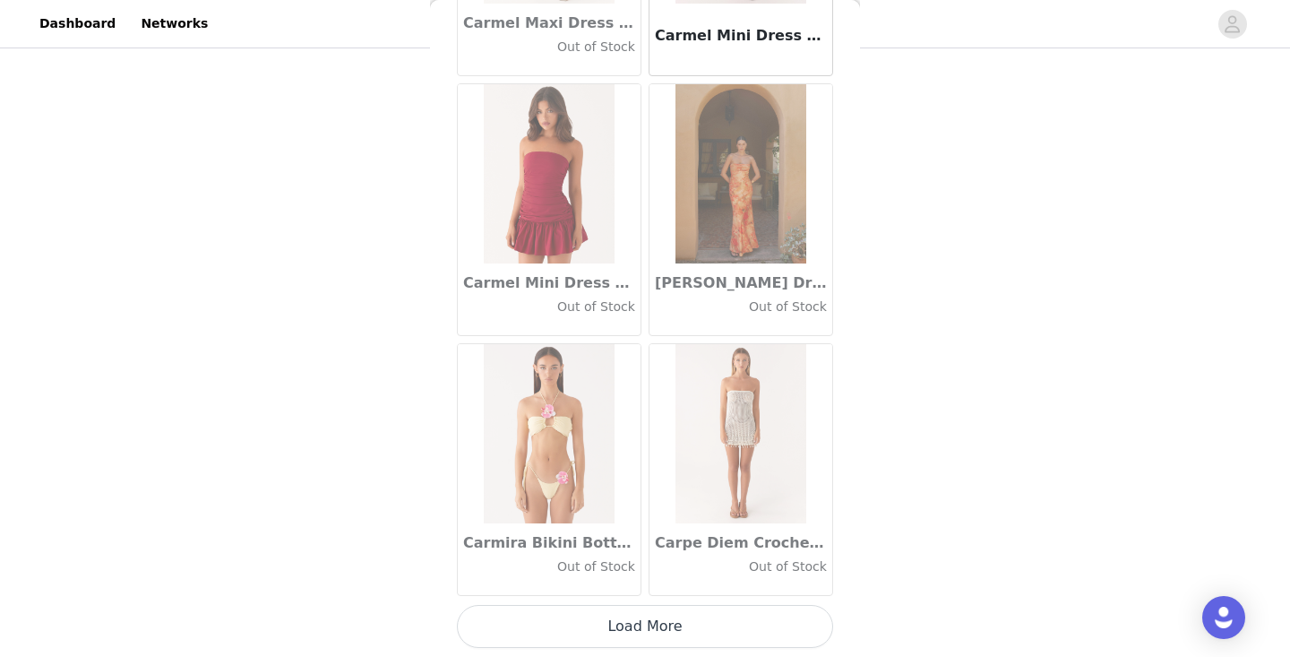
click at [661, 643] on button "Load More" at bounding box center [645, 626] width 376 height 43
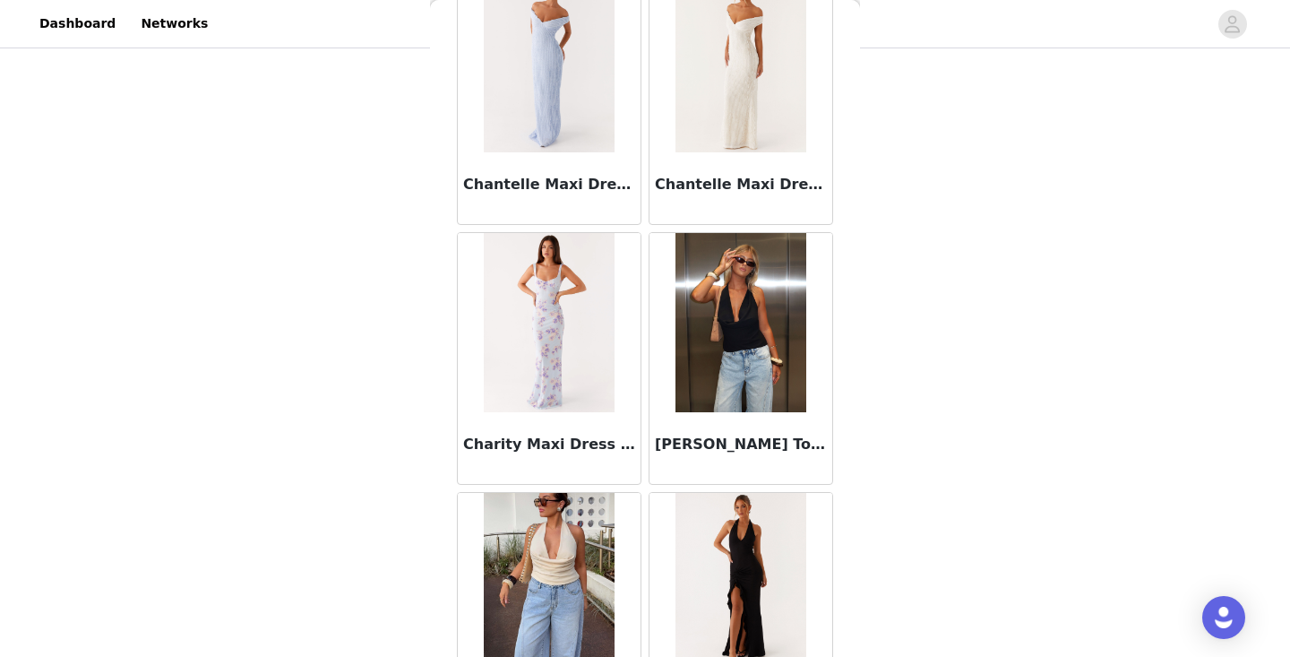
scroll to position [22812, 0]
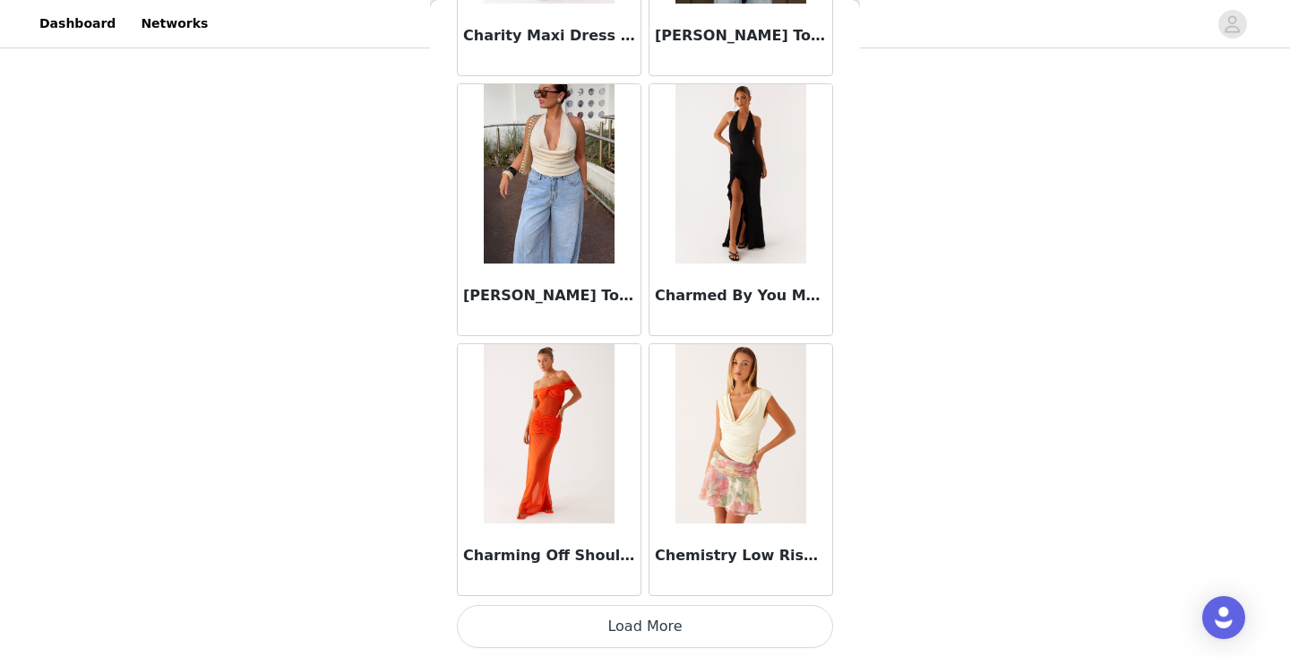
click at [624, 626] on button "Load More" at bounding box center [645, 626] width 376 height 43
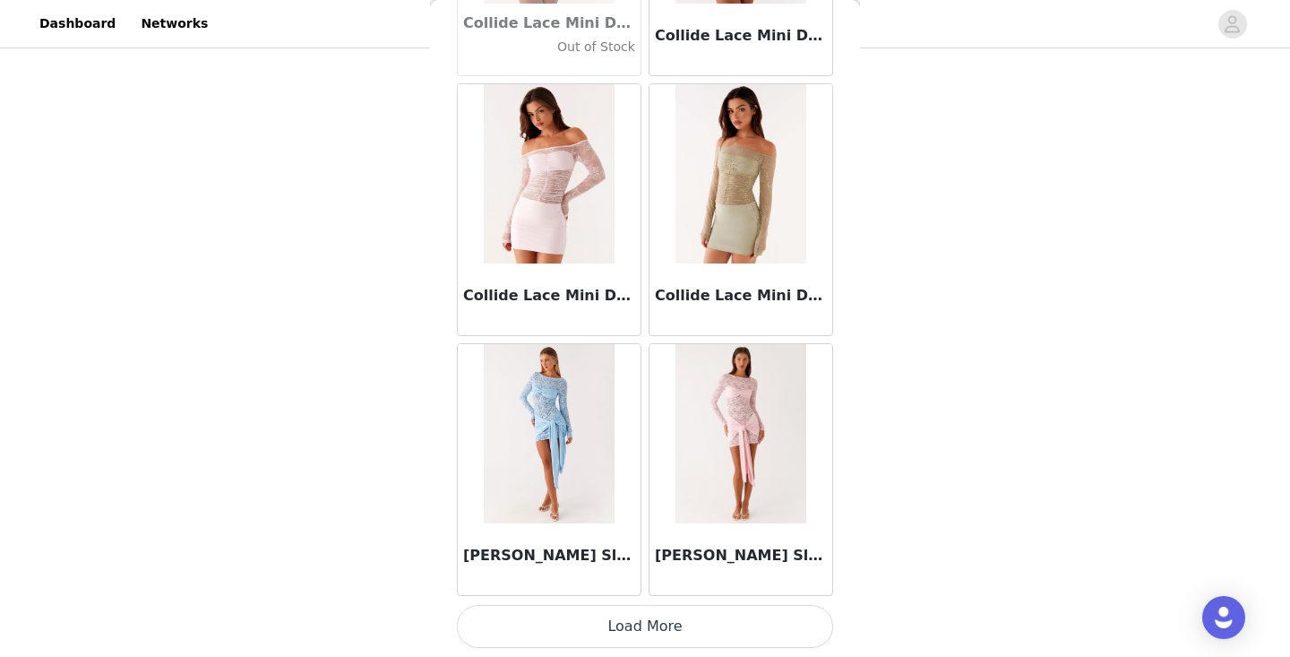
scroll to position [25475, 0]
click at [628, 634] on button "Load More" at bounding box center [645, 626] width 376 height 43
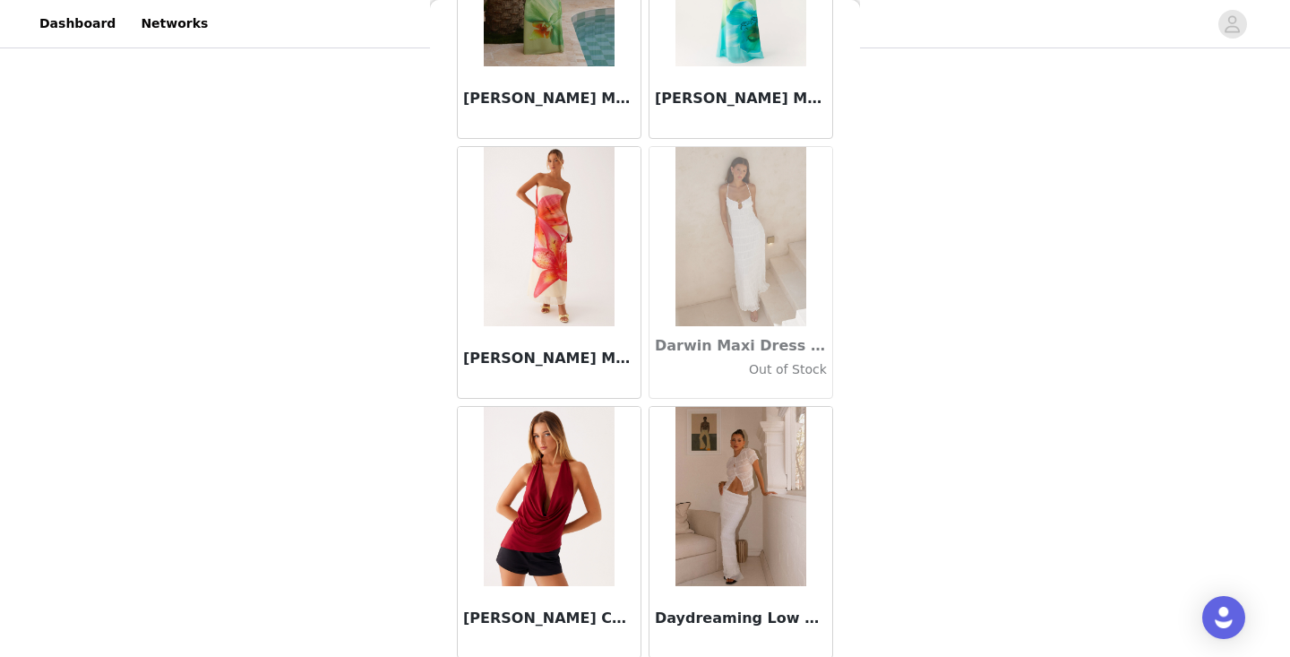
scroll to position [28074, 0]
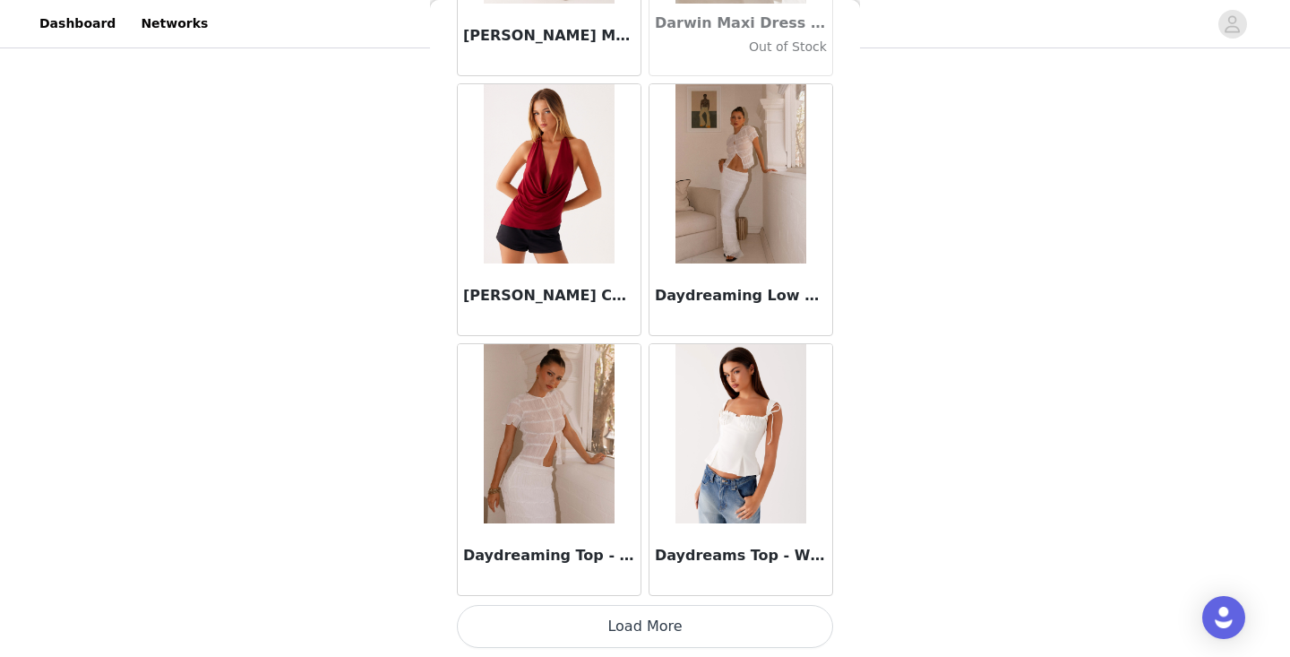
click at [651, 635] on button "Load More" at bounding box center [645, 626] width 376 height 43
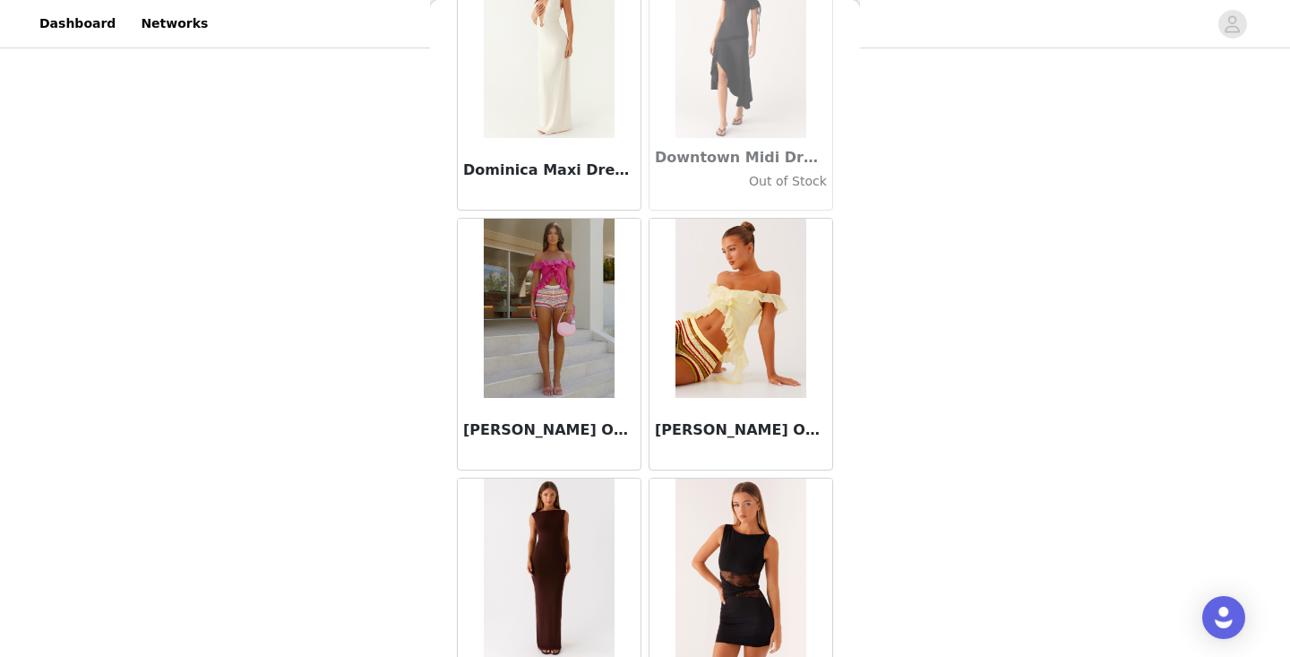
scroll to position [30671, 0]
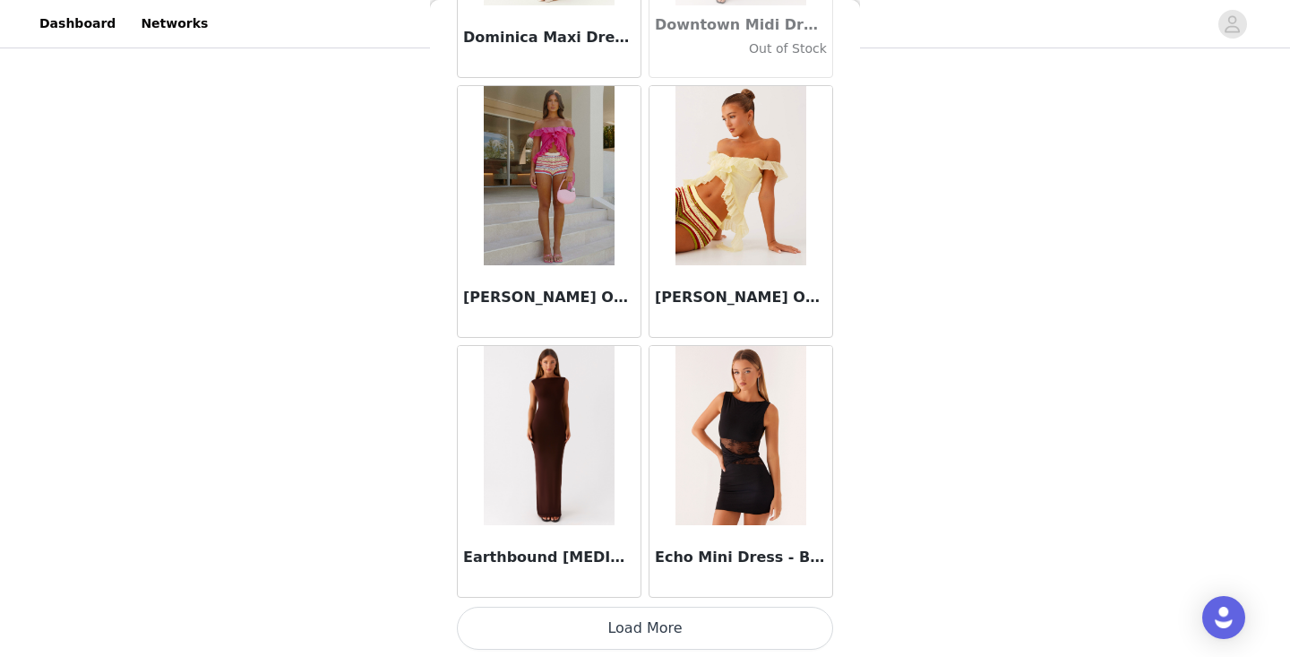
click at [646, 638] on button "Load More" at bounding box center [645, 628] width 376 height 43
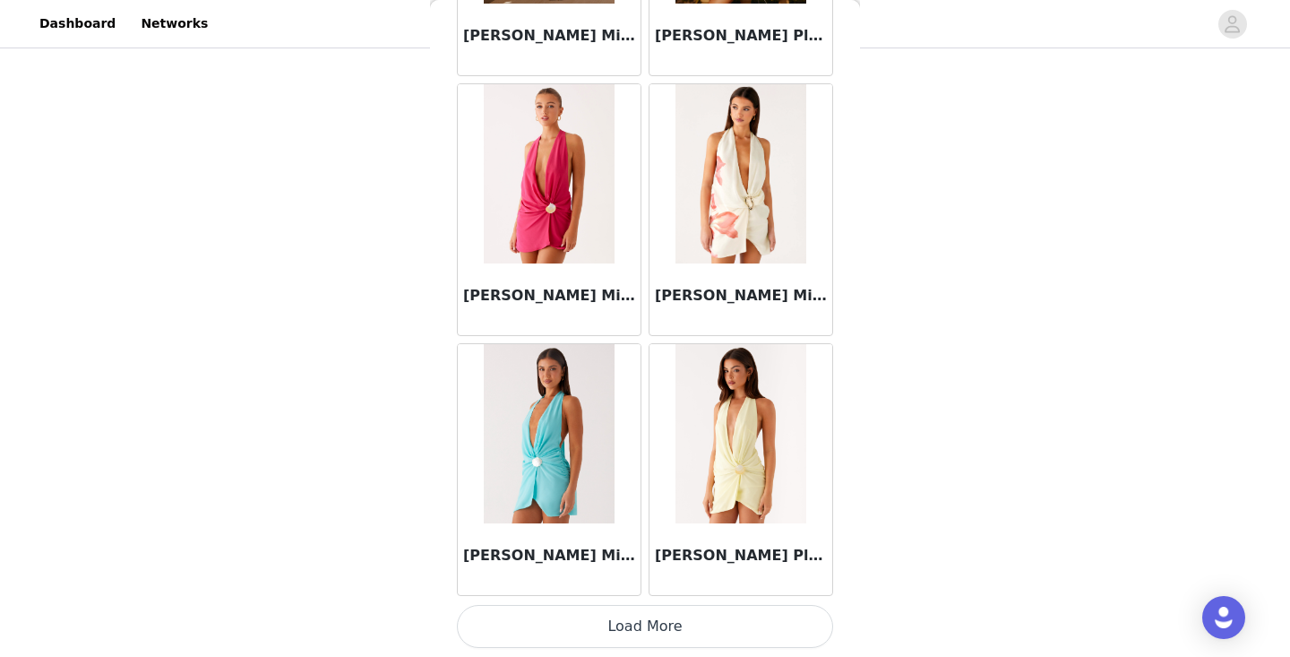
click at [646, 634] on button "Load More" at bounding box center [645, 626] width 376 height 43
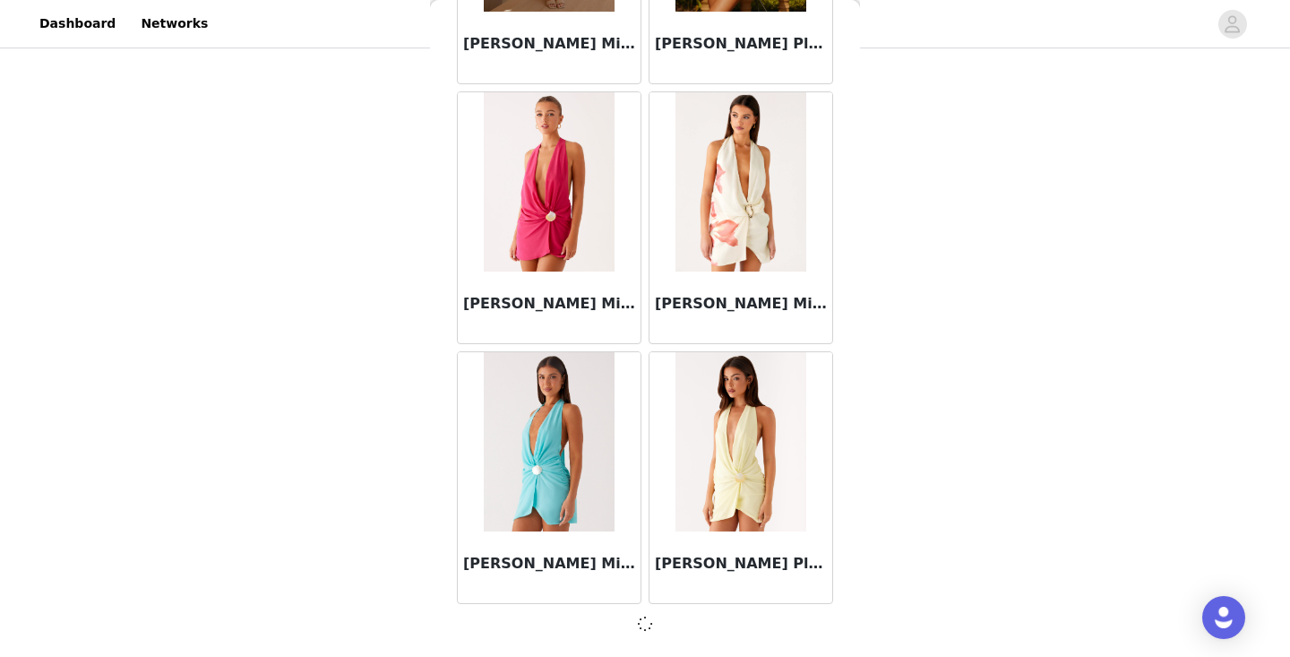
scroll to position [33263, 0]
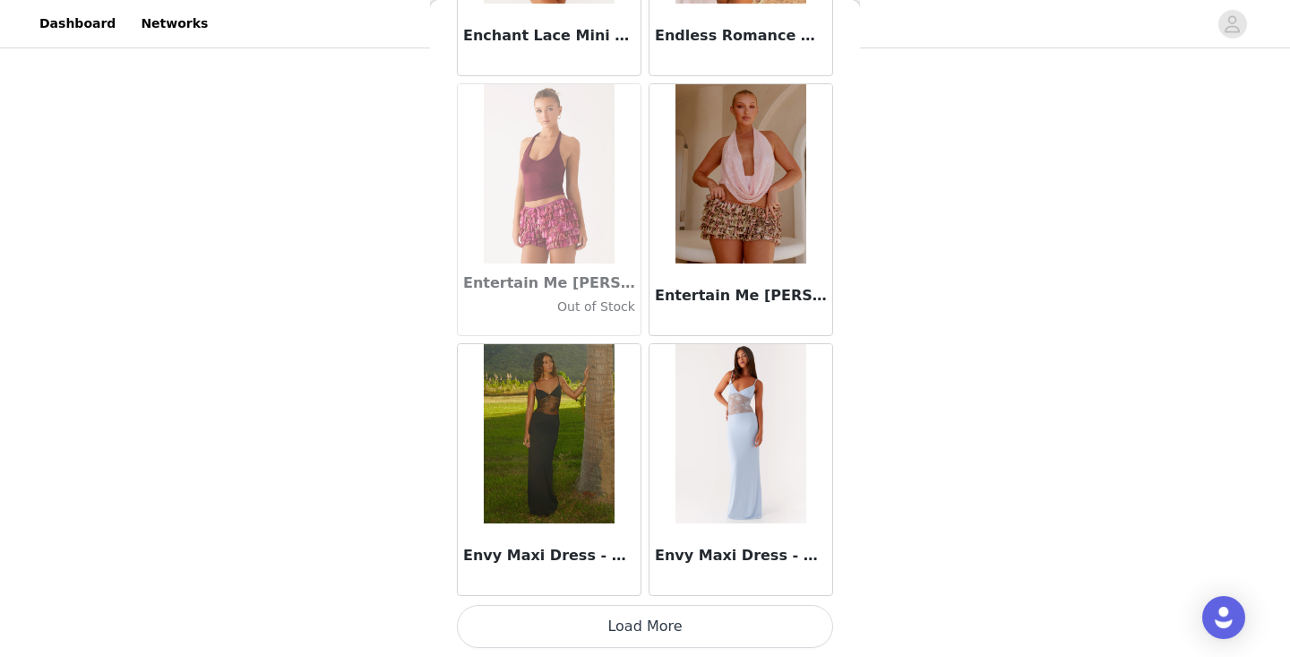
click at [641, 633] on button "Load More" at bounding box center [645, 626] width 376 height 43
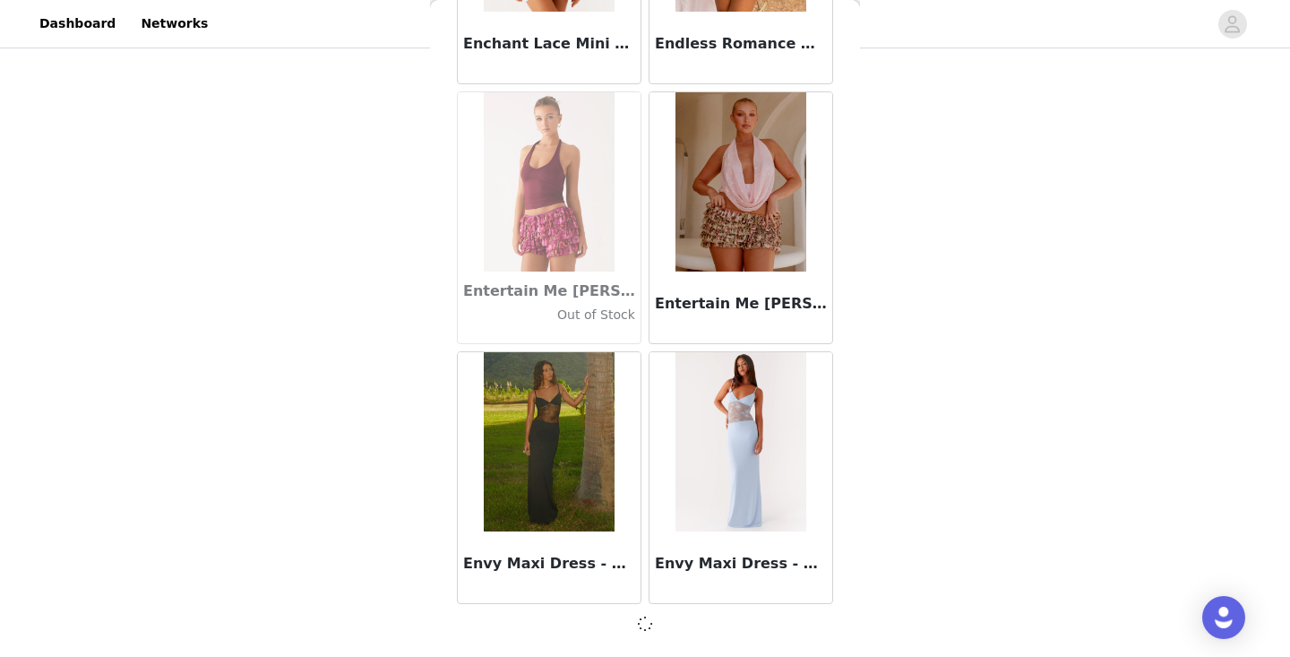
scroll to position [35862, 0]
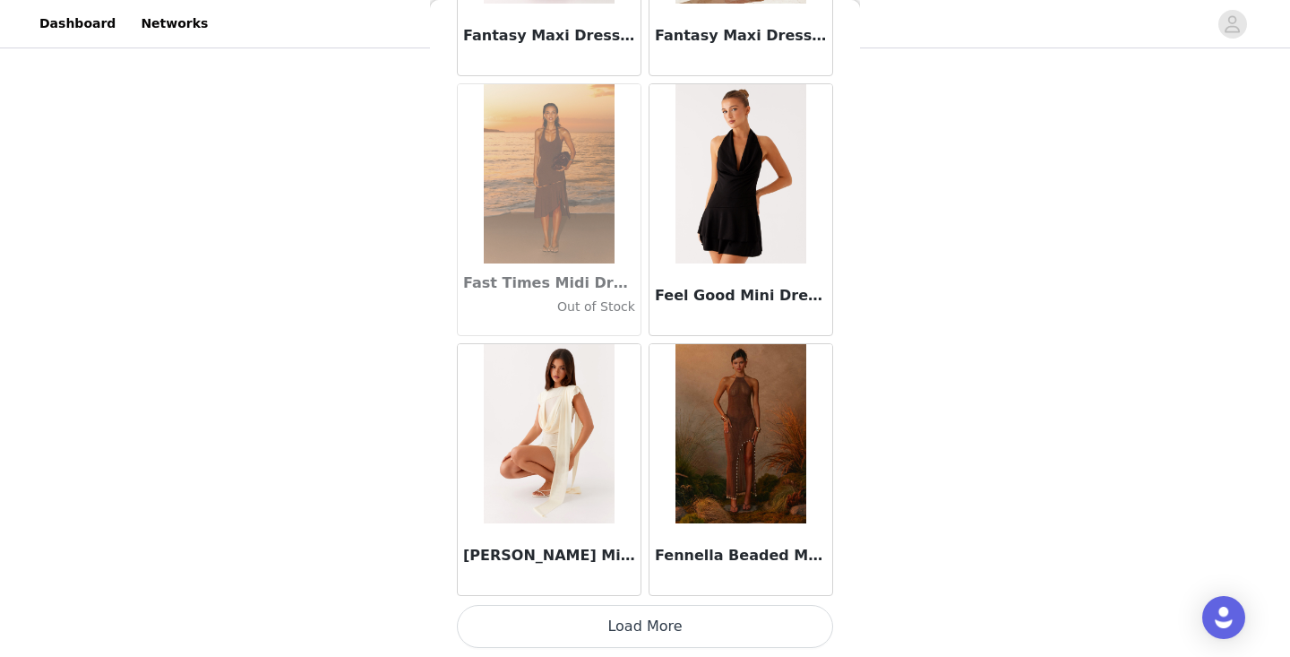
click at [631, 634] on button "Load More" at bounding box center [645, 626] width 376 height 43
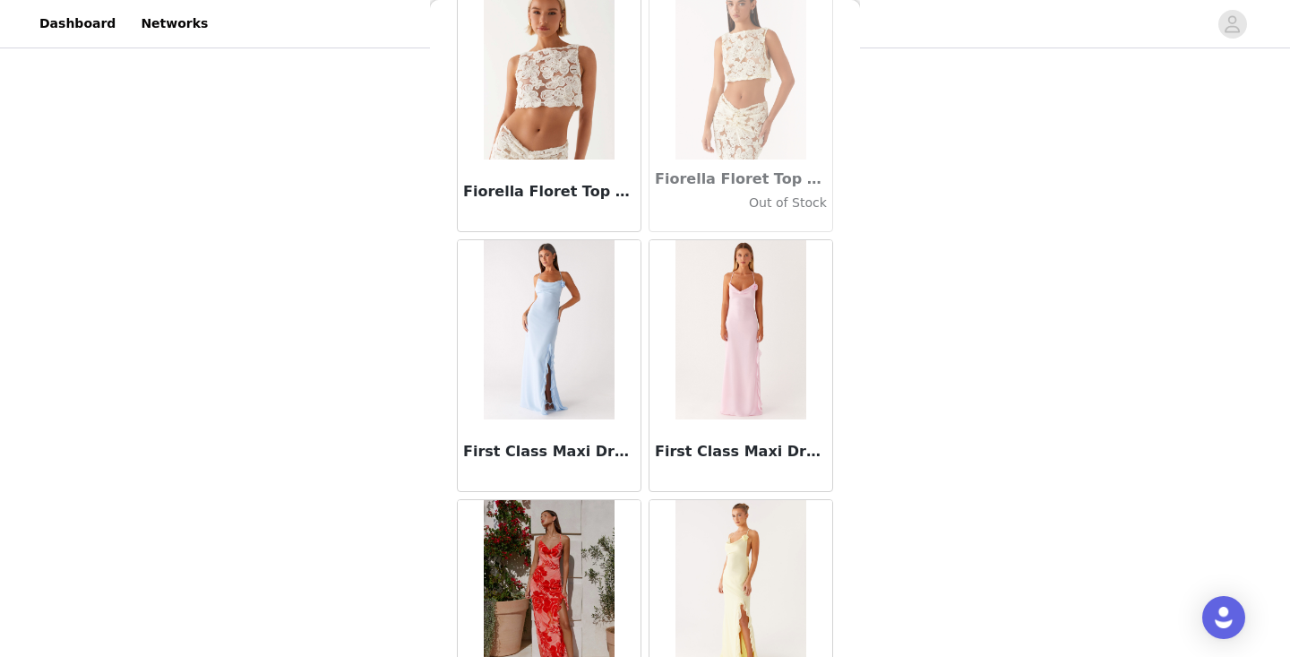
scroll to position [39934, 0]
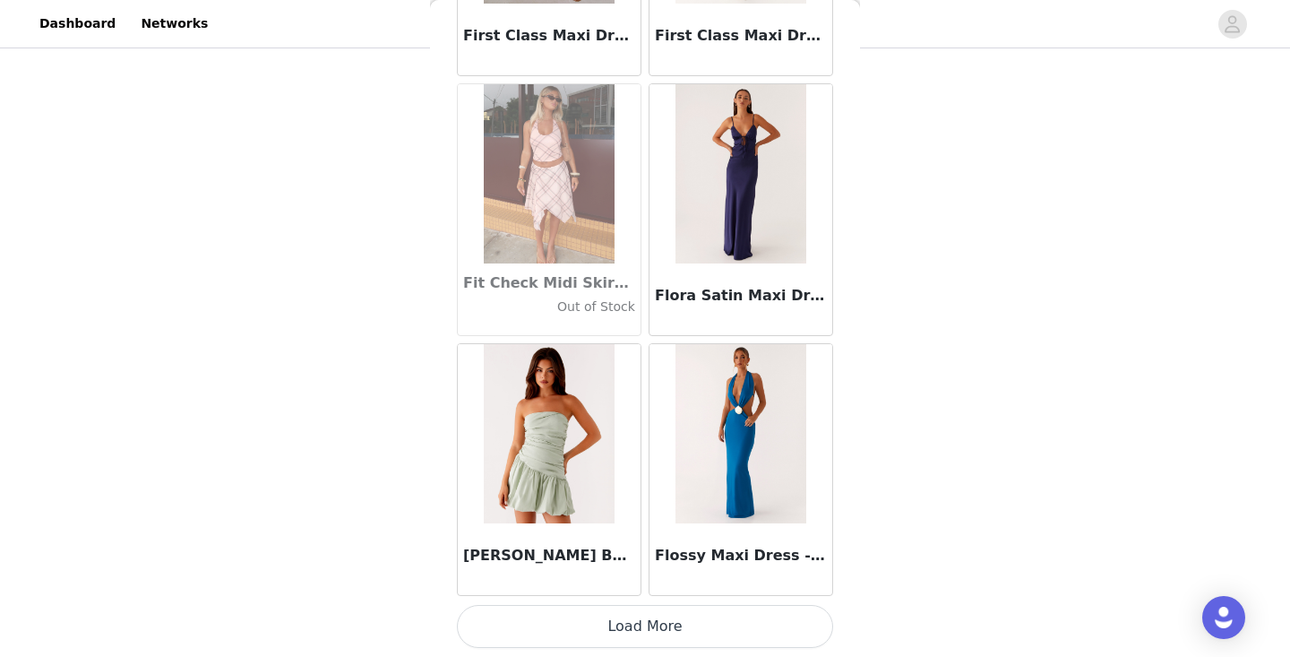
click at [631, 631] on button "Load More" at bounding box center [645, 626] width 376 height 43
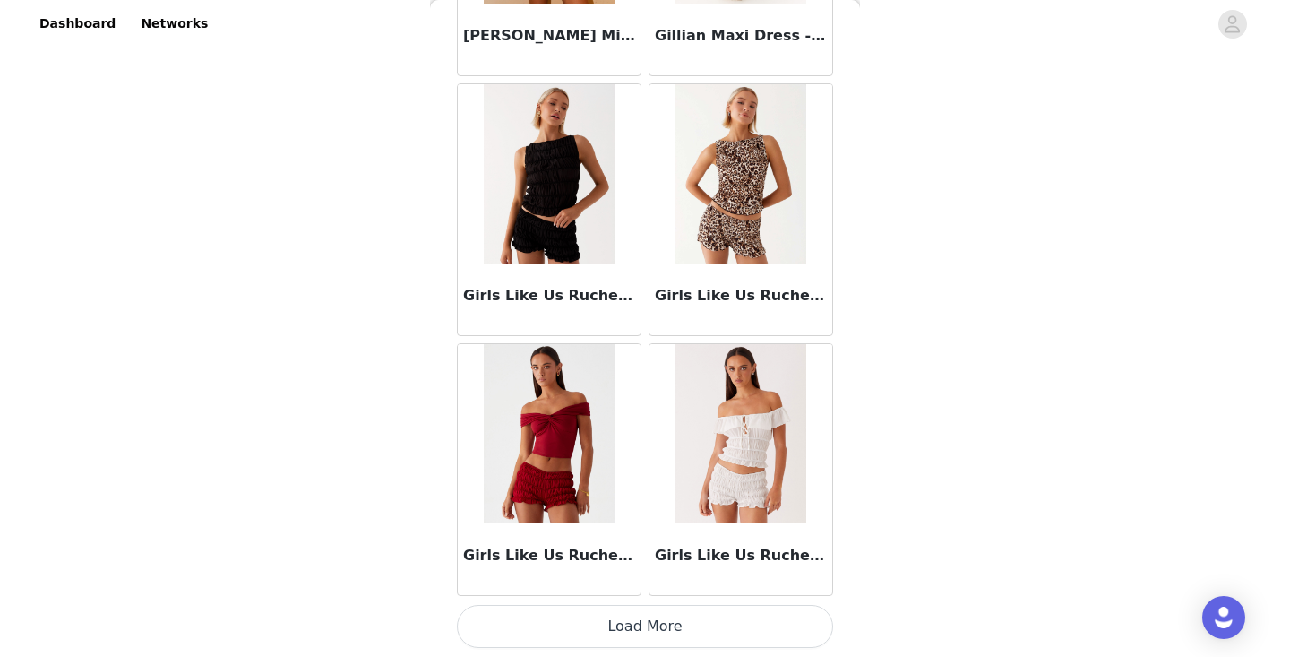
scroll to position [43667, 0]
click at [620, 638] on button "Load More" at bounding box center [645, 626] width 376 height 43
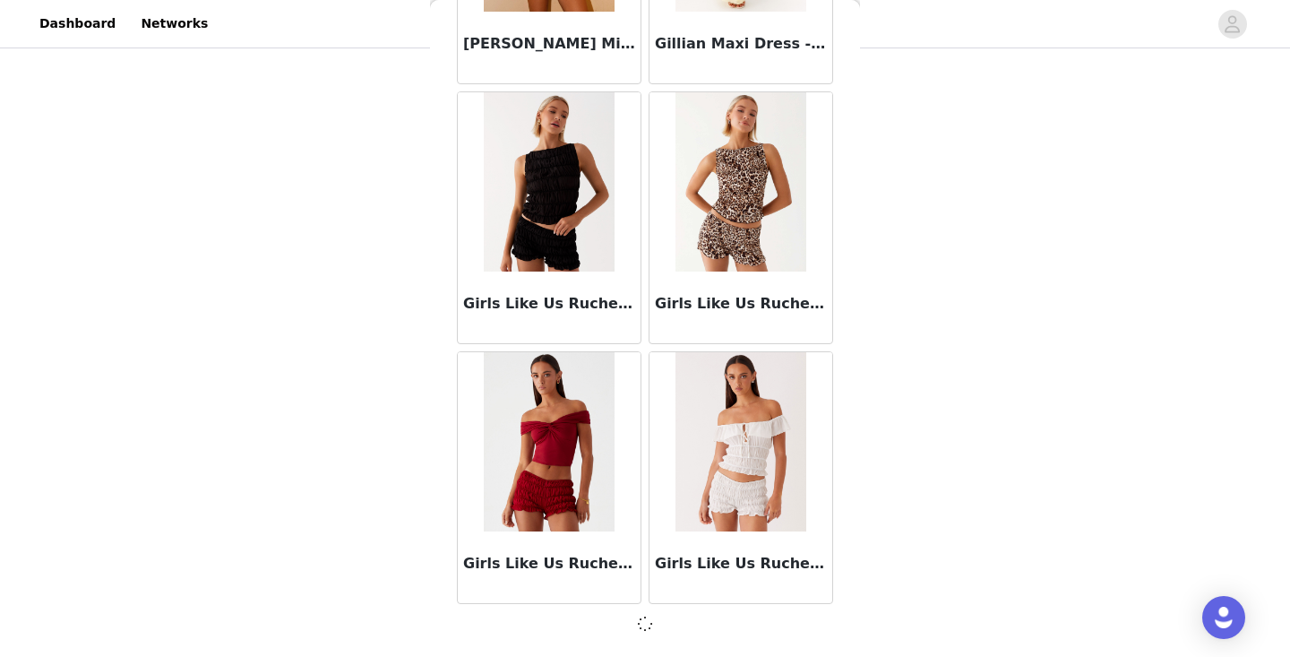
scroll to position [43659, 0]
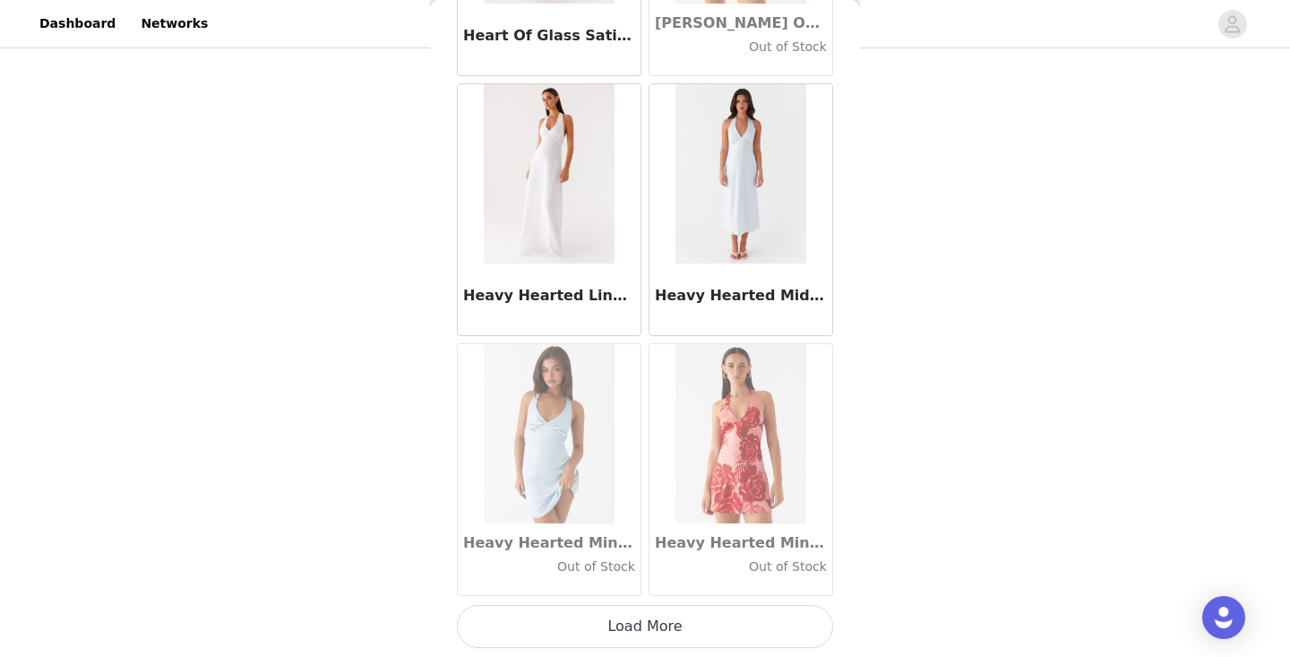
click at [620, 631] on button "Load More" at bounding box center [645, 626] width 376 height 43
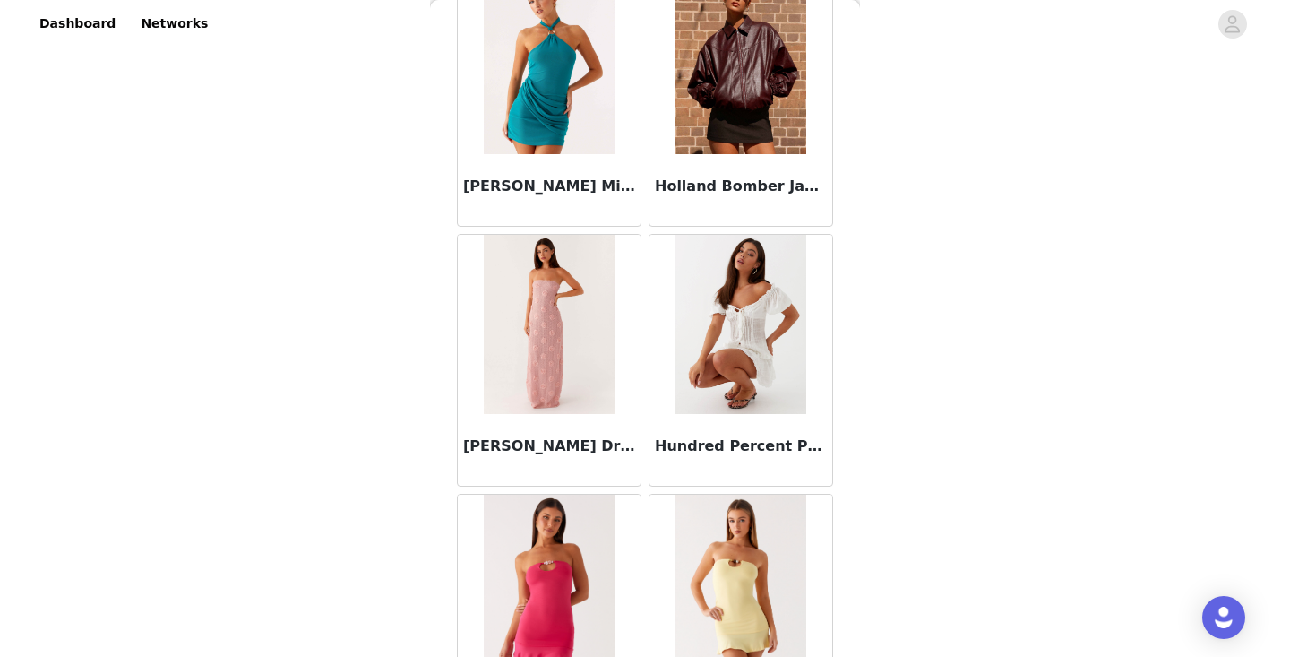
scroll to position [48068, 0]
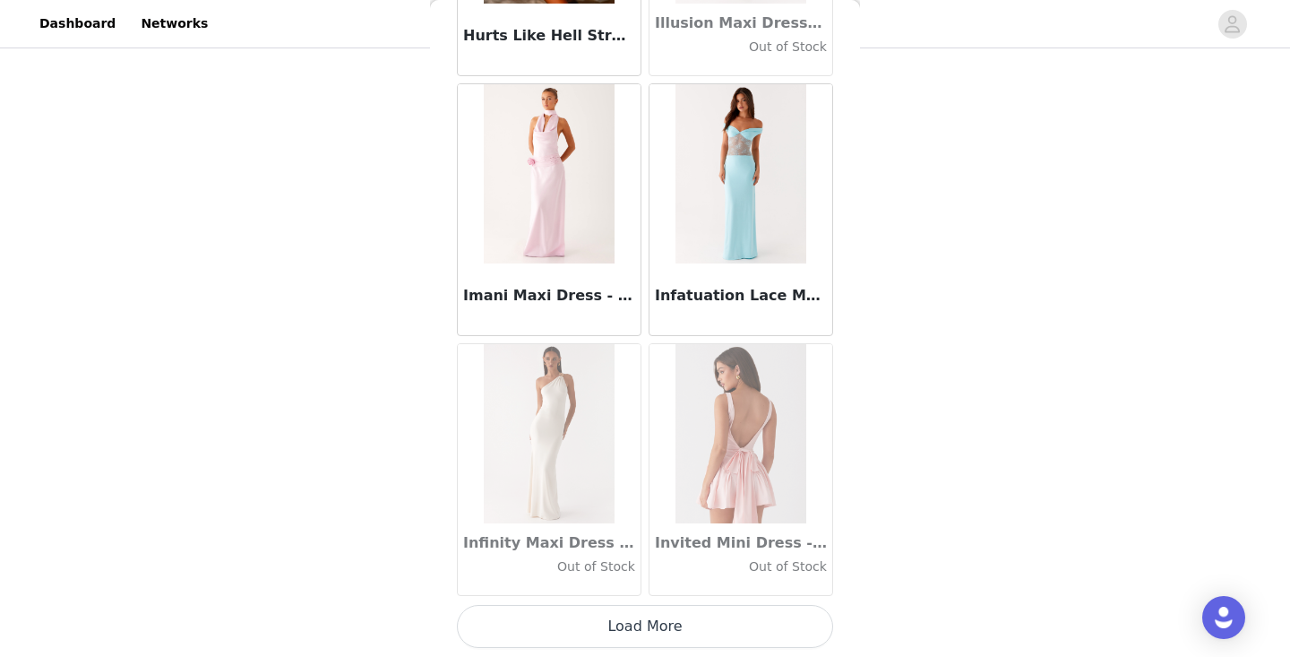
click at [620, 632] on button "Load More" at bounding box center [645, 626] width 376 height 43
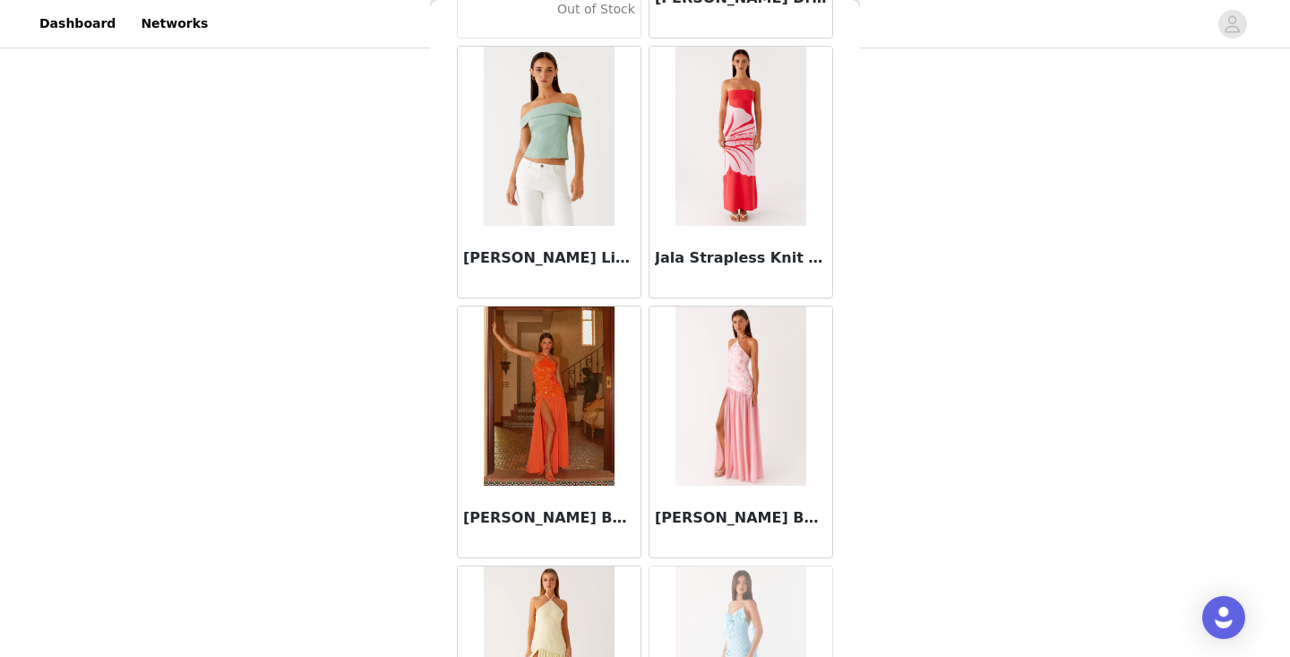
scroll to position [50471, 0]
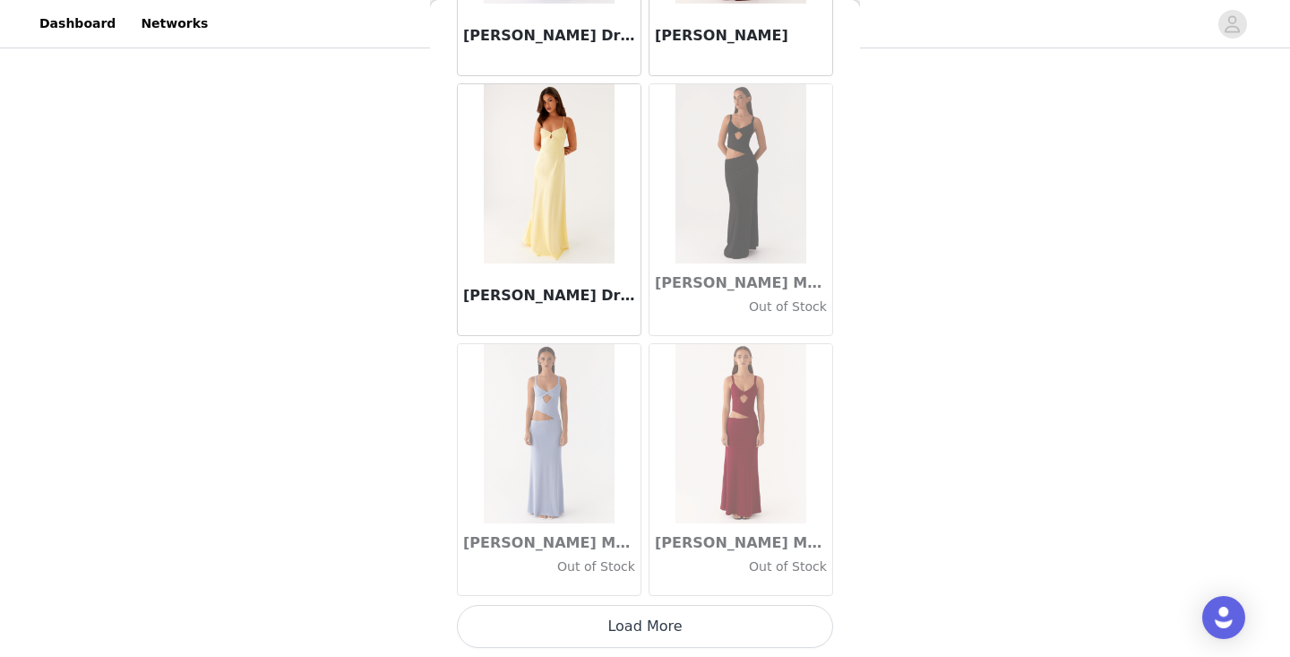
click at [620, 632] on button "Load More" at bounding box center [645, 626] width 376 height 43
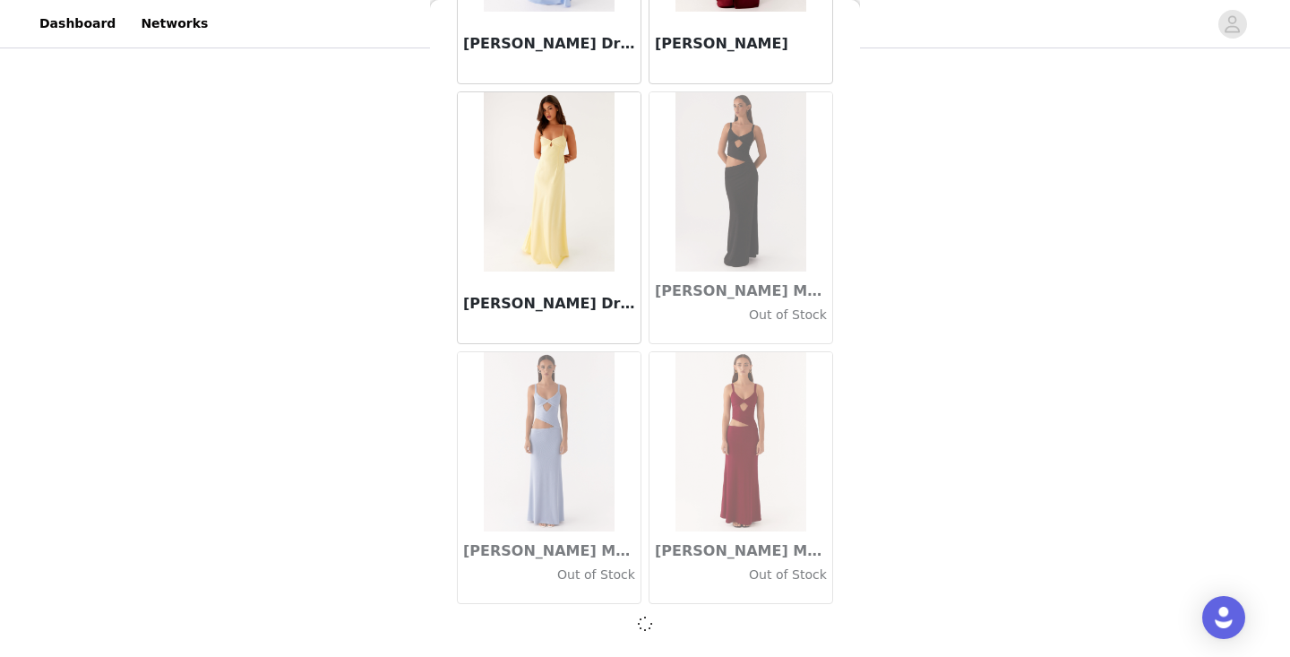
scroll to position [51455, 0]
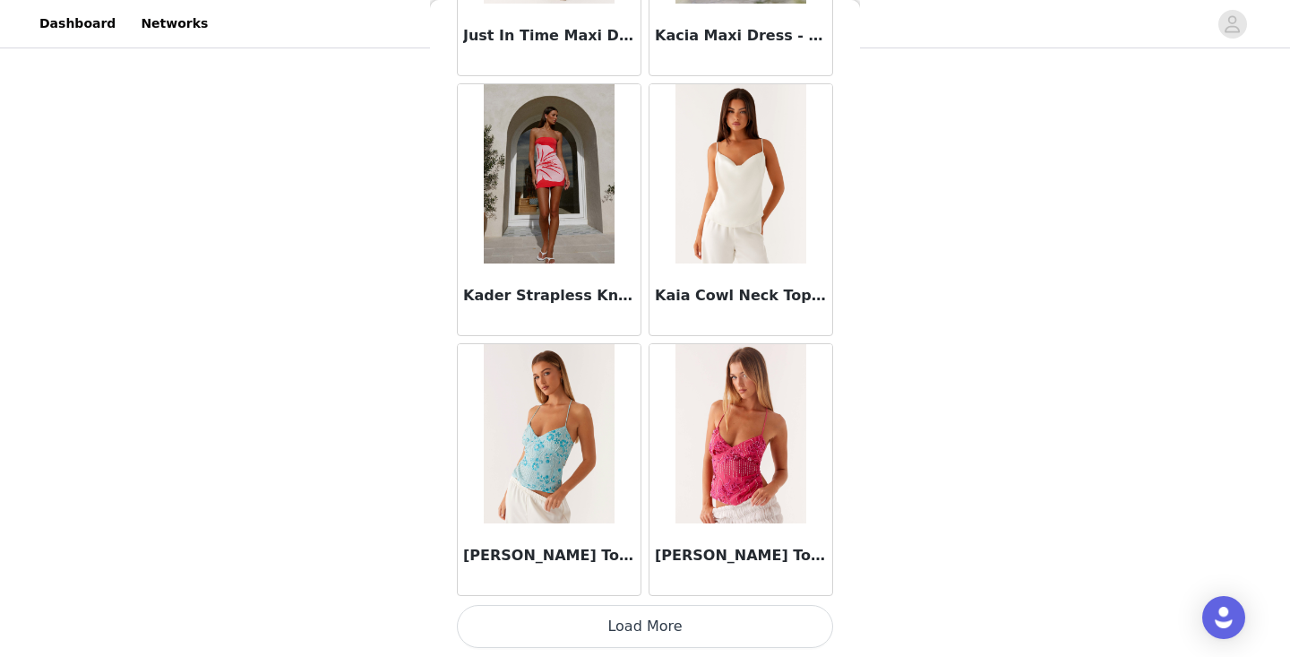
click at [620, 632] on button "Load More" at bounding box center [645, 626] width 376 height 43
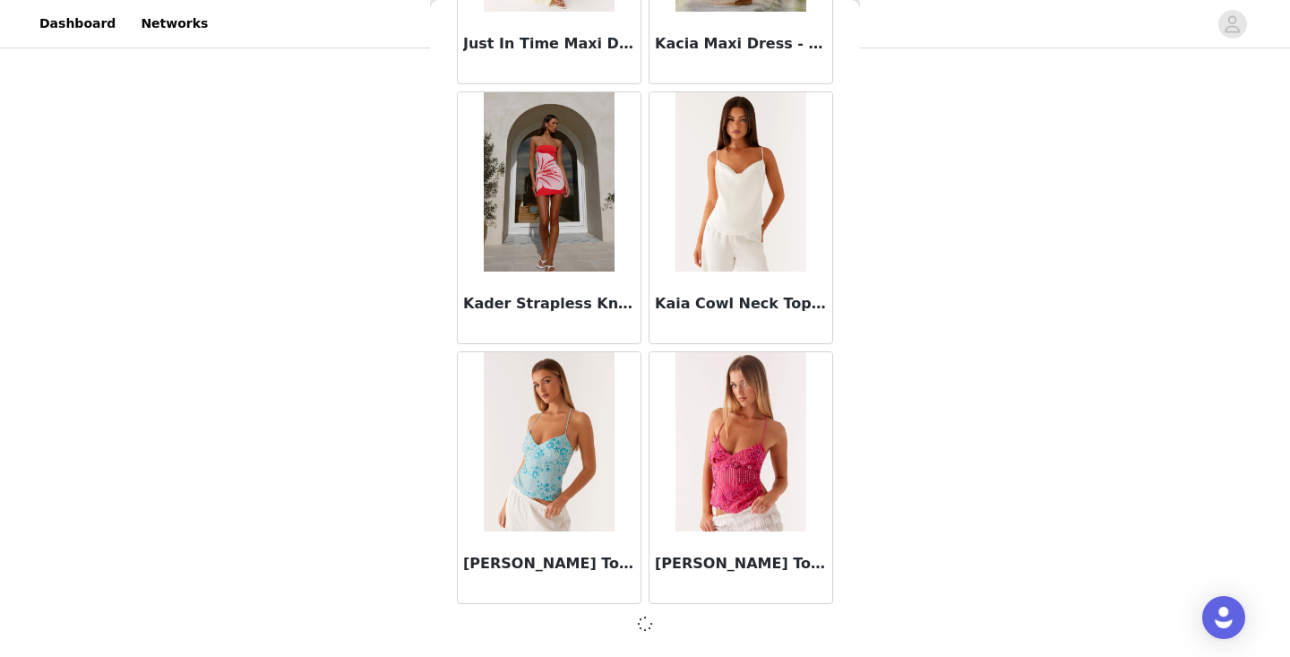
scroll to position [54054, 0]
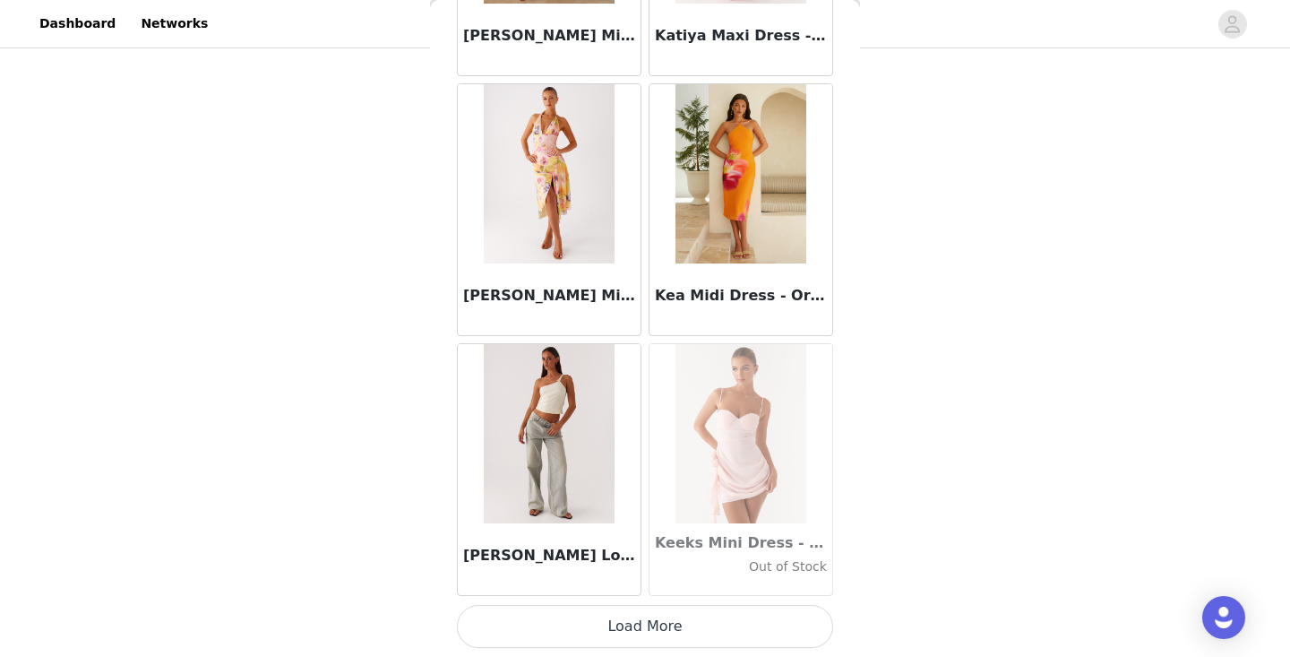
click at [620, 632] on button "Load More" at bounding box center [645, 626] width 376 height 43
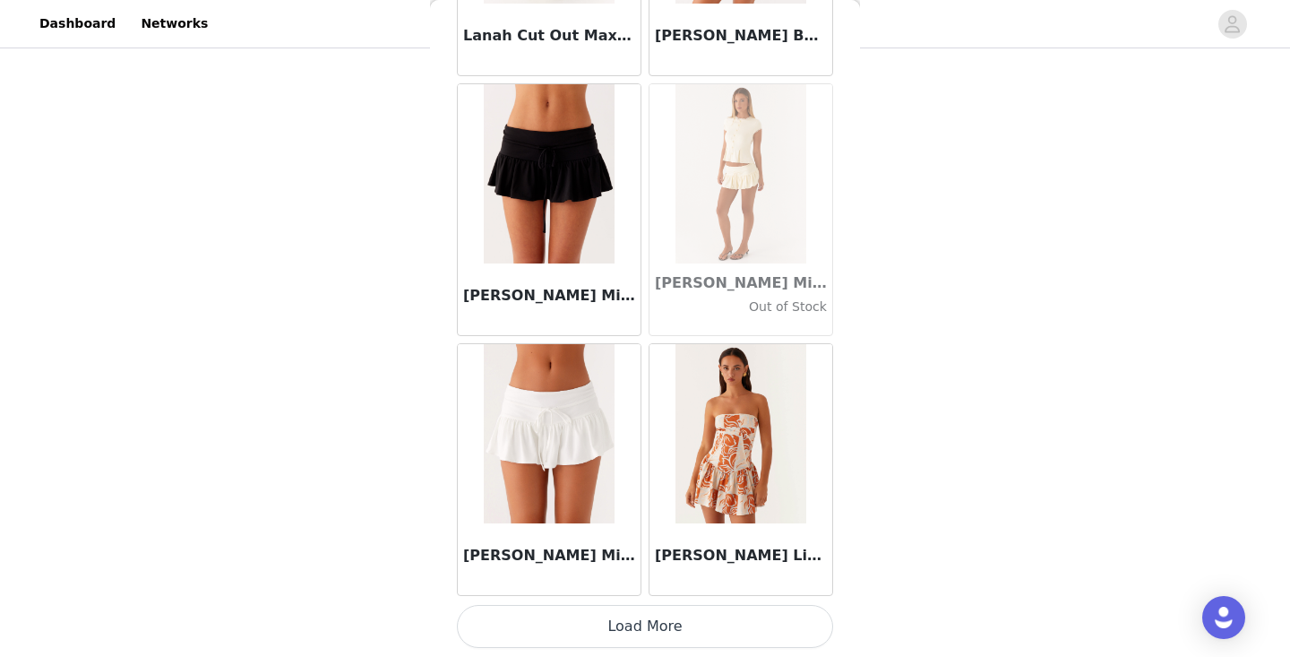
scroll to position [59260, 0]
click at [574, 564] on h3 "[PERSON_NAME] Mini Skort - White" at bounding box center [549, 556] width 172 height 22
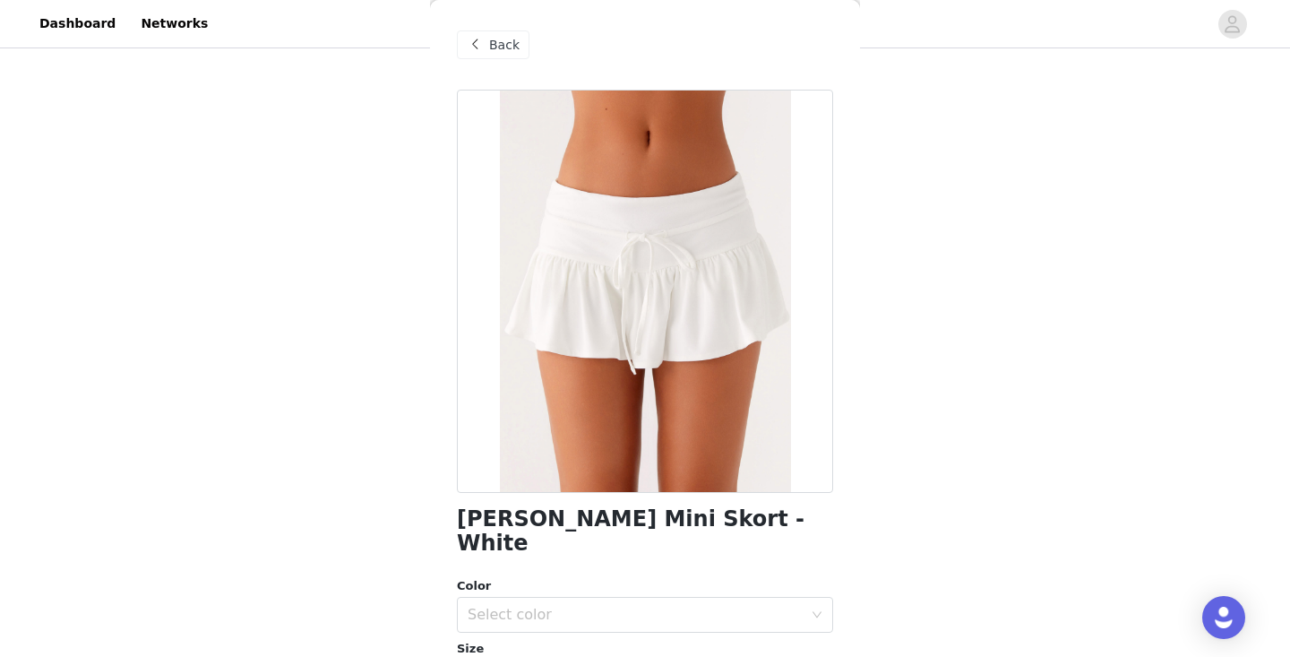
scroll to position [249, 0]
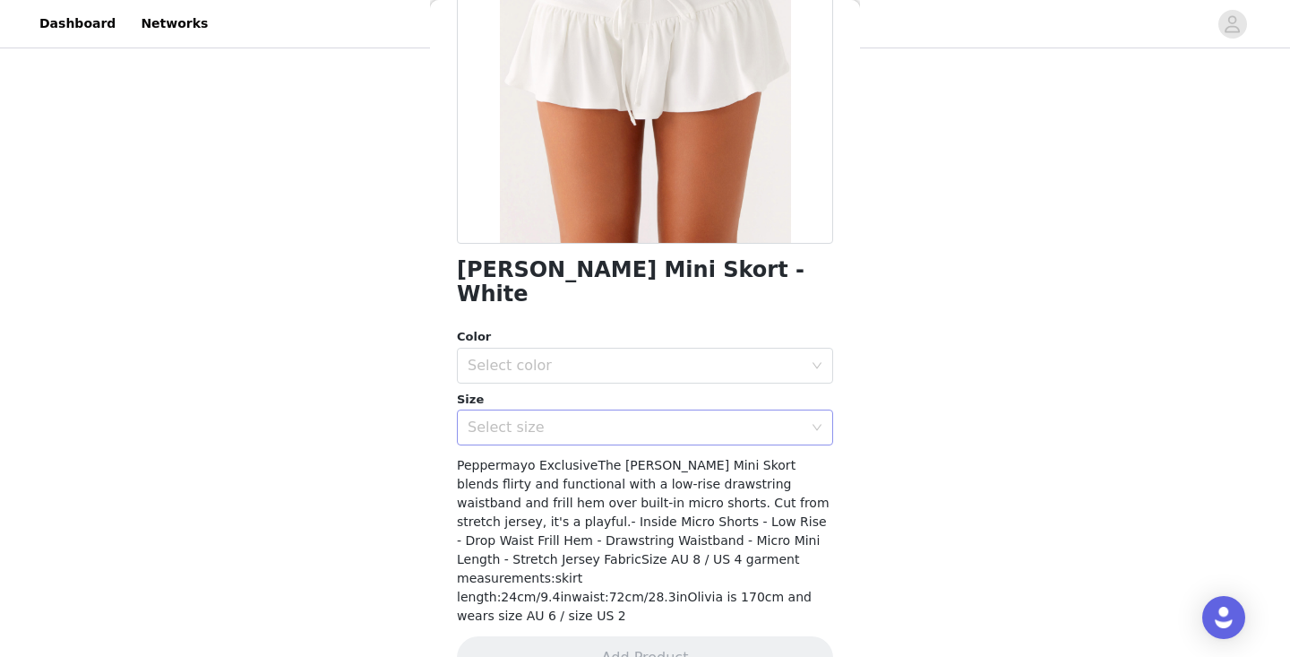
click at [630, 419] on div "Select size" at bounding box center [635, 428] width 335 height 18
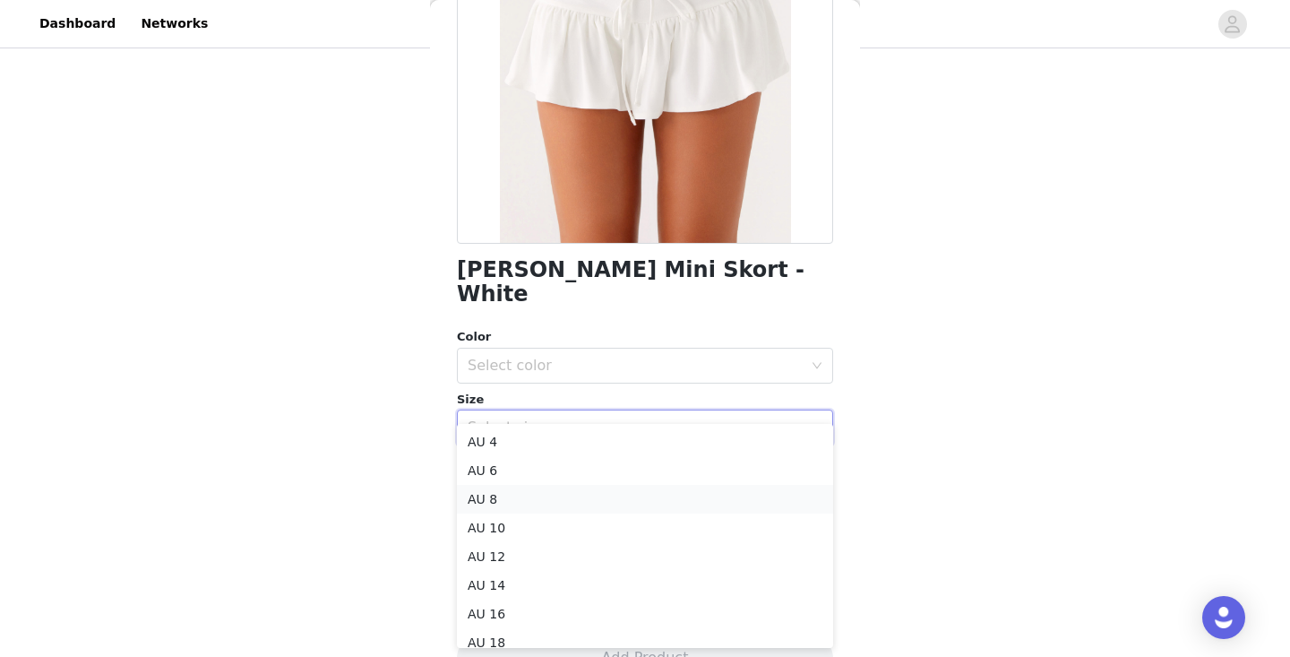
click at [572, 512] on li "AU 8" at bounding box center [645, 499] width 376 height 29
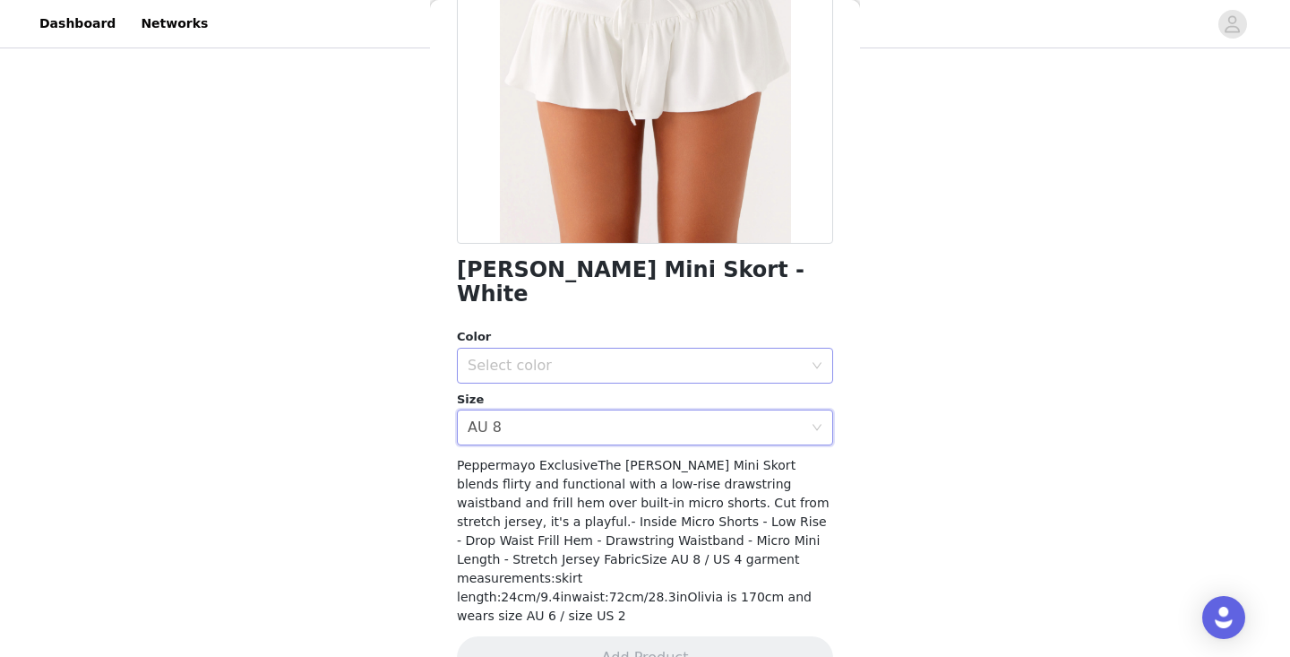
click at [605, 357] on div "Select color" at bounding box center [635, 366] width 335 height 18
click at [594, 377] on li "White" at bounding box center [645, 380] width 376 height 29
click at [643, 636] on button "Add Product" at bounding box center [645, 657] width 376 height 43
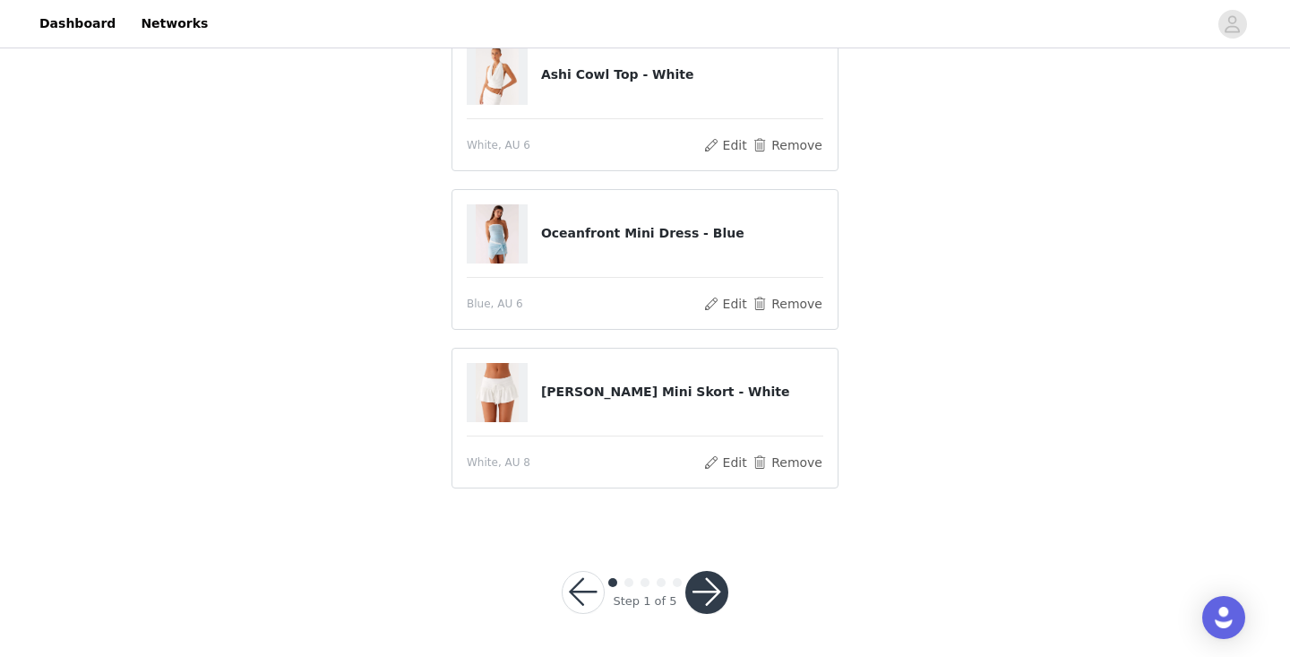
scroll to position [326, 0]
click at [712, 587] on button "button" at bounding box center [707, 593] width 43 height 43
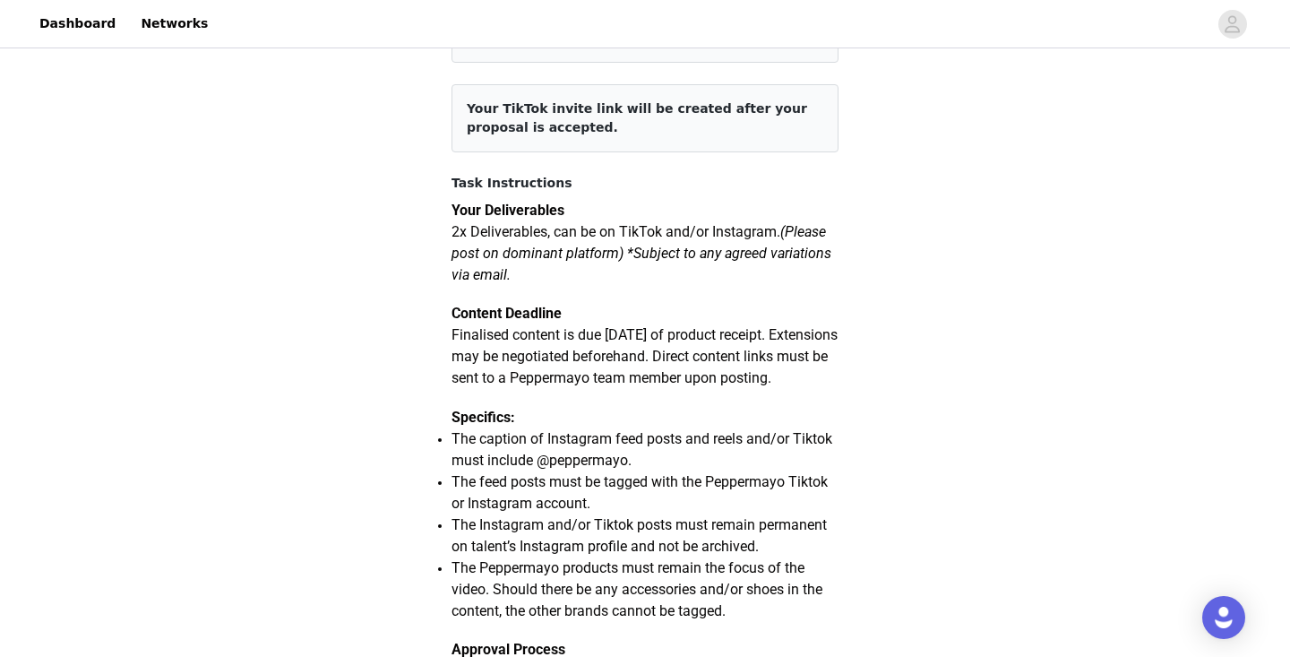
scroll to position [200, 0]
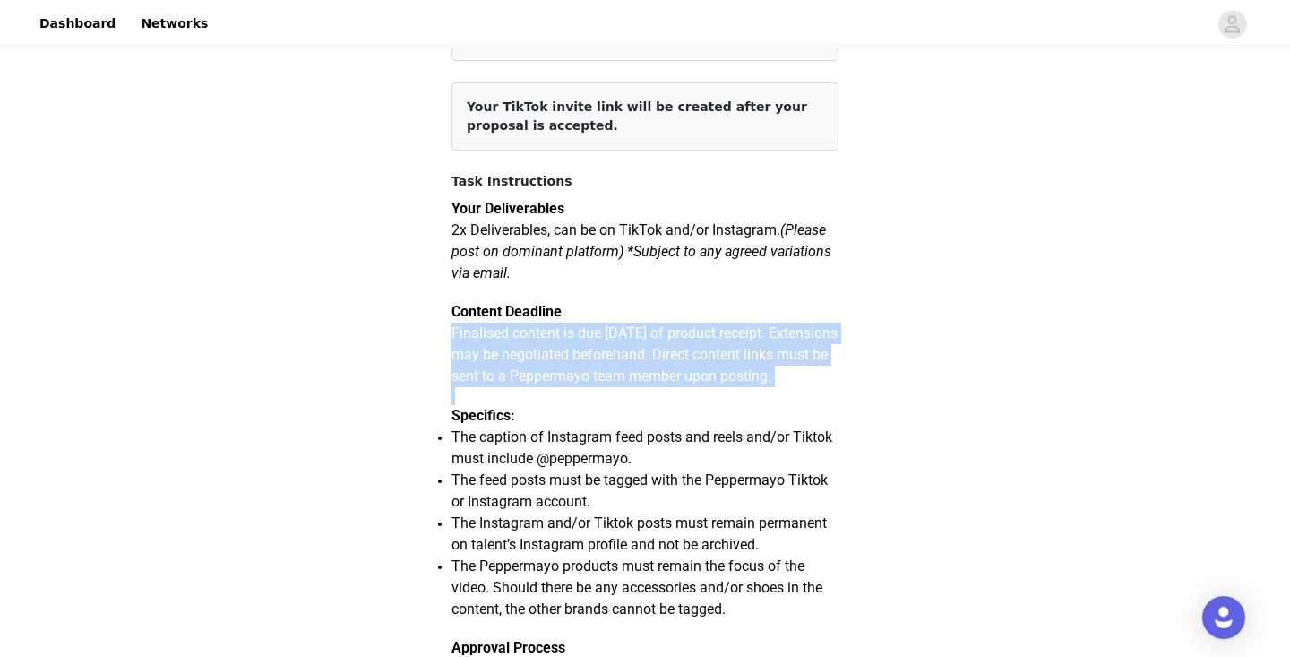
drag, startPoint x: 554, startPoint y: 410, endPoint x: 441, endPoint y: 332, distance: 137.7
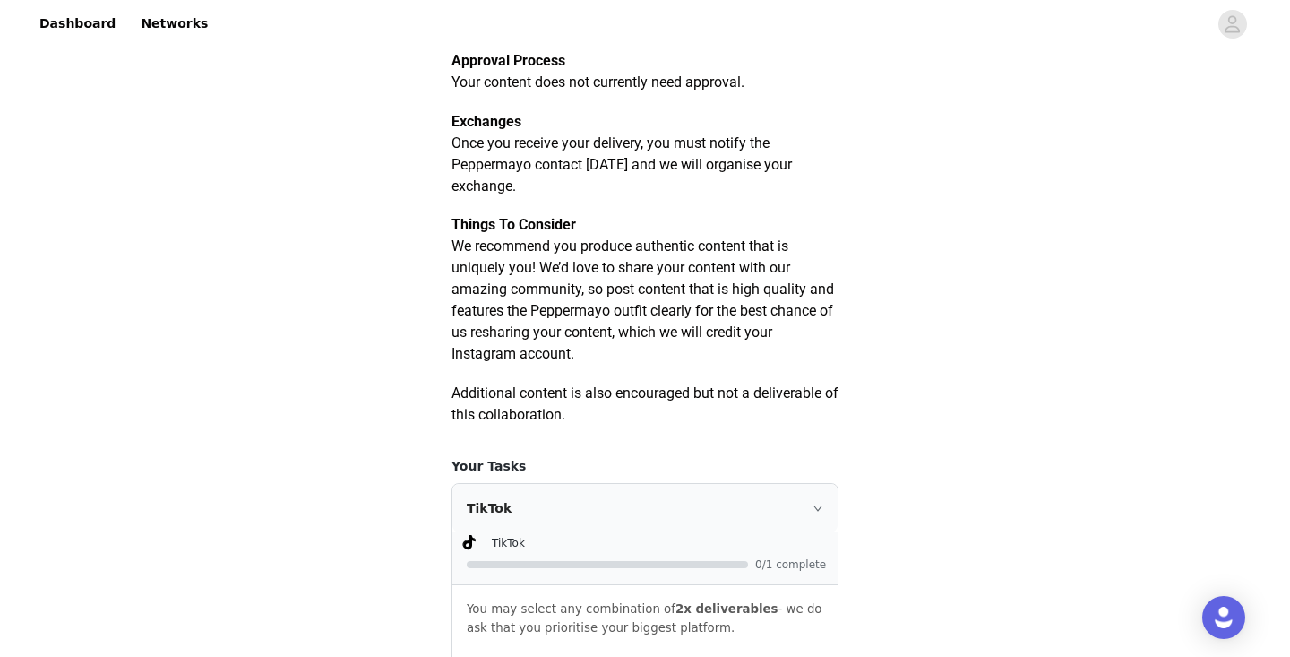
scroll to position [791, 0]
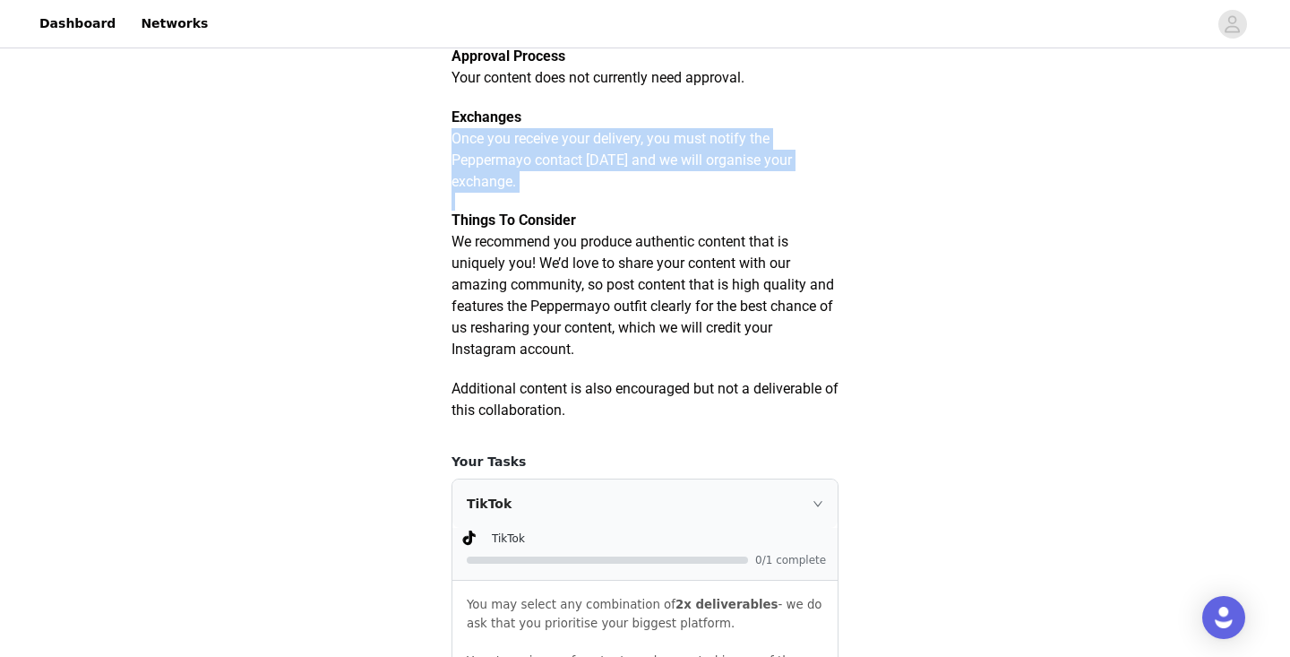
drag, startPoint x: 584, startPoint y: 213, endPoint x: 450, endPoint y: 156, distance: 146.1
click at [450, 156] on section "Please remember to use these tags in your posts: Hashtag in the captions: #pepp…" at bounding box center [645, 559] width 430 height 2411
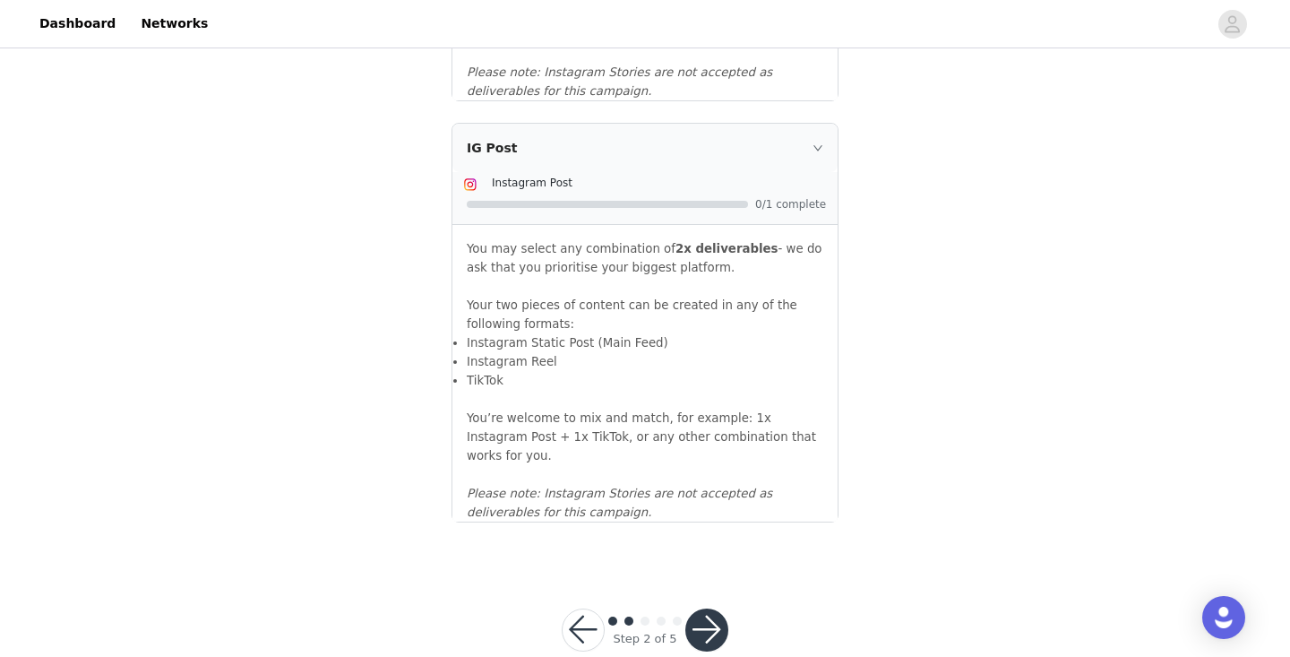
scroll to position [1989, 0]
click at [696, 609] on button "button" at bounding box center [707, 630] width 43 height 43
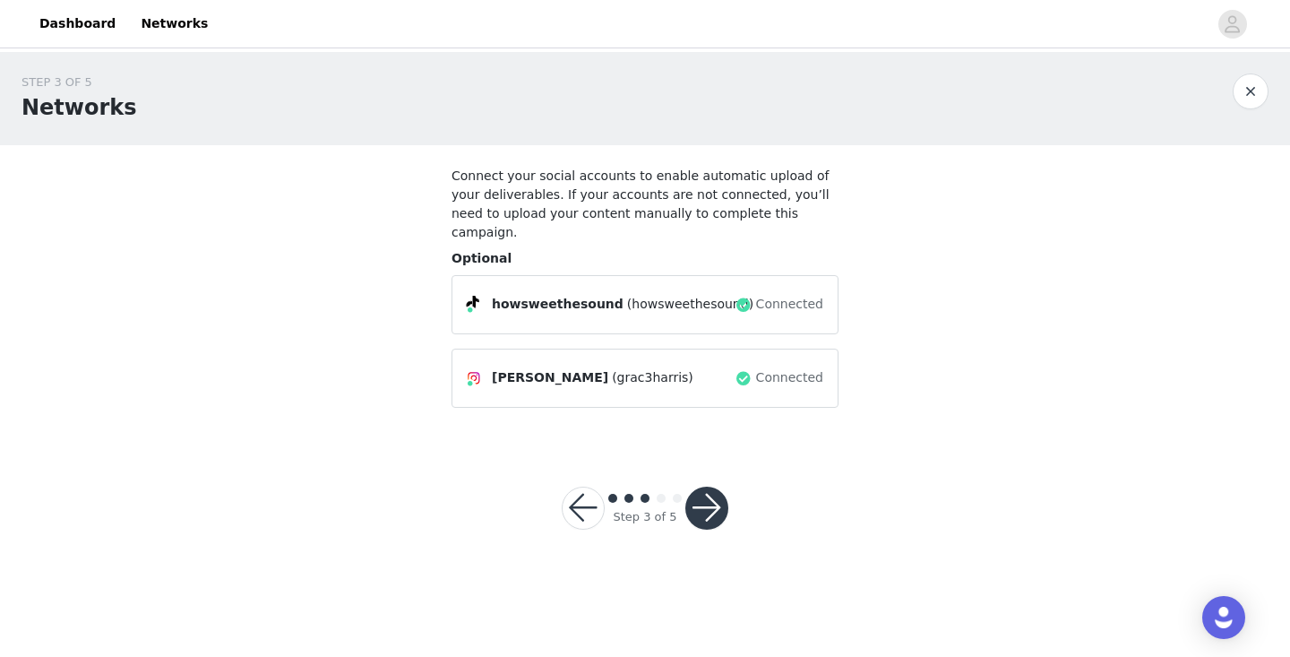
click at [702, 487] on button "button" at bounding box center [707, 508] width 43 height 43
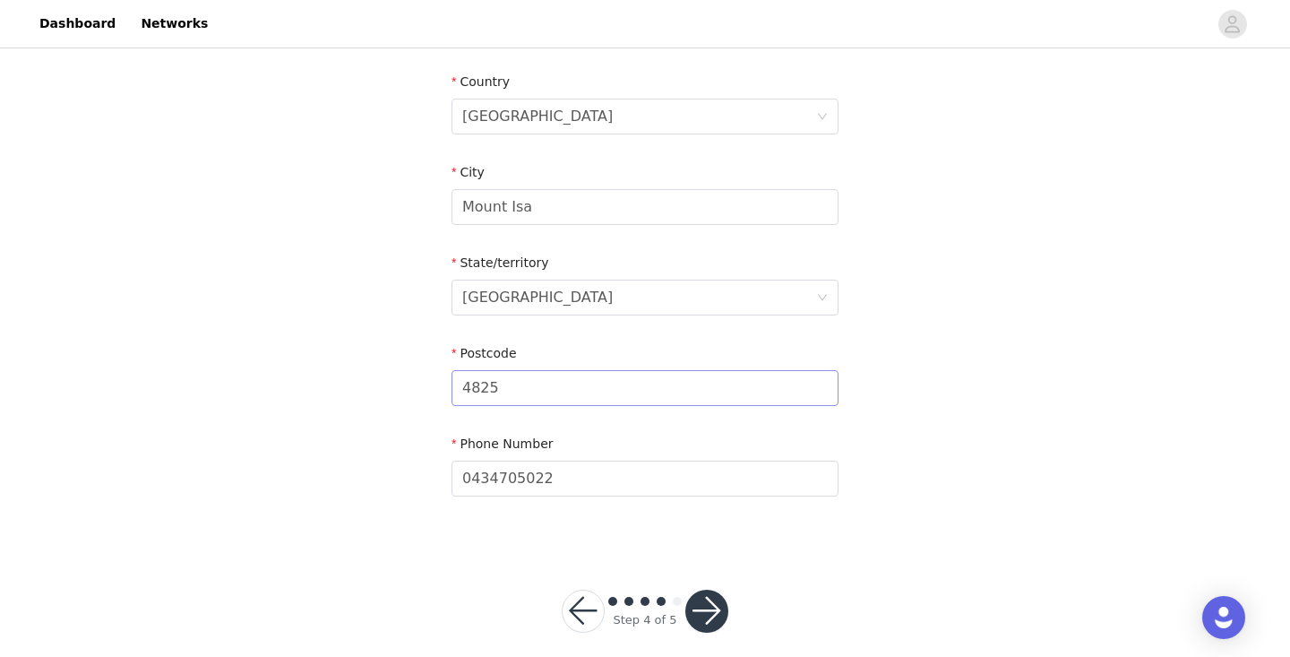
scroll to position [640, 0]
click at [712, 592] on button "button" at bounding box center [707, 612] width 43 height 43
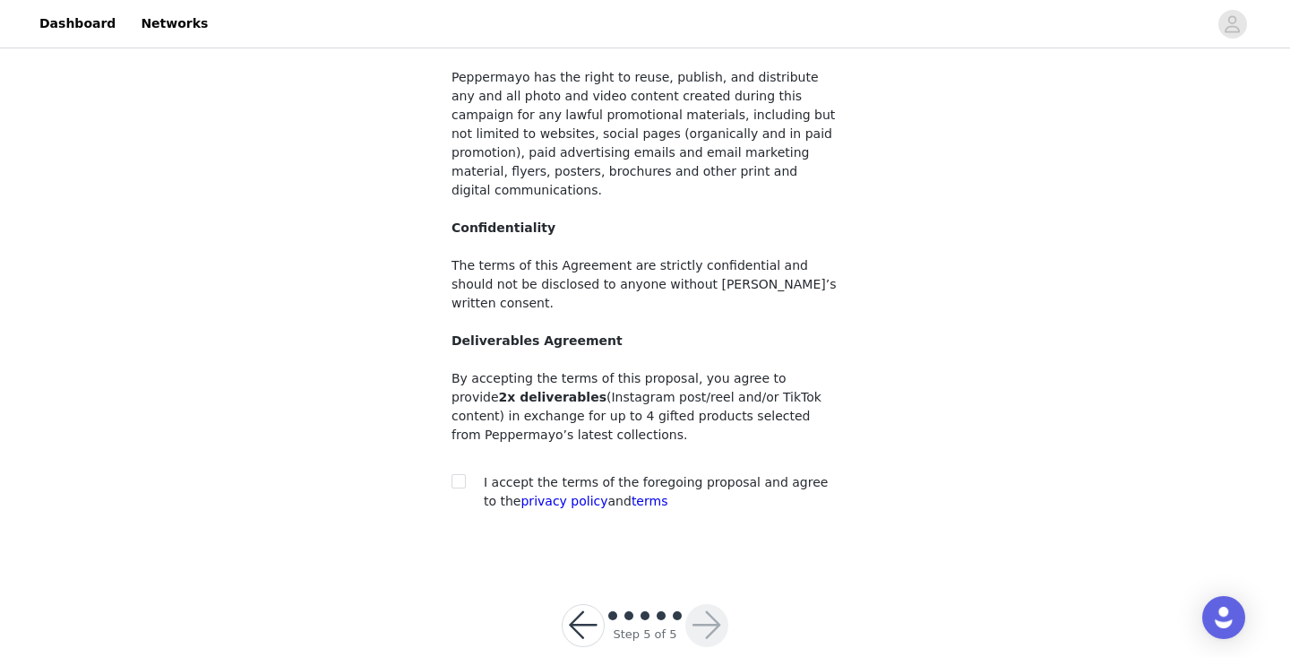
scroll to position [171, 0]
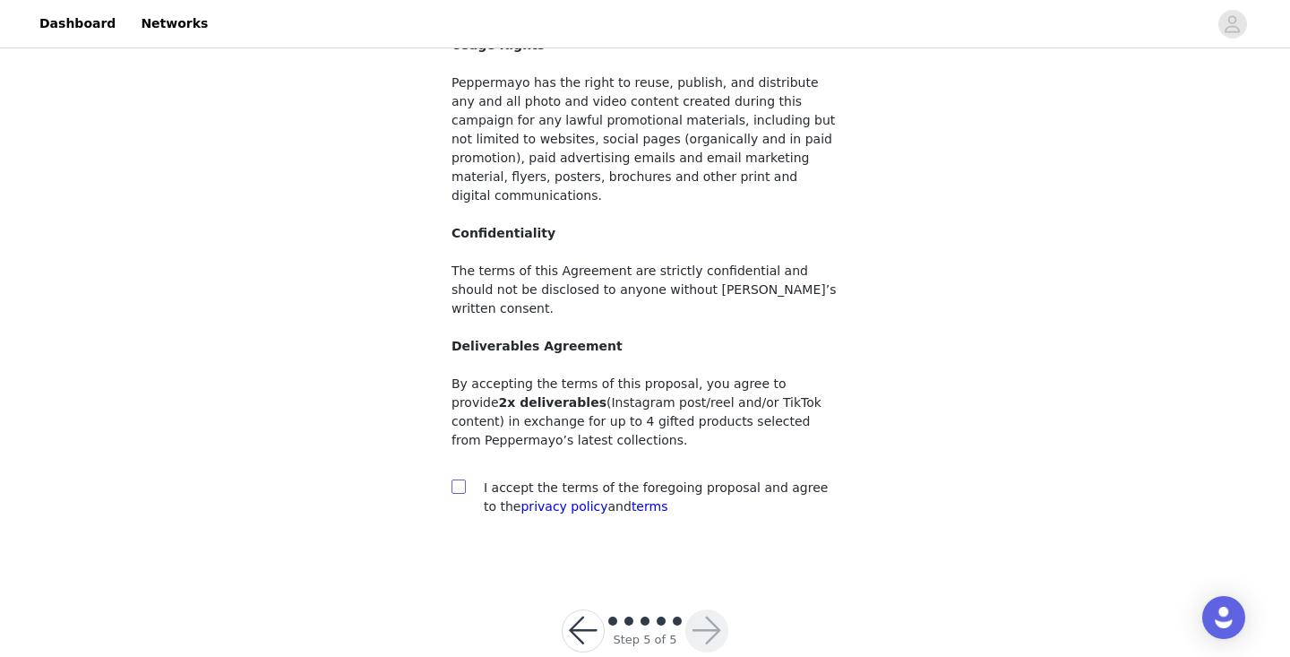
click at [455, 479] on input "checkbox" at bounding box center [458, 485] width 13 height 13
checkbox input "true"
click at [703, 609] on button "button" at bounding box center [707, 630] width 43 height 43
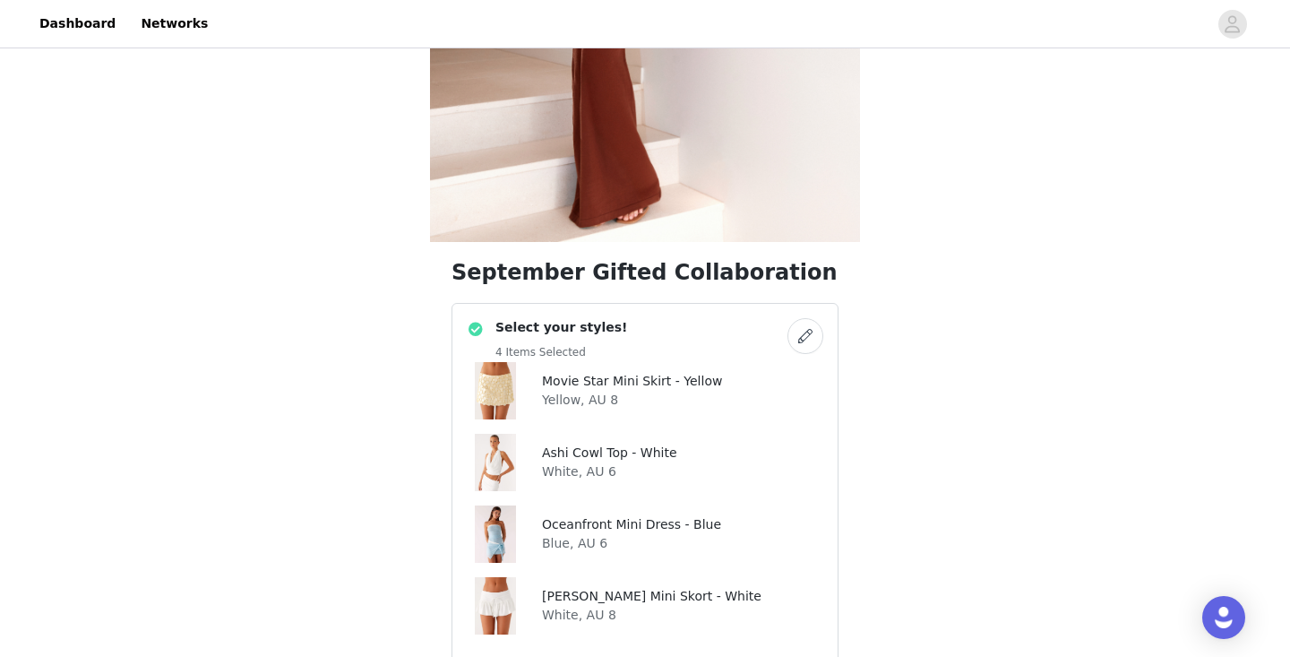
scroll to position [530, 0]
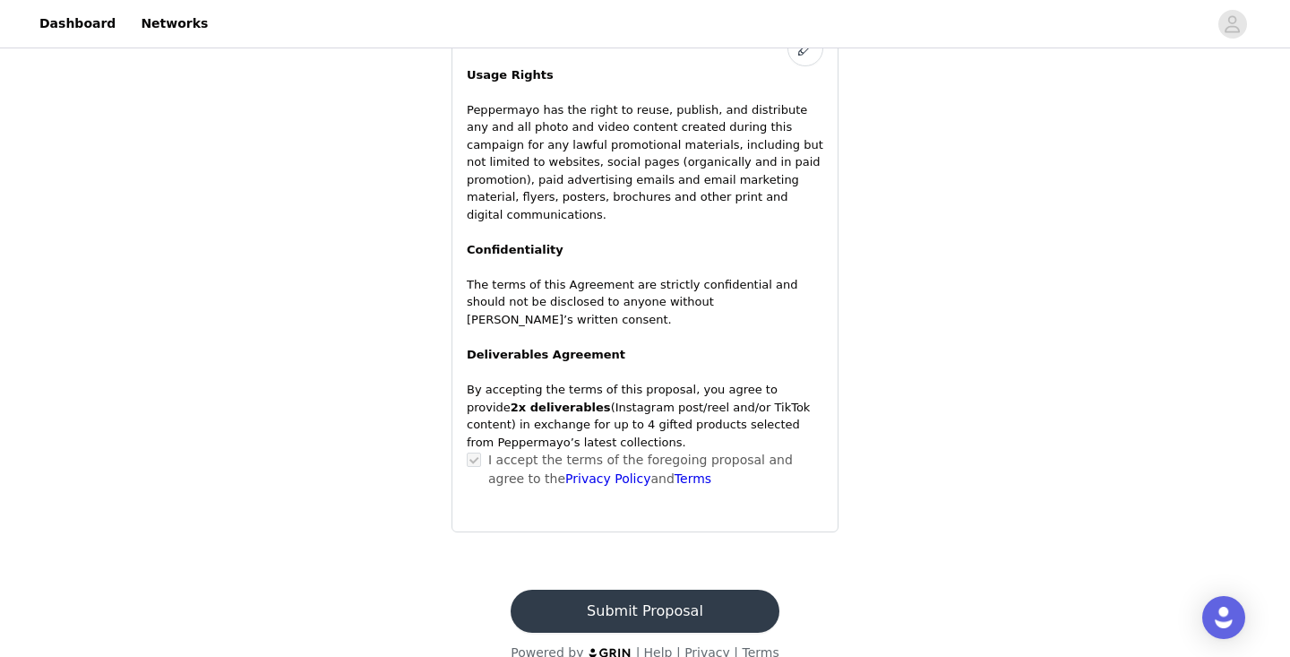
click at [657, 590] on button "Submit Proposal" at bounding box center [645, 611] width 268 height 43
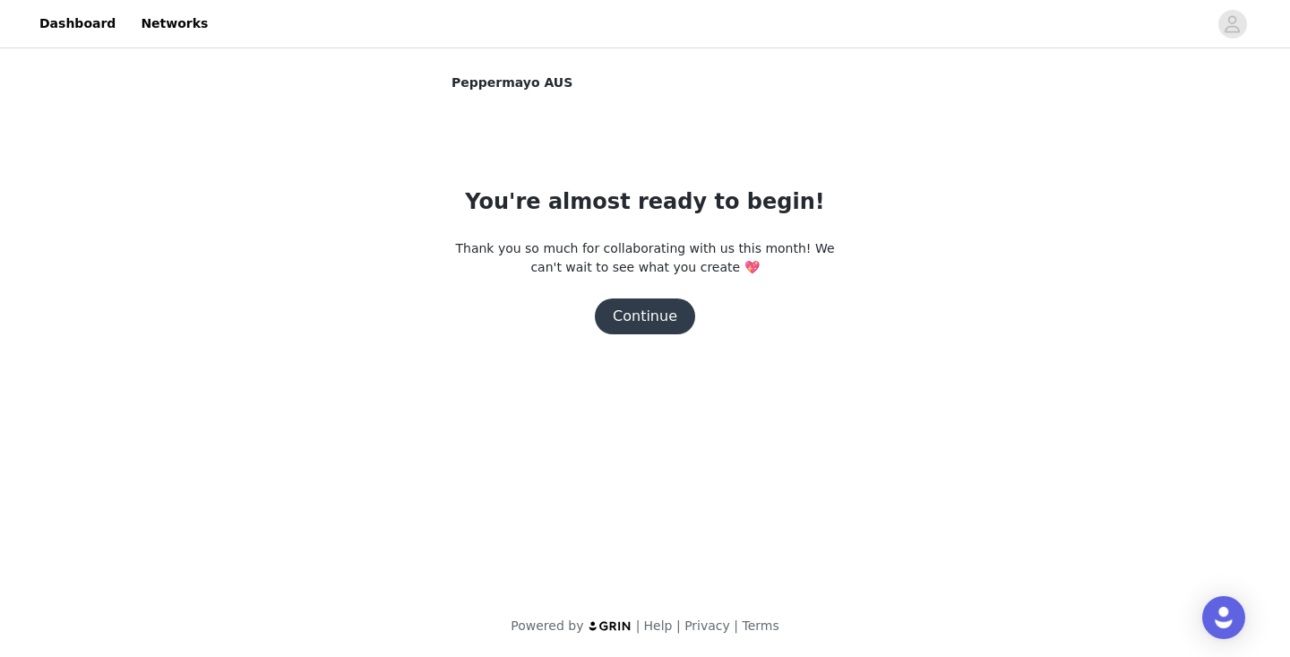
scroll to position [0, 0]
click at [652, 324] on button "Continue" at bounding box center [645, 316] width 100 height 36
